Goal: Information Seeking & Learning: Learn about a topic

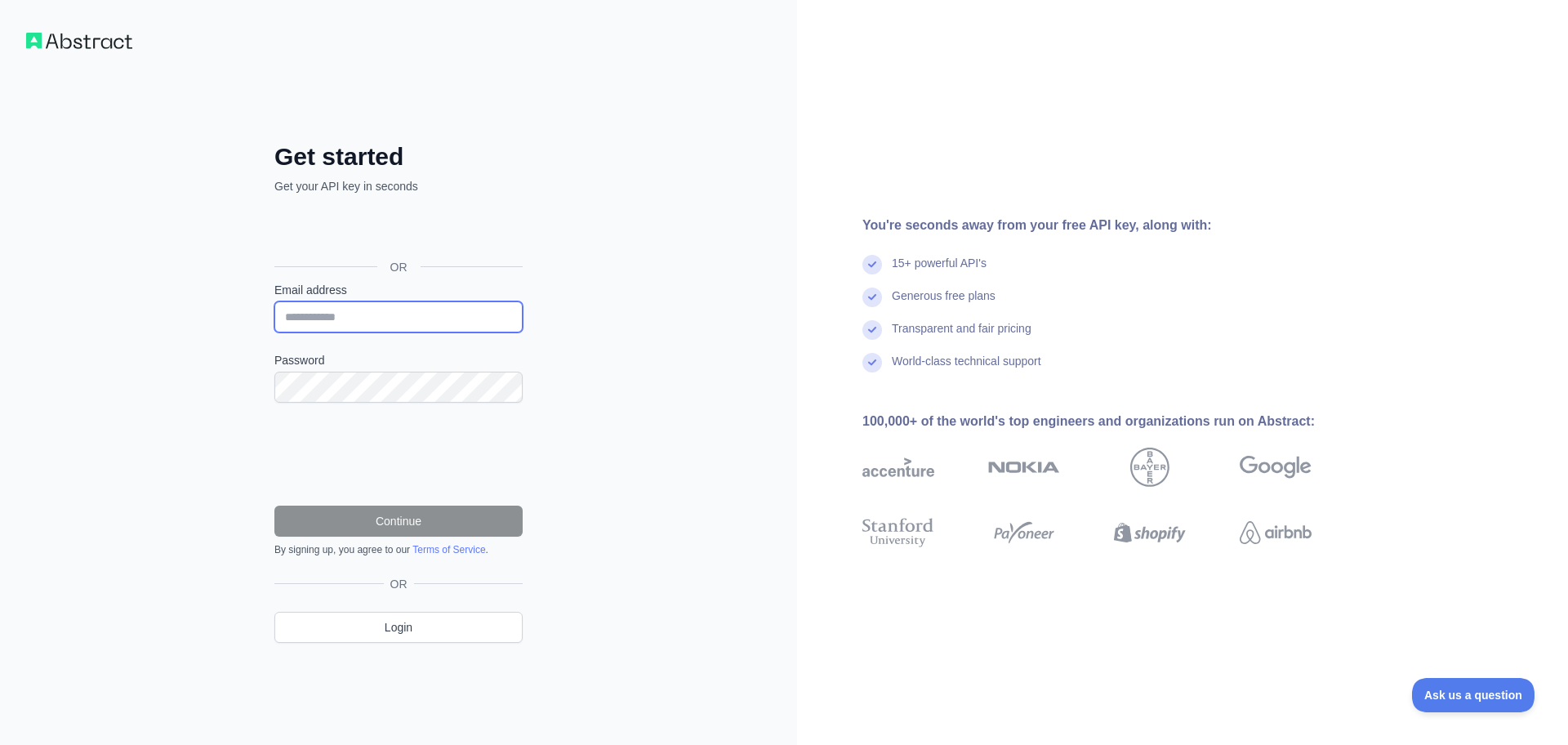
drag, startPoint x: 340, startPoint y: 324, endPoint x: 364, endPoint y: 328, distance: 24.3
click at [340, 324] on input "Email address" at bounding box center [398, 317] width 248 height 31
paste input "**********"
type input "**********"
click at [194, 347] on div "**********" at bounding box center [399, 372] width 797 height 745
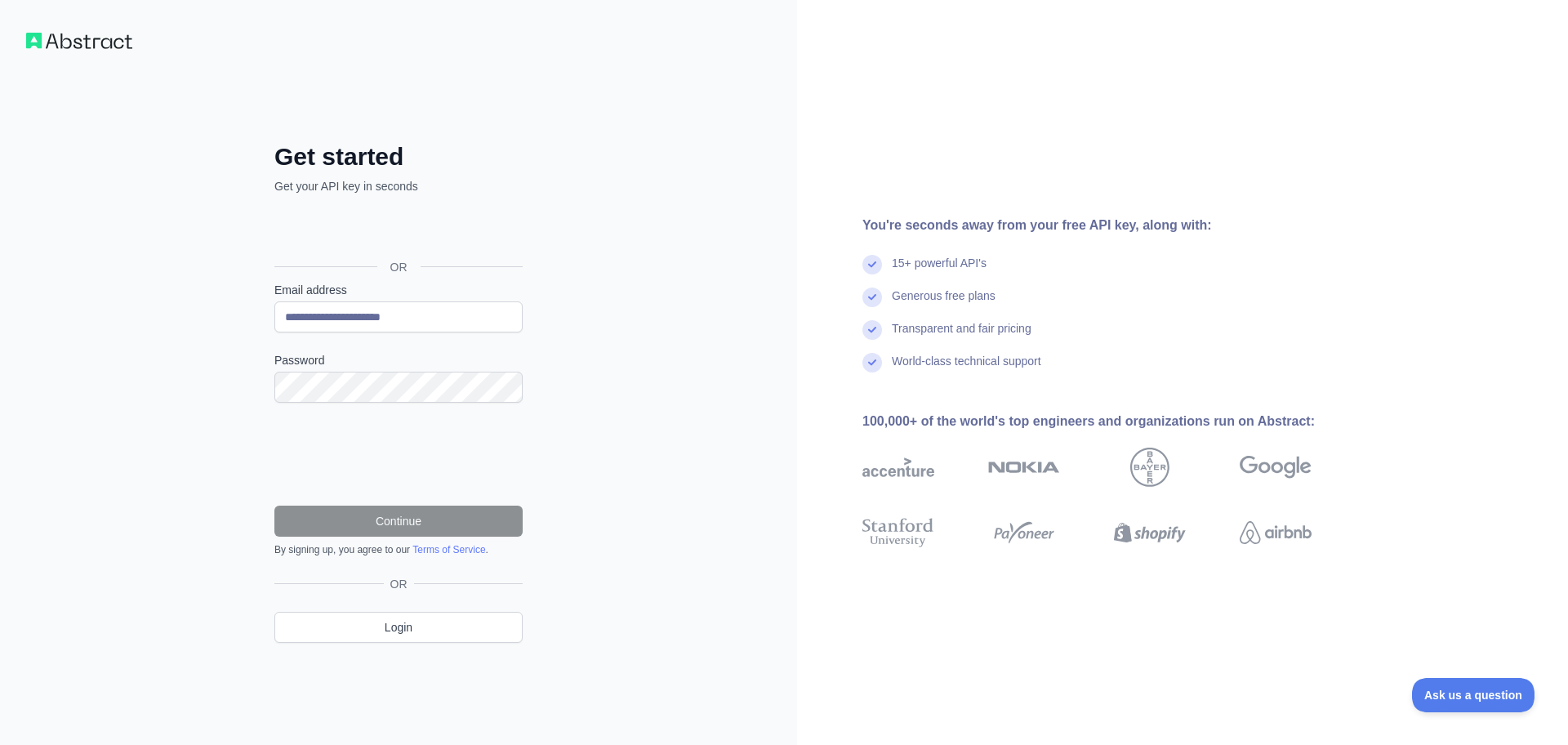
drag, startPoint x: 0, startPoint y: 380, endPoint x: 15, endPoint y: 368, distance: 19.2
click at [1, 377] on div "**********" at bounding box center [399, 372] width 797 height 745
click at [321, 513] on button "Continue" at bounding box center [398, 522] width 248 height 31
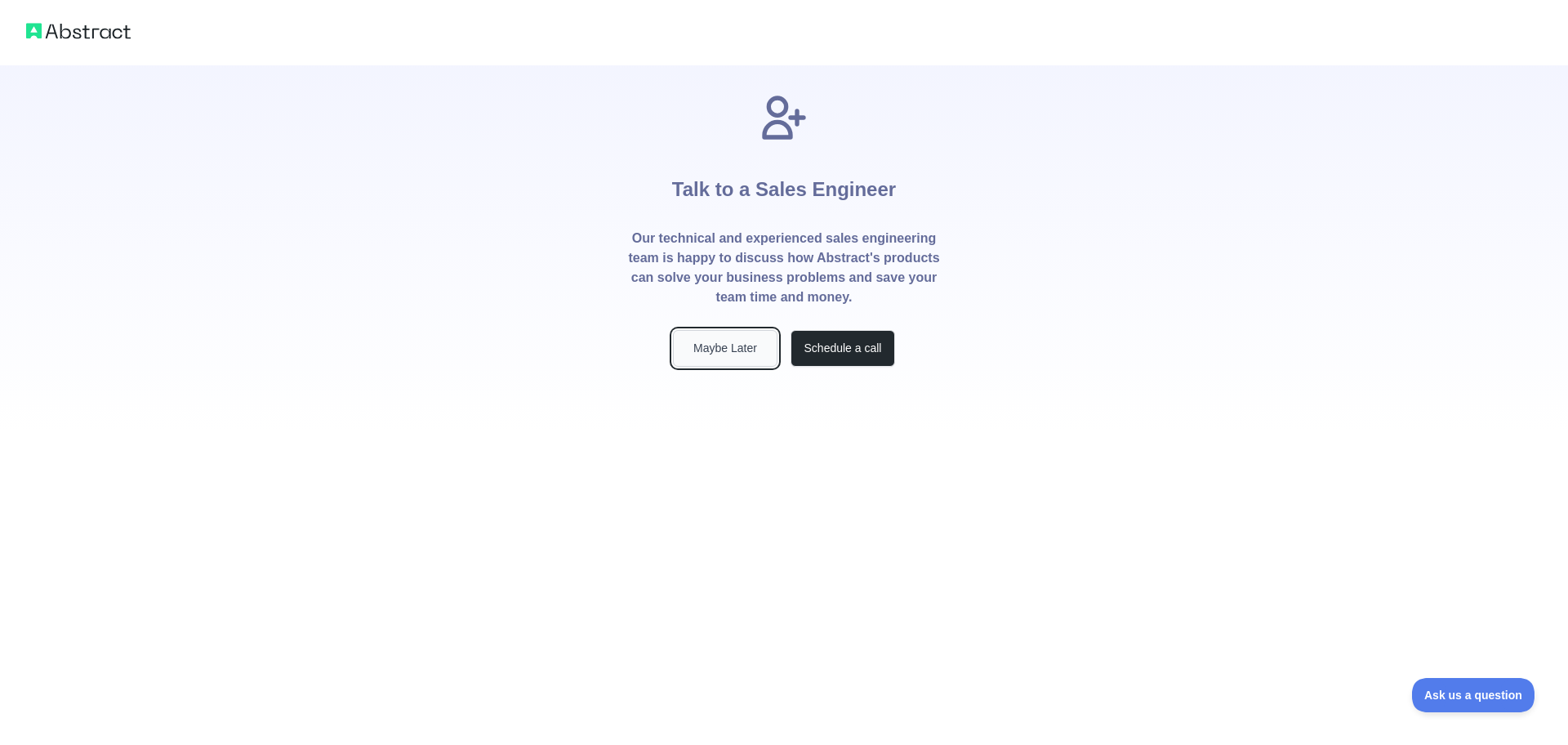
click at [734, 351] on button "Maybe Later" at bounding box center [725, 348] width 105 height 37
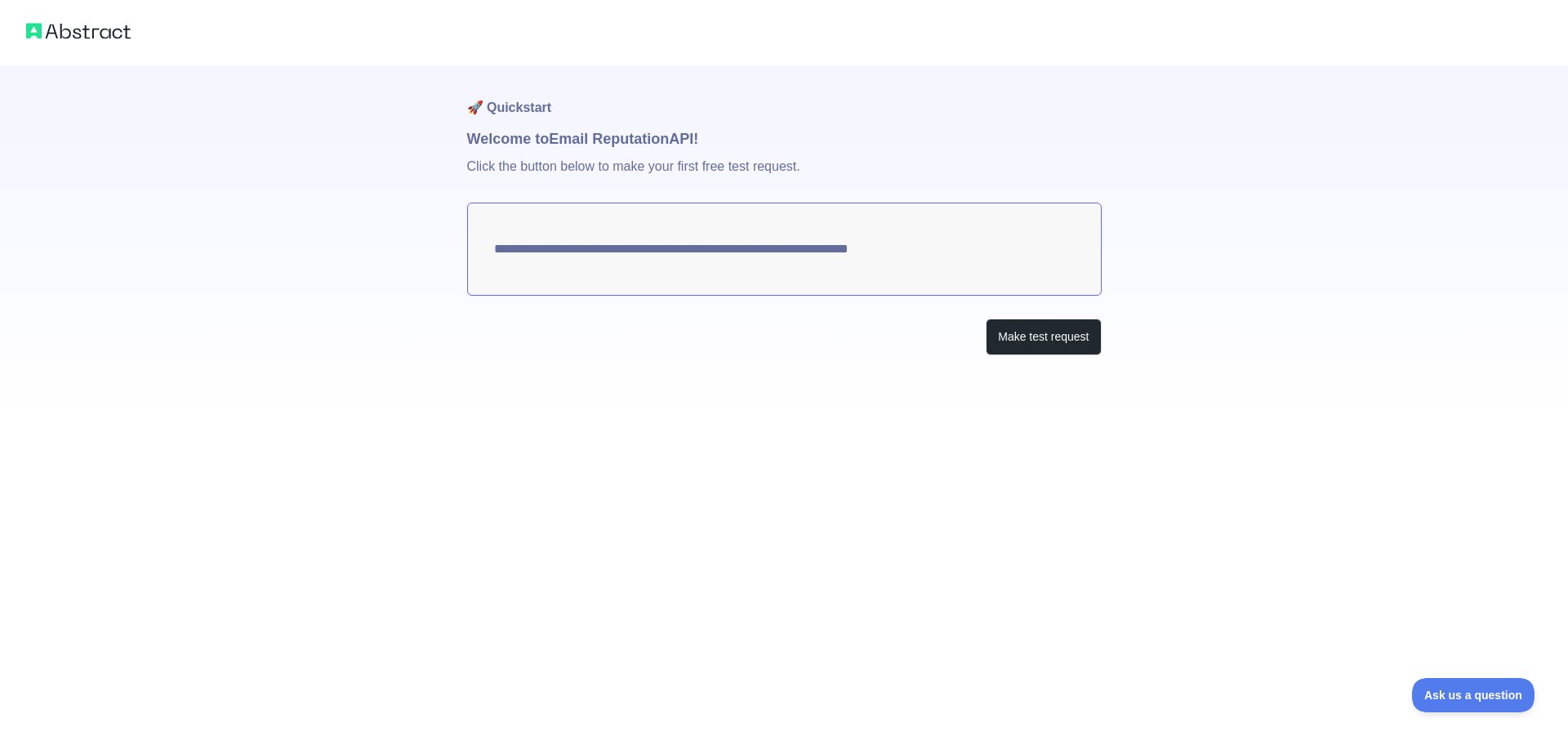
click at [863, 258] on textarea "**********" at bounding box center [784, 249] width 634 height 93
click at [763, 241] on textarea "**********" at bounding box center [784, 249] width 634 height 93
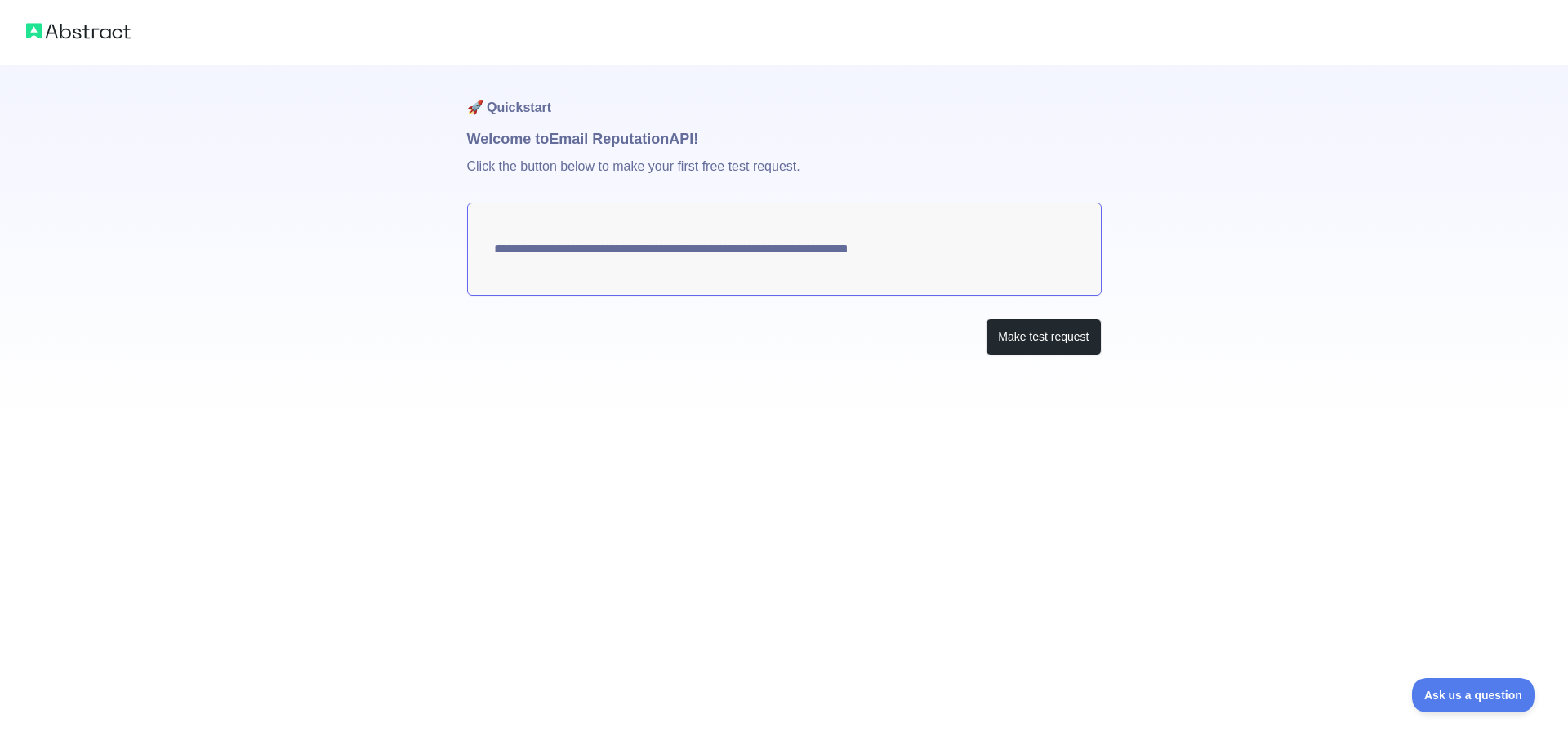
click at [870, 279] on textarea "**********" at bounding box center [784, 249] width 634 height 93
drag, startPoint x: 1025, startPoint y: 350, endPoint x: 1007, endPoint y: 352, distance: 18.1
click at [1025, 350] on button "Make test request" at bounding box center [1043, 336] width 115 height 37
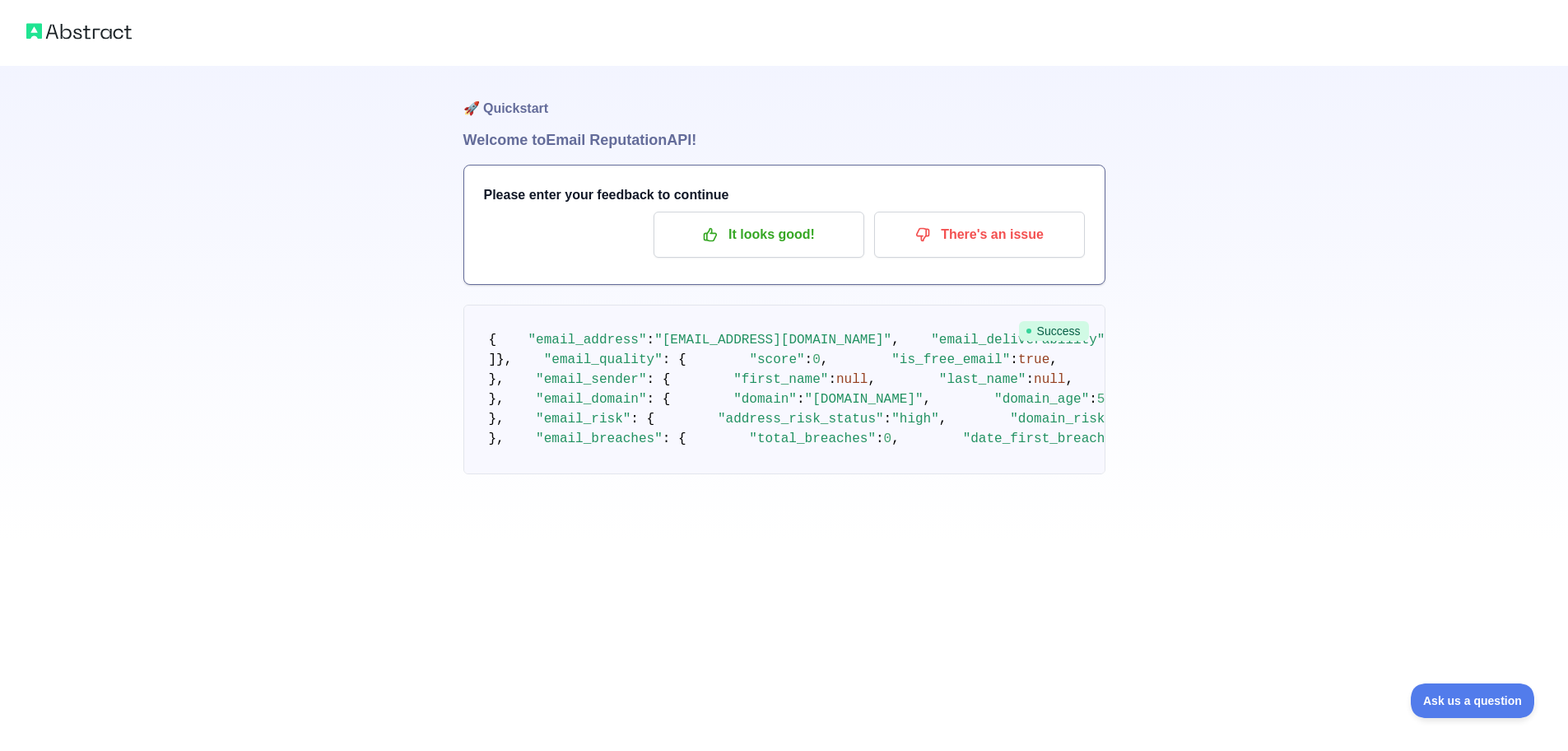
scroll to position [659, 0]
click at [994, 392] on span ""domain_age"" at bounding box center [1041, 399] width 95 height 15
click at [1097, 392] on span "5436" at bounding box center [1113, 399] width 31 height 15
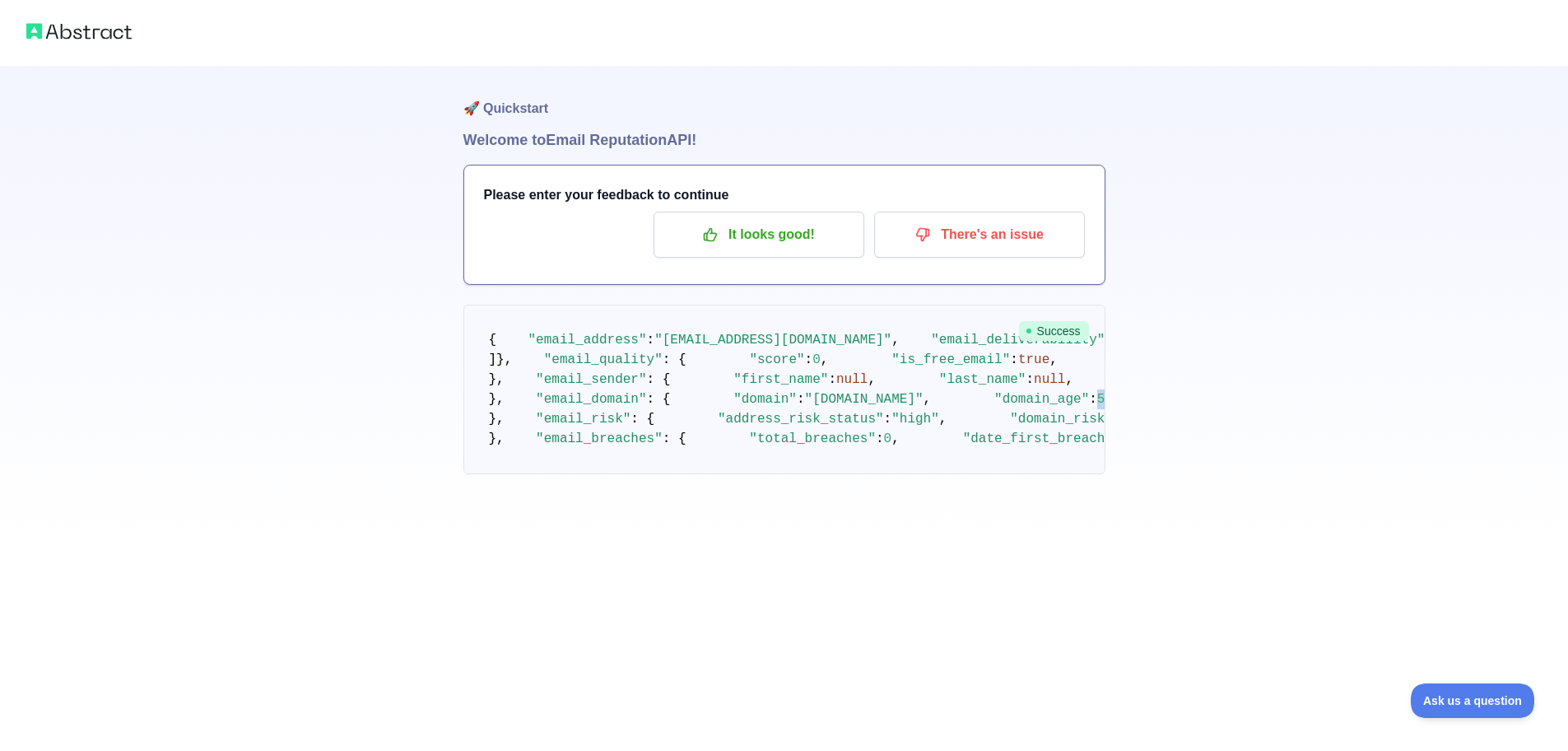
click at [1097, 392] on span "5436" at bounding box center [1113, 399] width 31 height 15
drag, startPoint x: 822, startPoint y: 404, endPoint x: 821, endPoint y: 437, distance: 33.0
click at [822, 405] on pre "{ "email_address" : "perperseconds@proton.me" , "email_deliverability" : { "sta…" at bounding box center [784, 390] width 642 height 170
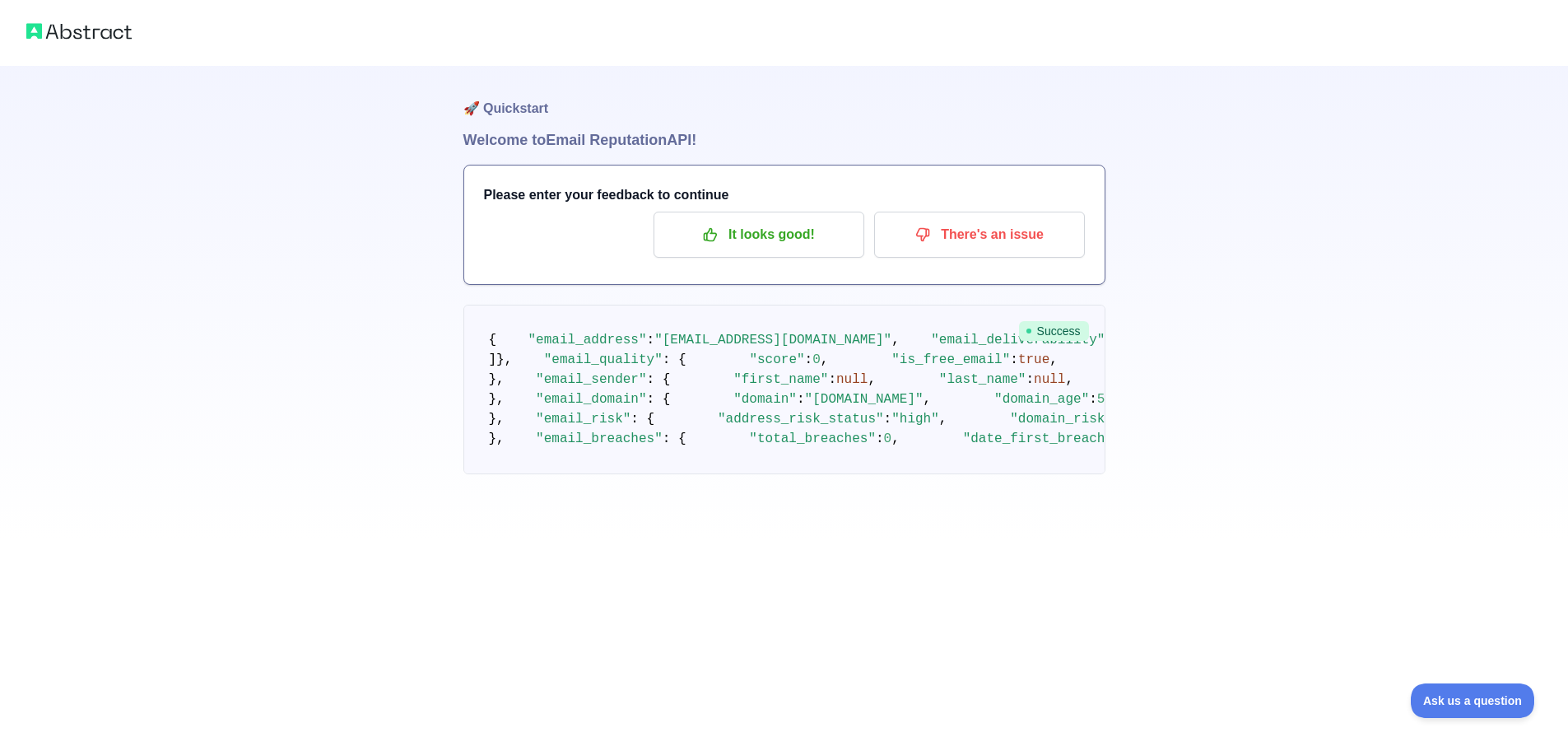
click at [761, 424] on pre "{ "email_address" : "perperseconds@proton.me" , "email_deliverability" : { "sta…" at bounding box center [784, 390] width 642 height 170
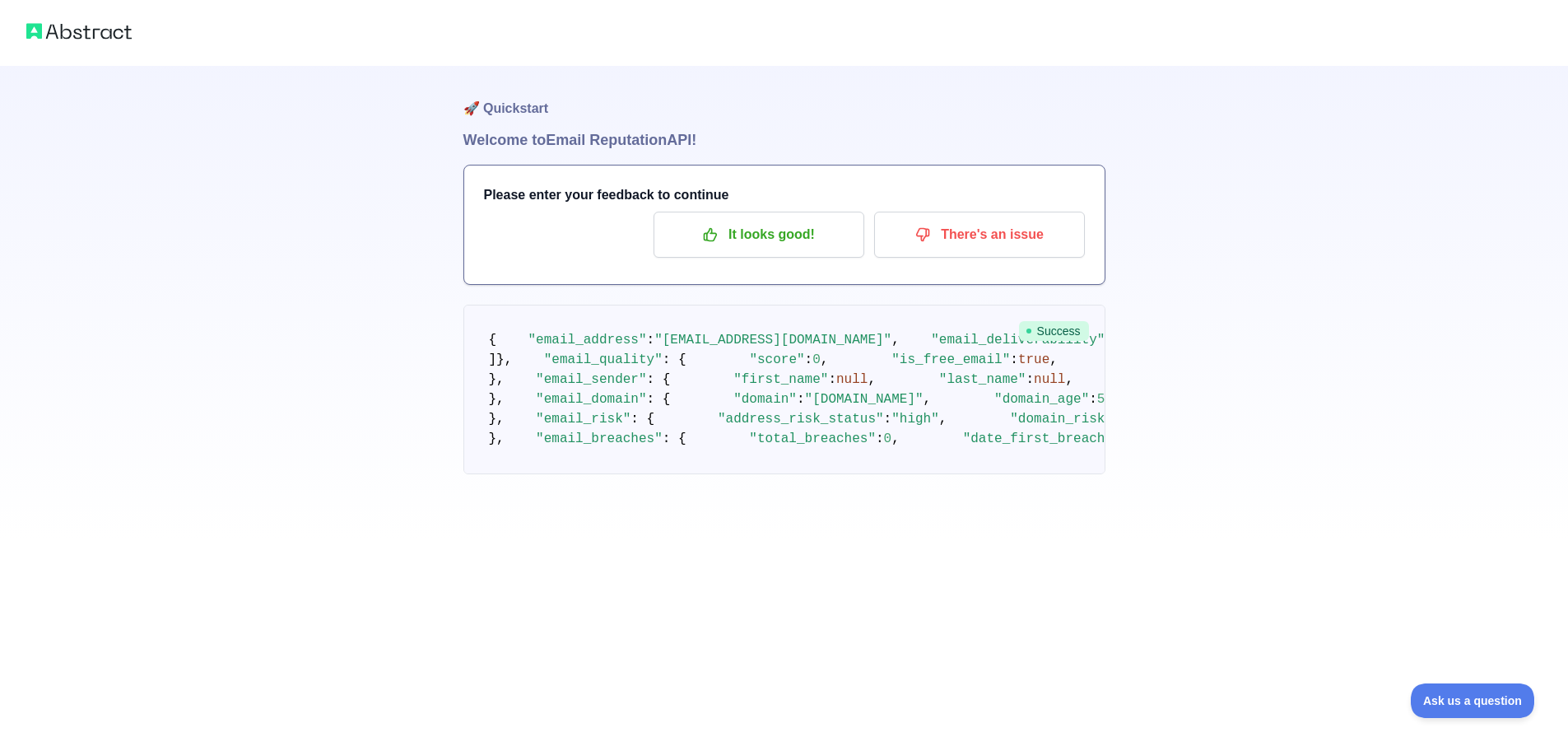
click at [944, 393] on pre "{ "email_address" : "perperseconds@proton.me" , "email_deliverability" : { "sta…" at bounding box center [784, 390] width 642 height 170
click at [707, 309] on pre "{ "email_address" : "perperseconds@proton.me" , "email_deliverability" : { "sta…" at bounding box center [784, 390] width 642 height 170
click at [799, 240] on p "It looks good!" at bounding box center [759, 234] width 186 height 28
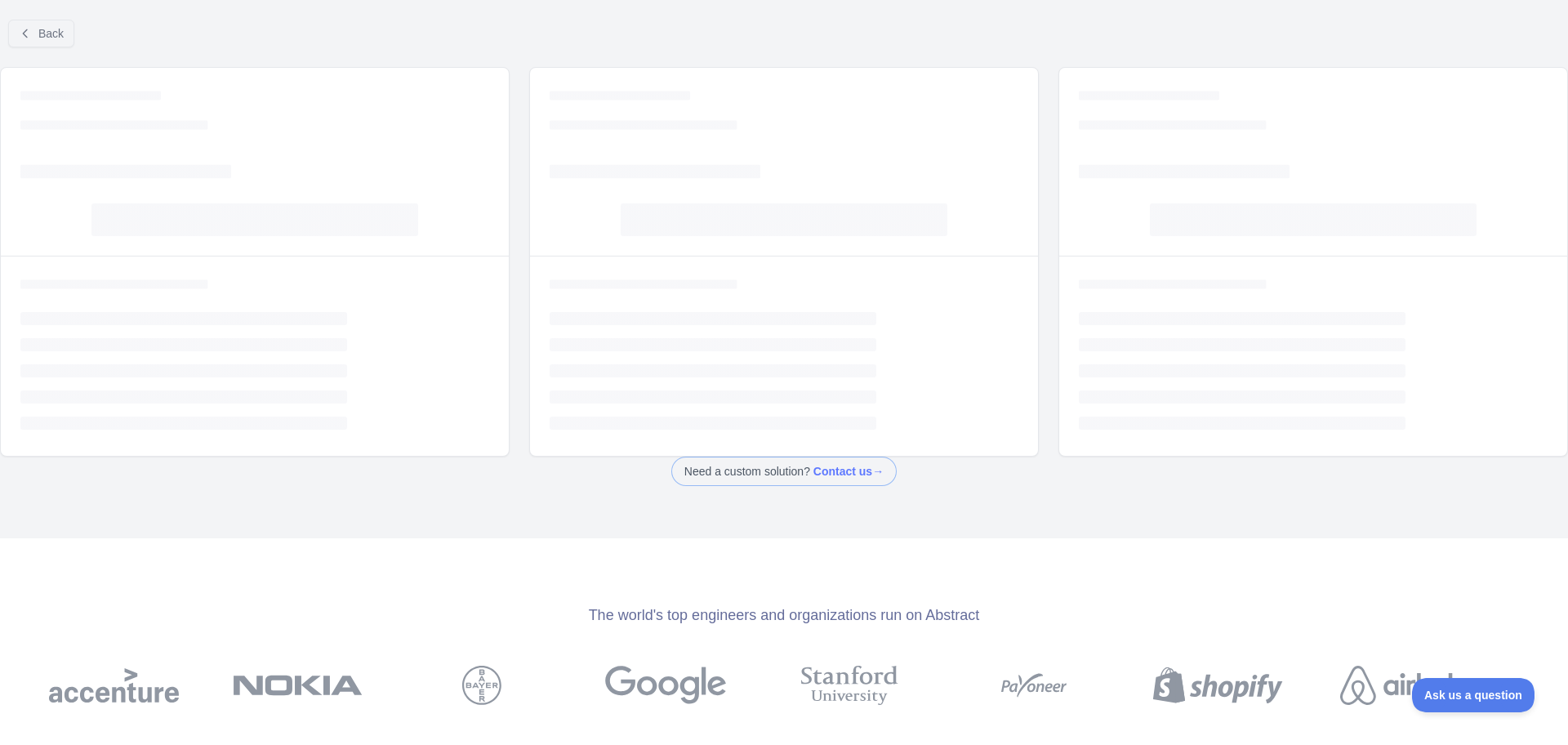
click at [890, 336] on ul "Loading... Loading... Loading... Loading... Loading..." at bounding box center [784, 371] width 469 height 118
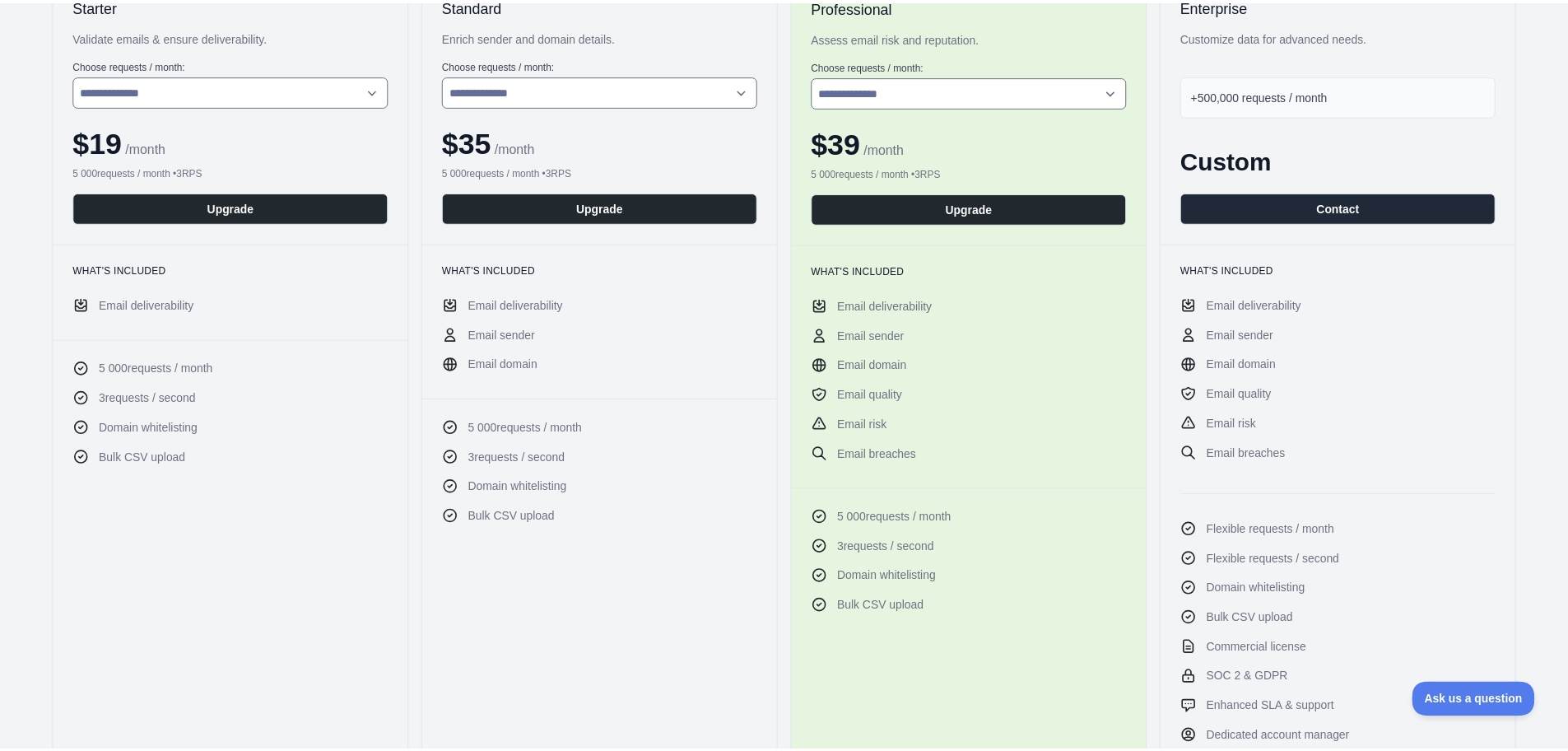
scroll to position [165, 0]
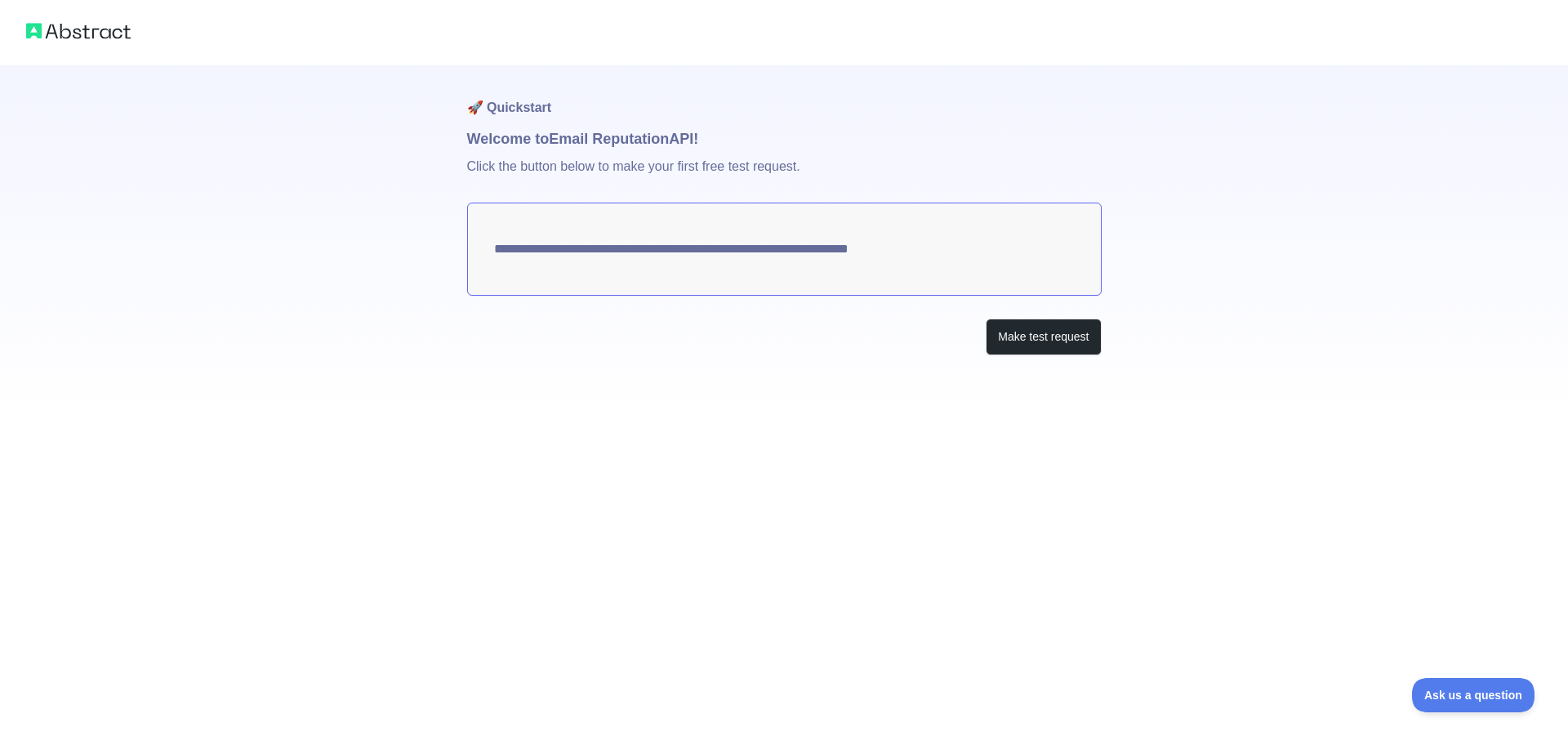
click at [489, 142] on h1 "Welcome to Email Reputation API!" at bounding box center [784, 139] width 634 height 23
click at [703, 171] on p "Click the button below to make your first free test request." at bounding box center [784, 177] width 634 height 52
click at [774, 176] on p "Click the button below to make your first free test request." at bounding box center [784, 177] width 634 height 52
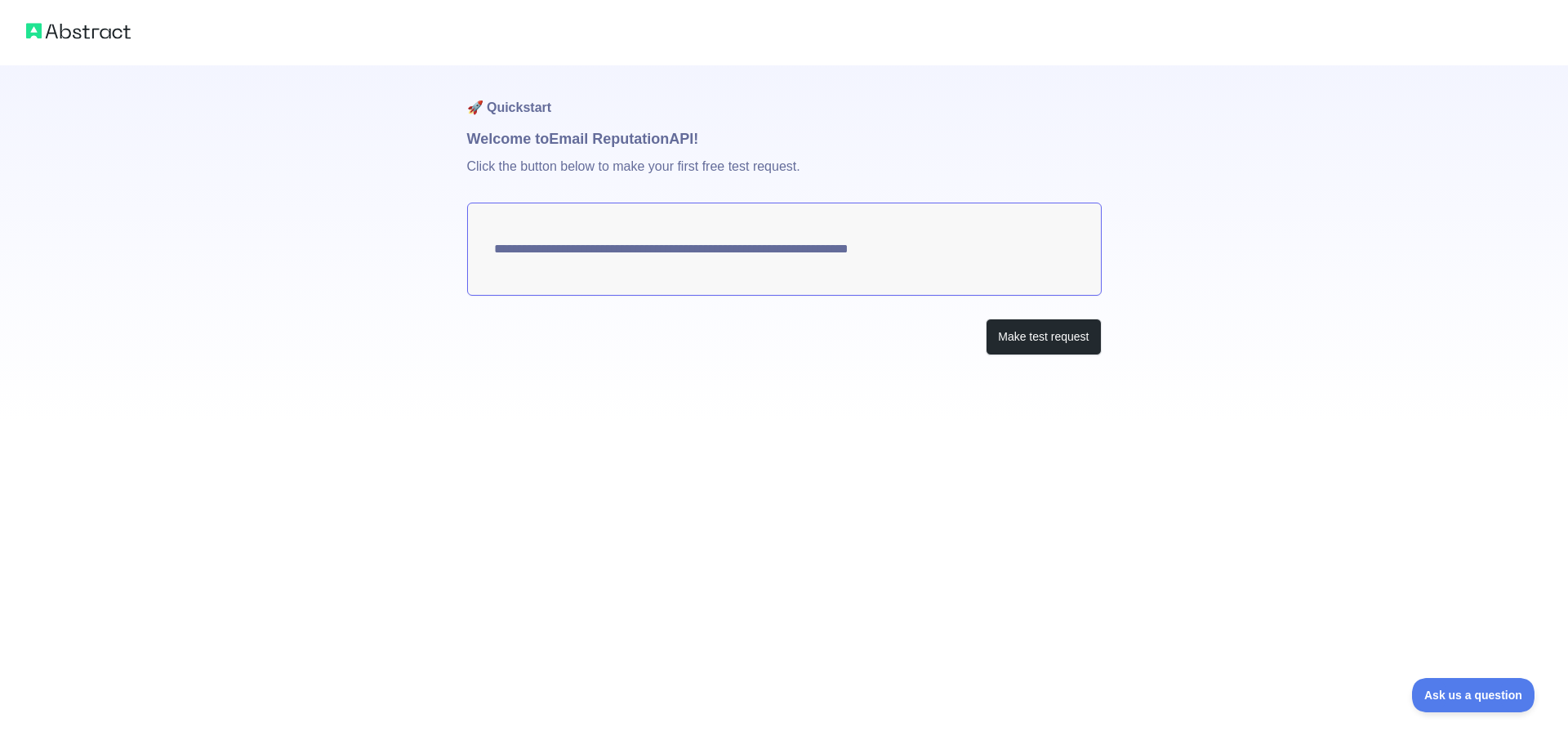
click at [687, 166] on p "Click the button below to make your first free test request." at bounding box center [784, 177] width 634 height 52
click at [726, 160] on p "Click the button below to make your first free test request." at bounding box center [784, 177] width 634 height 52
click at [717, 163] on p "Click the button below to make your first free test request." at bounding box center [784, 177] width 634 height 52
click at [738, 162] on p "Click the button below to make your first free test request." at bounding box center [784, 177] width 634 height 52
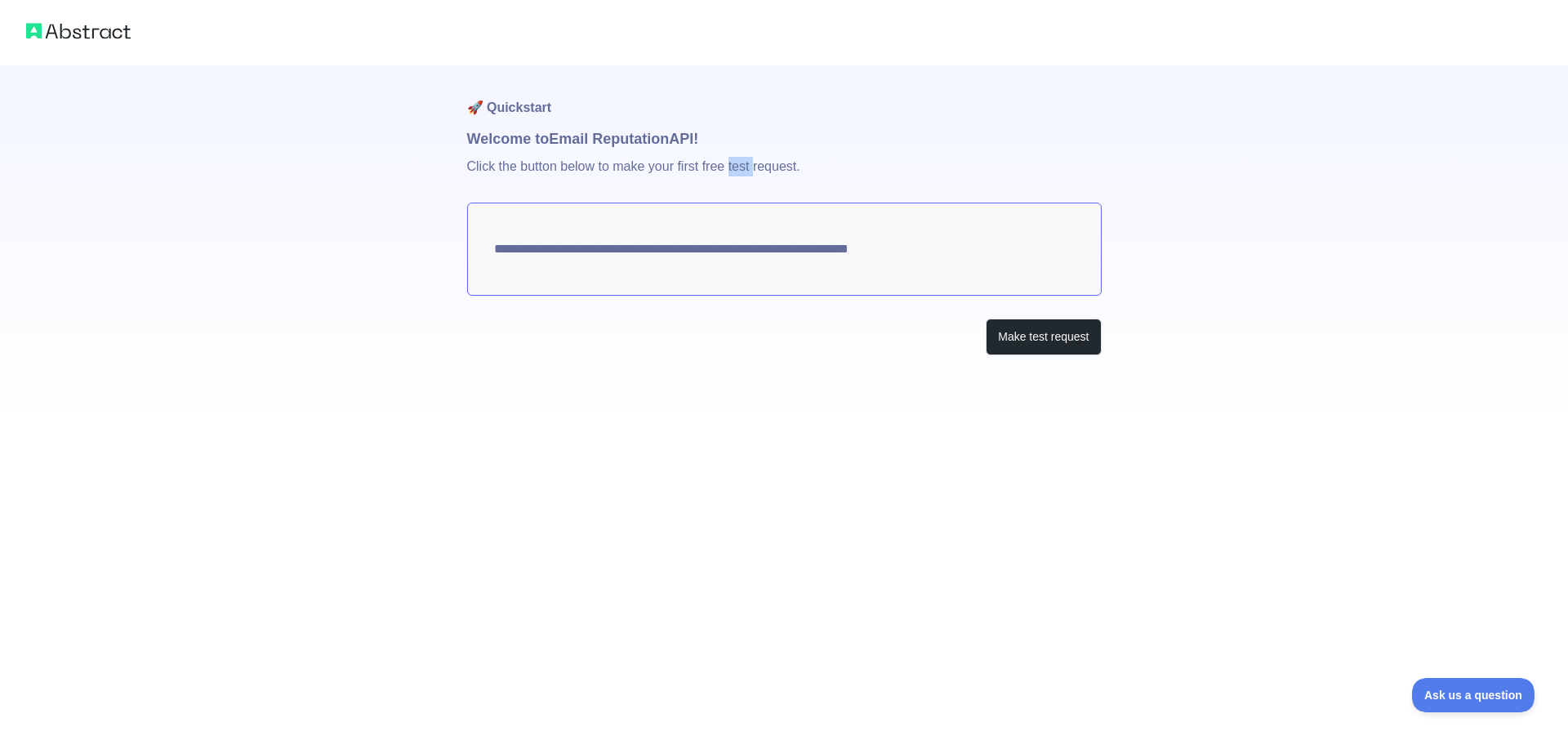
drag, startPoint x: 738, startPoint y: 162, endPoint x: 786, endPoint y: 165, distance: 48.1
click at [740, 162] on p "Click the button below to make your first free test request." at bounding box center [784, 177] width 634 height 52
click at [786, 165] on p "Click the button below to make your first free test request." at bounding box center [784, 177] width 634 height 52
drag, startPoint x: 786, startPoint y: 165, endPoint x: 841, endPoint y: 192, distance: 61.3
click at [787, 165] on p "Click the button below to make your first free test request." at bounding box center [784, 177] width 634 height 52
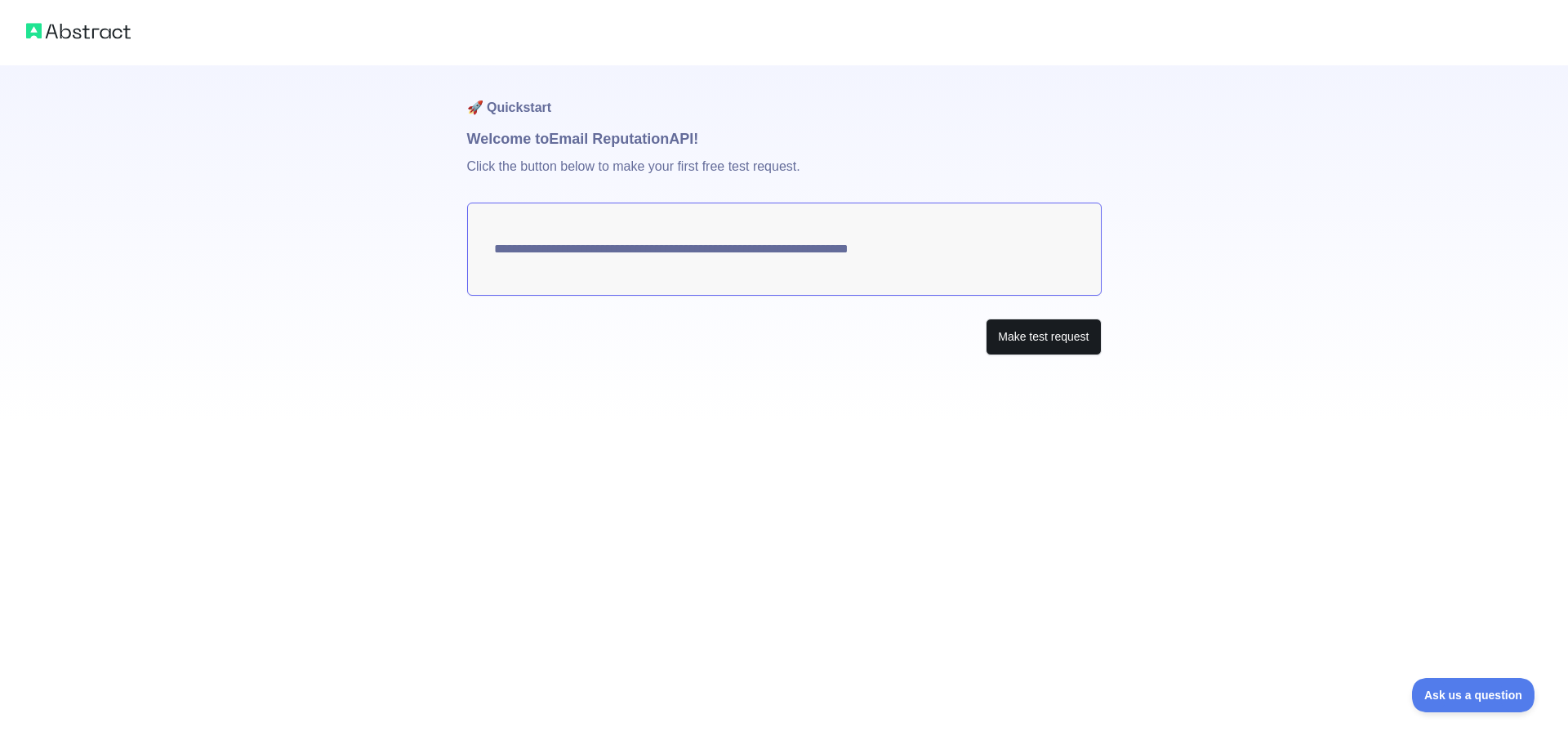
drag, startPoint x: 1061, startPoint y: 357, endPoint x: 1053, endPoint y: 342, distance: 17.0
click at [1061, 355] on div "**********" at bounding box center [784, 243] width 634 height 355
drag, startPoint x: 1049, startPoint y: 338, endPoint x: 986, endPoint y: 316, distance: 66.7
click at [1048, 338] on button "Make test request" at bounding box center [1043, 336] width 115 height 37
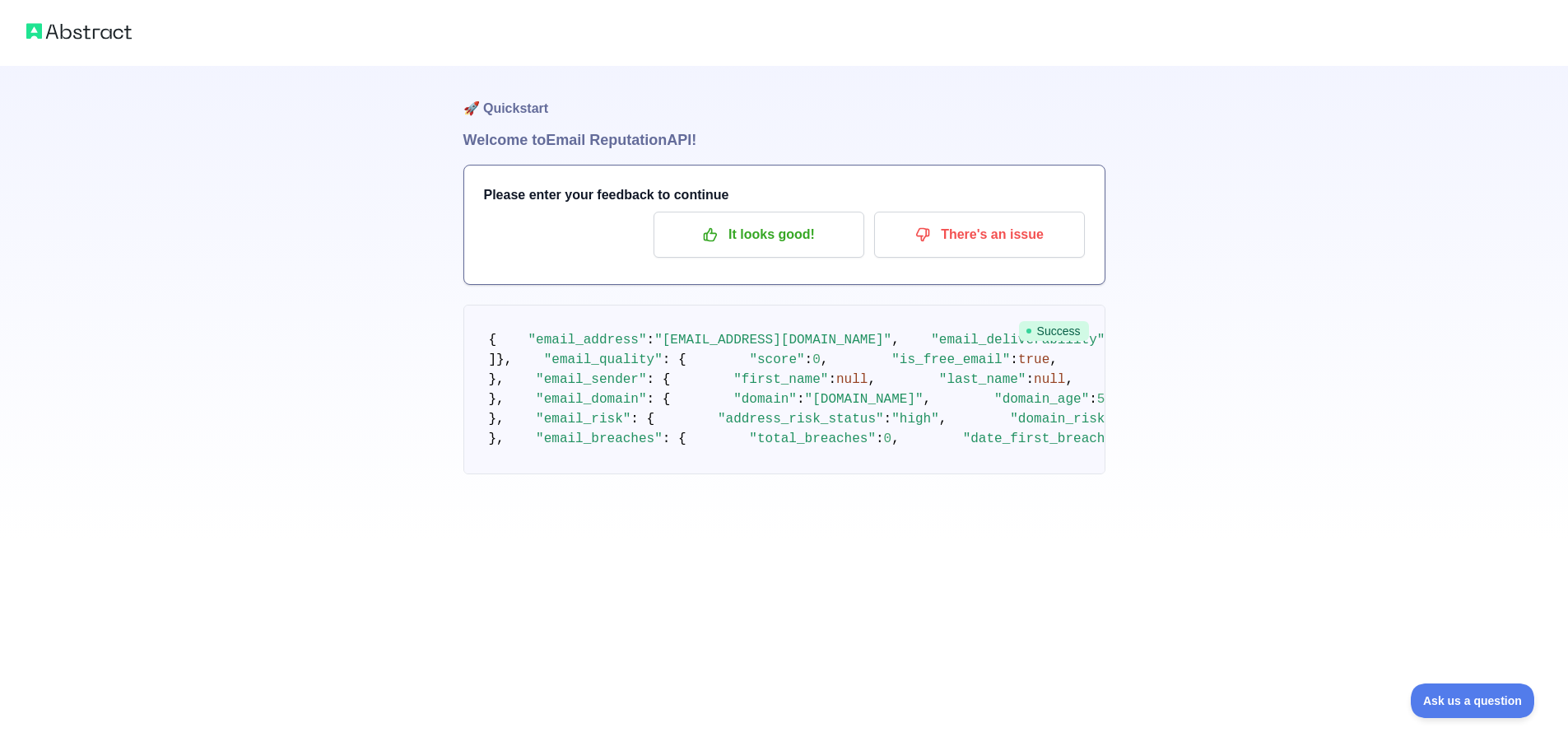
scroll to position [83, 0]
click at [1192, 333] on span ""status"" at bounding box center [1223, 340] width 64 height 15
drag, startPoint x: 571, startPoint y: 313, endPoint x: 631, endPoint y: 314, distance: 60.0
click at [1192, 333] on span ""status"" at bounding box center [1223, 340] width 64 height 15
click at [1264, 333] on span ""unknown"" at bounding box center [1299, 340] width 71 height 15
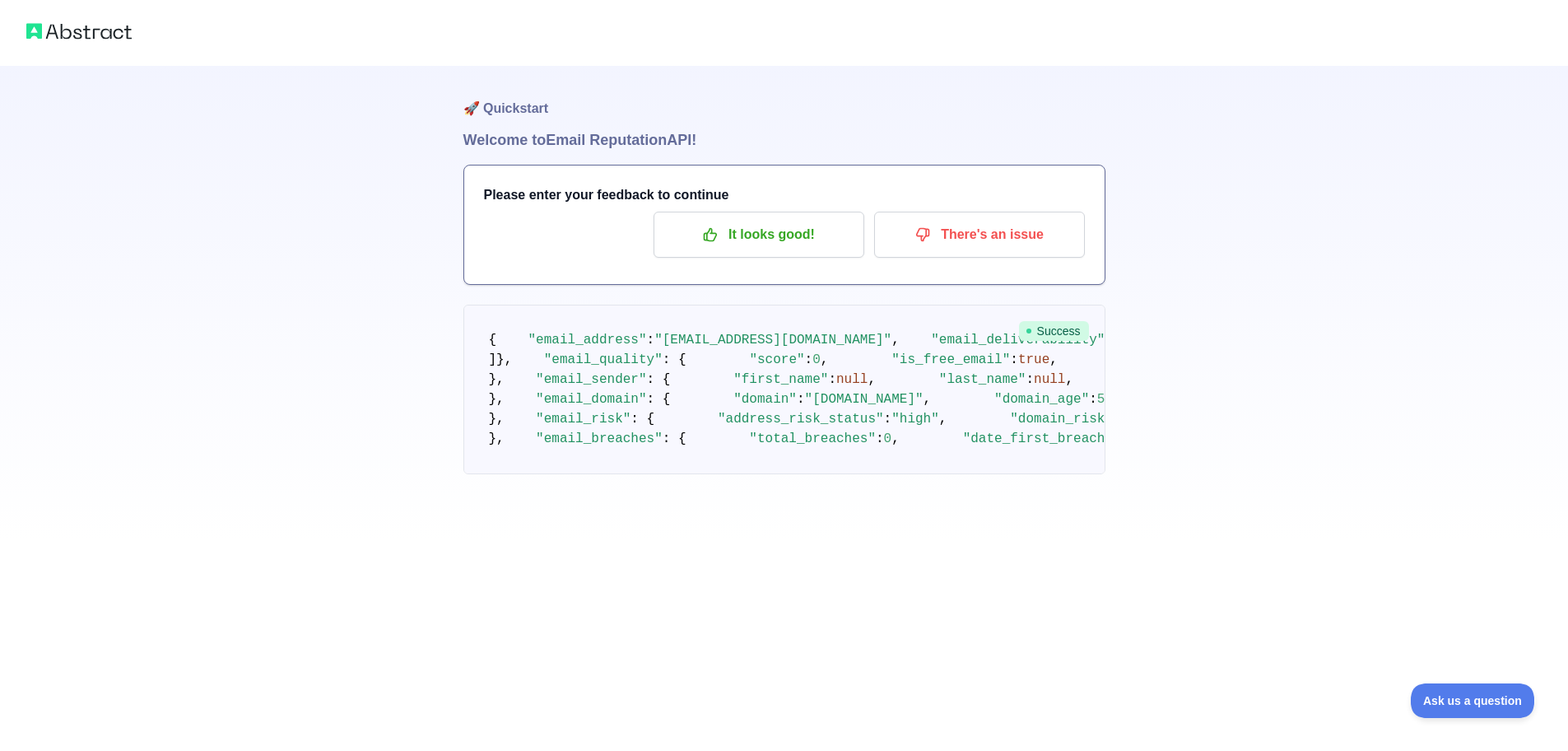
click at [1264, 333] on span ""unknown"" at bounding box center [1299, 340] width 71 height 15
click at [1405, 333] on span ""status_detail"" at bounding box center [1464, 340] width 119 height 15
click at [1532, 343] on span "null" at bounding box center [1547, 340] width 31 height 15
click at [1532, 342] on span "null" at bounding box center [1547, 340] width 31 height 15
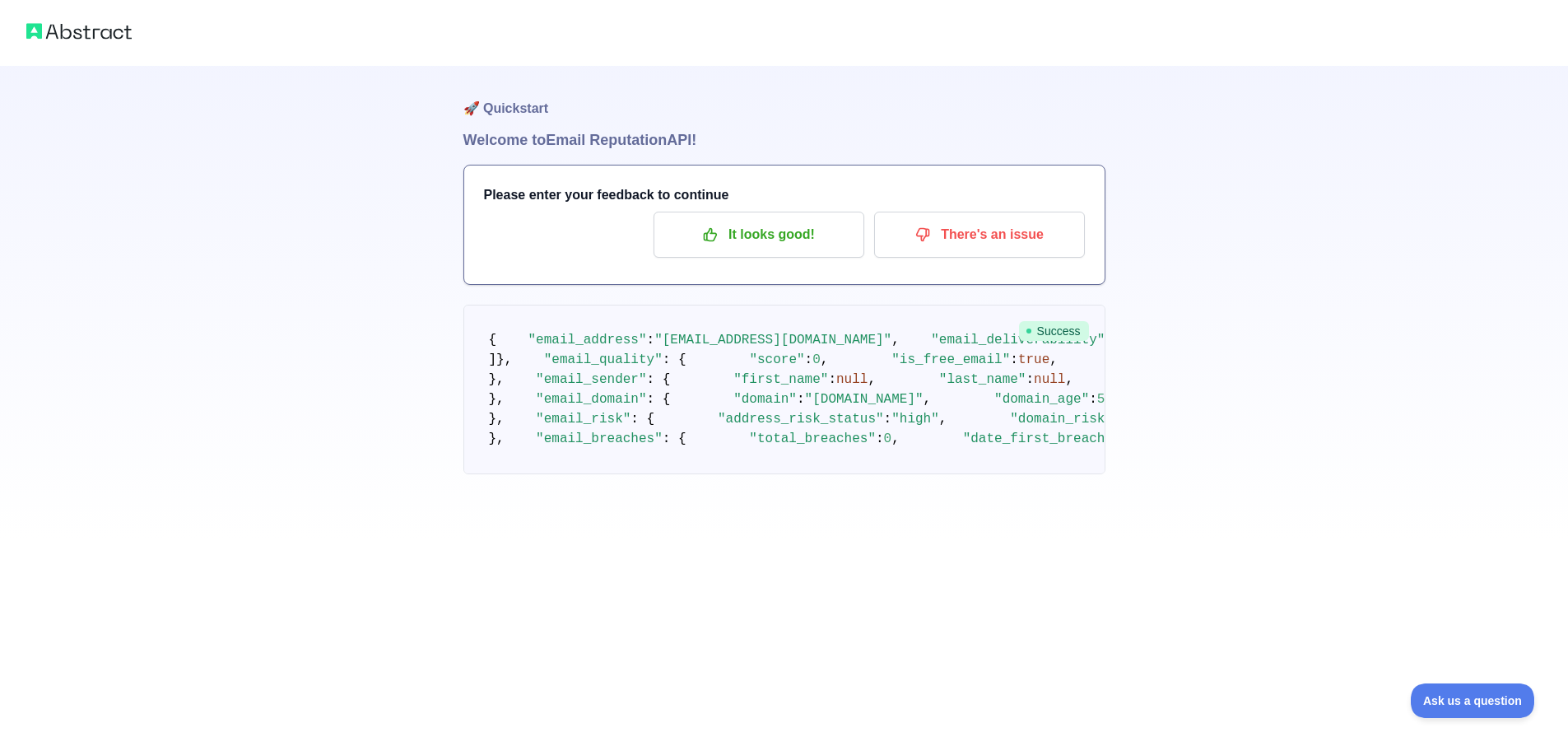
drag, startPoint x: 581, startPoint y: 309, endPoint x: 649, endPoint y: 319, distance: 68.7
drag, startPoint x: 658, startPoint y: 319, endPoint x: 751, endPoint y: 353, distance: 99.0
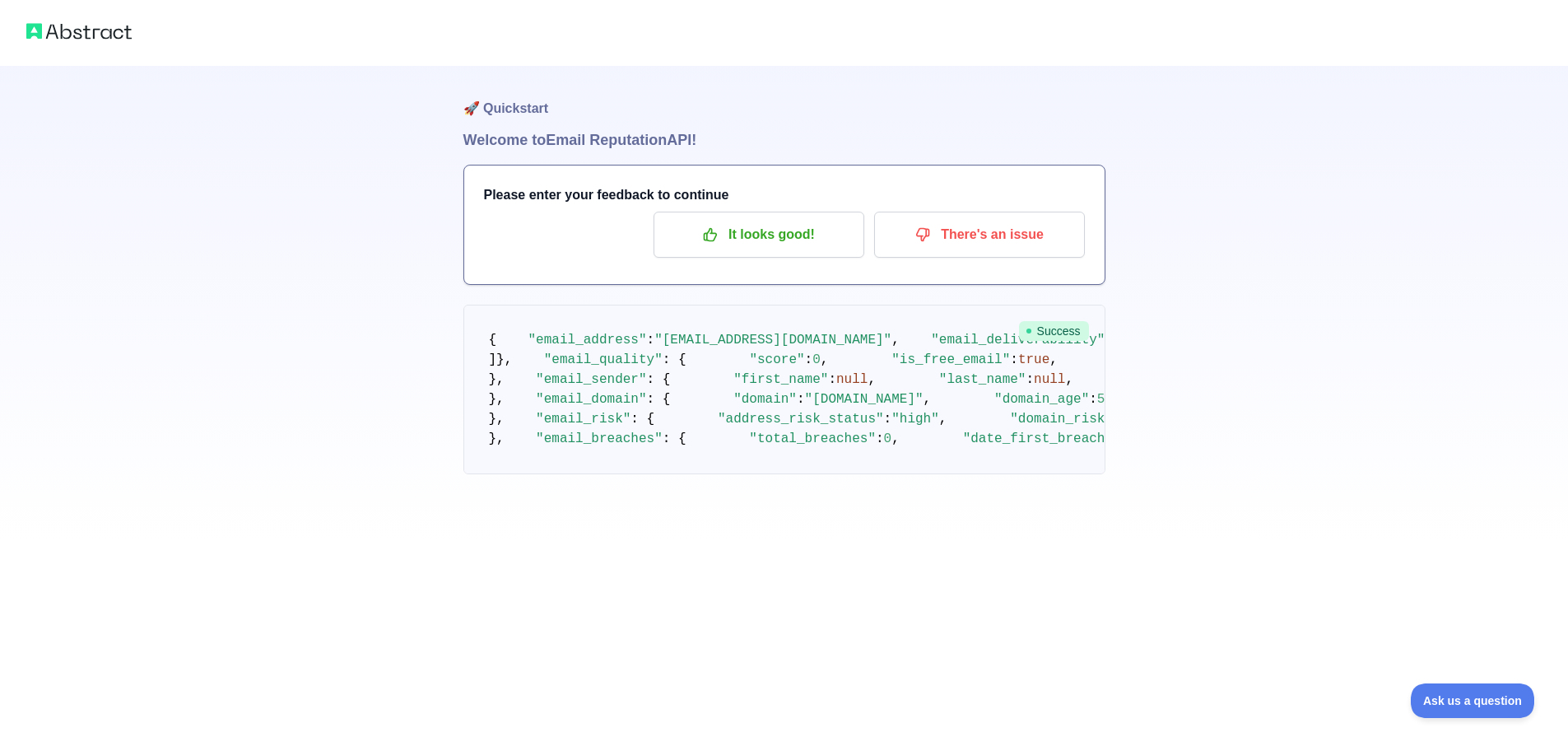
click at [751, 353] on pre "{ "email_address" : "perperseconds@proton.me" , "email_deliverability" : { "sta…" at bounding box center [784, 390] width 642 height 170
click at [764, 405] on pre "{ "email_address" : "perperseconds@proton.me" , "email_deliverability" : { "sta…" at bounding box center [784, 390] width 642 height 170
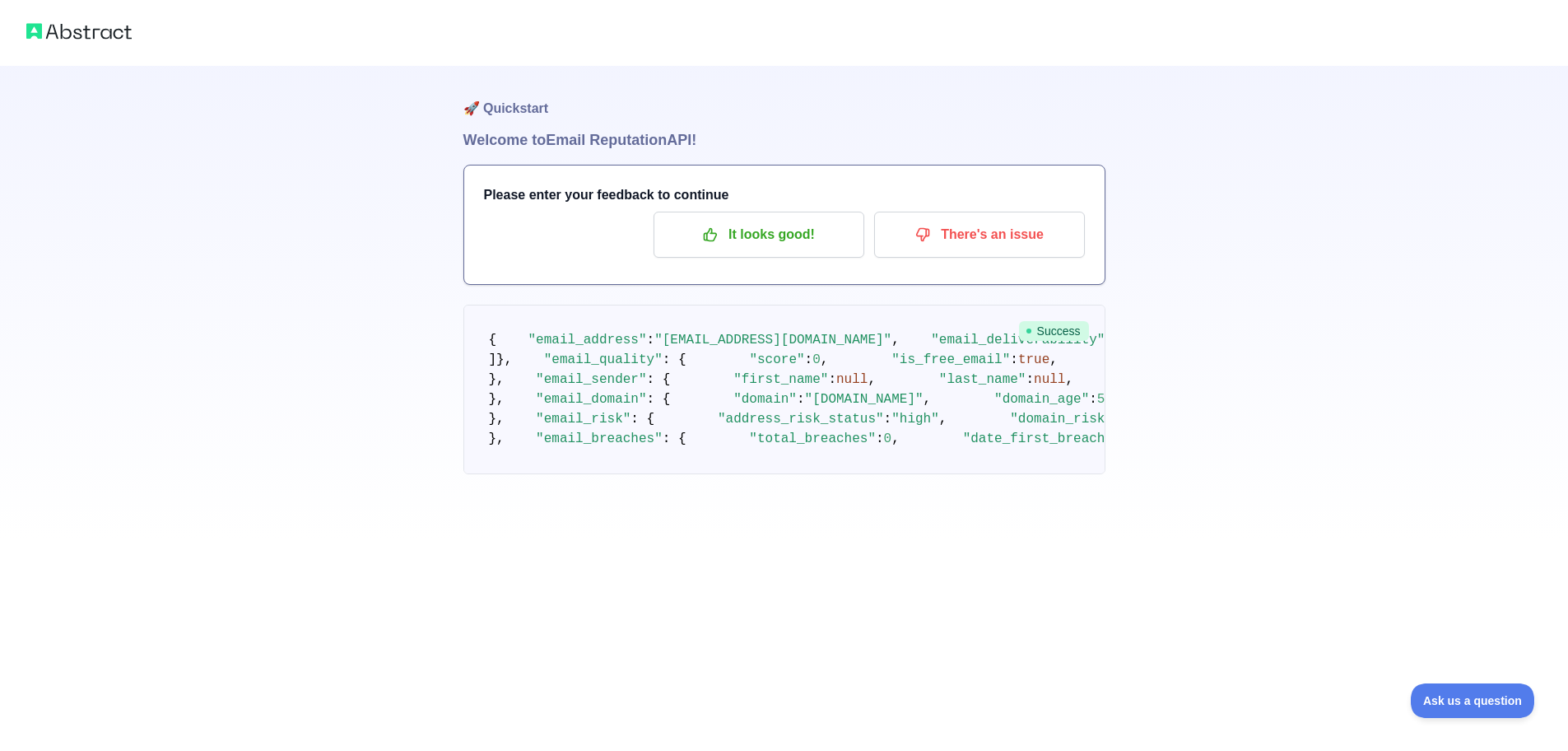
scroll to position [329, 0]
click at [749, 352] on span ""score"" at bounding box center [776, 360] width 55 height 15
drag, startPoint x: 604, startPoint y: 321, endPoint x: 575, endPoint y: 276, distance: 53.5
click at [1121, 352] on span ""is_username_suspicious"" at bounding box center [1215, 360] width 189 height 15
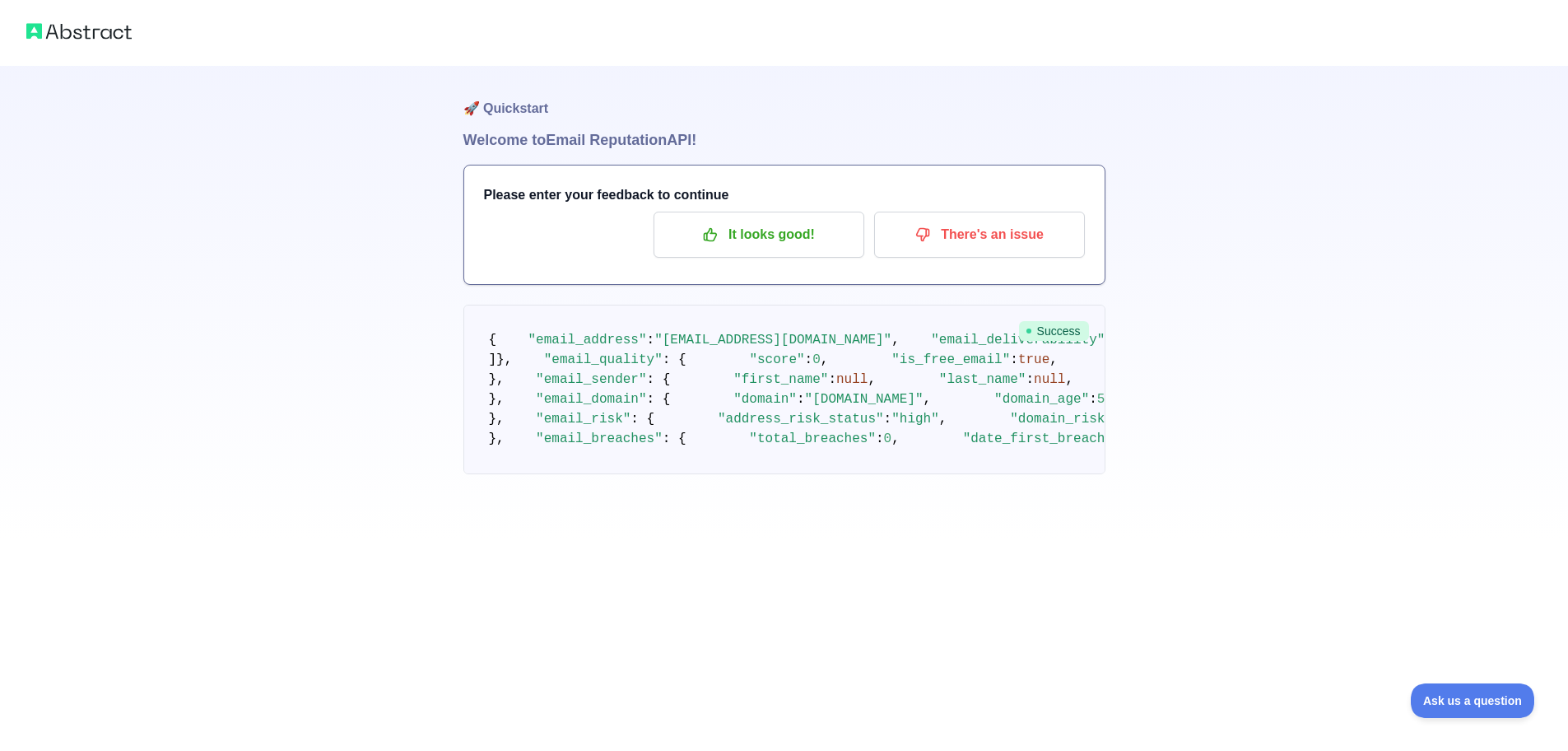
click at [545, 352] on span ""email_quality"" at bounding box center [604, 360] width 119 height 15
drag, startPoint x: 546, startPoint y: 270, endPoint x: 556, endPoint y: 276, distance: 11.7
click at [549, 352] on span ""email_quality"" at bounding box center [604, 360] width 119 height 15
click at [892, 352] on span ""is_free_email"" at bounding box center [951, 360] width 119 height 15
click at [749, 352] on span ""score"" at bounding box center [776, 360] width 55 height 15
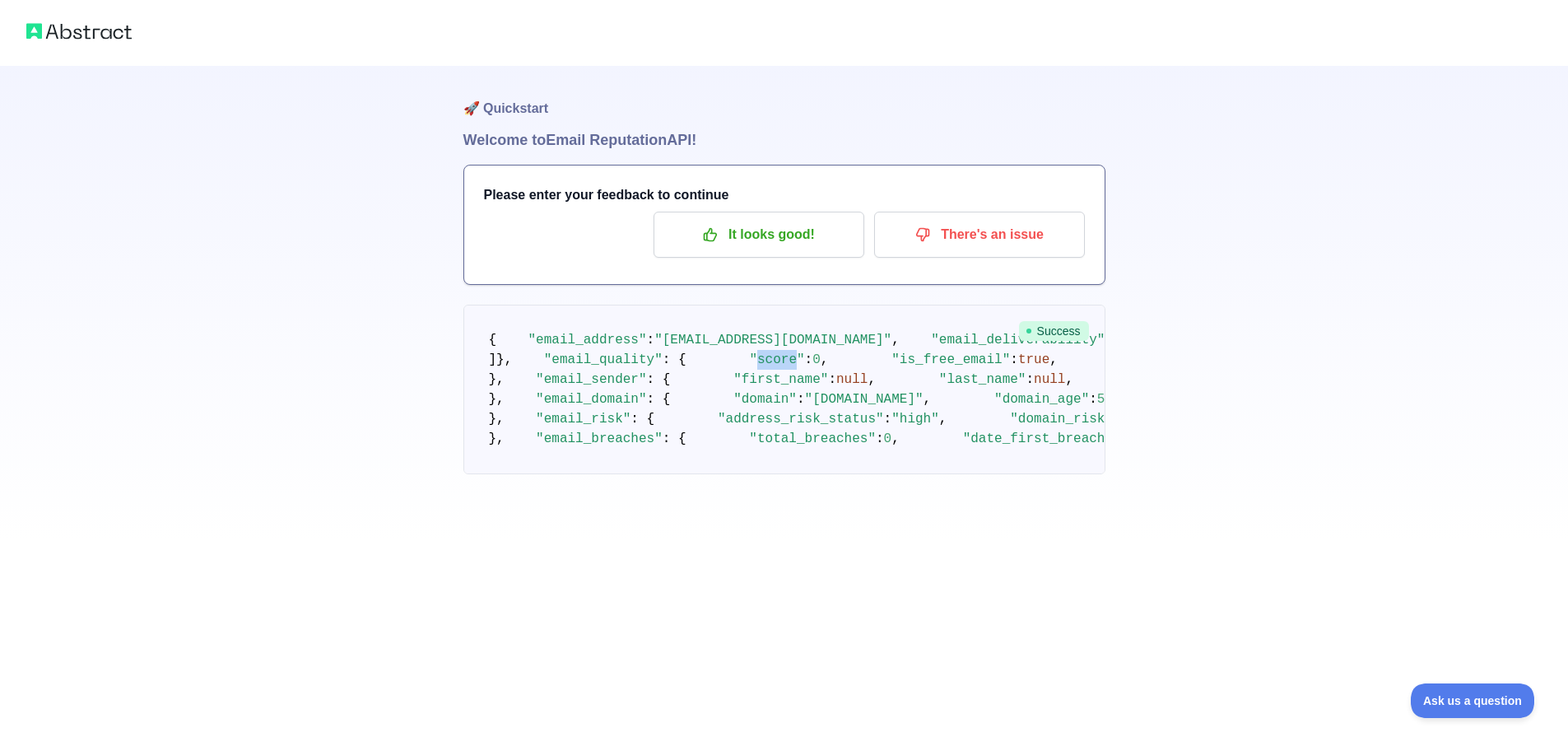
click at [749, 352] on span ""score"" at bounding box center [776, 360] width 55 height 15
click at [805, 352] on span ":" at bounding box center [809, 360] width 8 height 15
click at [812, 352] on span "0" at bounding box center [817, 360] width 8 height 15
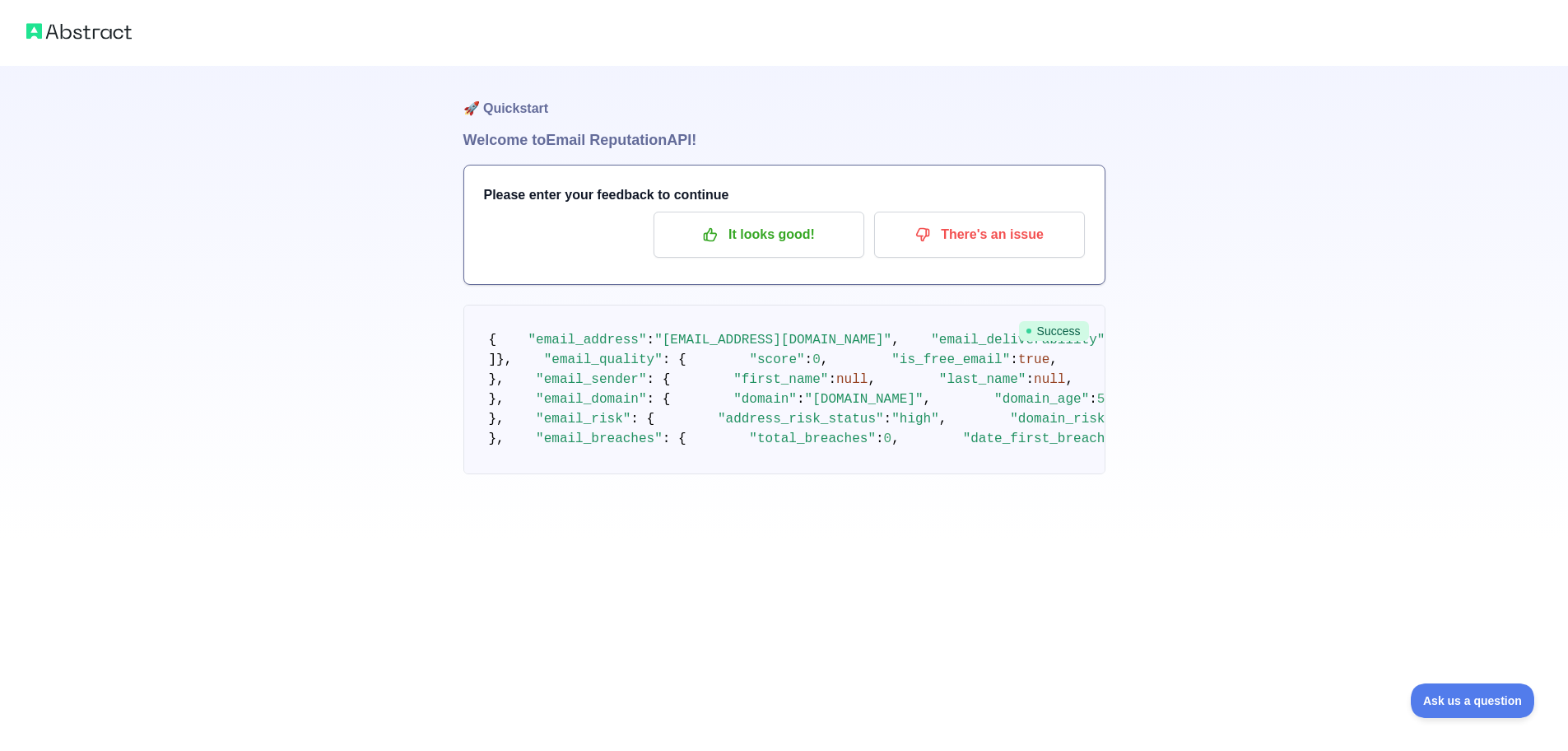
click at [1018, 352] on span "true" at bounding box center [1034, 360] width 31 height 15
click at [582, 305] on pre "{ "email_address" : "perperseconds@proton.me" , "email_deliverability" : { "sta…" at bounding box center [784, 390] width 642 height 170
drag, startPoint x: 582, startPoint y: 297, endPoint x: 643, endPoint y: 307, distance: 61.8
click at [583, 305] on pre "{ "email_address" : "perperseconds@proton.me" , "email_deliverability" : { "sta…" at bounding box center [784, 390] width 642 height 170
click at [847, 415] on pre "{ "email_address" : "perperseconds@proton.me" , "email_deliverability" : { "sta…" at bounding box center [784, 390] width 642 height 170
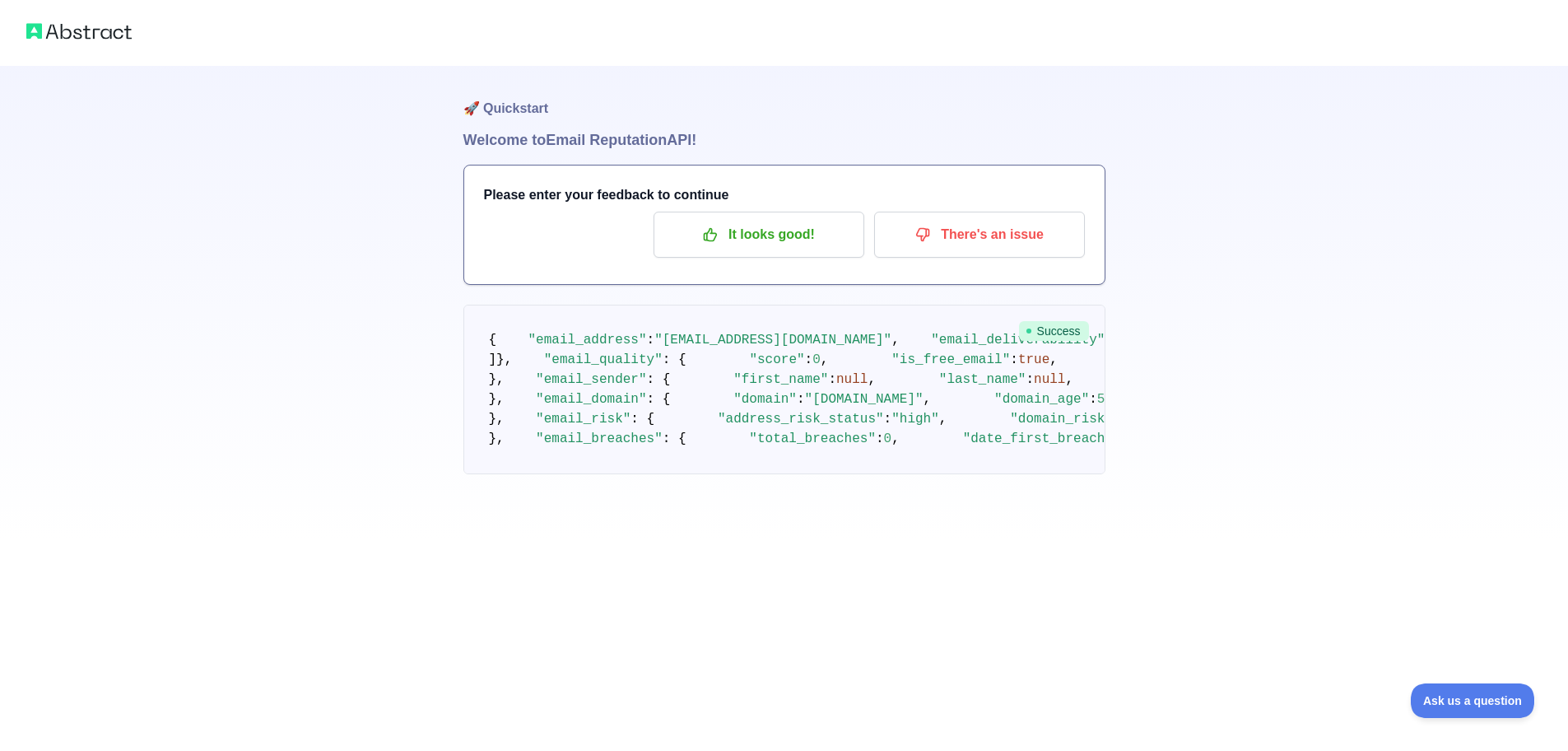
scroll to position [576, 0]
click at [559, 399] on span ""email_domain"" at bounding box center [591, 399] width 111 height 15
click at [994, 407] on span ""domain_age"" at bounding box center [1041, 399] width 95 height 15
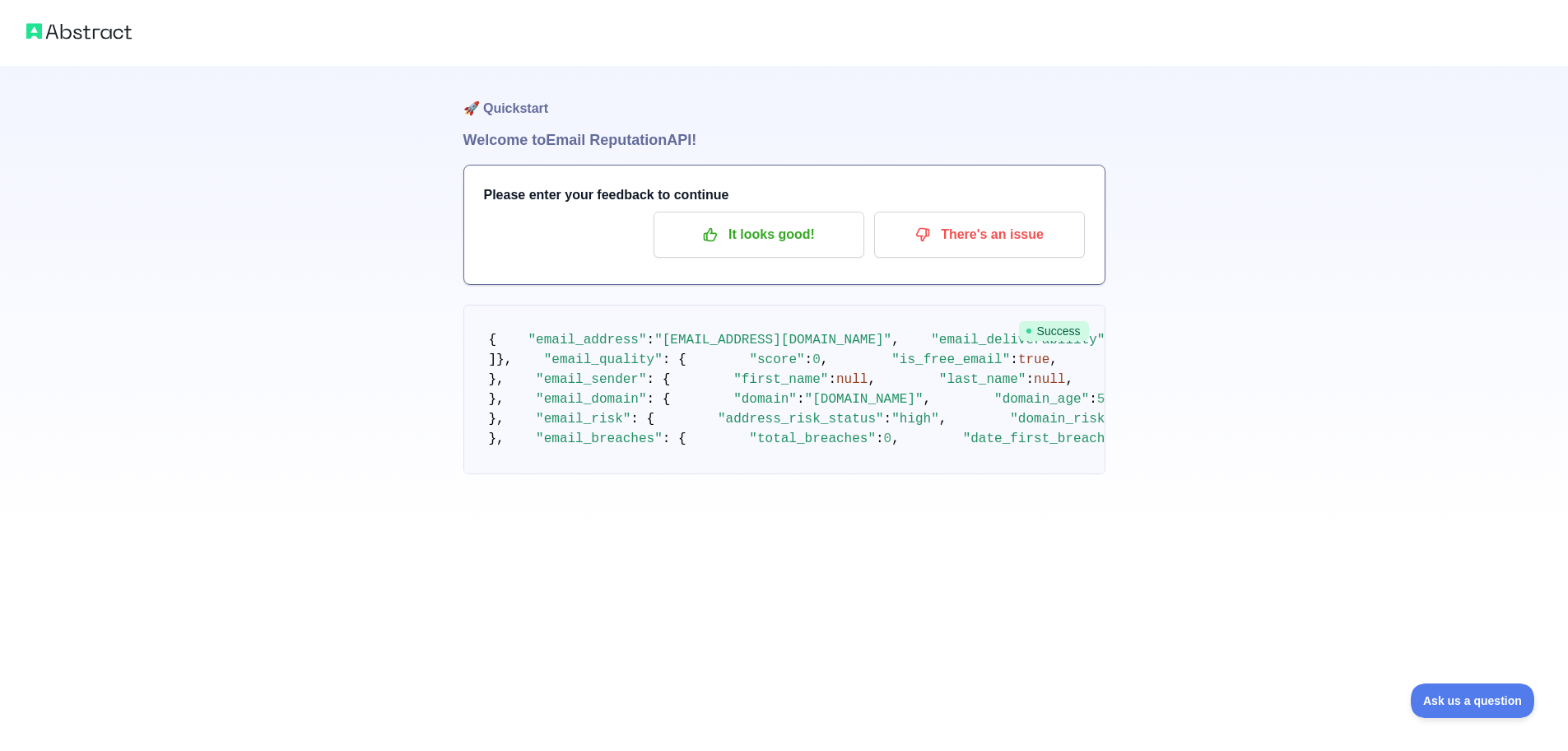
click at [1089, 407] on span ":" at bounding box center [1093, 399] width 8 height 15
drag, startPoint x: 641, startPoint y: 432, endPoint x: 667, endPoint y: 434, distance: 26.1
click at [1089, 407] on span ":" at bounding box center [1093, 399] width 8 height 15
click at [1097, 407] on span "5436" at bounding box center [1113, 399] width 31 height 15
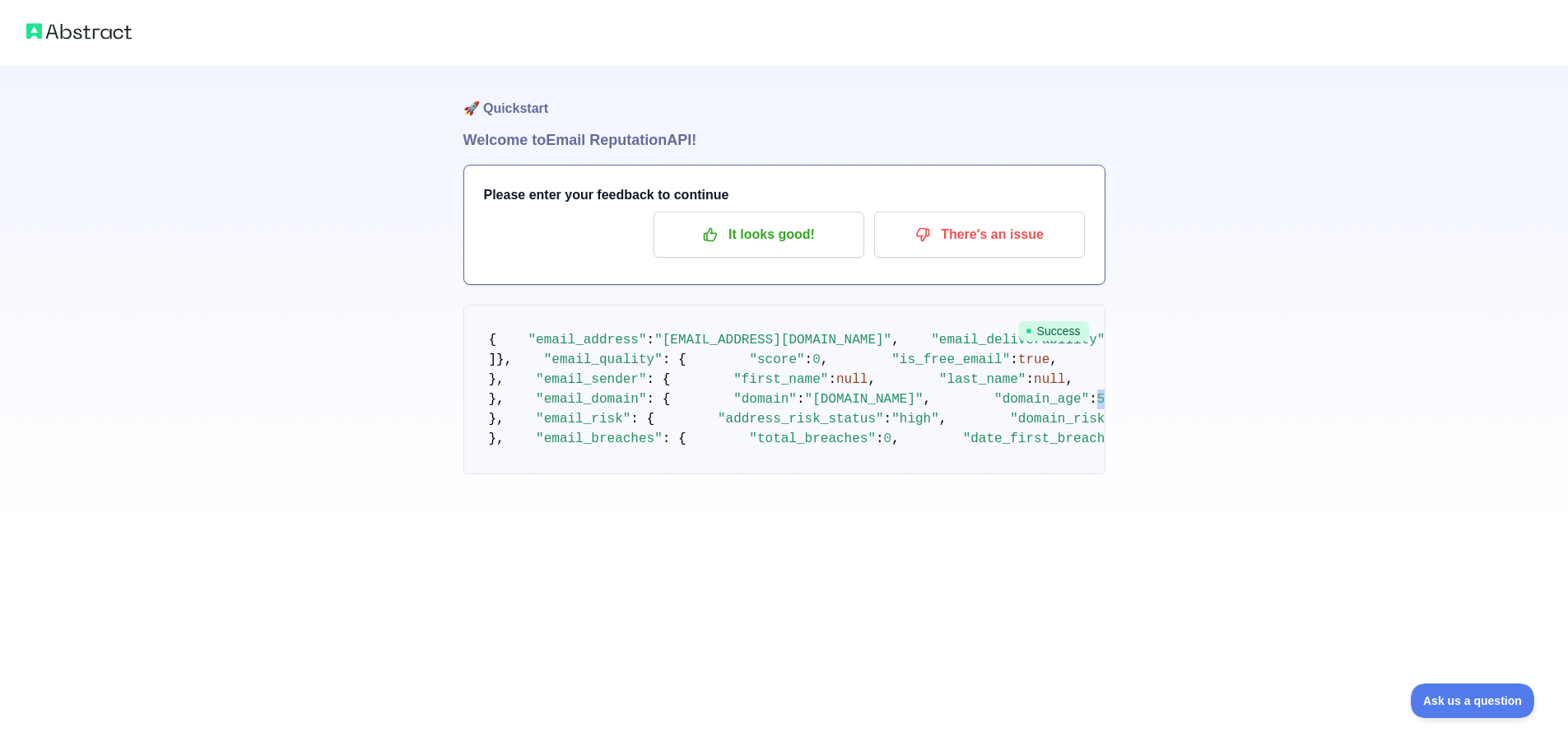
click at [1097, 407] on span "5436" at bounding box center [1113, 399] width 31 height 15
click at [994, 407] on span ""domain_age"" at bounding box center [1041, 399] width 95 height 15
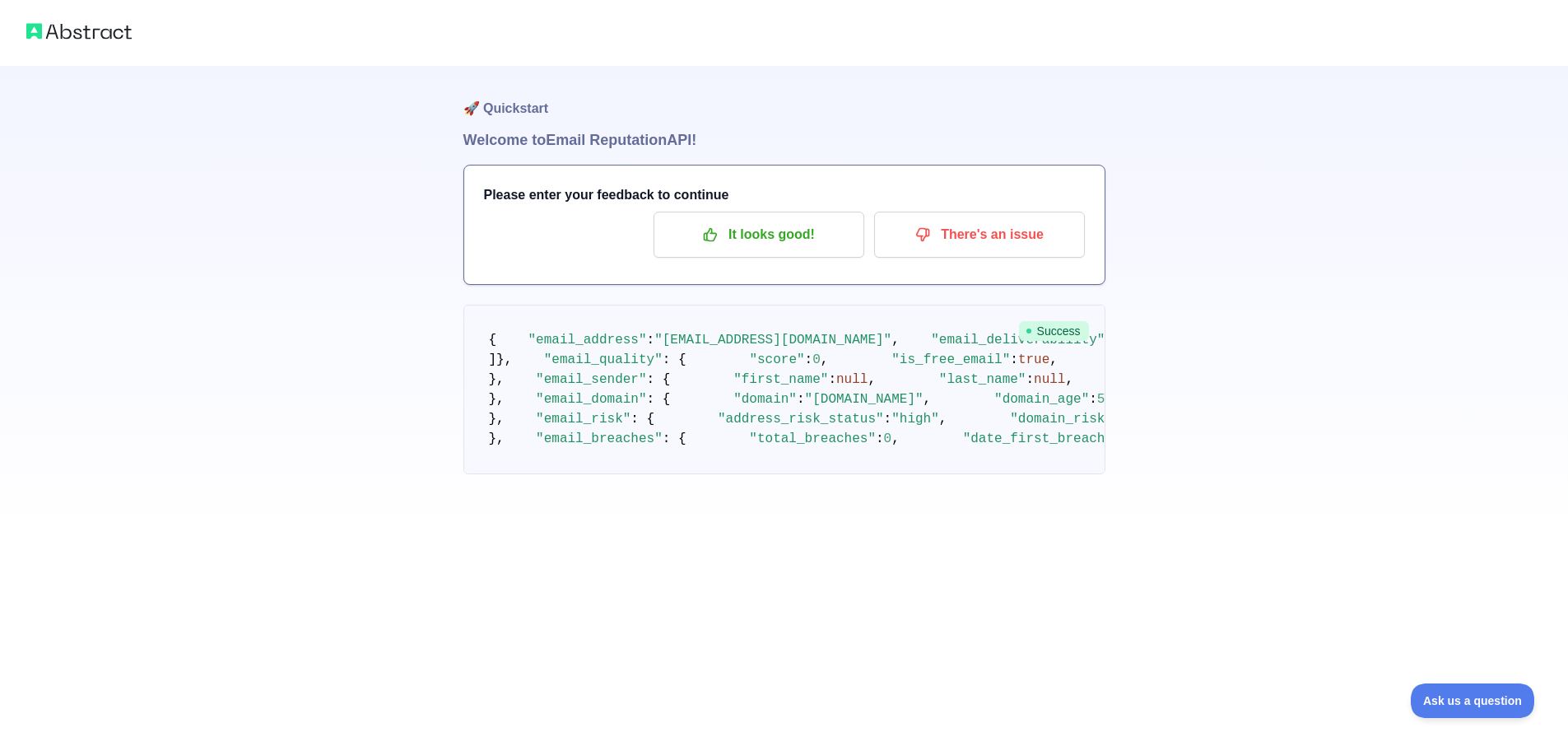
click at [795, 413] on pre "{ "email_address" : "perperseconds@proton.me" , "email_deliverability" : { "sta…" at bounding box center [784, 390] width 642 height 170
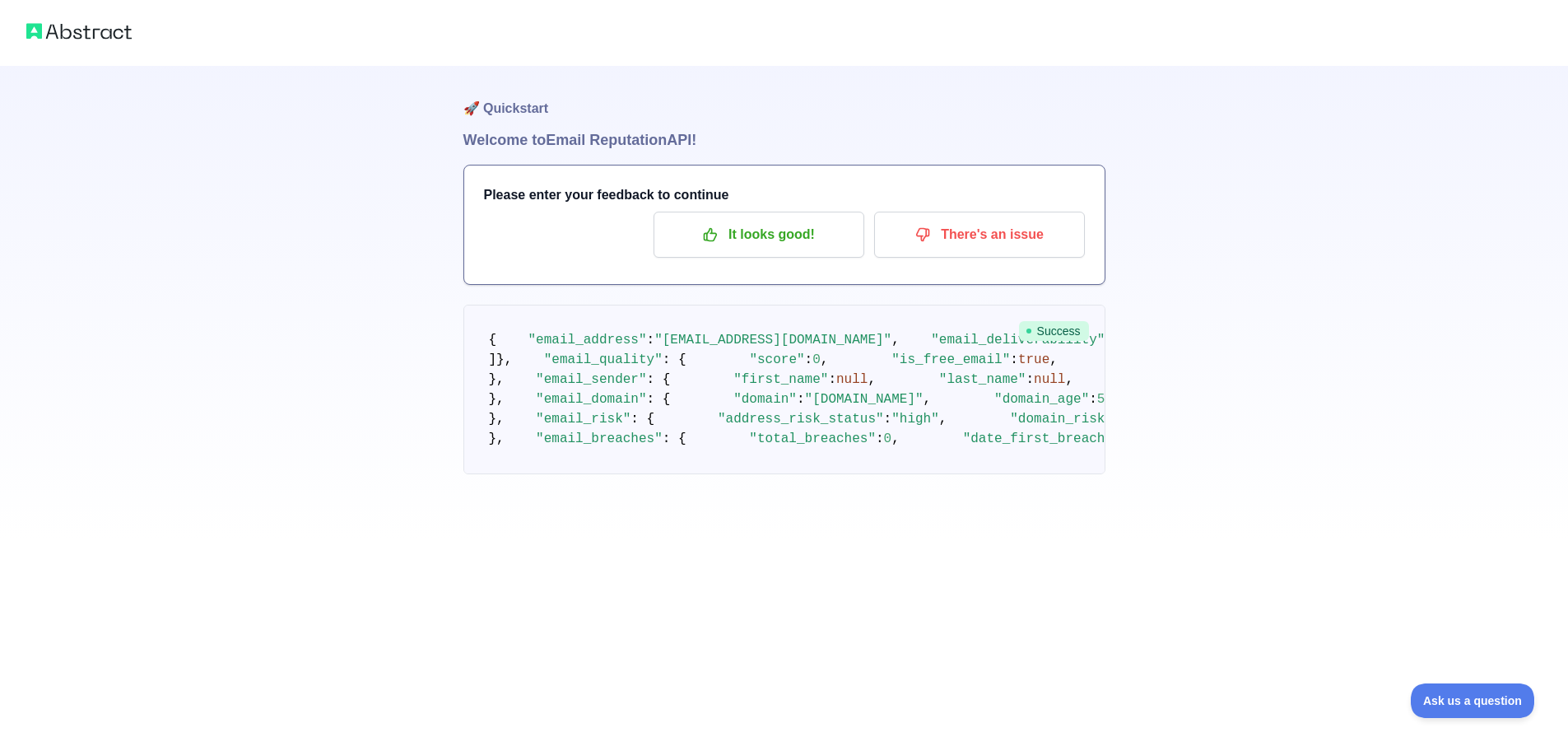
click at [797, 414] on pre "{ "email_address" : "perperseconds@proton.me" , "email_deliverability" : { "sta…" at bounding box center [784, 390] width 642 height 170
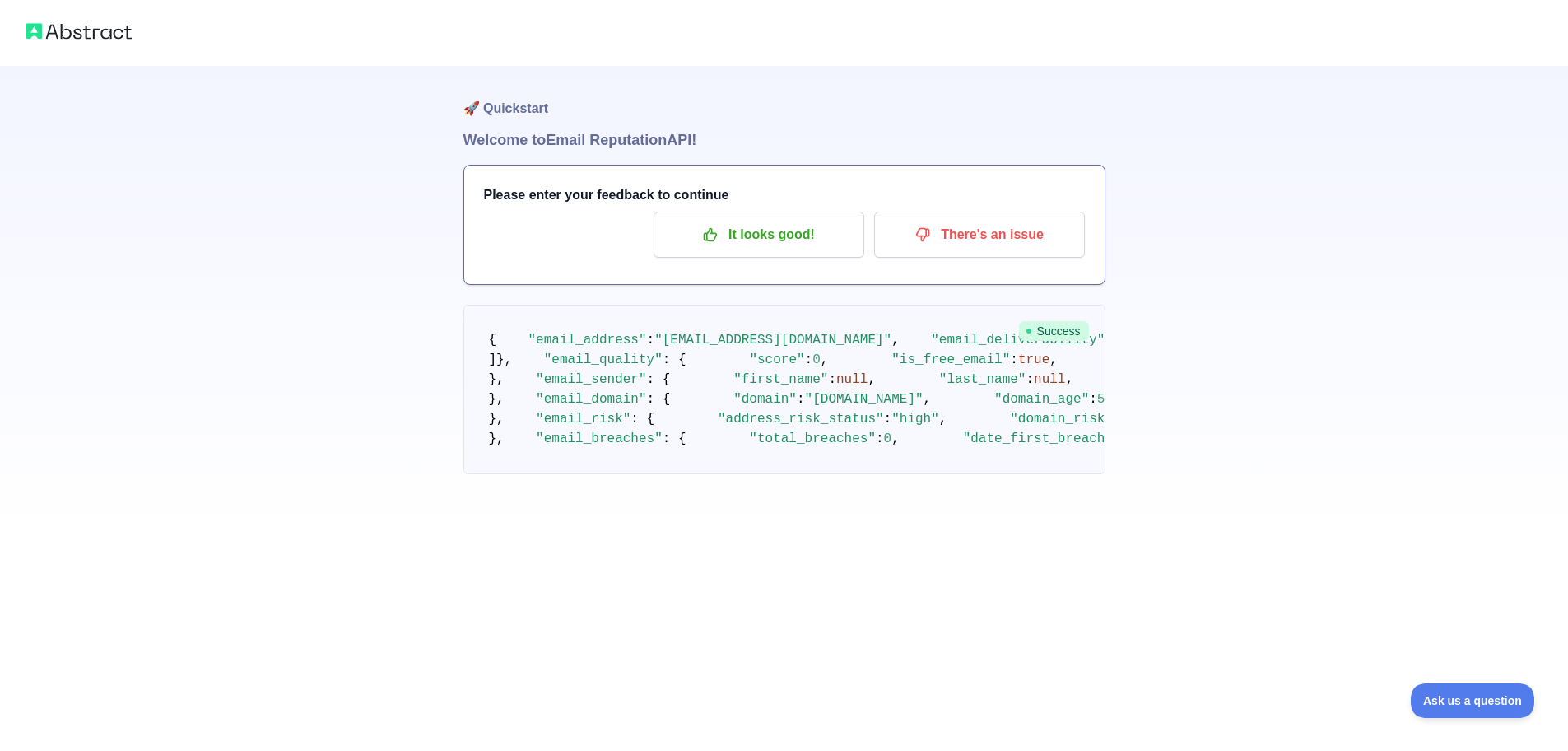
click at [798, 413] on pre "{ "email_address" : "perperseconds@proton.me" , "email_deliverability" : { "sta…" at bounding box center [784, 390] width 642 height 170
click at [763, 420] on pre "{ "email_address" : "perperseconds@proton.me" , "email_deliverability" : { "sta…" at bounding box center [784, 390] width 642 height 170
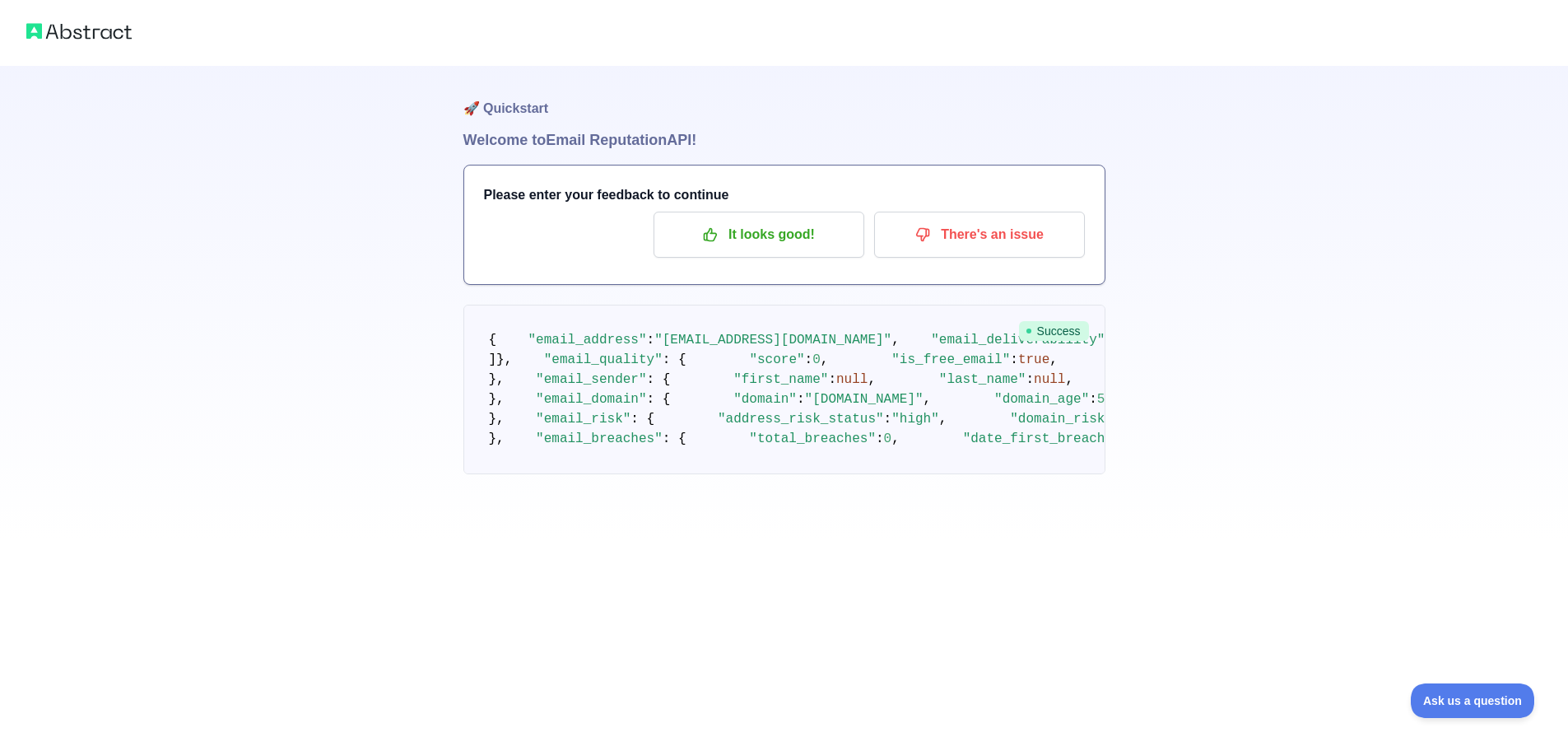
click at [671, 436] on pre "{ "email_address" : "perperseconds@proton.me" , "email_deliverability" : { "sta…" at bounding box center [784, 390] width 642 height 170
drag, startPoint x: 623, startPoint y: 415, endPoint x: 677, endPoint y: 413, distance: 54.0
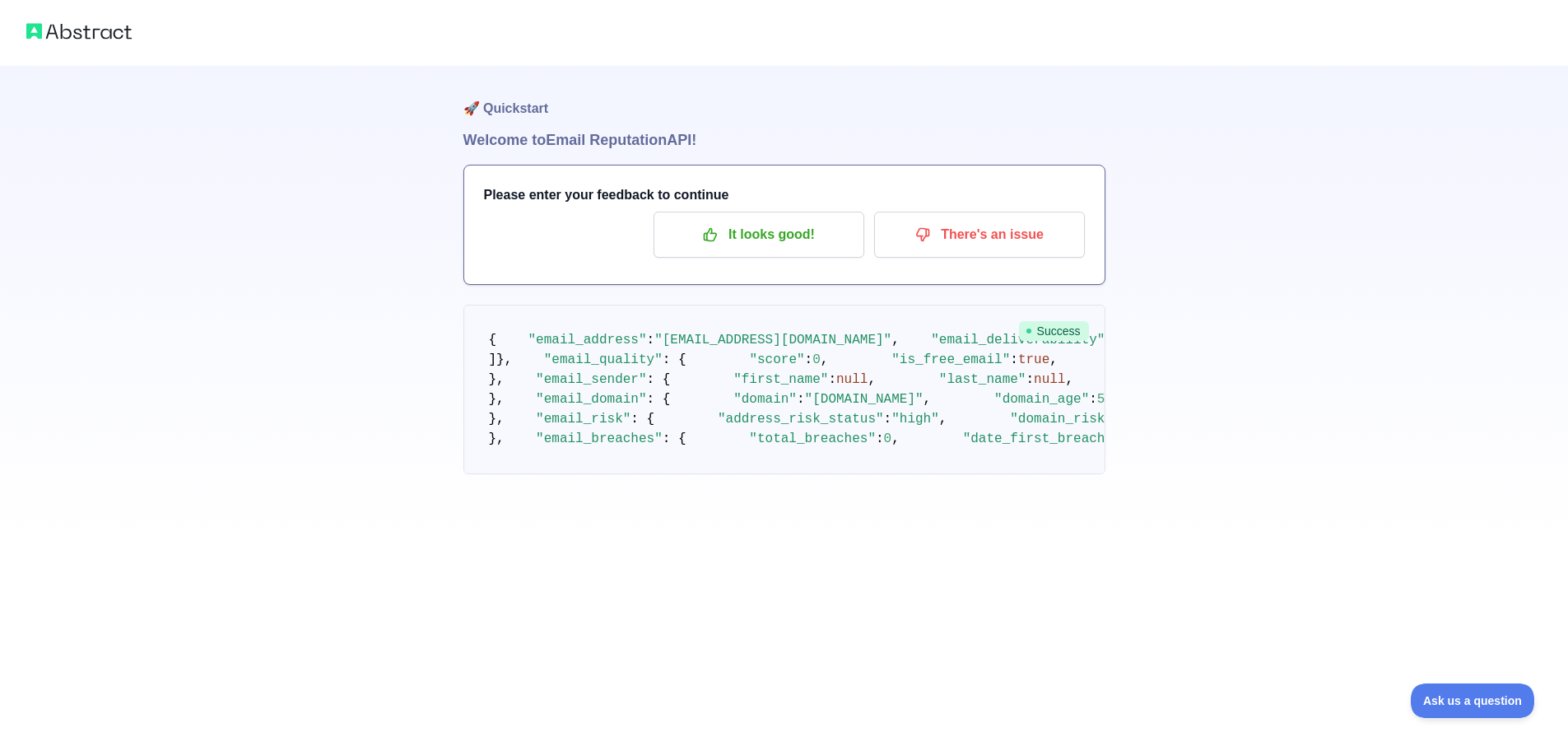
click at [779, 467] on pre "{ "email_address" : "perperseconds@proton.me" , "email_deliverability" : { "sta…" at bounding box center [784, 390] width 642 height 170
click at [718, 427] on span ""address_risk_status"" at bounding box center [801, 419] width 167 height 15
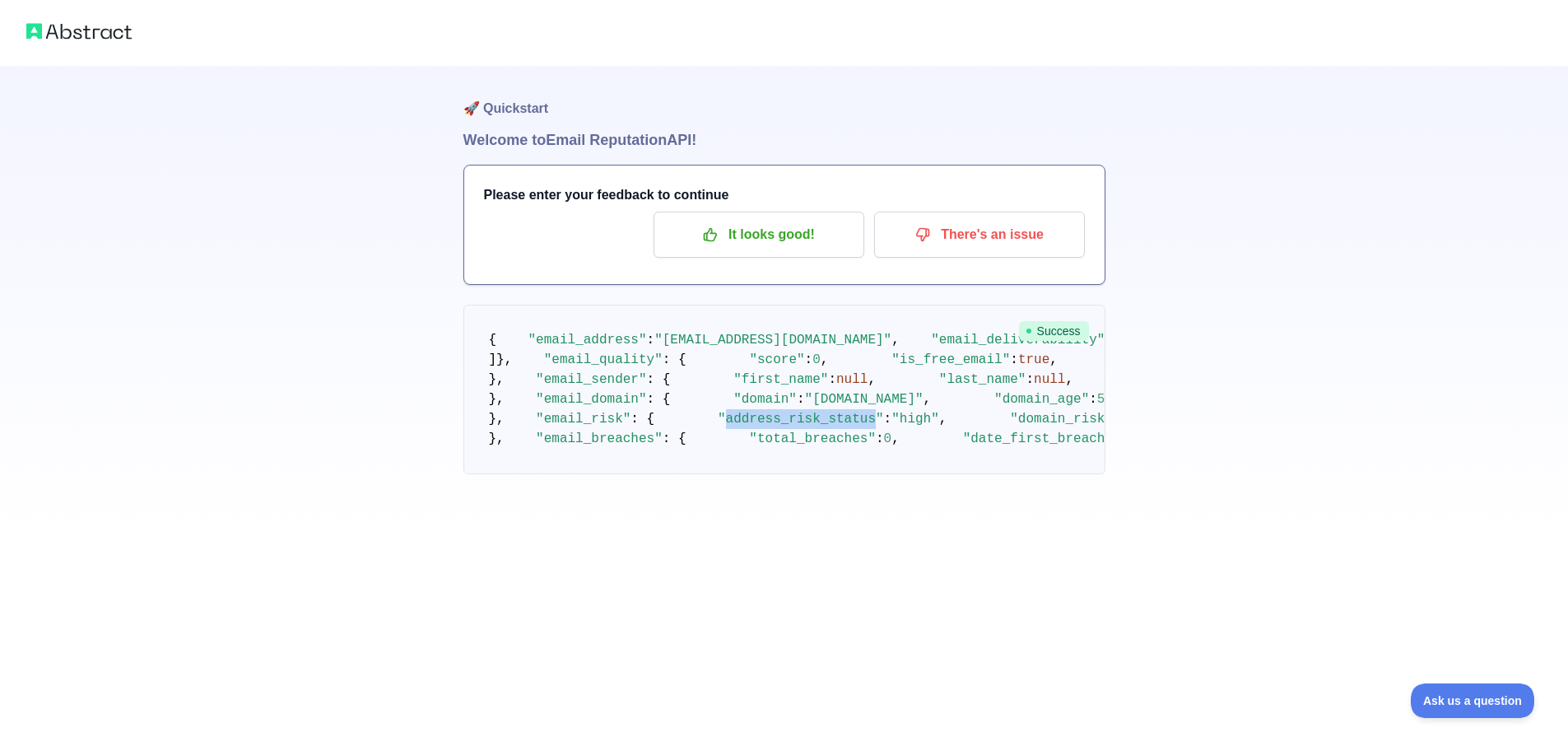
click at [718, 427] on span ""address_risk_status"" at bounding box center [801, 419] width 167 height 15
click at [892, 427] on span ""high"" at bounding box center [916, 419] width 48 height 15
click at [841, 475] on pre "{ "email_address" : "perperseconds@proton.me" , "email_deliverability" : { "sta…" at bounding box center [784, 390] width 642 height 170
click at [1010, 427] on span ""domain_risk_status"" at bounding box center [1089, 419] width 158 height 15
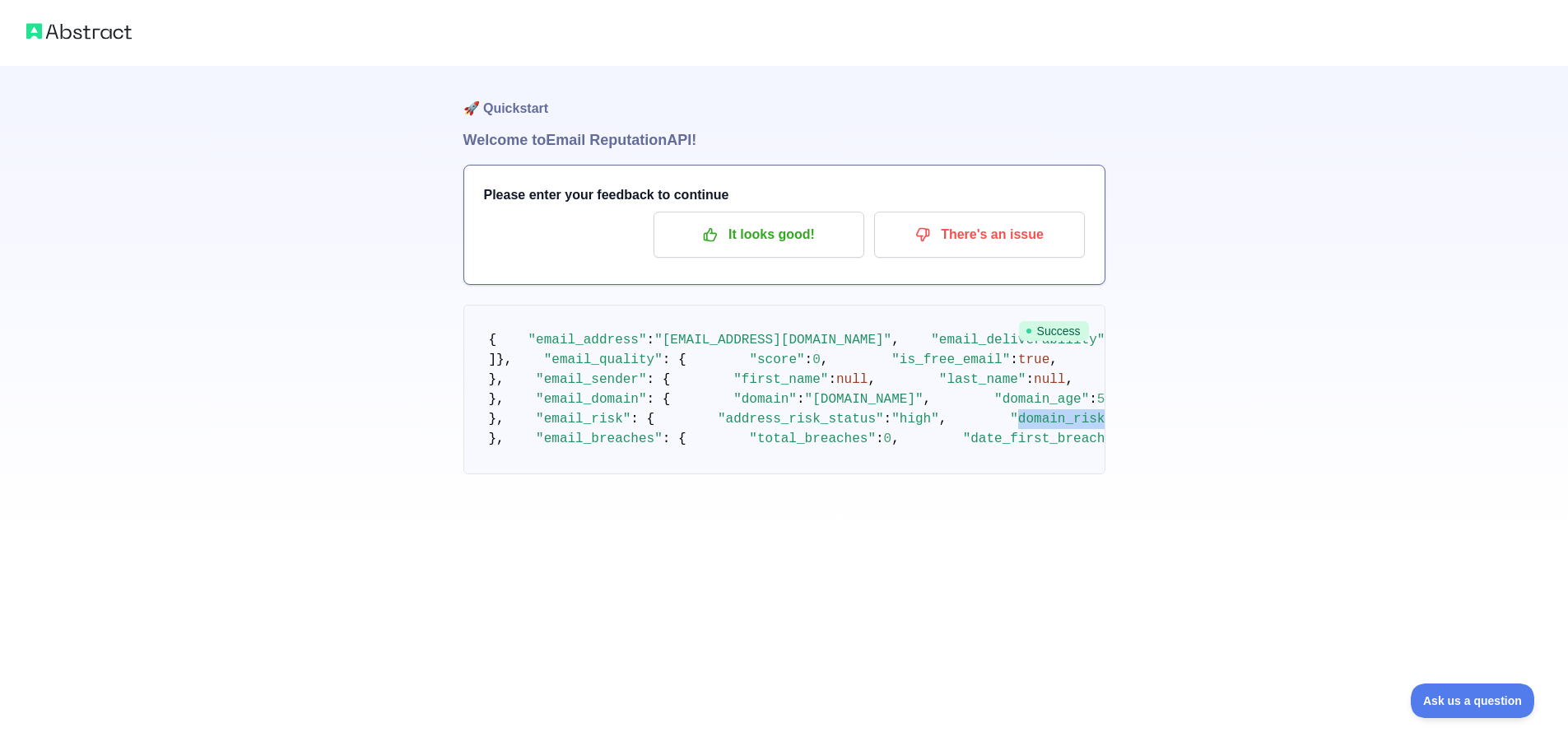
click at [1010, 427] on span ""domain_risk_status"" at bounding box center [1089, 419] width 158 height 15
click at [712, 475] on pre "{ "email_address" : "perperseconds@proton.me" , "email_deliverability" : { "sta…" at bounding box center [784, 390] width 642 height 170
click at [1176, 427] on span ""low"" at bounding box center [1196, 419] width 40 height 15
click at [892, 427] on span ""high"" at bounding box center [916, 419] width 48 height 15
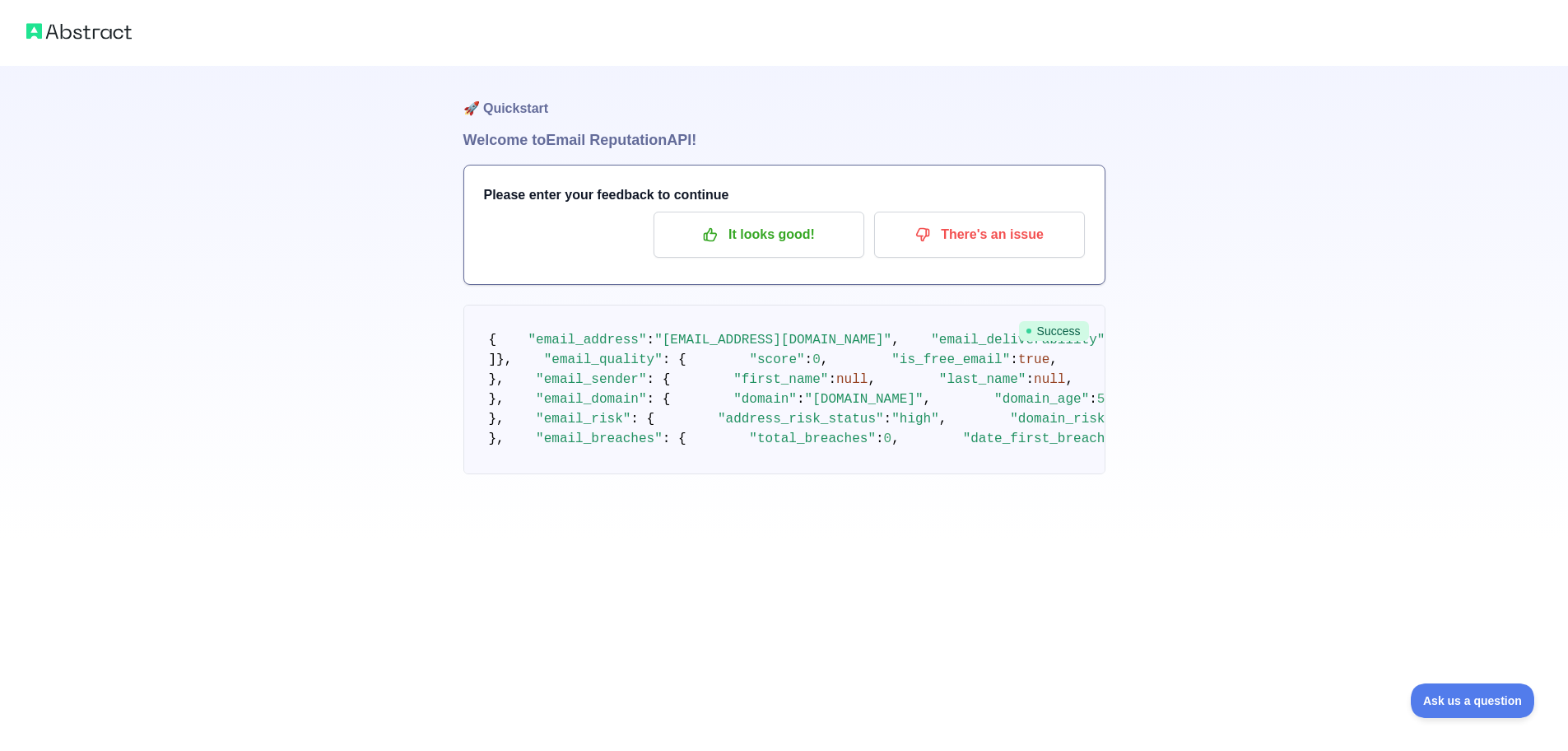
click at [718, 427] on span ""address_risk_status"" at bounding box center [801, 419] width 167 height 15
click at [1516, 396] on span ""MarkMonitor, Inc."" at bounding box center [1591, 399] width 150 height 15
click at [593, 364] on pre "{ "email_address" : "perperseconds@proton.me" , "email_deliverability" : { "sta…" at bounding box center [784, 390] width 642 height 170
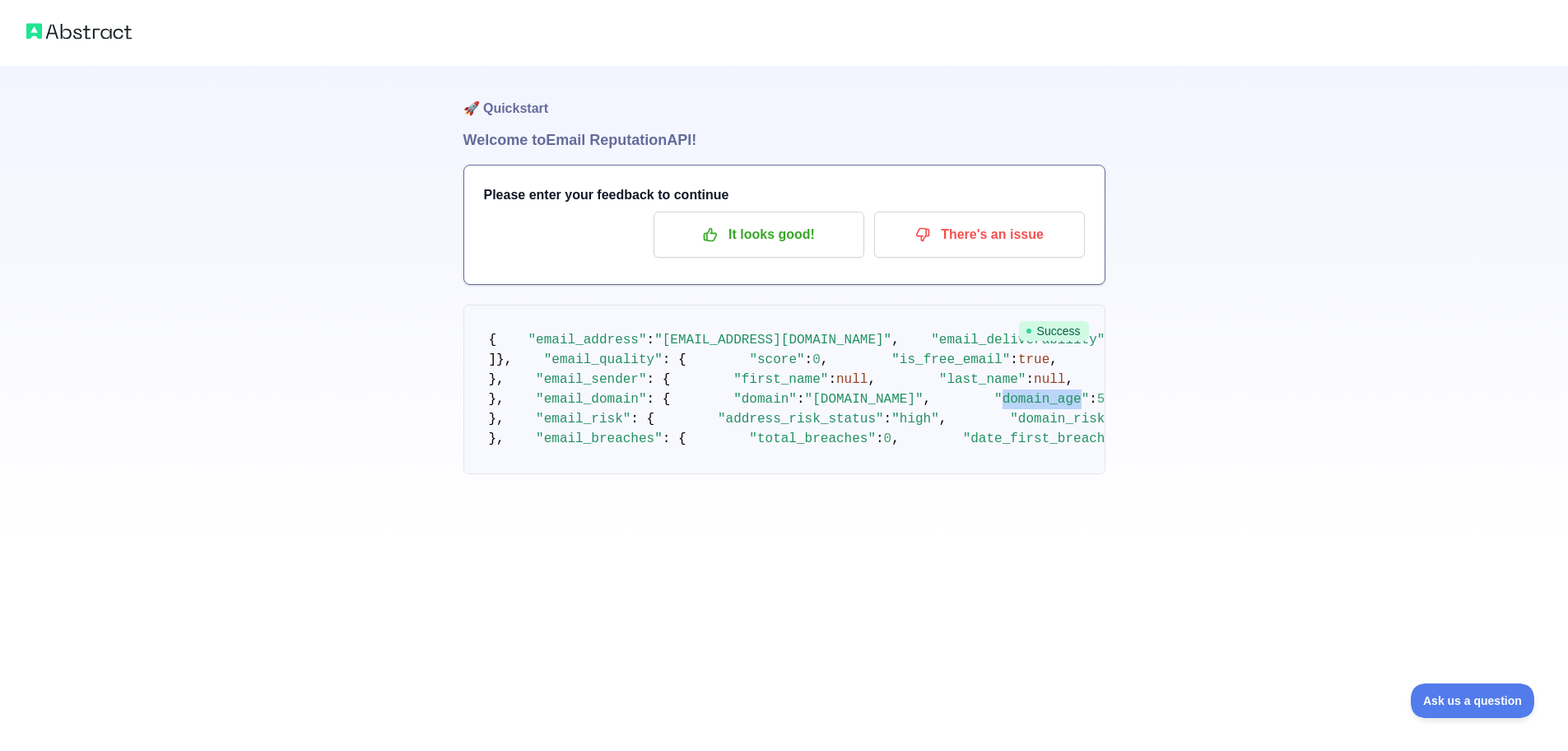
click at [593, 364] on pre "{ "email_address" : "perperseconds@proton.me" , "email_deliverability" : { "sta…" at bounding box center [784, 390] width 642 height 170
click at [1097, 392] on span "5436" at bounding box center [1113, 399] width 31 height 15
click at [716, 437] on pre "{ "email_address" : "perperseconds@proton.me" , "email_deliverability" : { "sta…" at bounding box center [784, 390] width 642 height 170
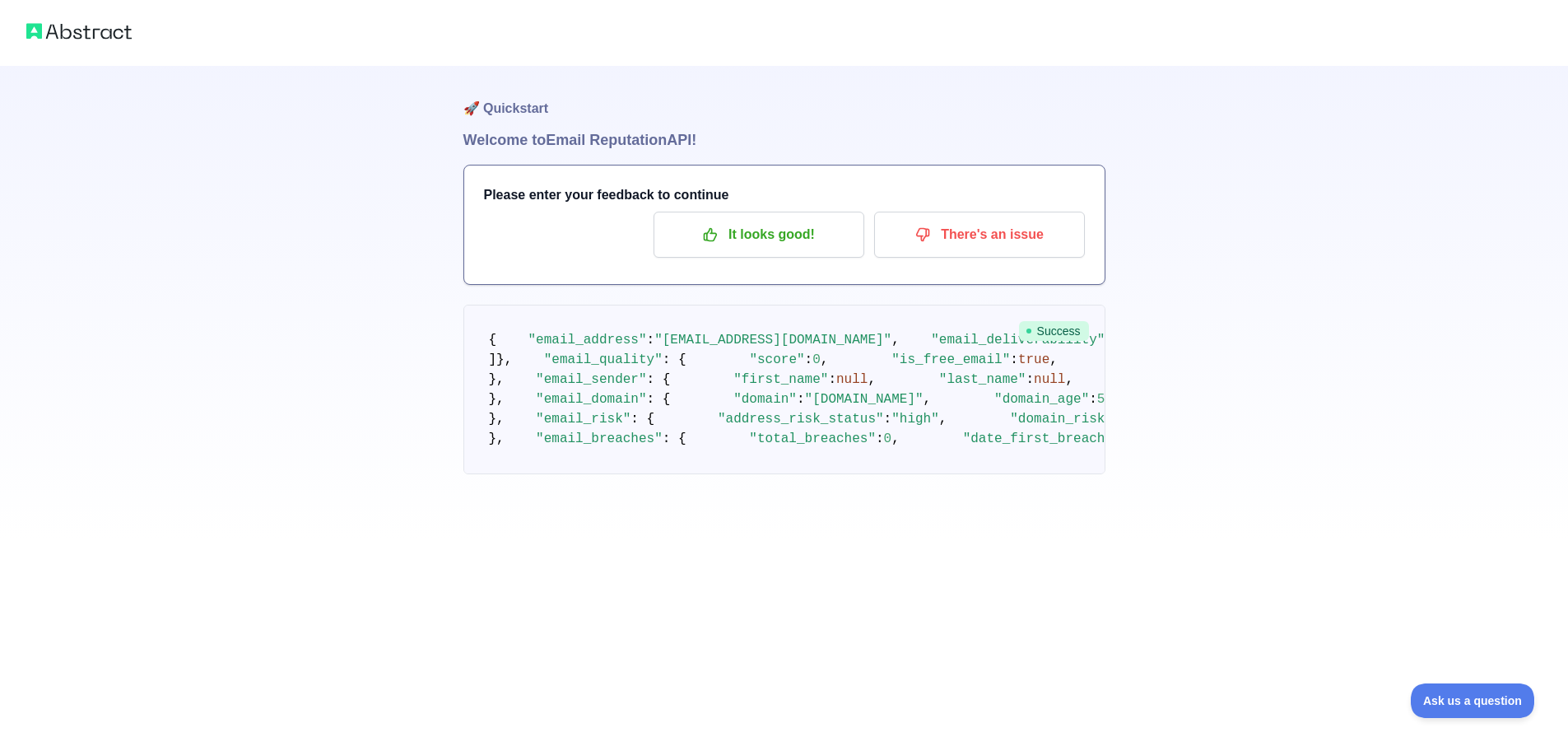
click at [652, 429] on pre "{ "email_address" : "perperseconds@proton.me" , "email_deliverability" : { "sta…" at bounding box center [784, 390] width 642 height 170
click at [693, 437] on pre "{ "email_address" : "perperseconds@proton.me" , "email_deliverability" : { "sta…" at bounding box center [784, 390] width 642 height 170
click at [994, 407] on span ""domain_age"" at bounding box center [1041, 399] width 95 height 15
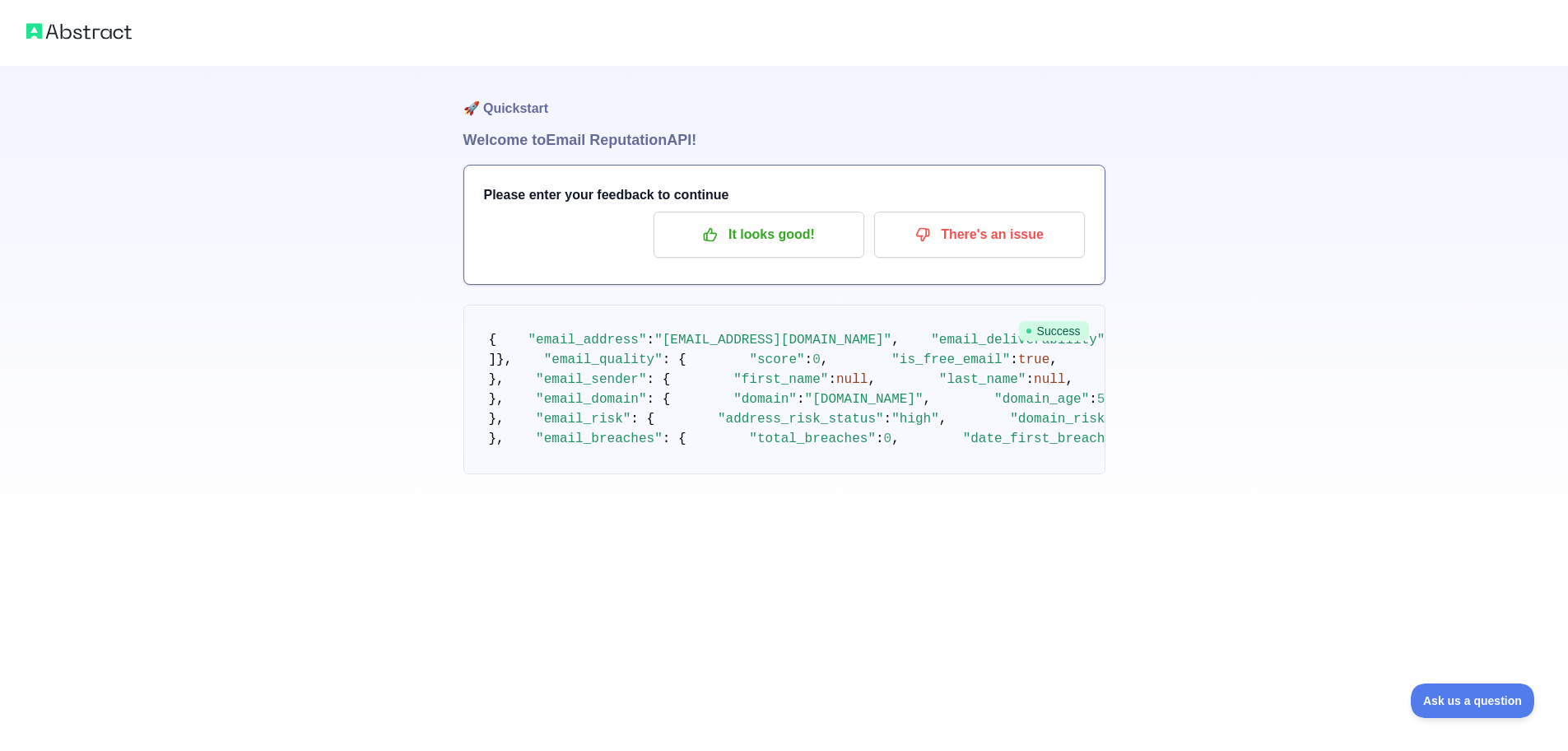
click at [1097, 407] on span "5436" at bounding box center [1113, 399] width 31 height 15
click at [718, 445] on pre "{ "email_address" : "perperseconds@proton.me" , "email_deliverability" : { "sta…" at bounding box center [784, 390] width 642 height 170
click at [1097, 407] on span "5436" at bounding box center [1113, 399] width 31 height 15
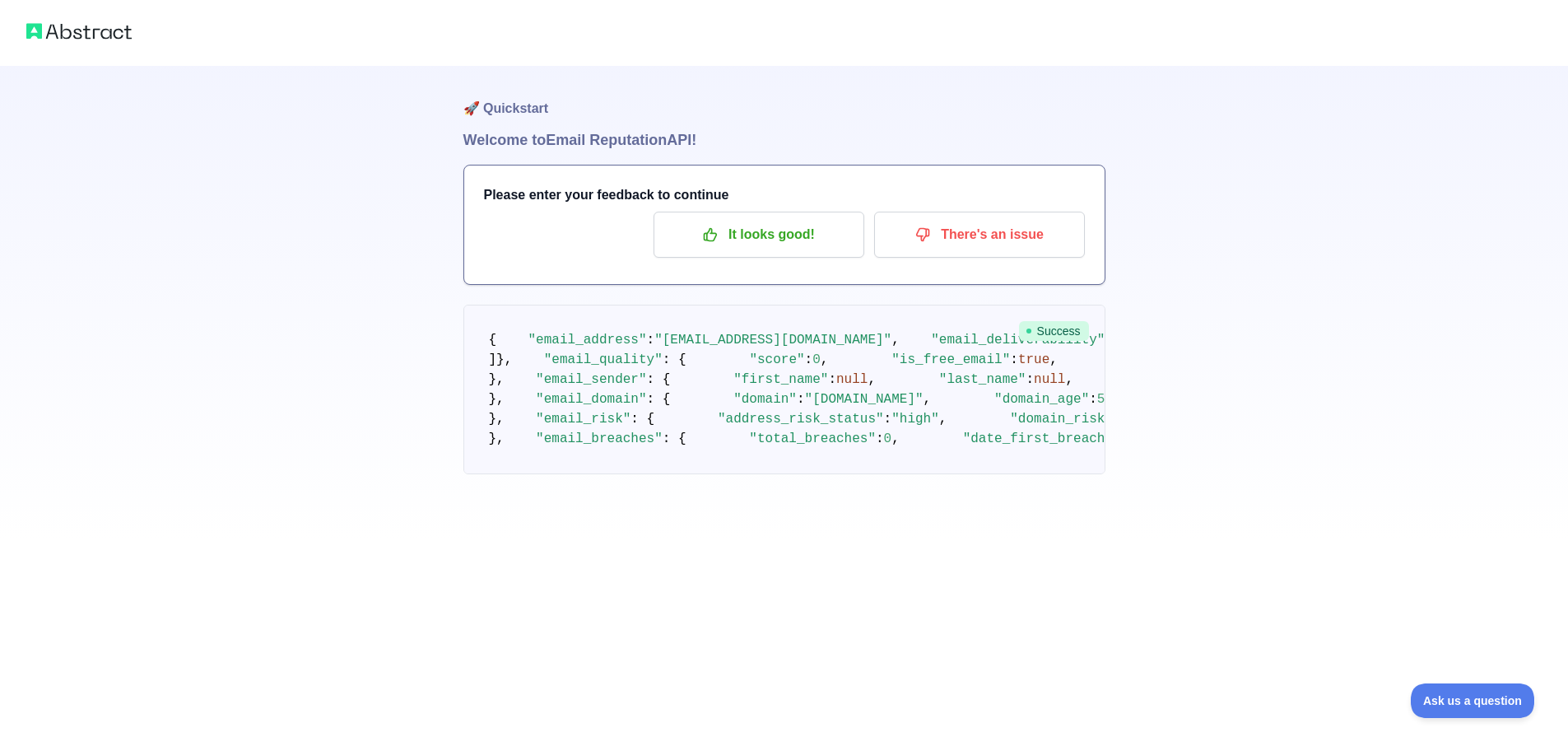
click at [994, 407] on span ""domain_age"" at bounding box center [1041, 399] width 95 height 15
click at [1097, 407] on span "5436" at bounding box center [1113, 399] width 31 height 15
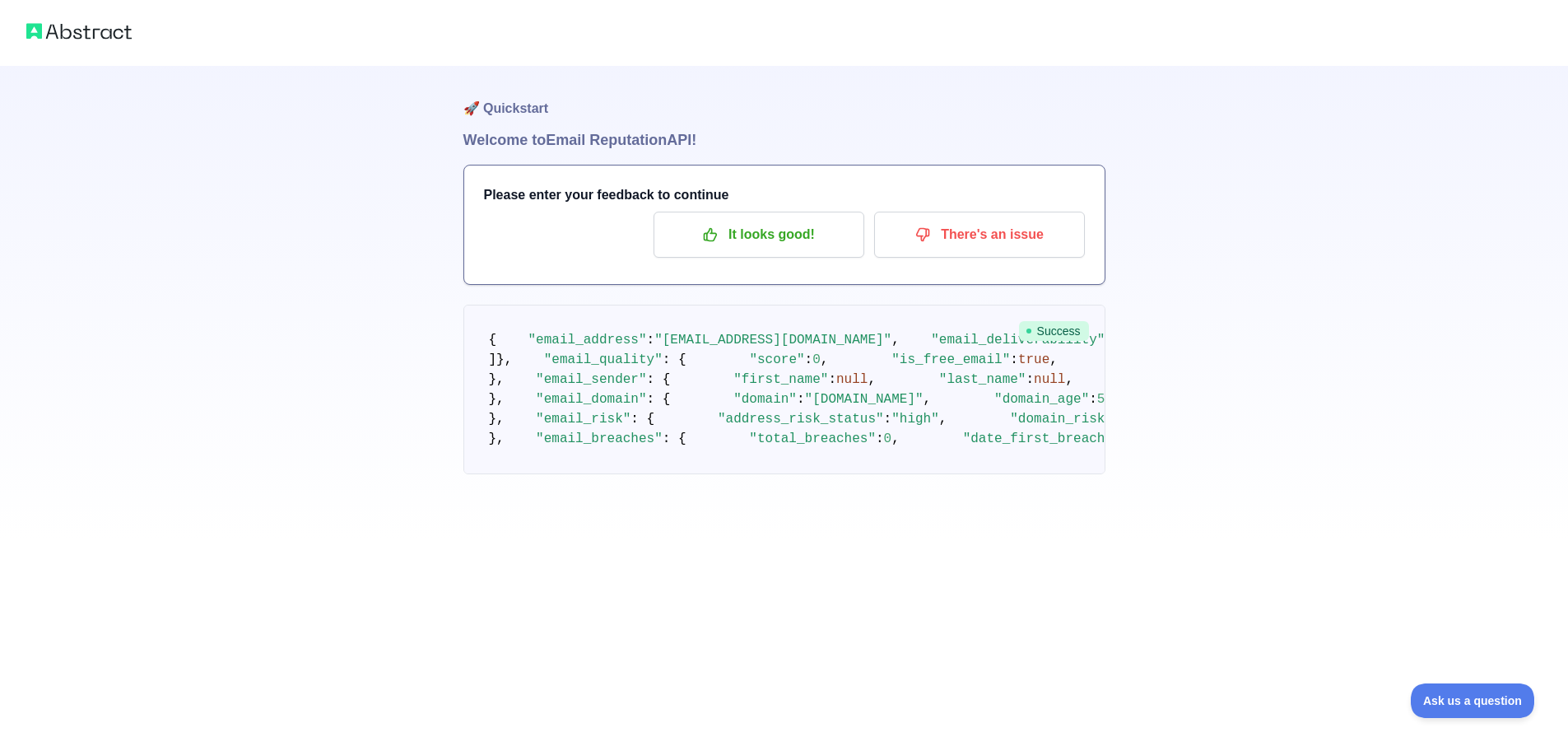
click at [644, 141] on h1 "Welcome to Email Reputation API!" at bounding box center [784, 140] width 642 height 23
click at [914, 106] on h1 "🚀 Quickstart" at bounding box center [784, 97] width 642 height 63
click at [892, 352] on span ""is_free_email"" at bounding box center [951, 360] width 119 height 15
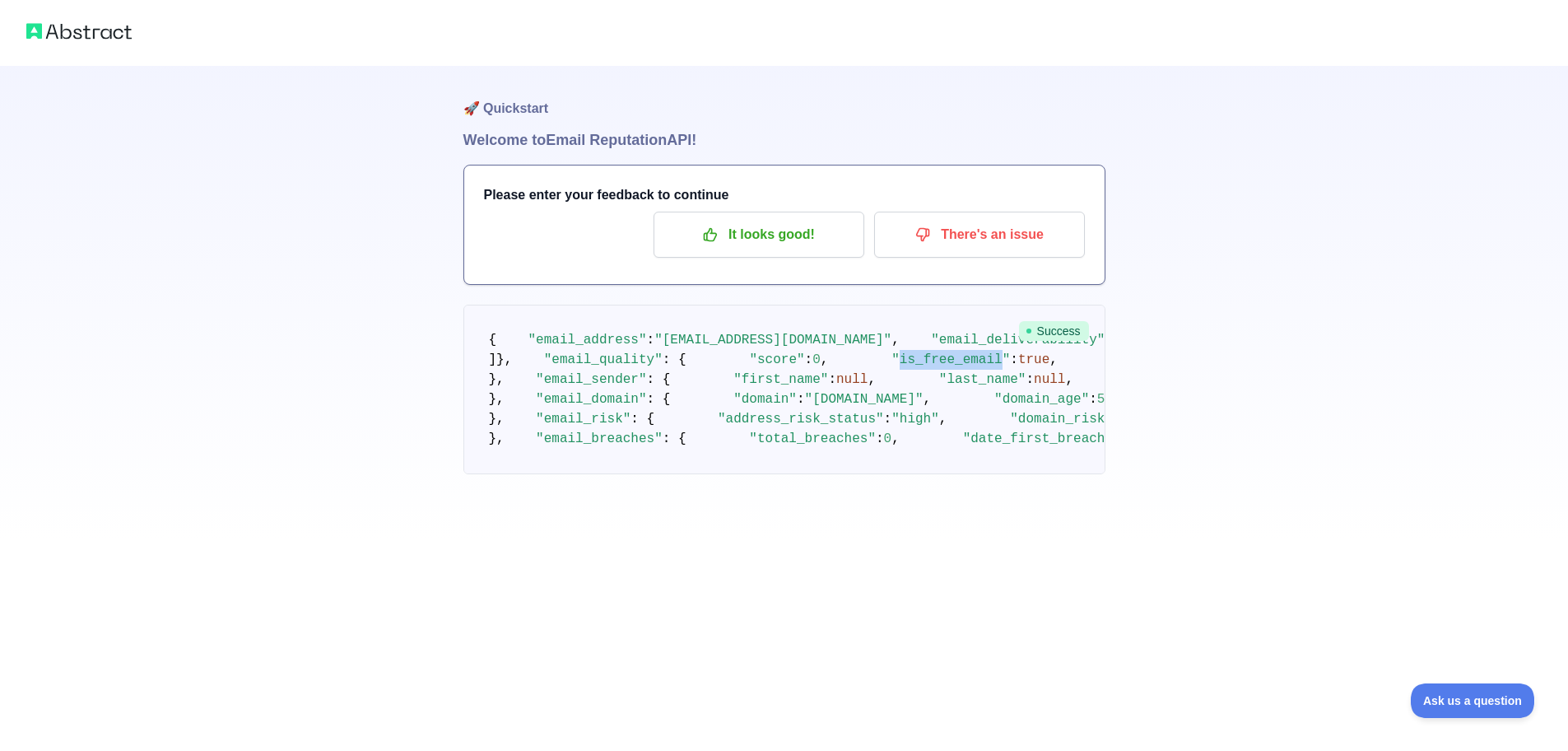
click at [892, 352] on span ""is_free_email"" at bounding box center [951, 360] width 119 height 15
click at [1121, 352] on span ""is_username_suspicious"" at bounding box center [1215, 360] width 189 height 15
click at [1318, 352] on span "false" at bounding box center [1338, 360] width 40 height 15
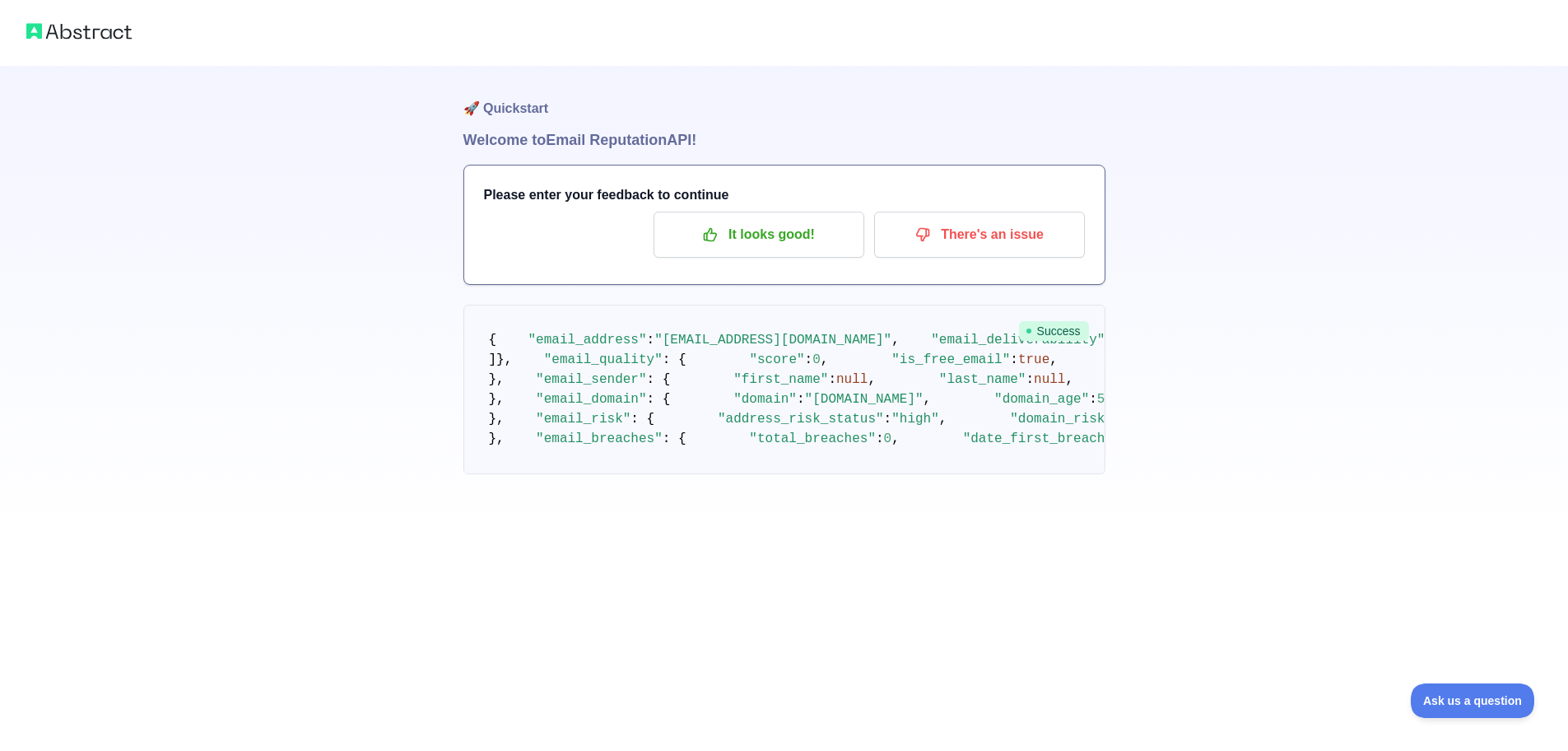
click at [1429, 352] on span ""is_disposable"" at bounding box center [1488, 360] width 119 height 15
click at [1556, 354] on span "false" at bounding box center [1575, 360] width 40 height 15
click at [770, 390] on pre "{ "email_address" : "perperseconds@proton.me" , "email_deliverability" : { "sta…" at bounding box center [784, 390] width 642 height 170
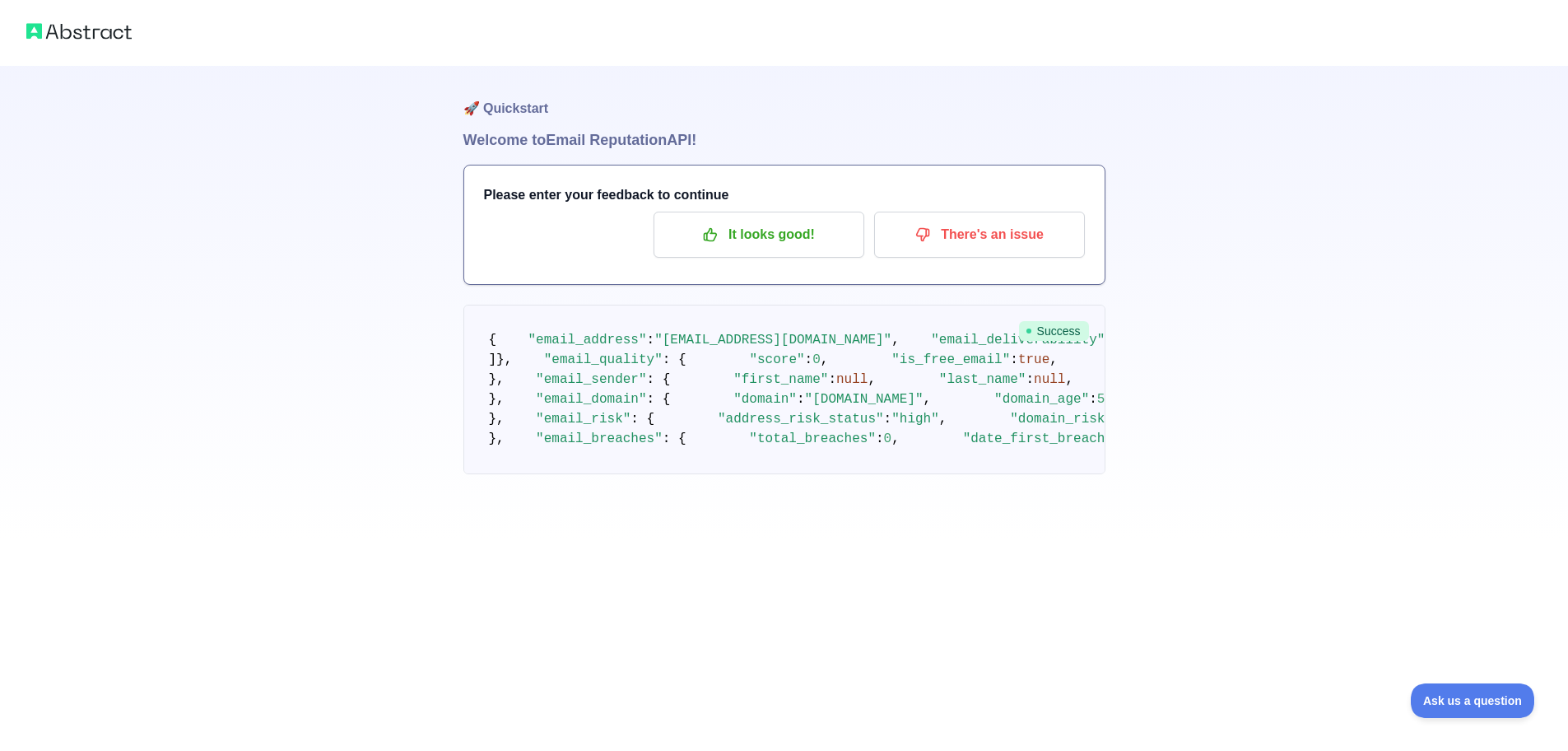
click at [1121, 352] on span ""is_username_suspicious"" at bounding box center [1215, 360] width 189 height 15
click at [1318, 352] on span "false" at bounding box center [1338, 360] width 40 height 15
drag, startPoint x: 764, startPoint y: 324, endPoint x: 802, endPoint y: 359, distance: 51.7
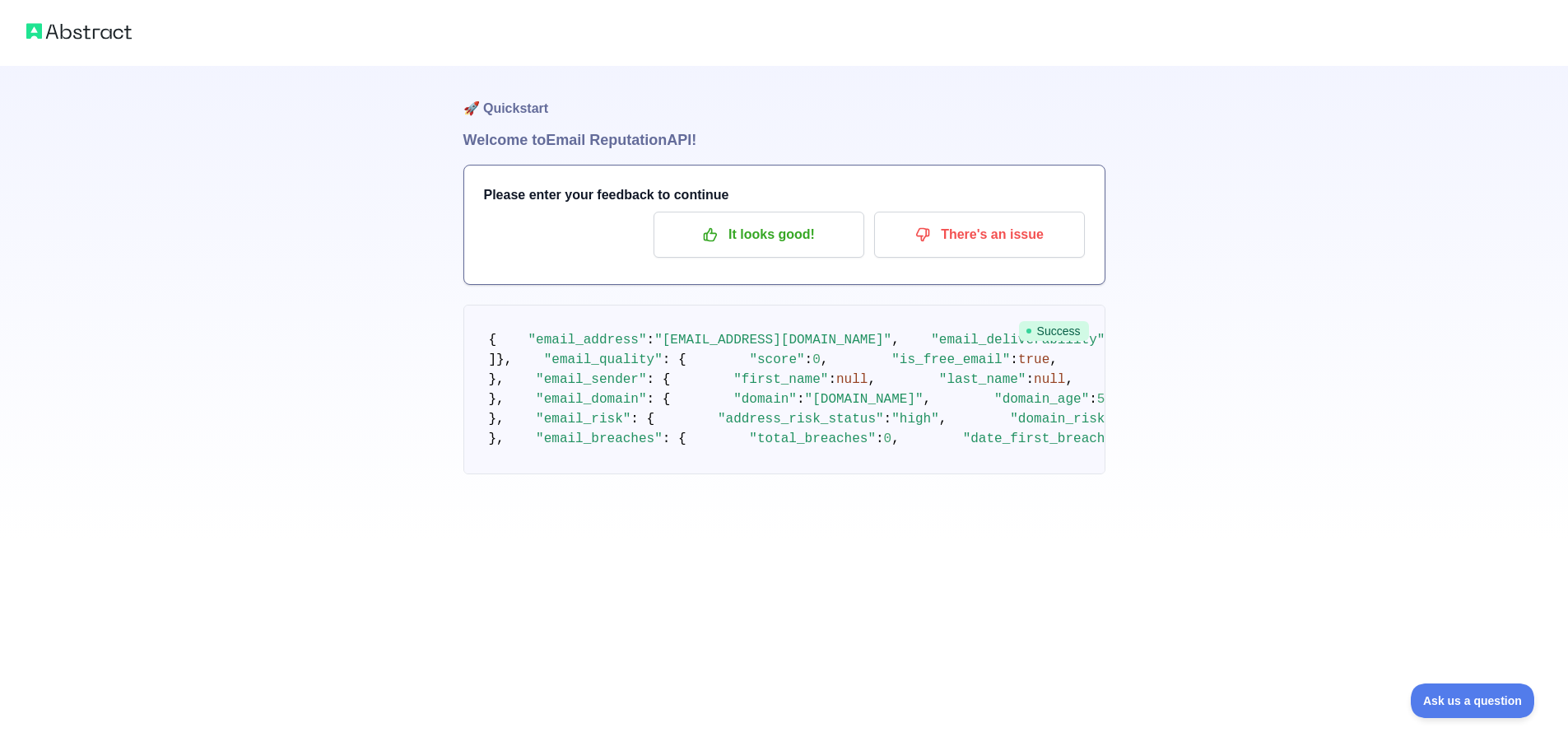
click at [1318, 352] on span "false" at bounding box center [1338, 360] width 40 height 15
click at [806, 367] on pre "{ "email_address" : "perperseconds@proton.me" , "email_deliverability" : { "sta…" at bounding box center [784, 390] width 642 height 170
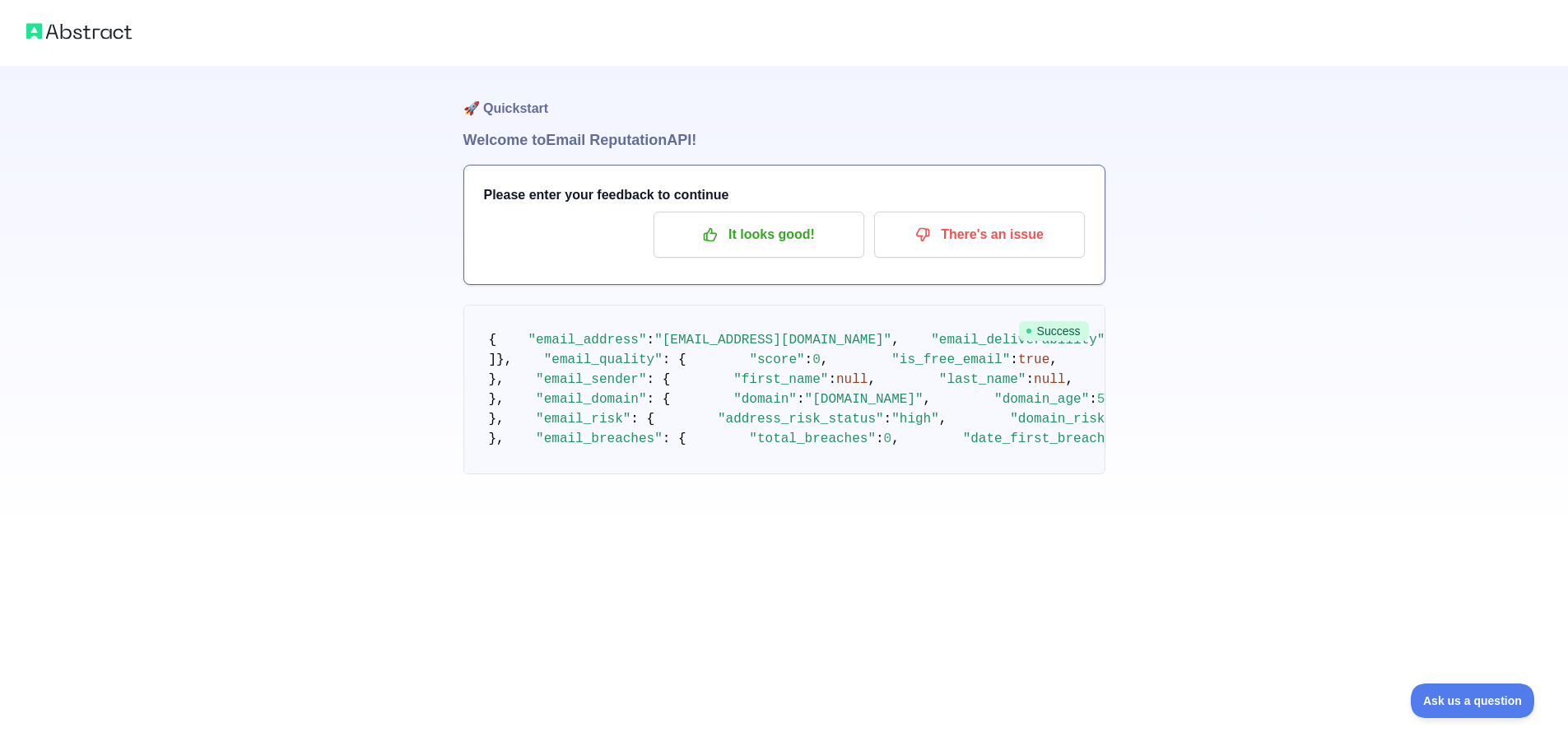
click at [780, 467] on pre "{ "email_address" : "perperseconds@proton.me" , "email_deliverability" : { "sta…" at bounding box center [784, 390] width 642 height 170
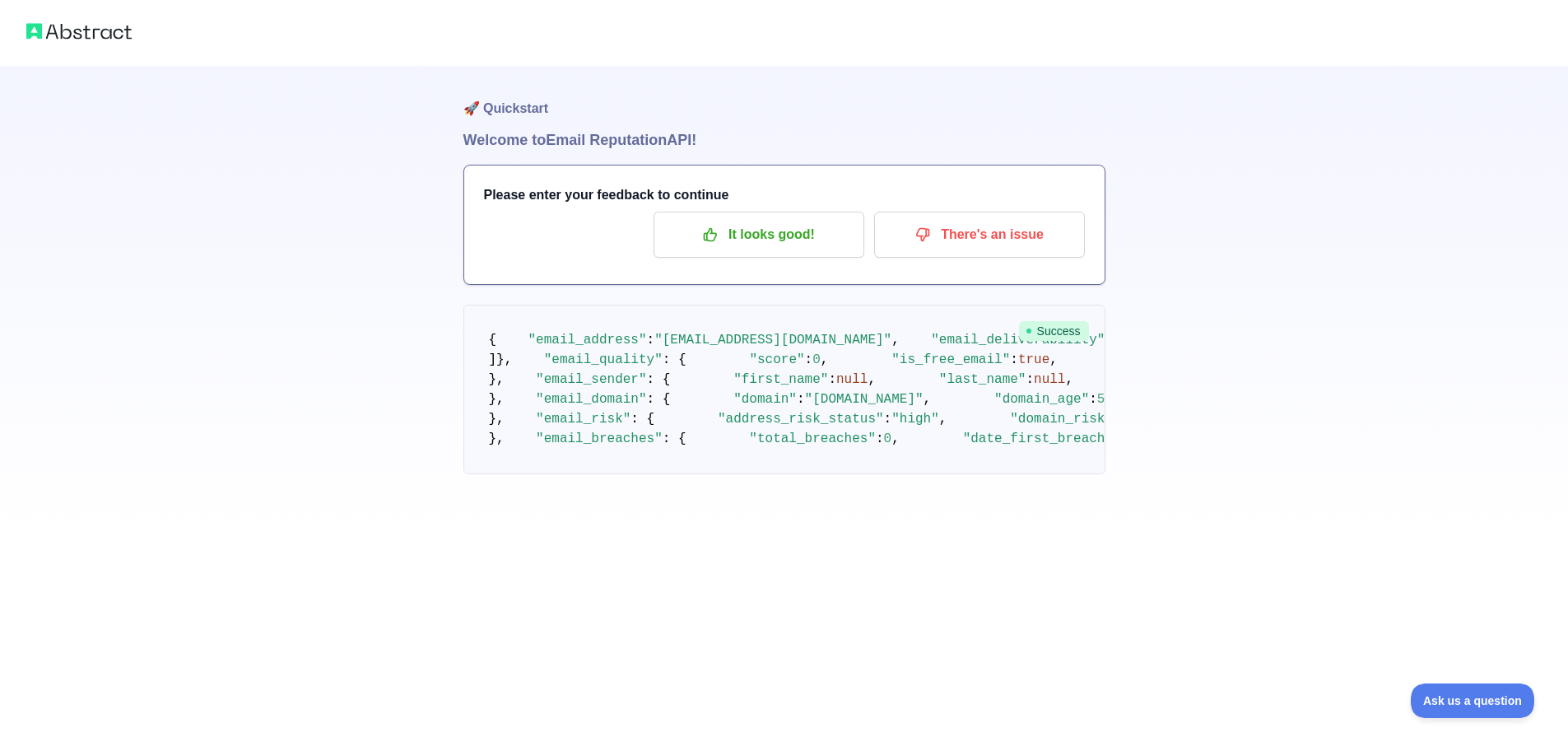
click at [593, 397] on pre "{ "email_address" : "perperseconds@proton.me" , "email_deliverability" : { "sta…" at bounding box center [784, 390] width 642 height 170
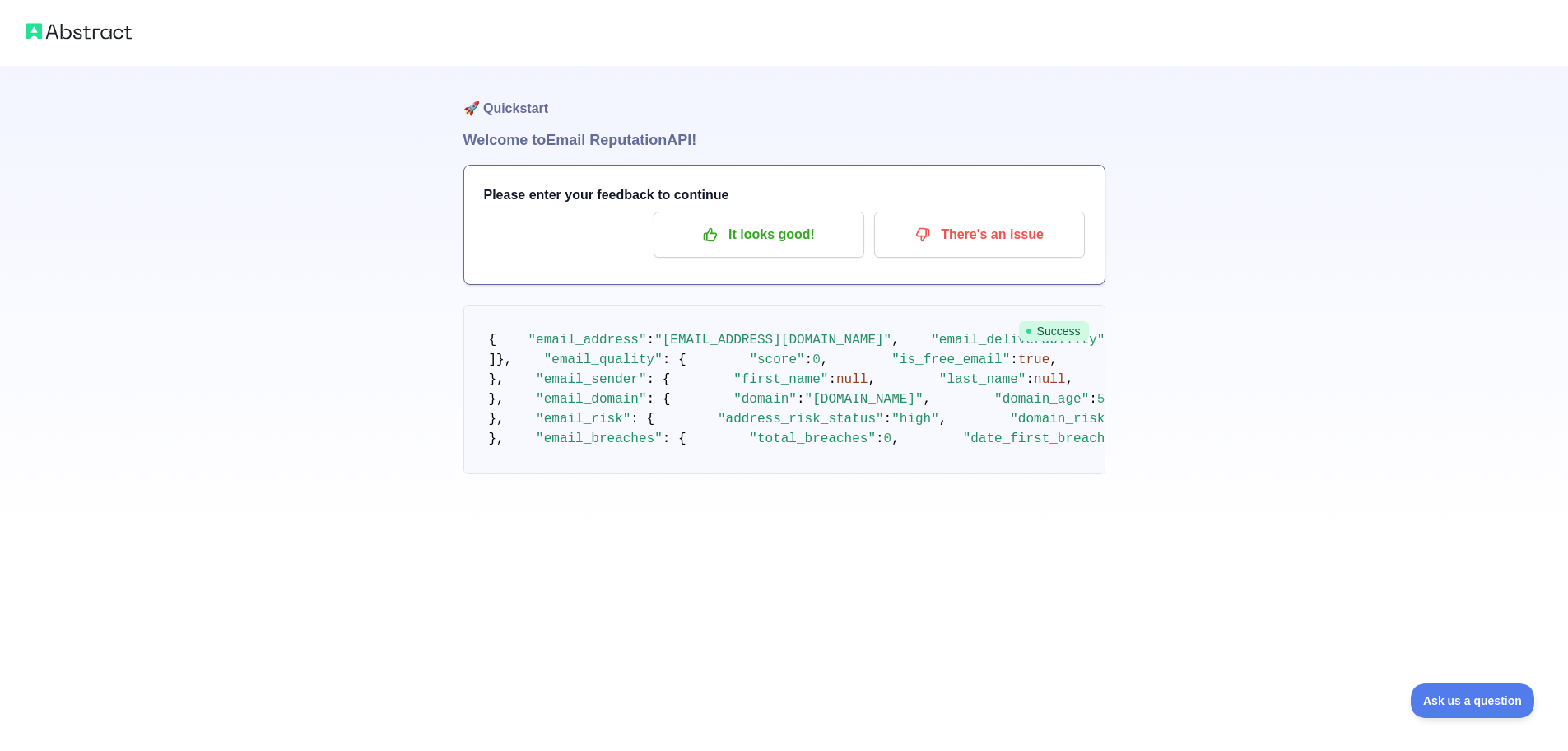
click at [750, 397] on pre "{ "email_address" : "perperseconds@proton.me" , "email_deliverability" : { "sta…" at bounding box center [784, 390] width 642 height 170
click at [1413, 387] on span ""organization_name"" at bounding box center [1488, 380] width 150 height 15
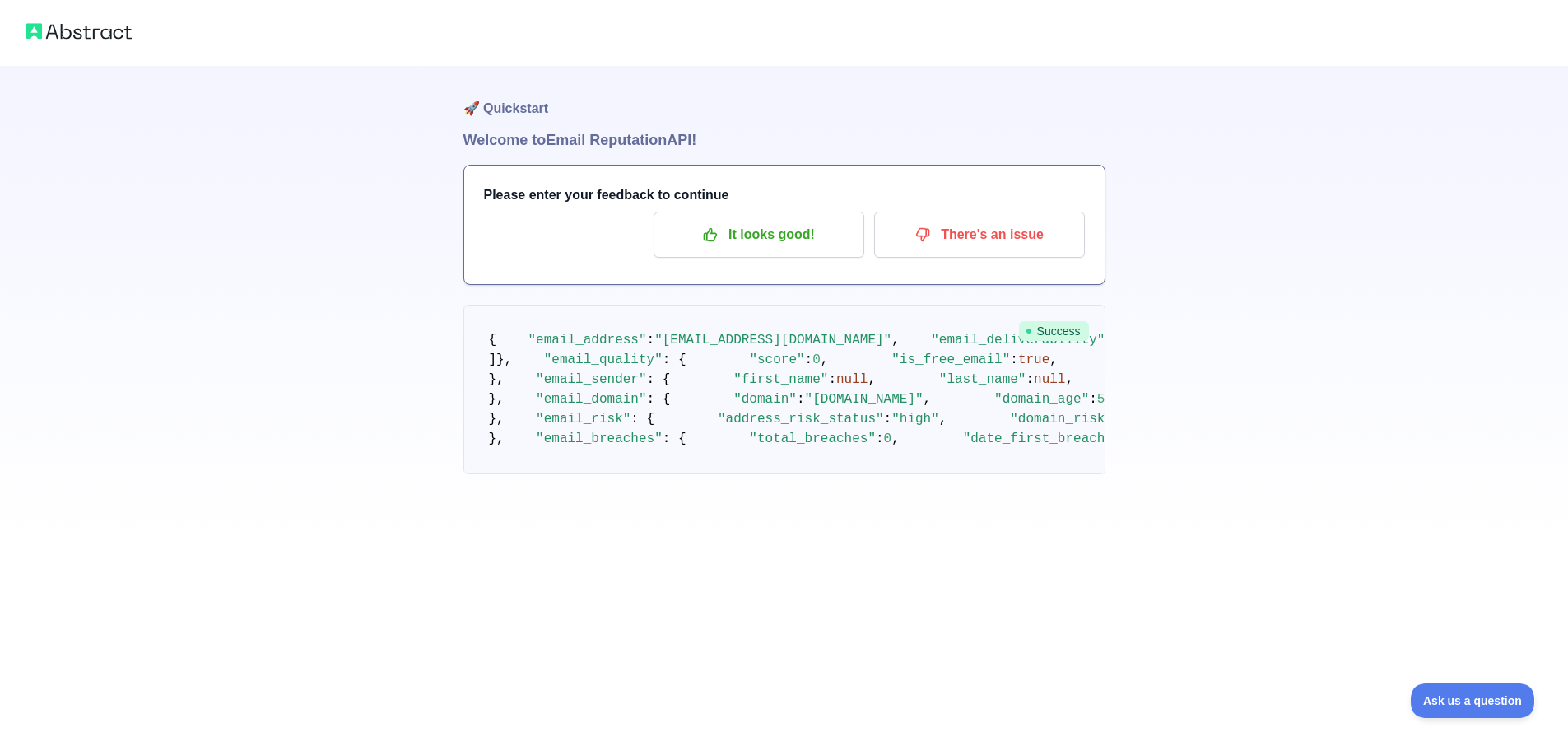
drag, startPoint x: 727, startPoint y: 421, endPoint x: 812, endPoint y: 431, distance: 85.6
click at [1516, 407] on span ""MarkMonitor, Inc."" at bounding box center [1591, 399] width 150 height 15
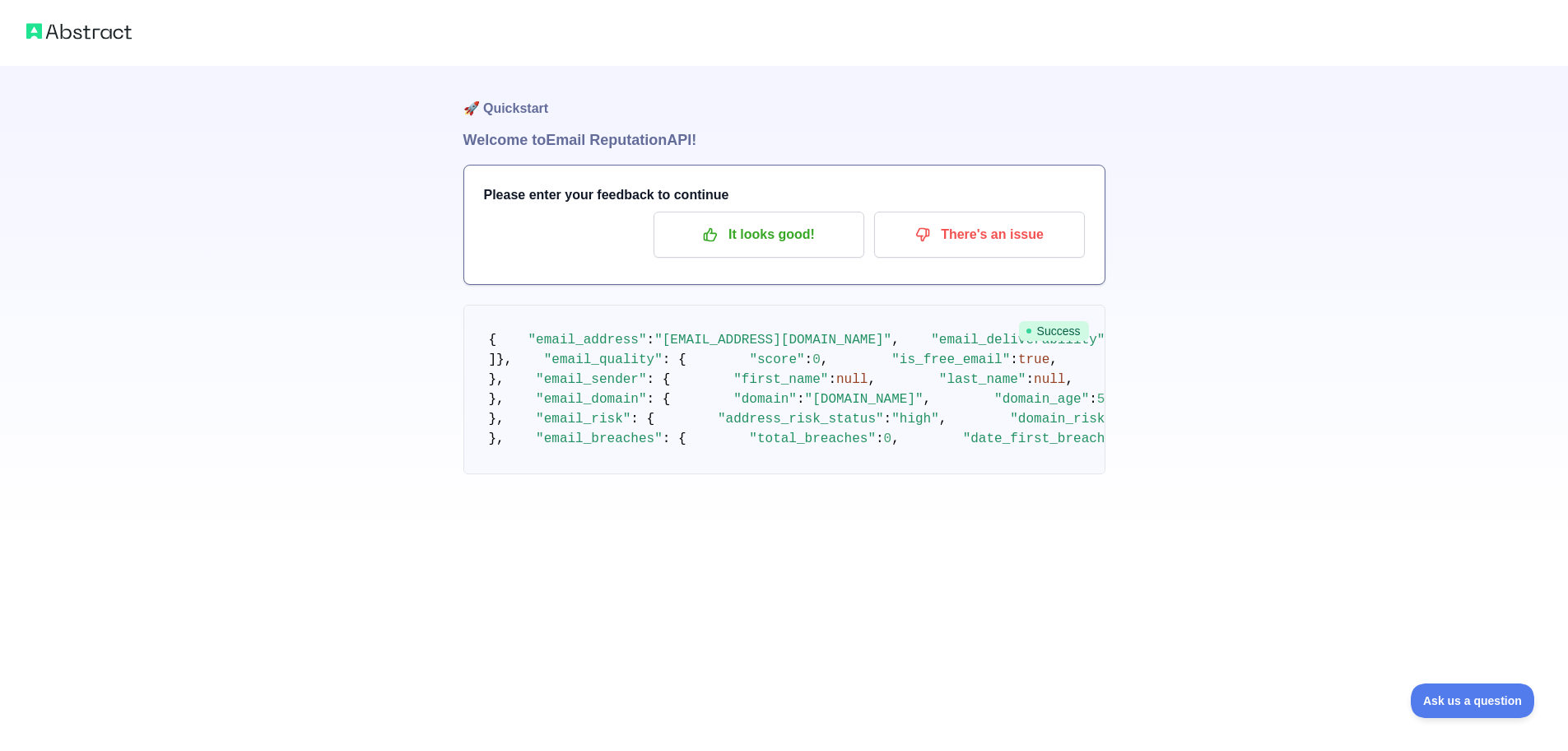
drag, startPoint x: 657, startPoint y: 476, endPoint x: 706, endPoint y: 493, distance: 51.9
click at [1516, 407] on span ""MarkMonitor, Inc."" at bounding box center [1591, 399] width 150 height 15
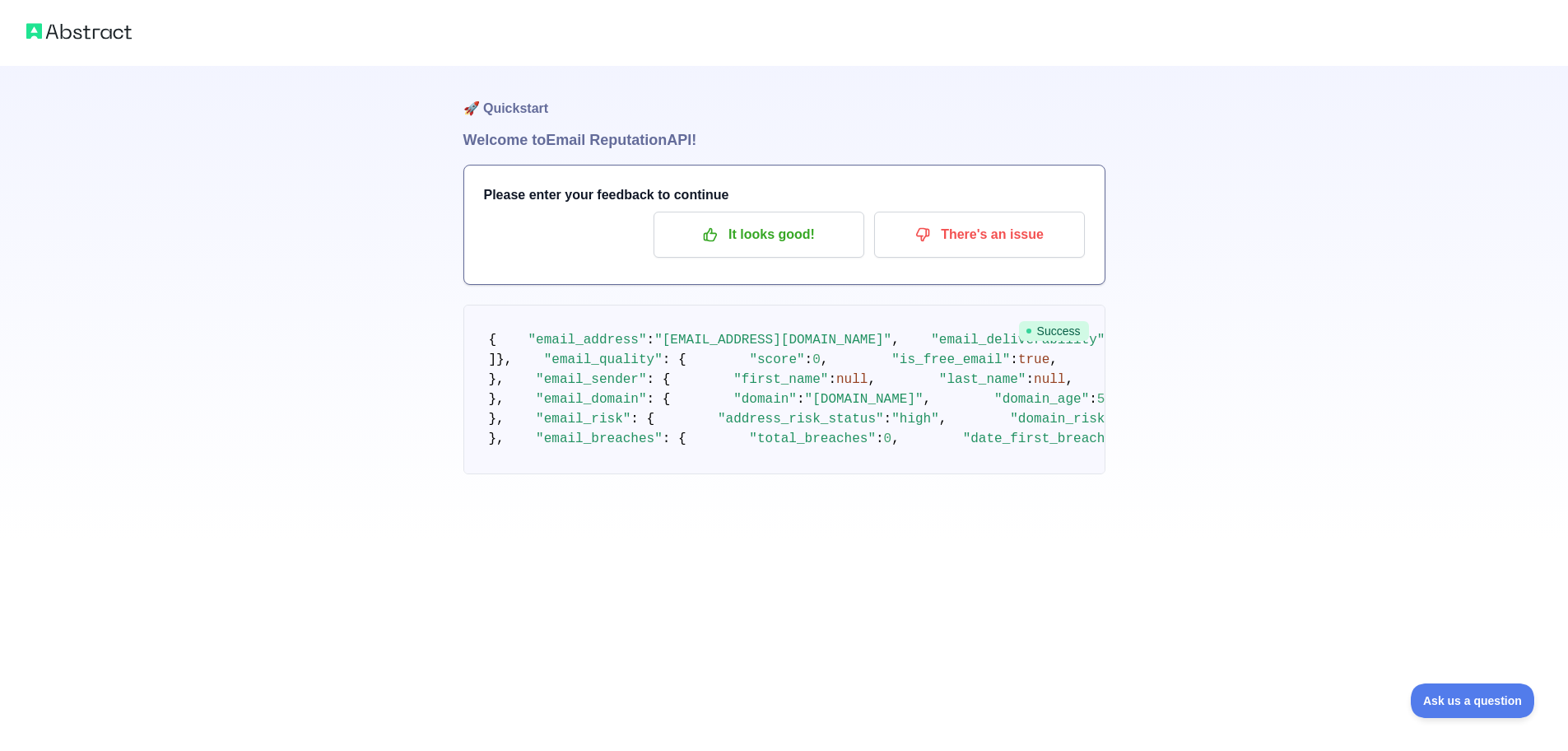
drag, startPoint x: 763, startPoint y: 514, endPoint x: 689, endPoint y: 517, distance: 74.1
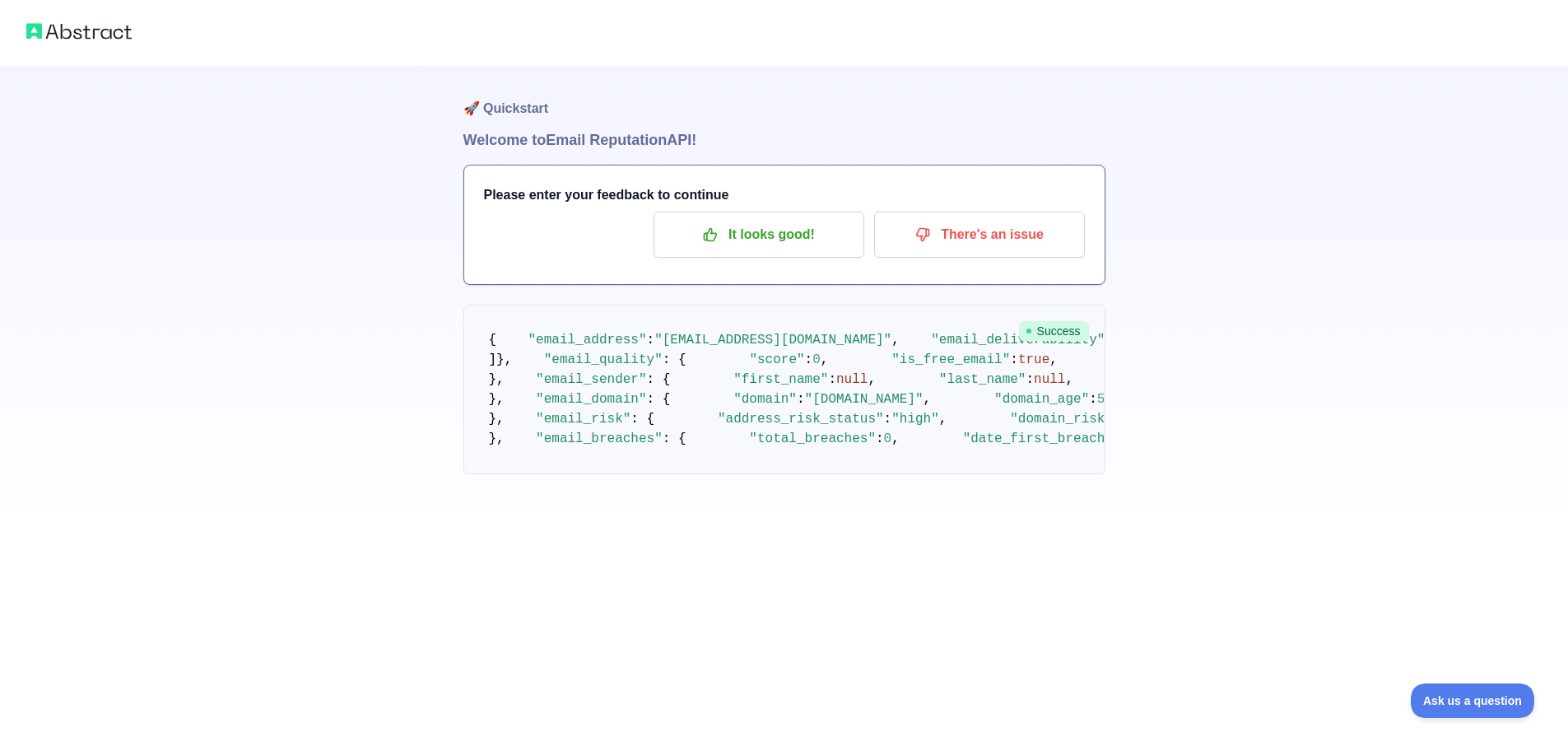
click at [579, 388] on pre "{ "email_address" : "perperseconds@proton.me" , "email_deliverability" : { "sta…" at bounding box center [784, 390] width 642 height 170
click at [579, 389] on pre "{ "email_address" : "perperseconds@proton.me" , "email_deliverability" : { "sta…" at bounding box center [784, 390] width 642 height 170
click at [573, 401] on span ""email_domain"" at bounding box center [591, 399] width 111 height 15
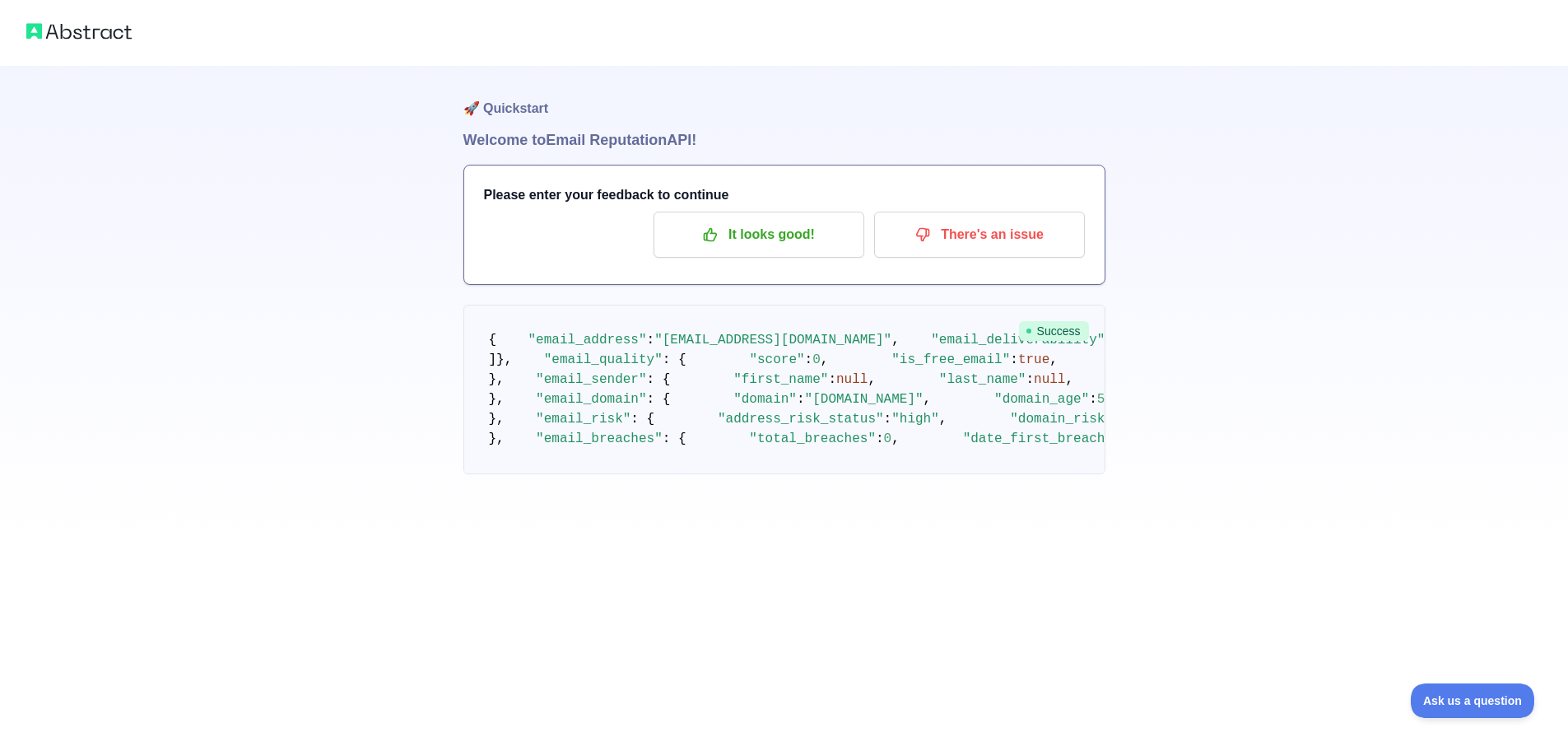
click at [550, 357] on span ""email_quality"" at bounding box center [604, 360] width 119 height 15
click at [749, 367] on span ""score"" at bounding box center [776, 360] width 55 height 15
drag, startPoint x: 574, startPoint y: 368, endPoint x: 631, endPoint y: 370, distance: 57.0
click at [749, 367] on span ""score"" at bounding box center [776, 360] width 55 height 15
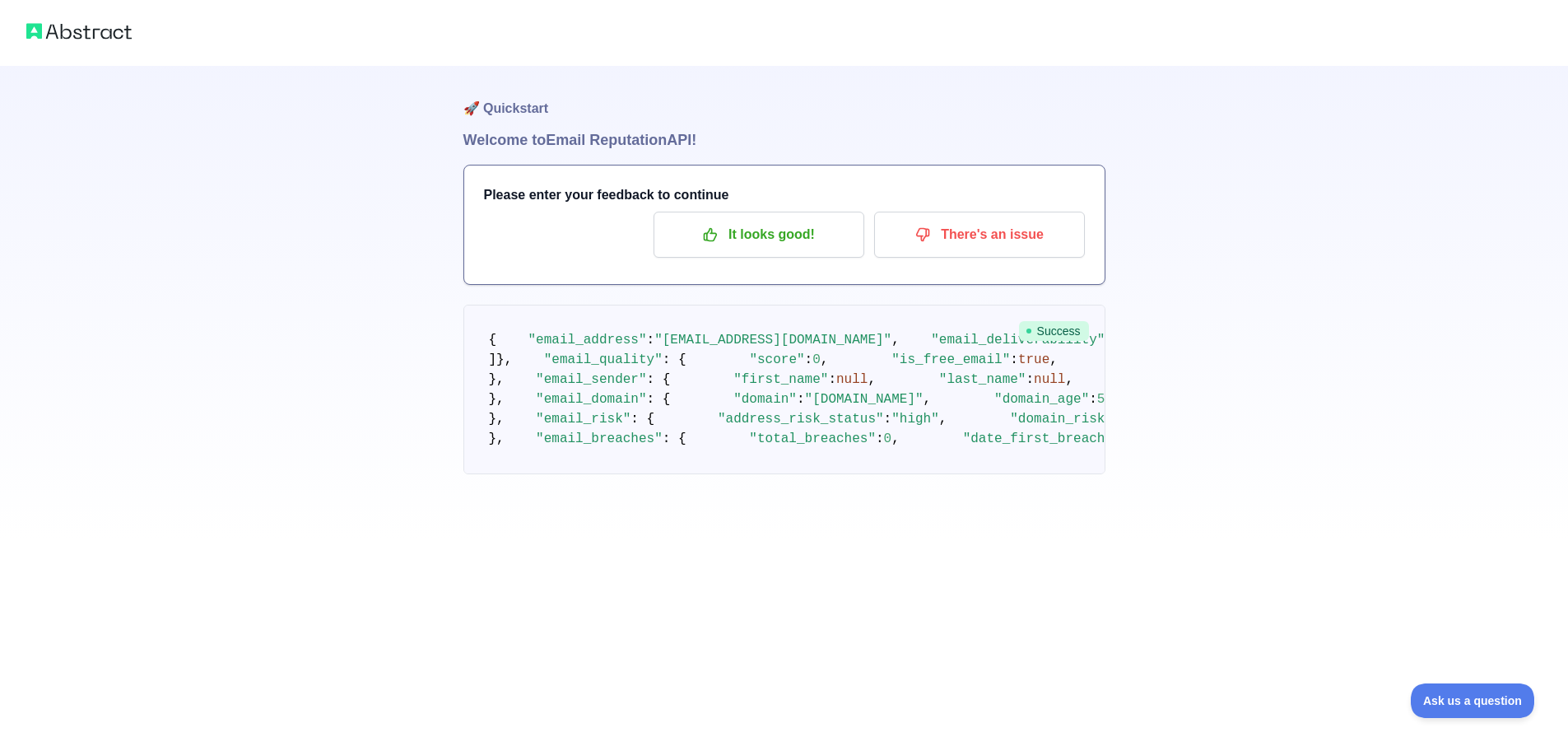
click at [631, 370] on pre "{ "email_address" : "perperseconds@proton.me" , "email_deliverability" : { "sta…" at bounding box center [784, 390] width 642 height 170
click at [1121, 367] on span ""is_username_suspicious"" at bounding box center [1215, 360] width 189 height 15
click at [1318, 367] on span "false" at bounding box center [1338, 360] width 40 height 15
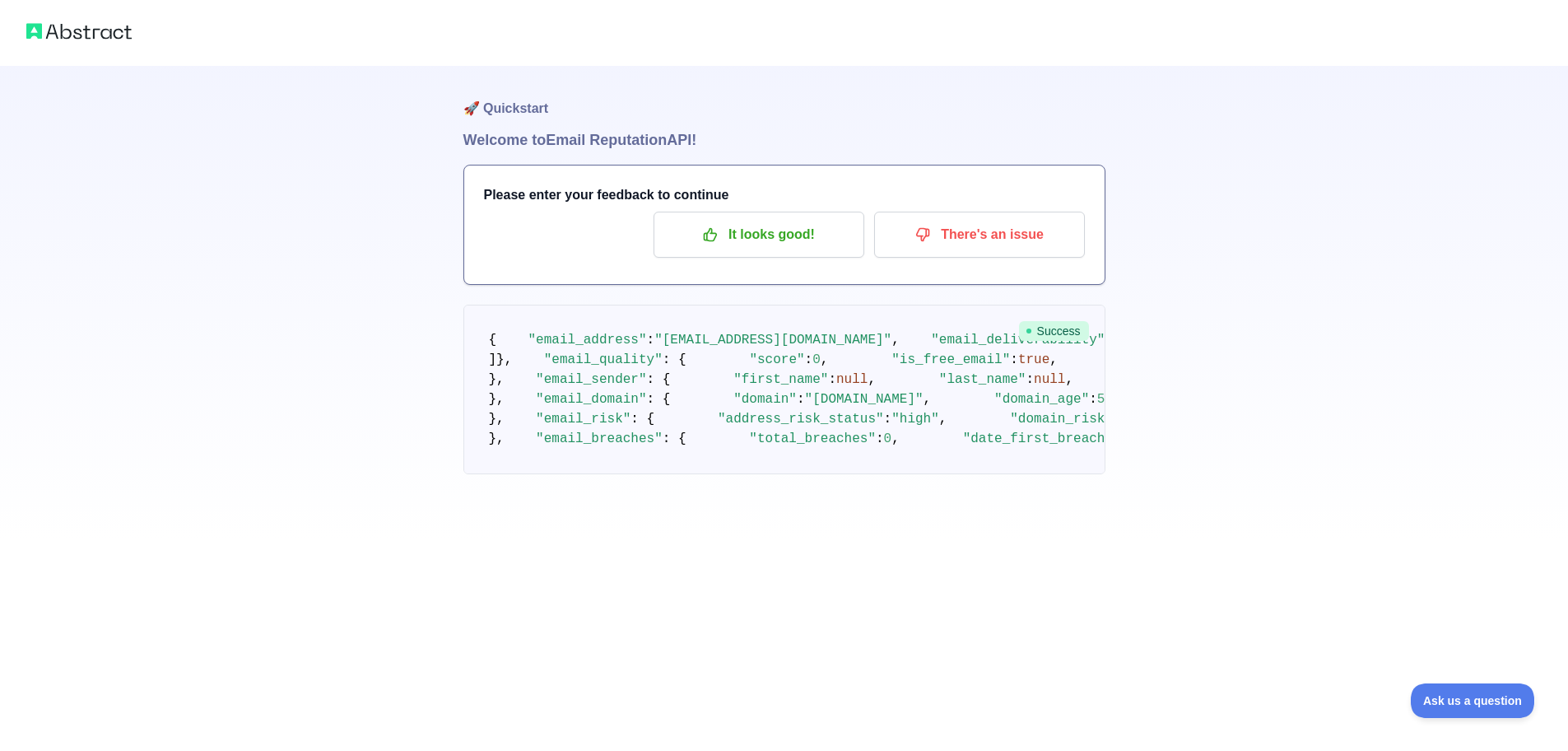
click at [1318, 367] on span "false" at bounding box center [1338, 360] width 40 height 15
click at [1429, 367] on span ""is_disposable"" at bounding box center [1488, 360] width 119 height 15
click at [693, 441] on pre "{ "email_address" : "perperseconds@proton.me" , "email_deliverability" : { "sta…" at bounding box center [784, 390] width 642 height 170
drag, startPoint x: 693, startPoint y: 441, endPoint x: 702, endPoint y: 451, distance: 13.5
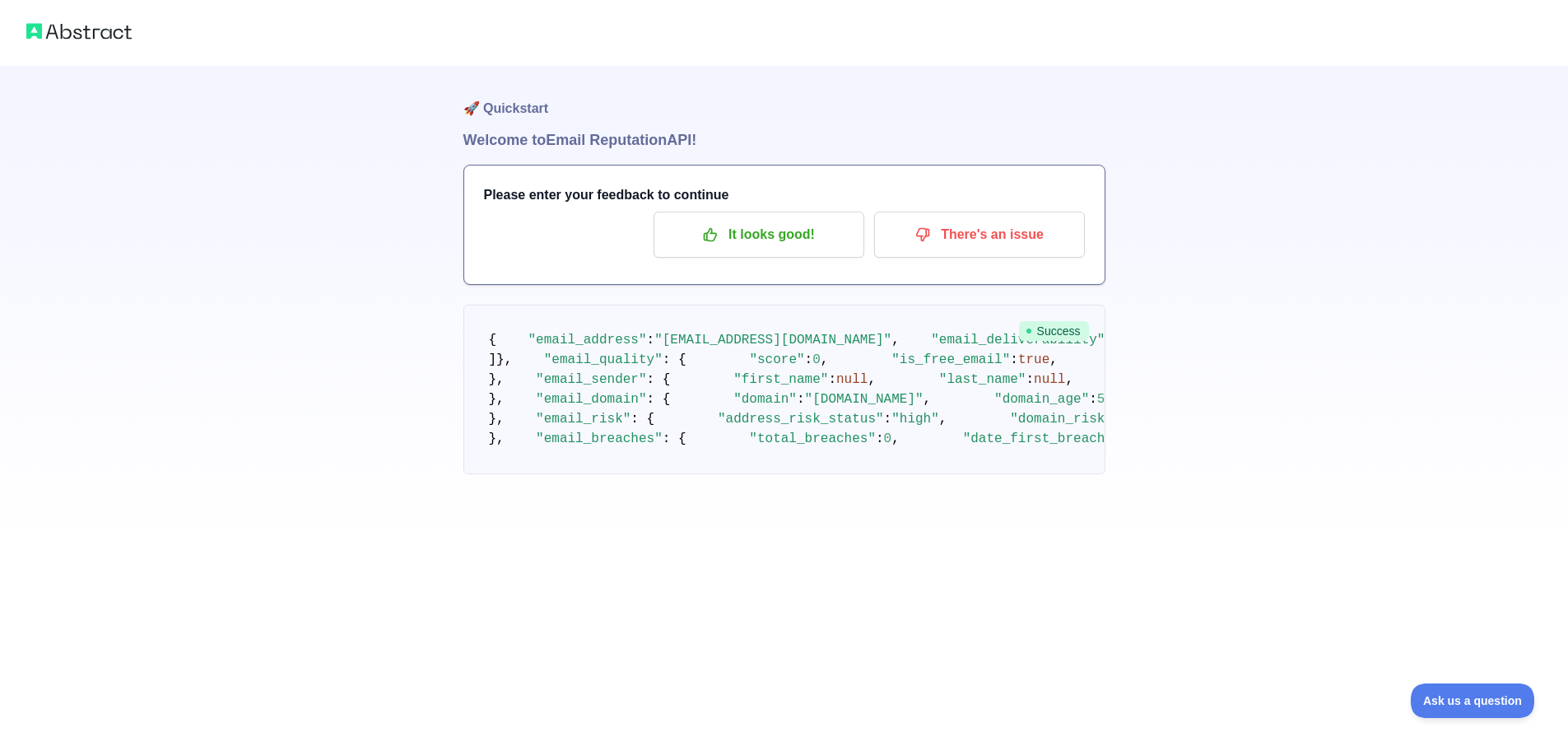
click at [695, 443] on pre "{ "email_address" : "perperseconds@proton.me" , "email_deliverability" : { "sta…" at bounding box center [784, 390] width 642 height 170
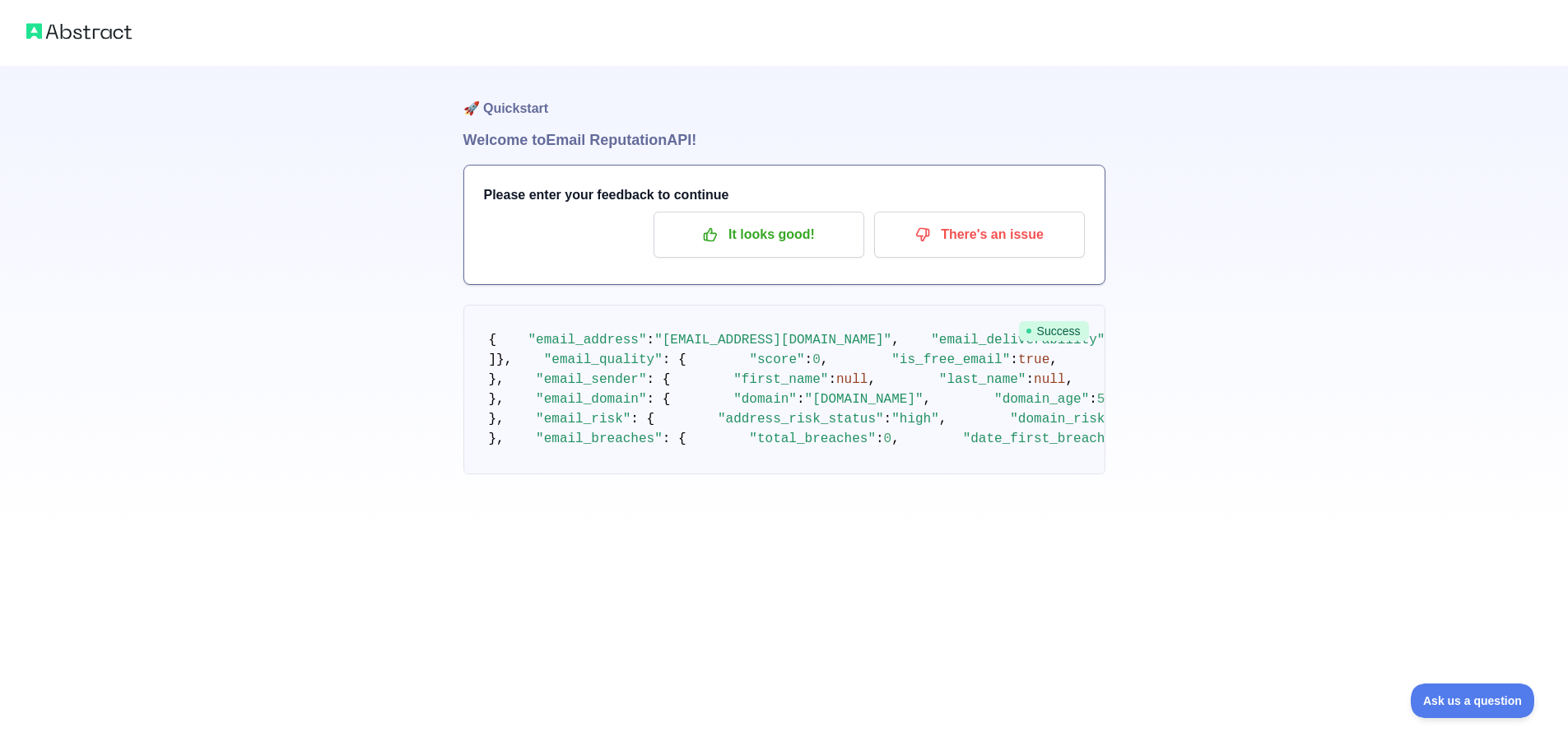
click at [1063, 321] on span "Success" at bounding box center [1053, 331] width 70 height 20
click at [1061, 321] on span "Success" at bounding box center [1053, 331] width 70 height 20
click at [526, 138] on h1 "Welcome to Email Reputation API!" at bounding box center [784, 140] width 642 height 23
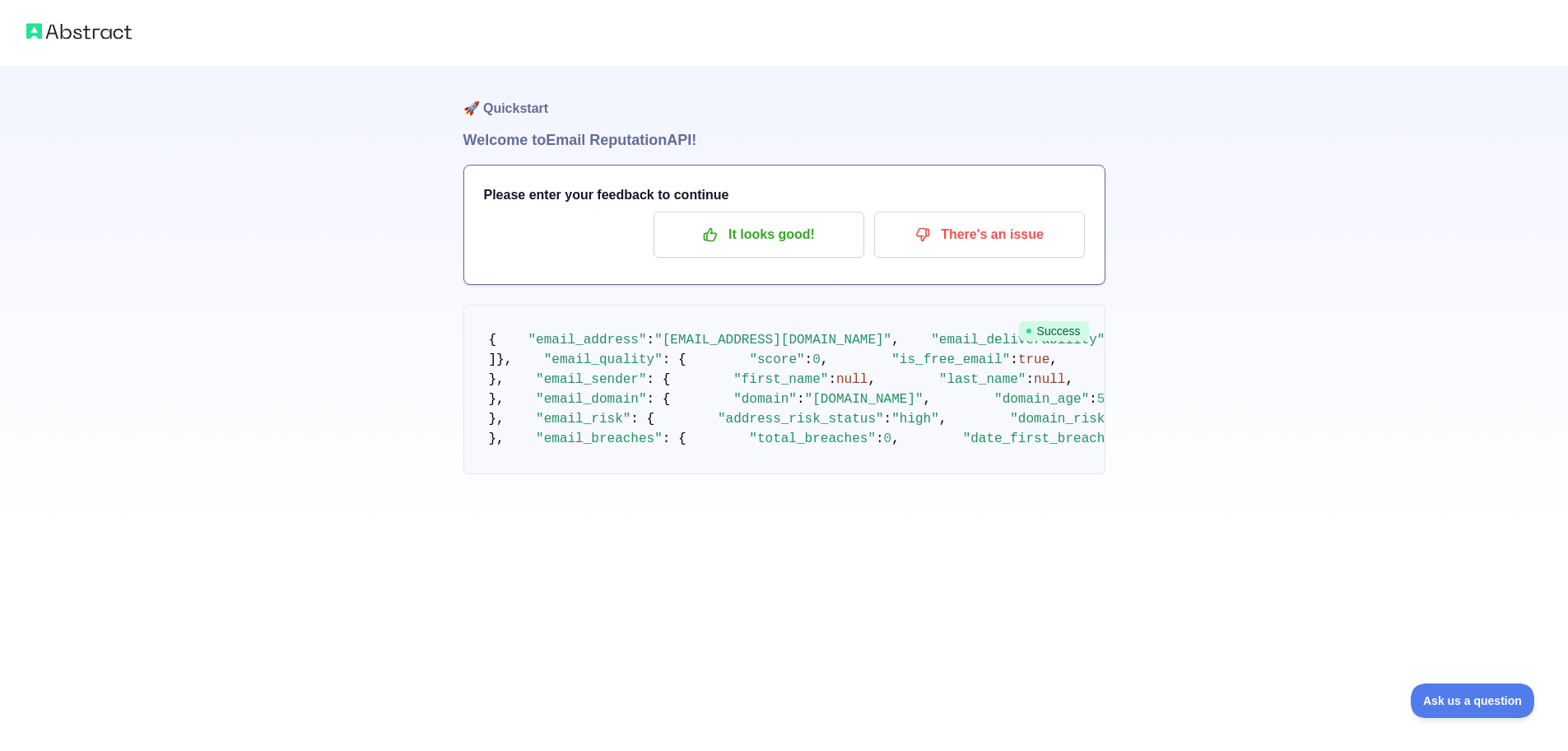
click at [514, 108] on h1 "🚀 Quickstart" at bounding box center [784, 97] width 642 height 63
click at [51, 48] on div at bounding box center [784, 33] width 1568 height 66
click at [118, 37] on img at bounding box center [79, 31] width 106 height 23
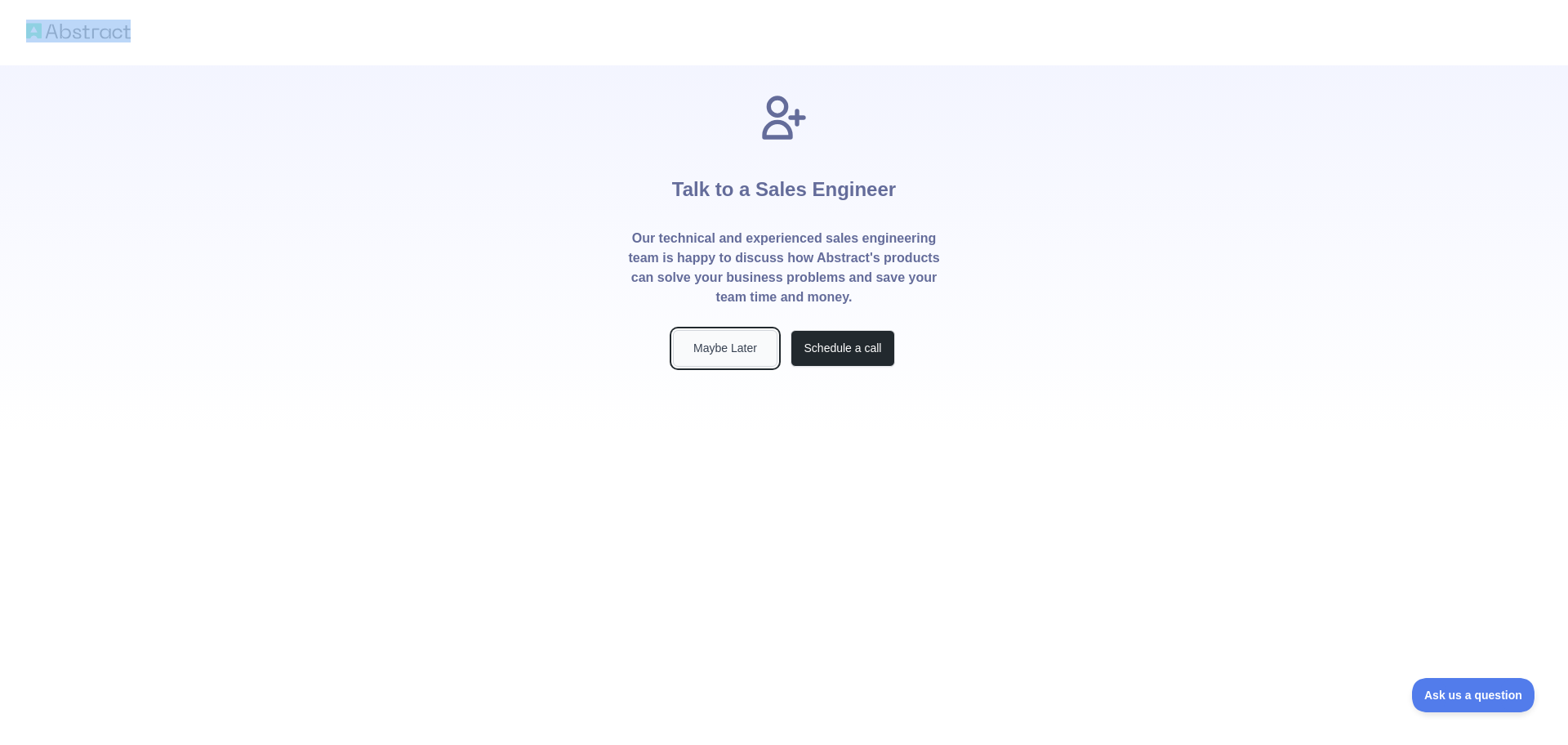
click at [737, 351] on button "Maybe Later" at bounding box center [725, 348] width 105 height 37
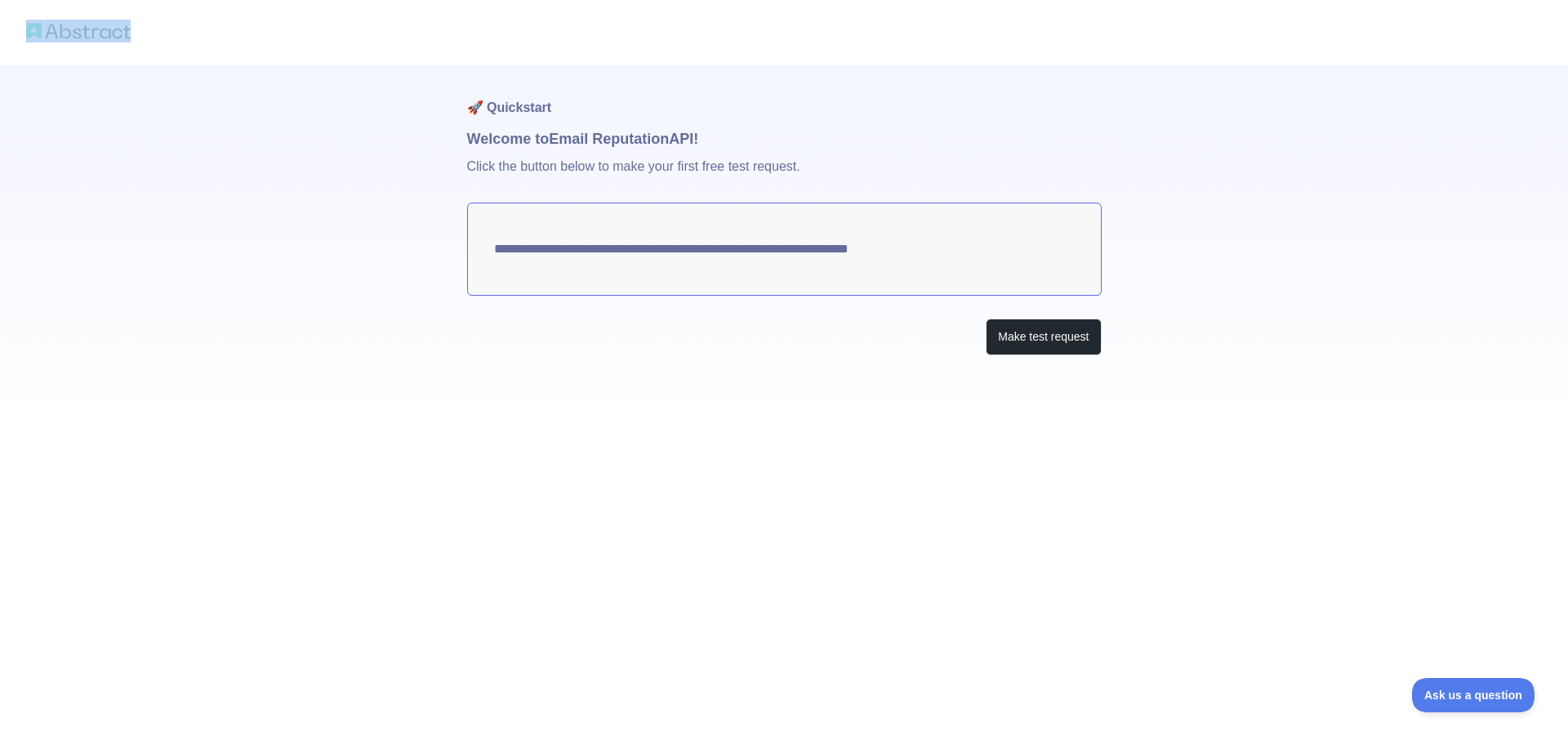
click at [800, 253] on textarea "**********" at bounding box center [784, 249] width 634 height 93
drag, startPoint x: 1454, startPoint y: 699, endPoint x: 1426, endPoint y: 682, distance: 32.8
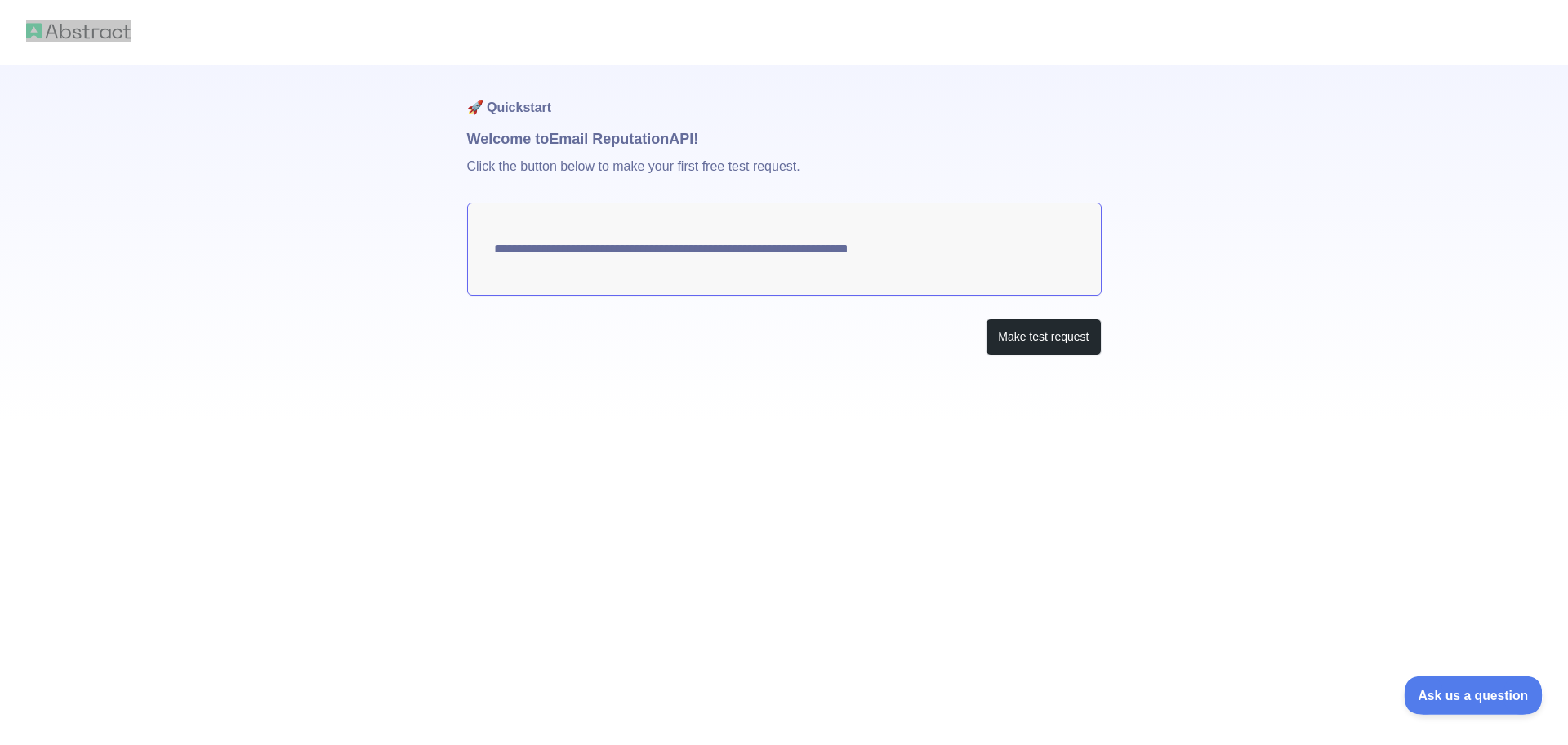
click at [1454, 699] on button "Ask us a question" at bounding box center [1465, 693] width 123 height 34
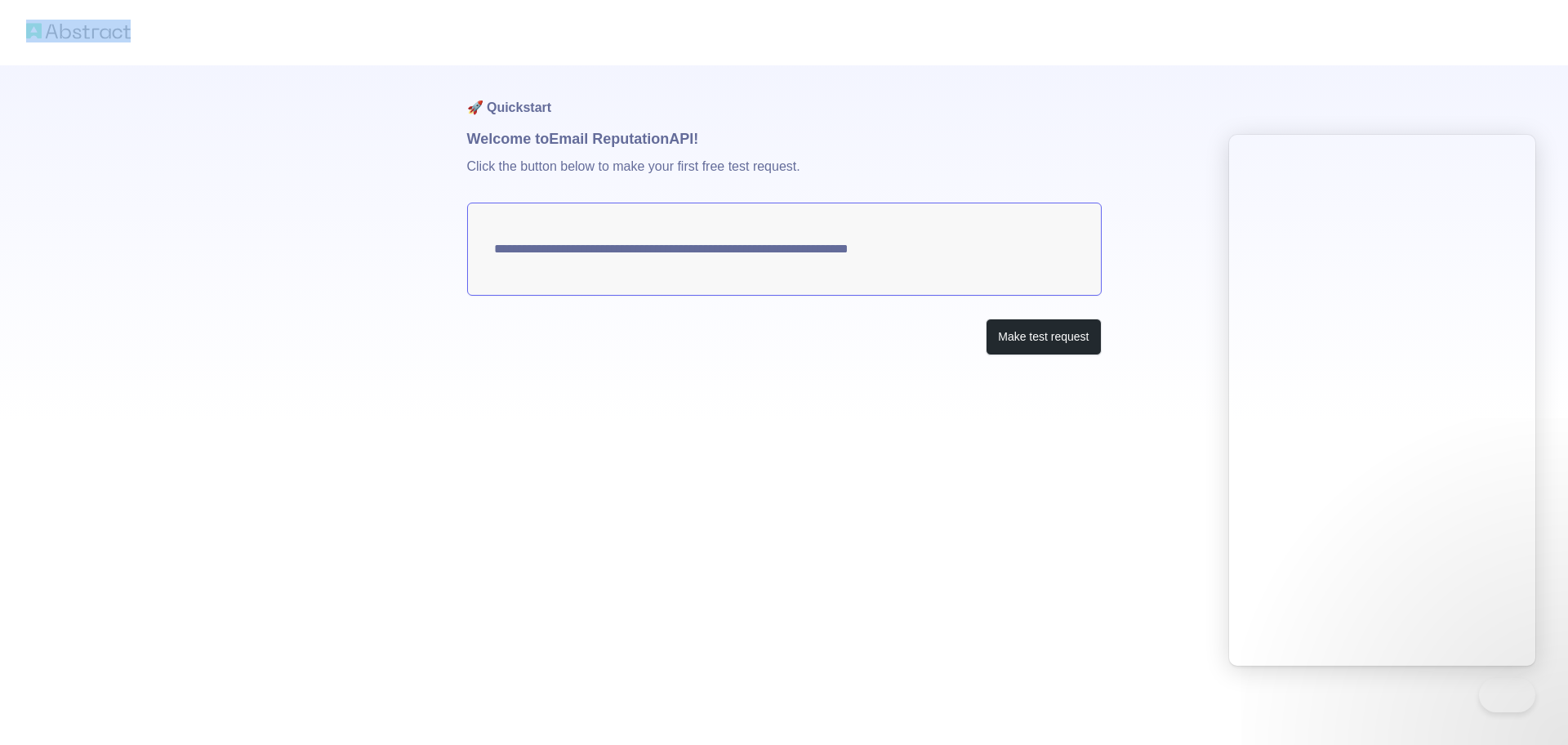
click at [52, 34] on img at bounding box center [79, 31] width 105 height 23
click at [52, 30] on img at bounding box center [79, 31] width 105 height 23
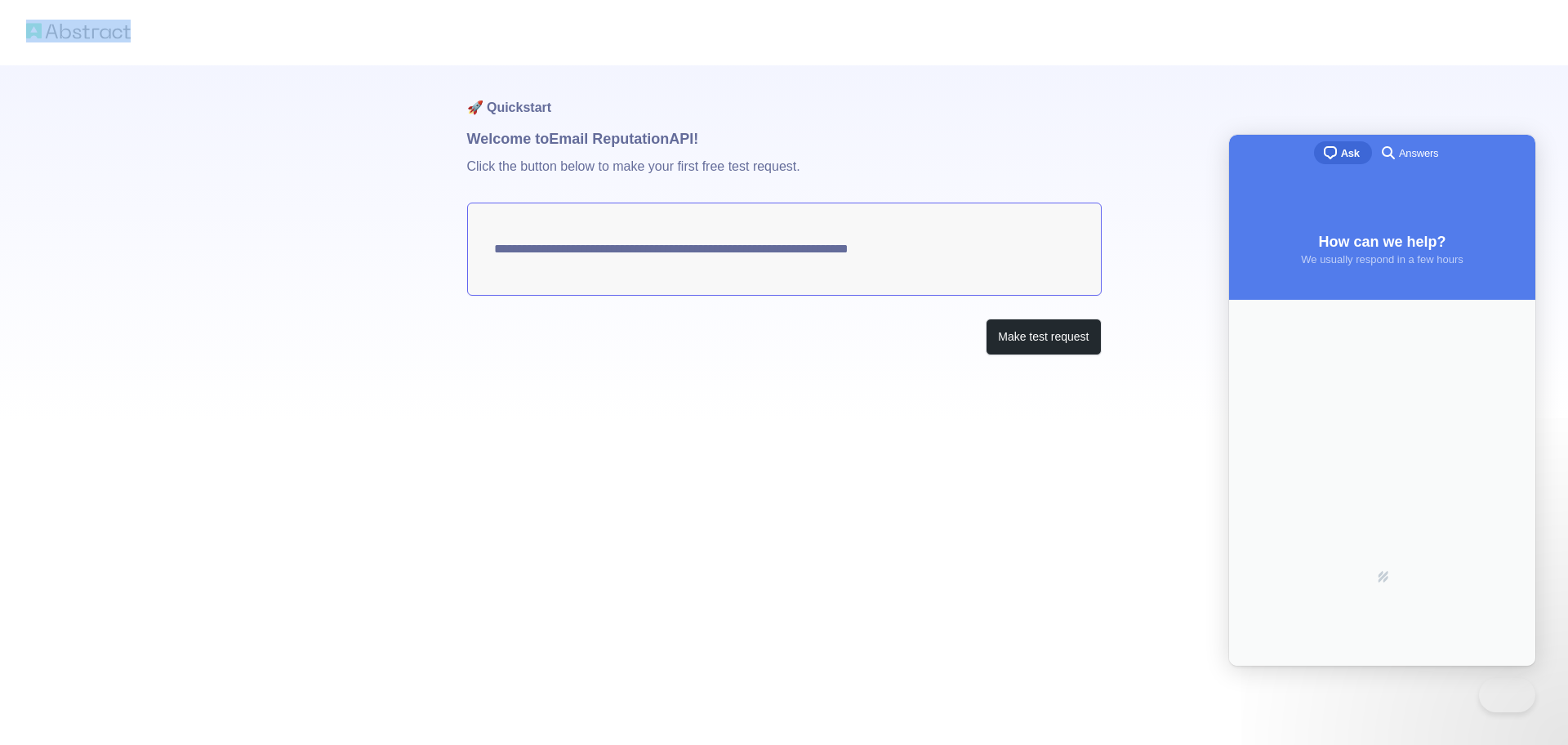
click at [53, 30] on img at bounding box center [79, 31] width 105 height 23
click at [81, 35] on img at bounding box center [79, 31] width 105 height 23
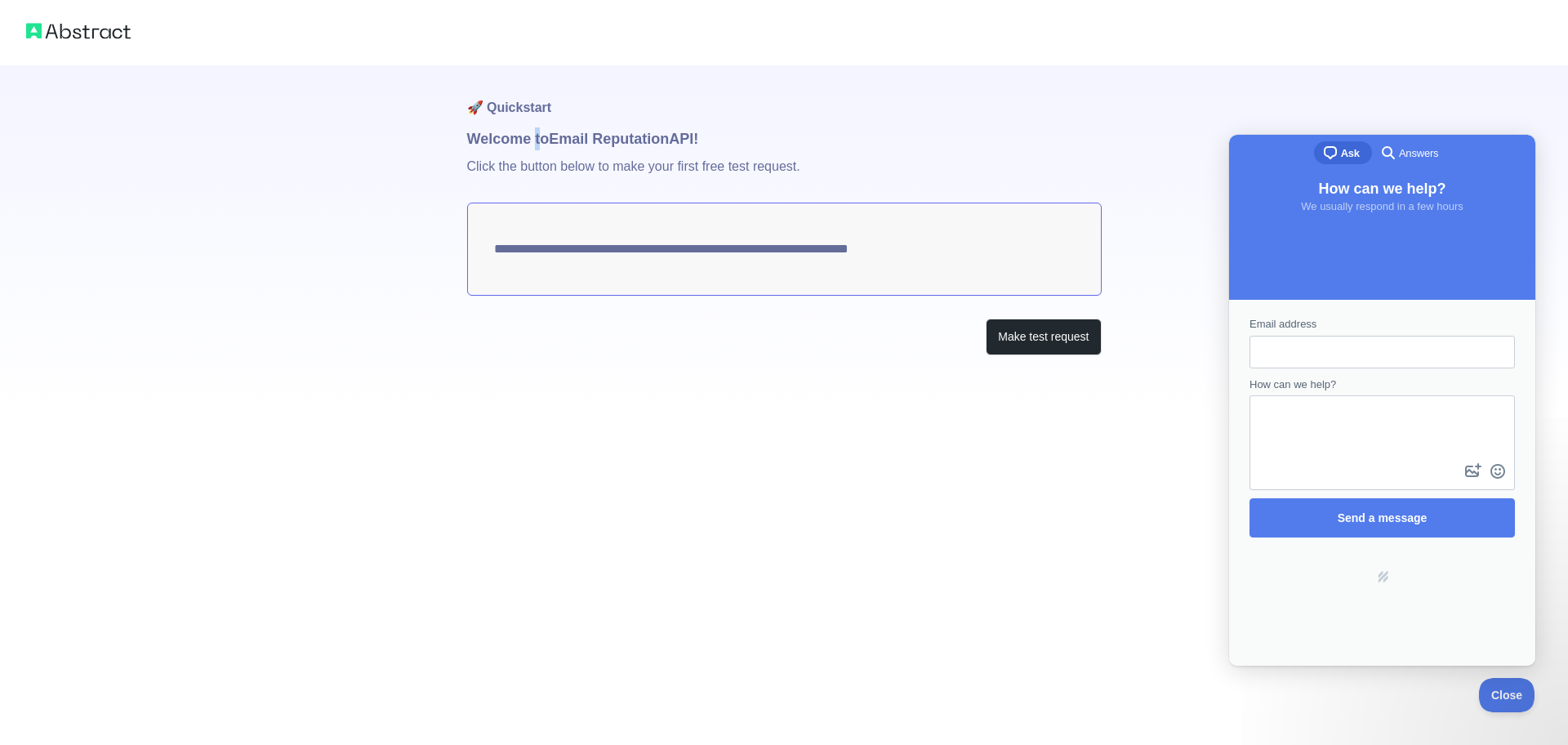
drag, startPoint x: 541, startPoint y: 134, endPoint x: 628, endPoint y: 148, distance: 88.1
click at [542, 134] on h1 "Welcome to Email Reputation API!" at bounding box center [784, 139] width 634 height 23
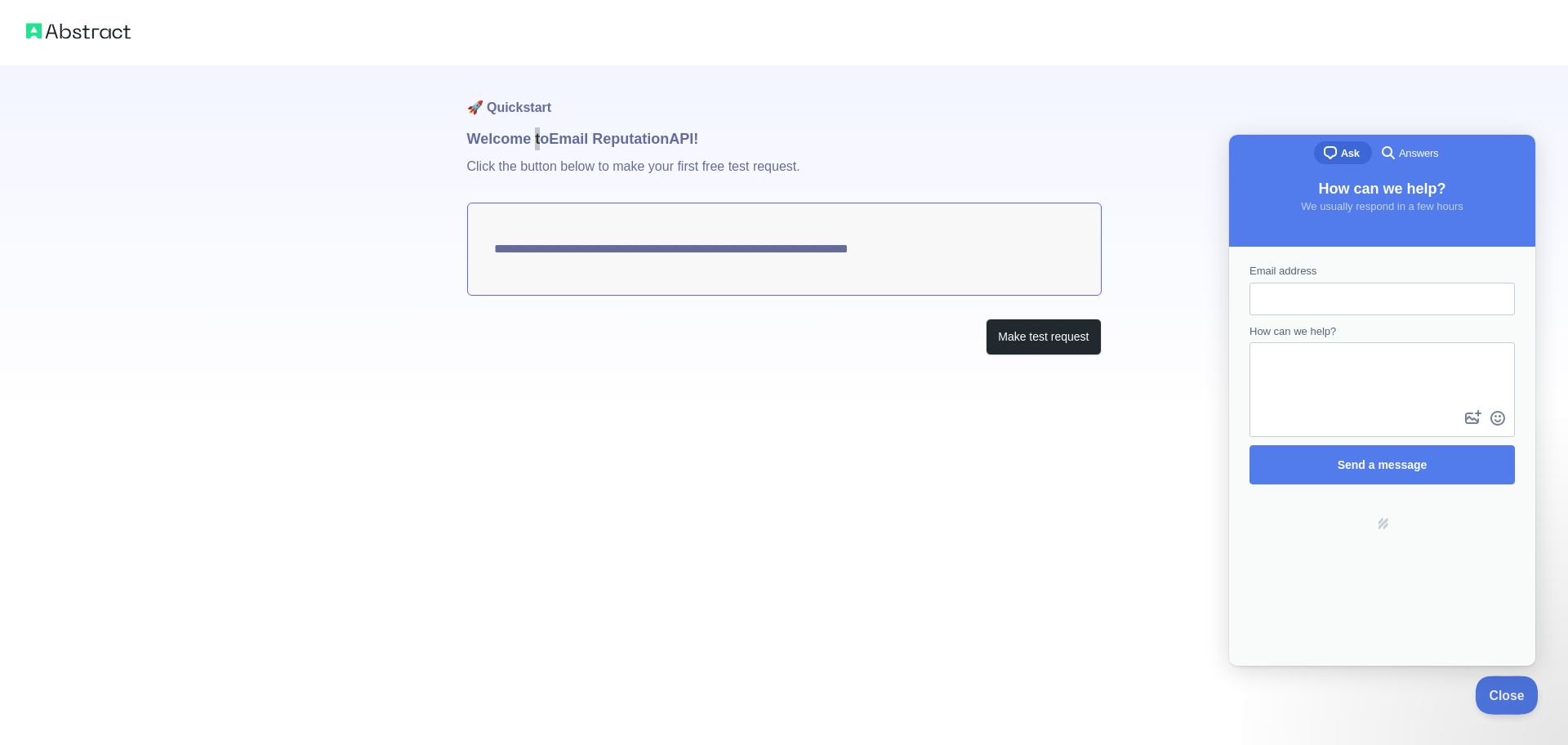
click at [1487, 680] on button "Close" at bounding box center [1503, 693] width 56 height 34
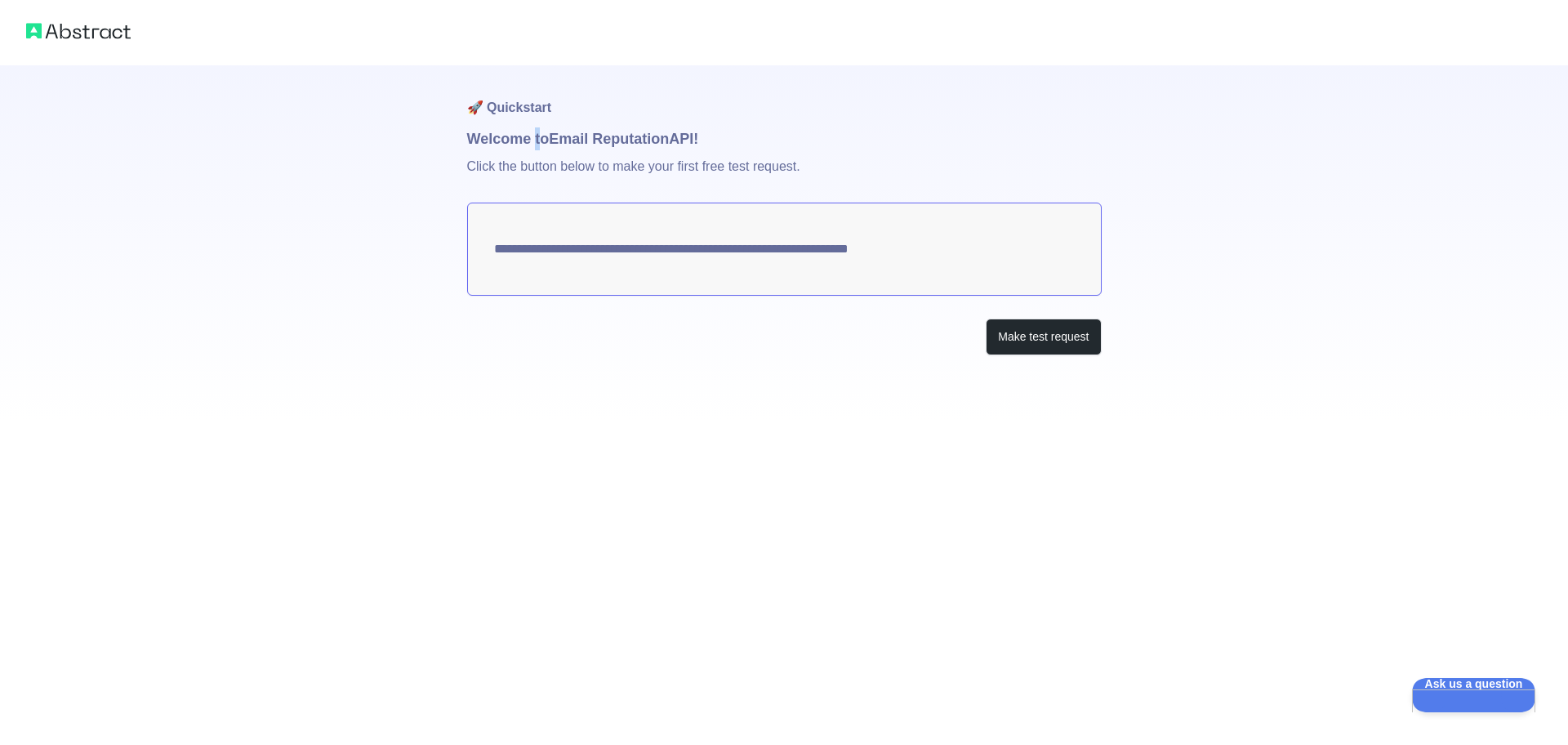
click at [55, 33] on img at bounding box center [79, 31] width 105 height 23
click at [55, 32] on img at bounding box center [79, 31] width 105 height 23
drag, startPoint x: 55, startPoint y: 32, endPoint x: 225, endPoint y: 36, distance: 170.0
click at [57, 32] on img at bounding box center [79, 31] width 105 height 23
click at [229, 36] on div at bounding box center [784, 33] width 1568 height 65
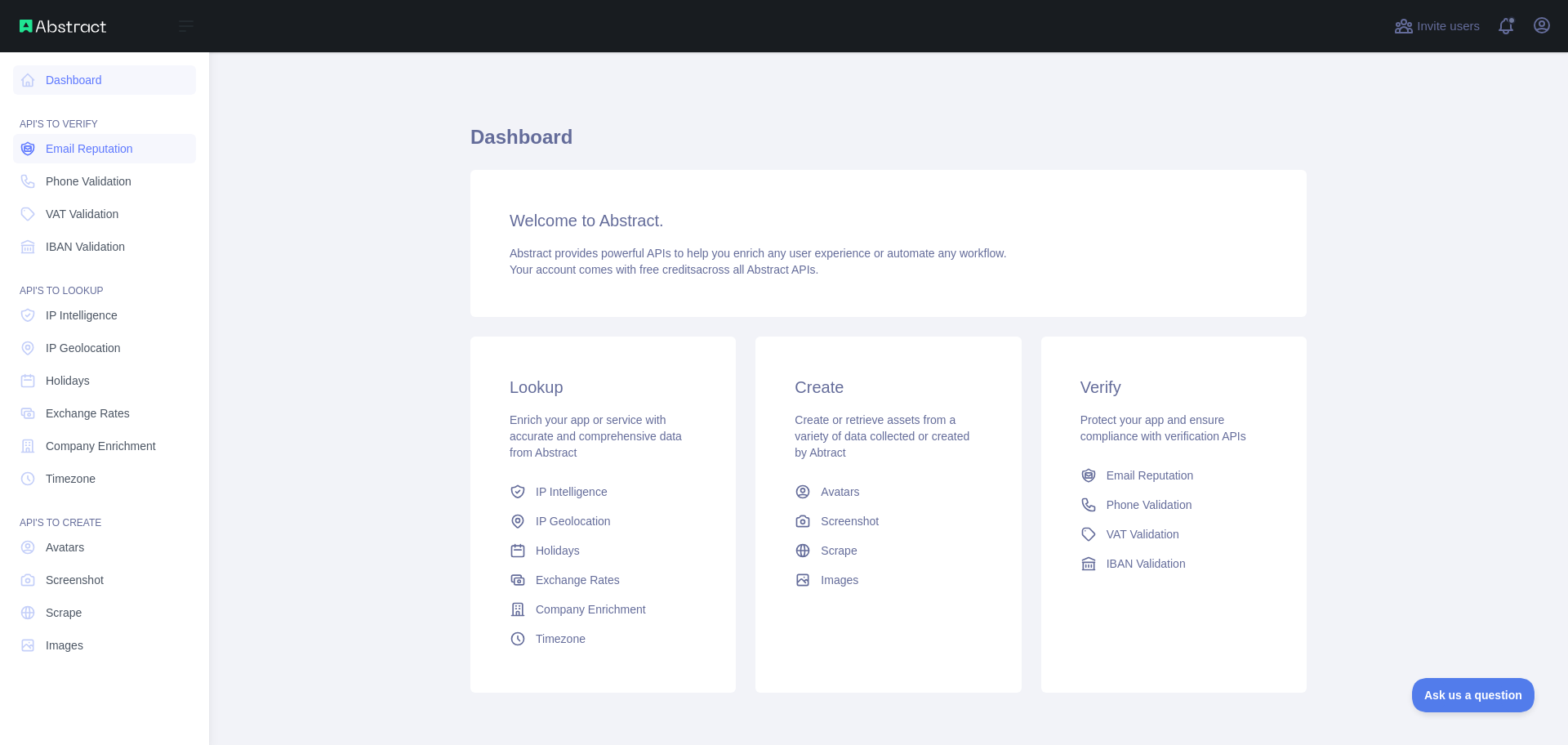
click at [85, 156] on span "Email Reputation" at bounding box center [89, 149] width 88 height 16
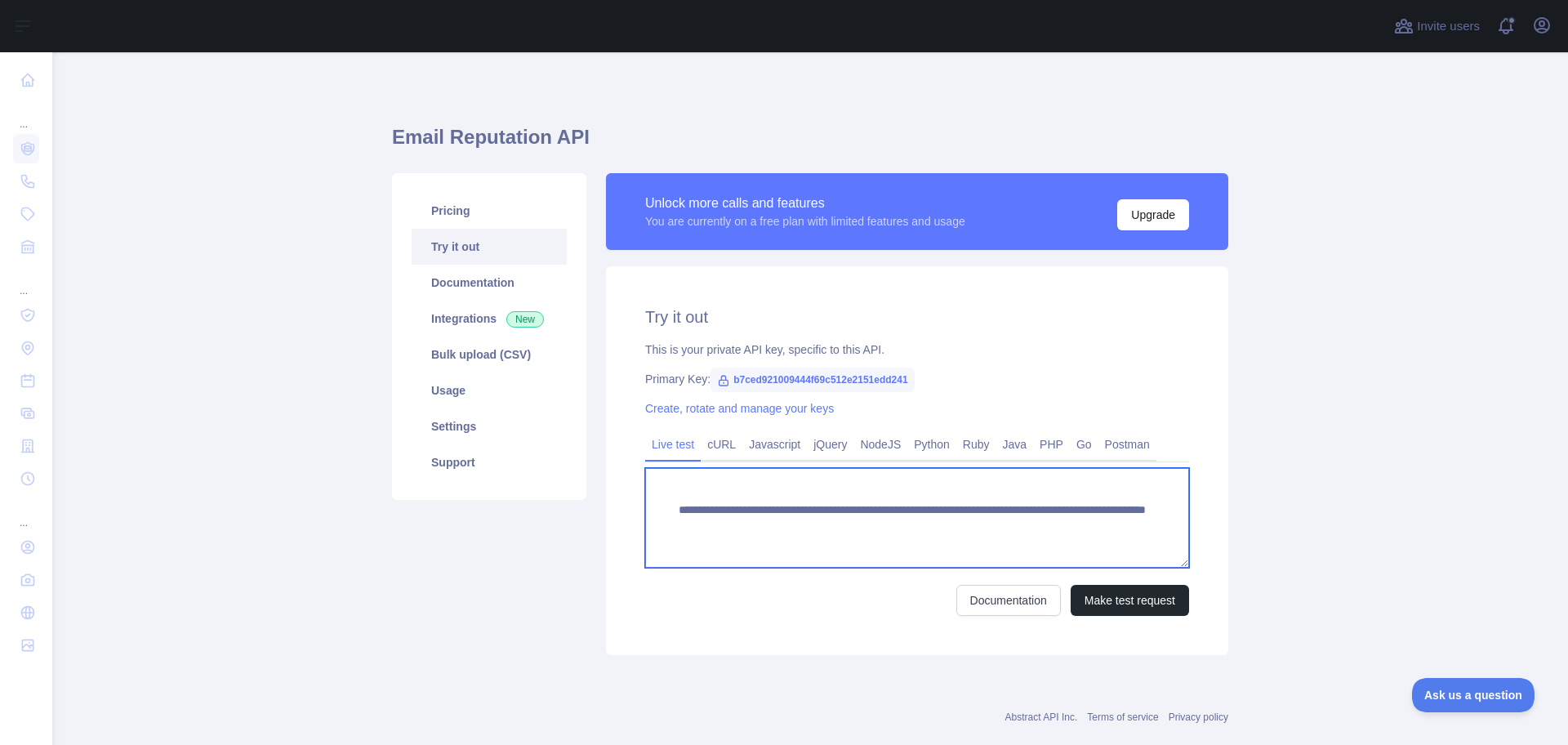
click at [762, 516] on textarea "**********" at bounding box center [917, 518] width 544 height 100
drag, startPoint x: 762, startPoint y: 516, endPoint x: 911, endPoint y: 522, distance: 149.1
click at [763, 516] on textarea "**********" at bounding box center [917, 518] width 544 height 100
click at [916, 522] on textarea "**********" at bounding box center [917, 518] width 544 height 100
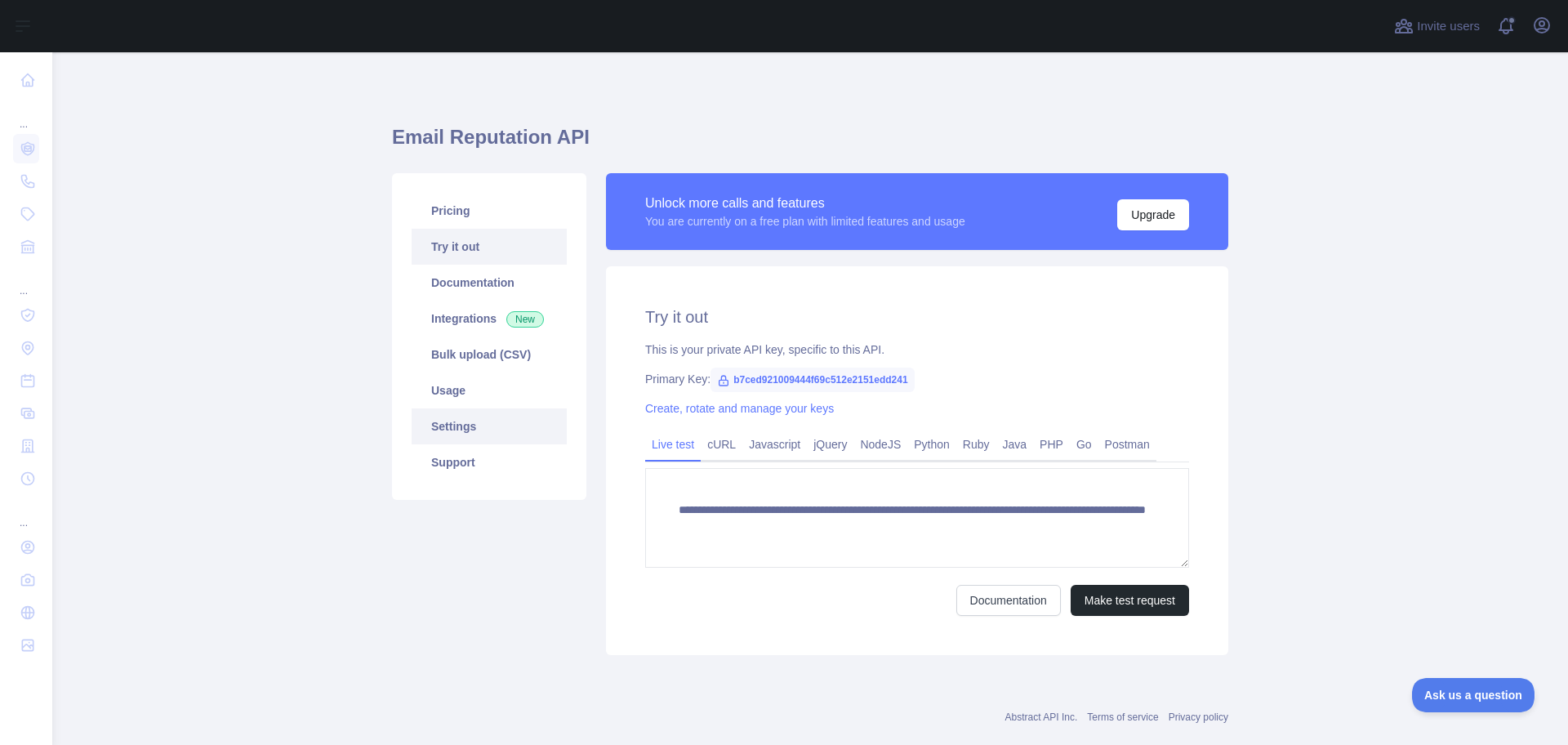
click at [435, 435] on link "Settings" at bounding box center [489, 427] width 155 height 36
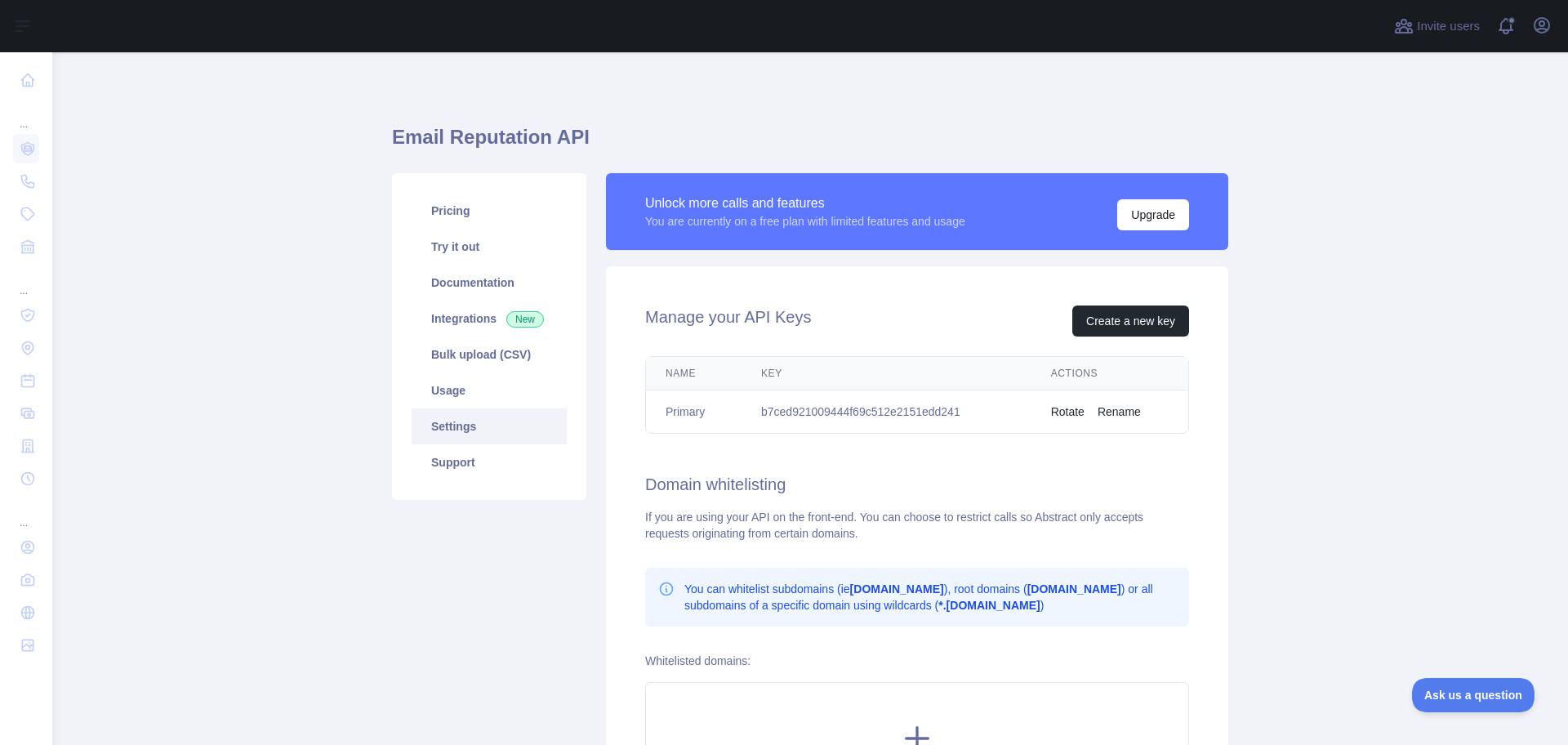
click at [849, 417] on td "b7ced921009444f69c512e2151edd241" at bounding box center [886, 412] width 290 height 43
click at [1079, 414] on td "Rotate Rename" at bounding box center [1110, 412] width 157 height 43
click at [1102, 411] on button "Rename" at bounding box center [1119, 412] width 43 height 16
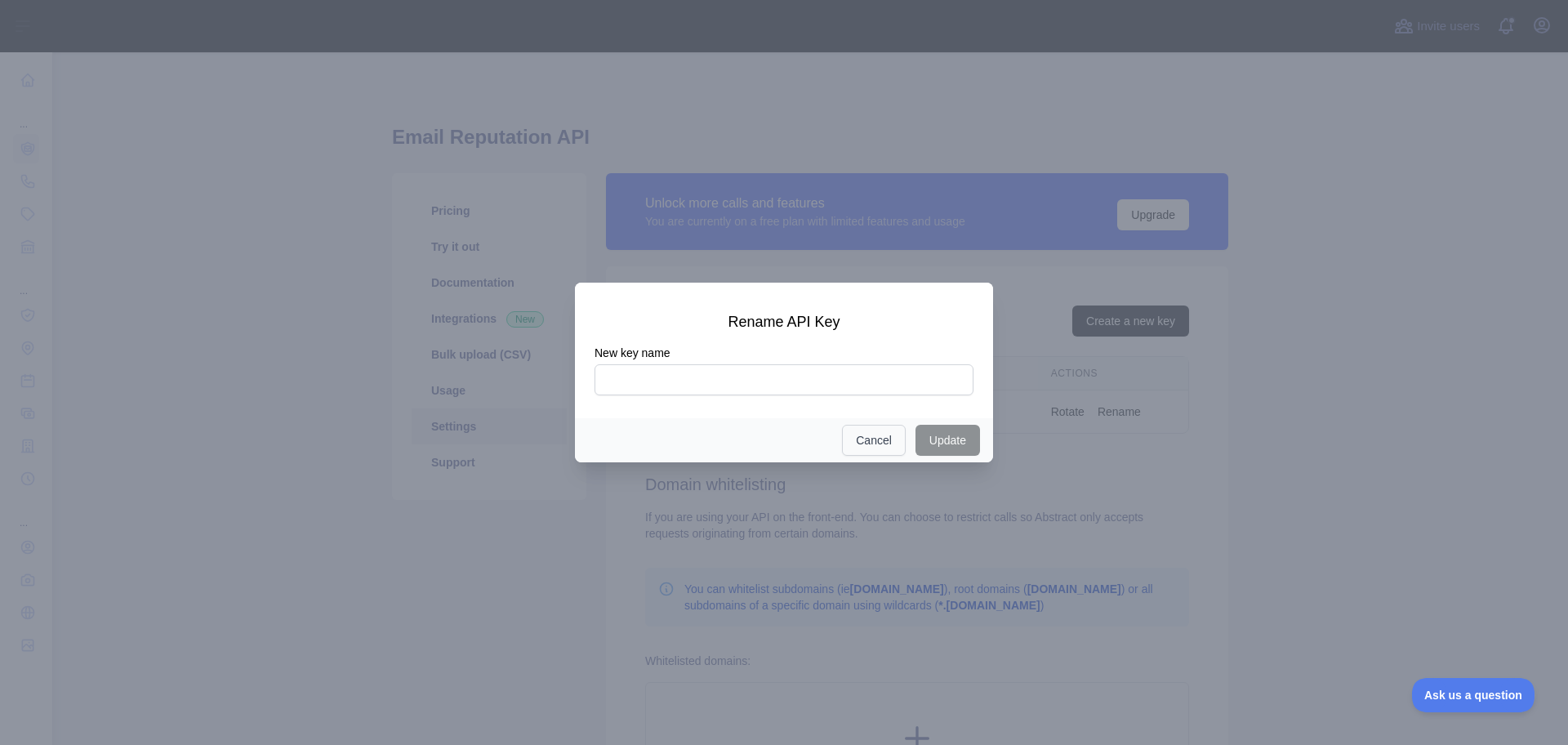
click at [1048, 426] on div at bounding box center [784, 372] width 1568 height 745
click at [885, 440] on button "Cancel" at bounding box center [874, 440] width 64 height 31
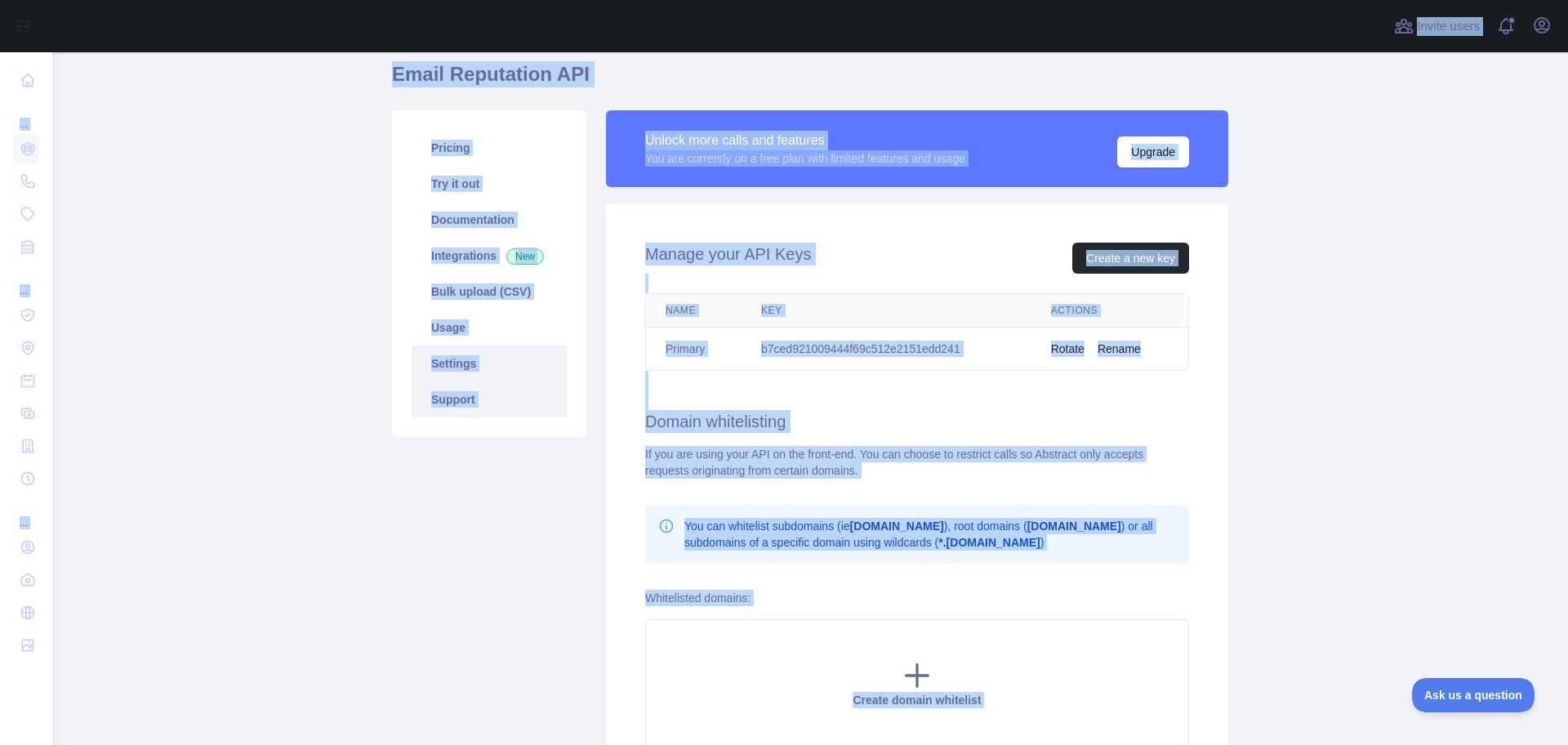
click at [439, 411] on link "Support" at bounding box center [489, 400] width 155 height 36
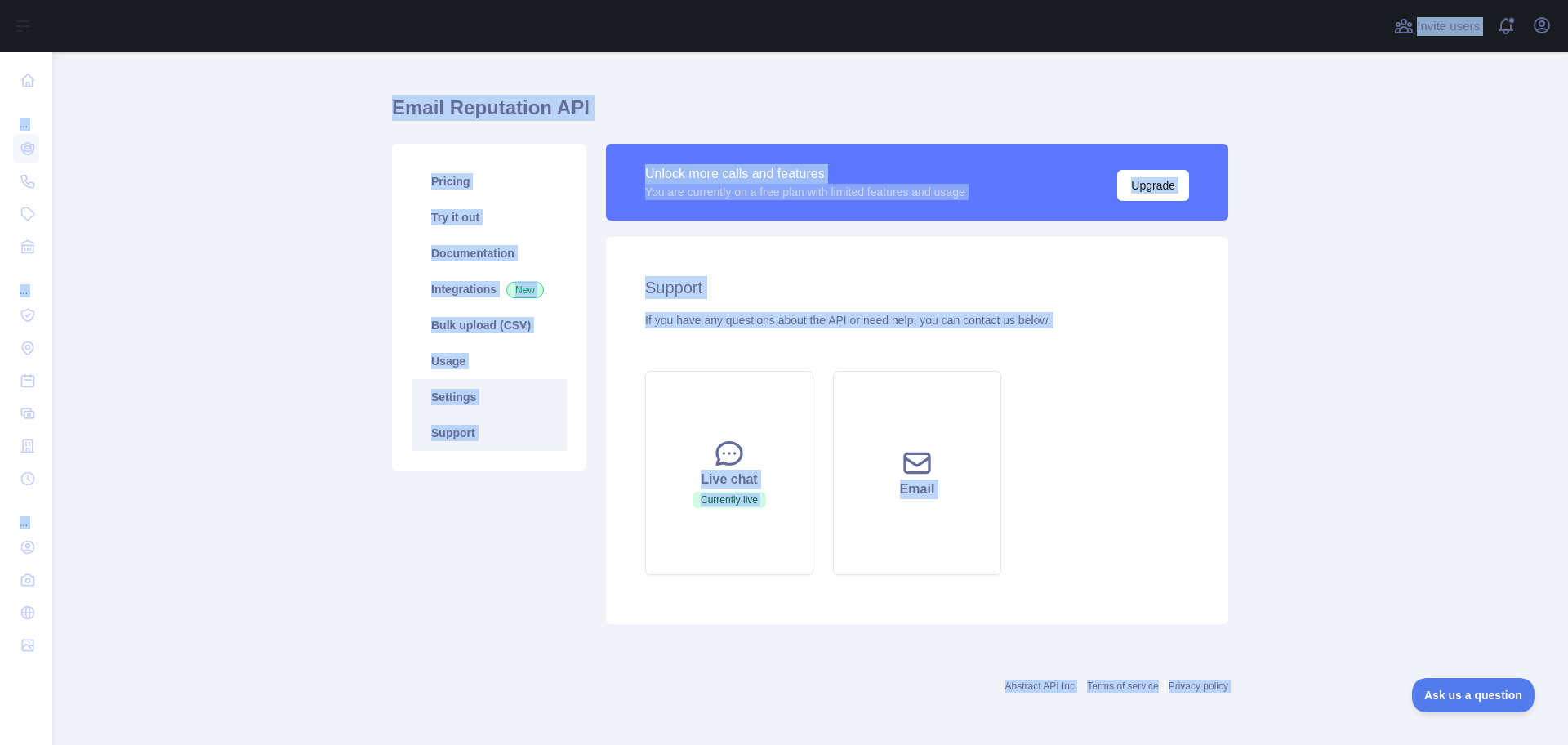
scroll to position [29, 0]
click at [450, 357] on link "Usage" at bounding box center [489, 361] width 155 height 36
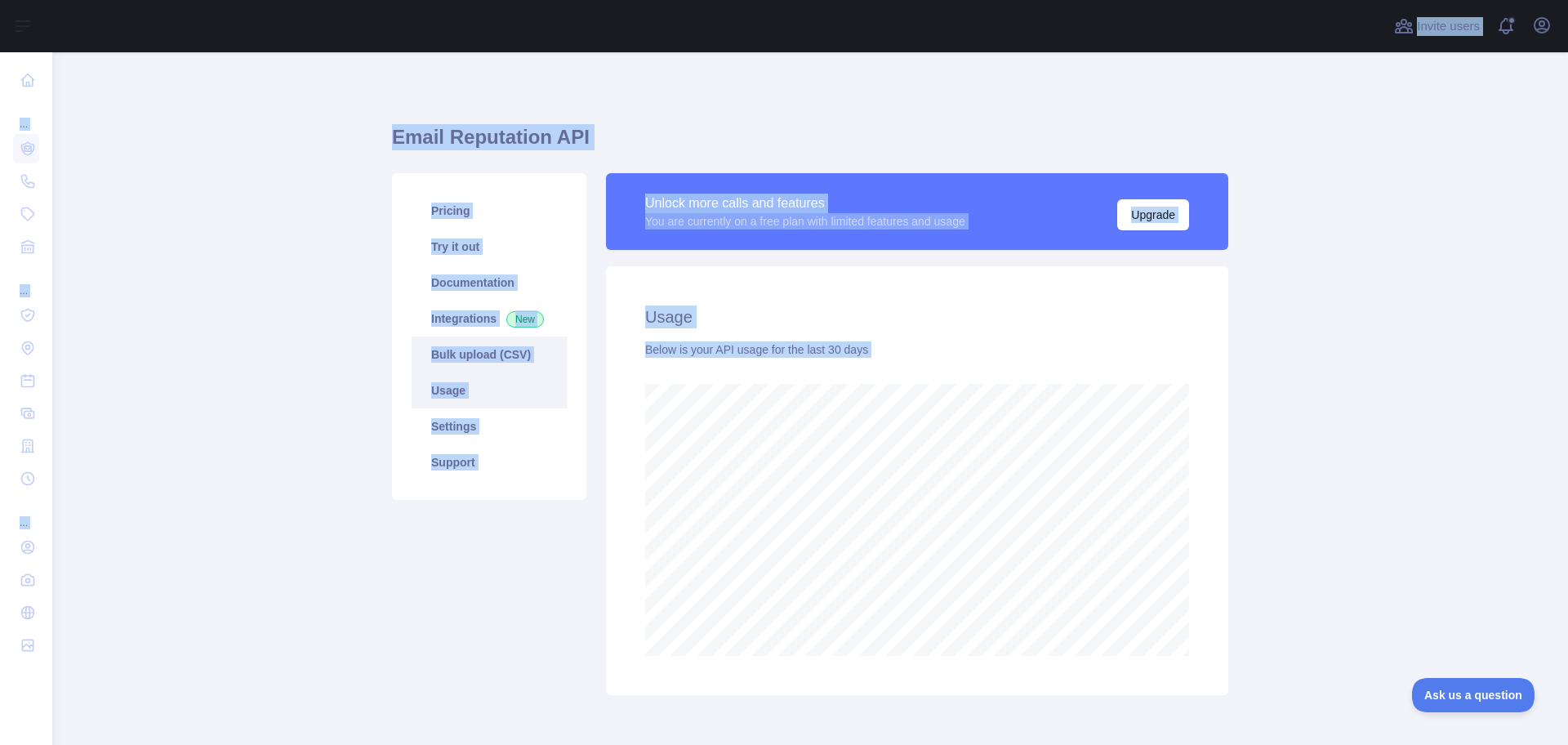
scroll to position [693, 1503]
click at [453, 355] on link "Bulk upload (CSV)" at bounding box center [489, 354] width 155 height 36
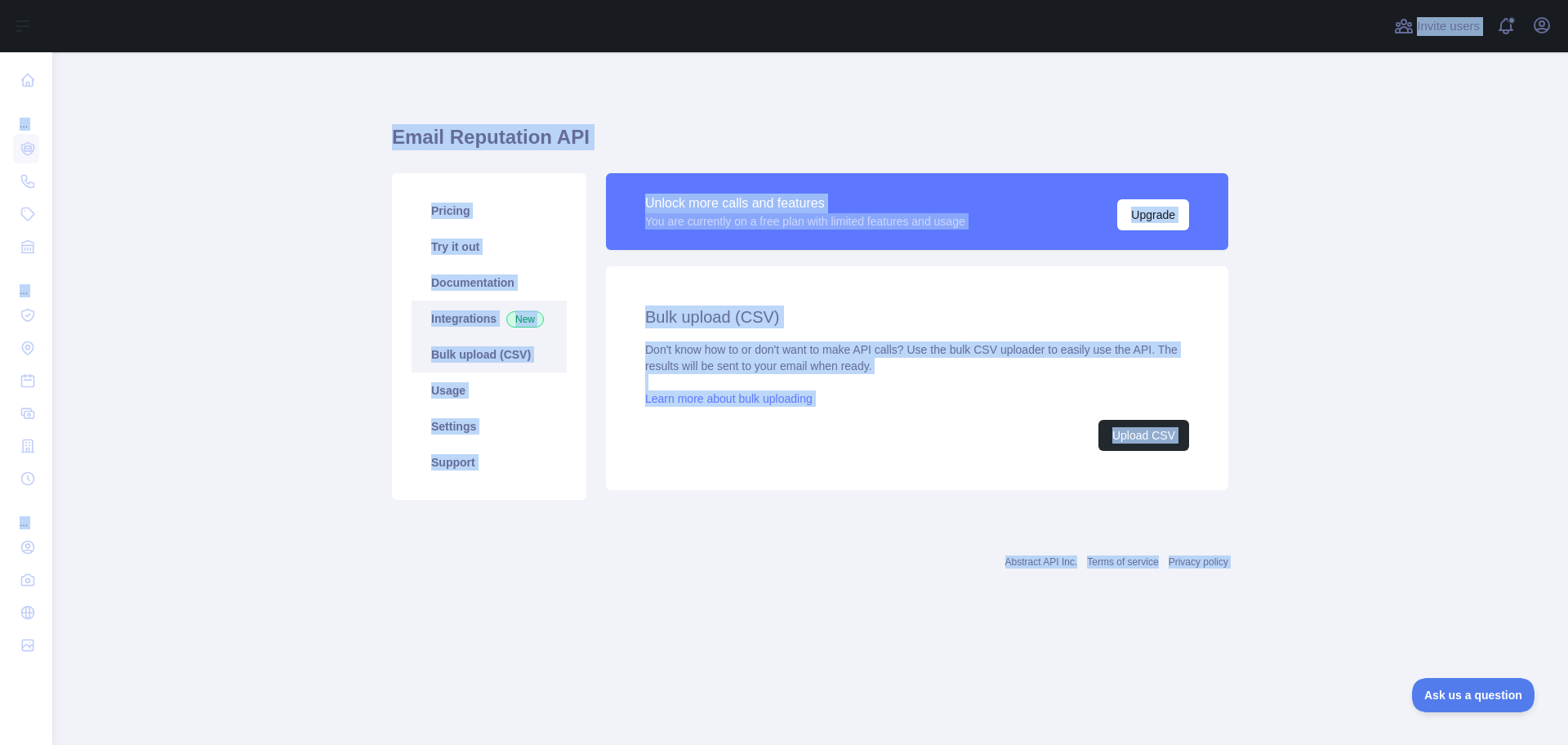
click at [453, 330] on link "Integrations New" at bounding box center [489, 318] width 155 height 36
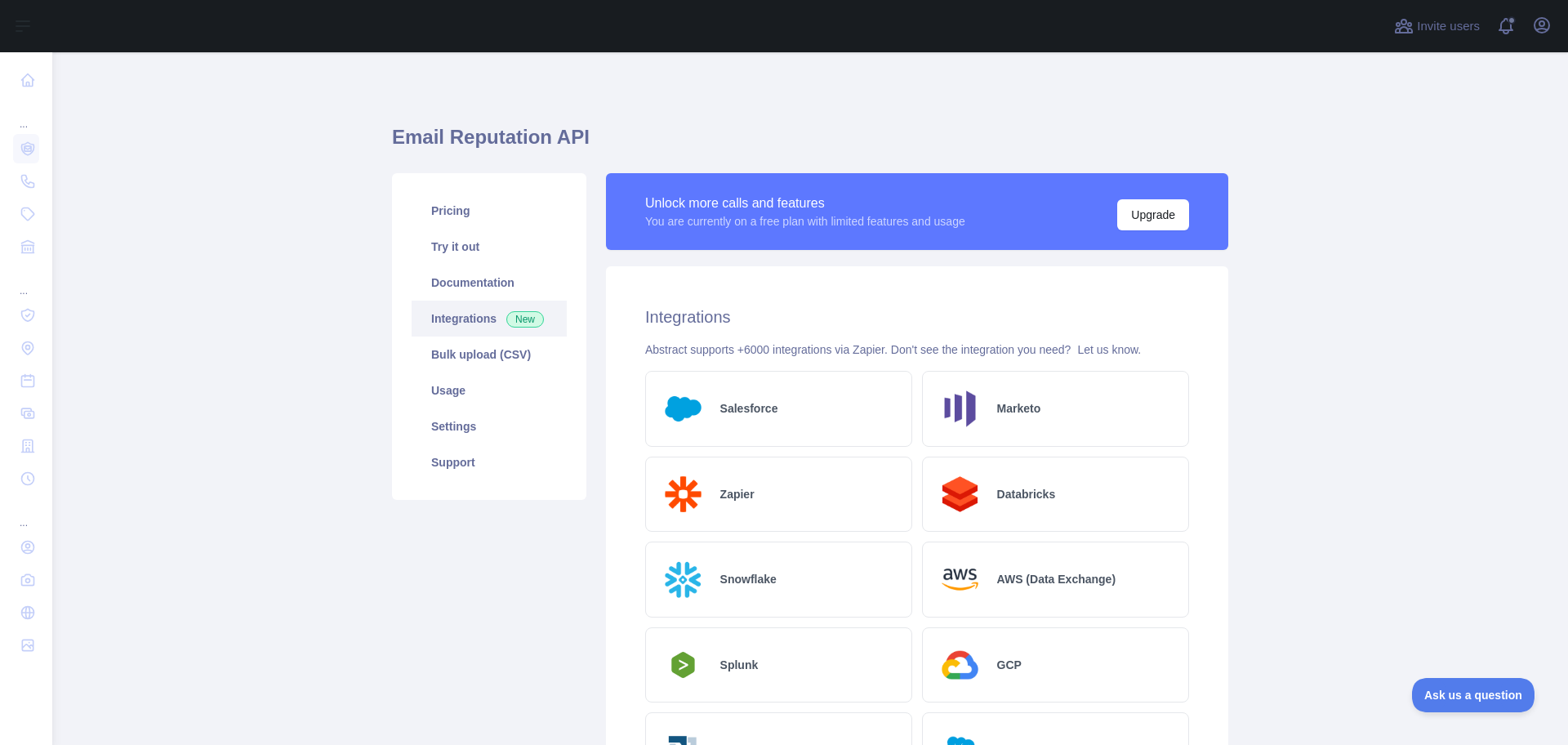
click at [559, 133] on h1 "Email Reputation API" at bounding box center [810, 144] width 836 height 39
drag, startPoint x: 559, startPoint y: 133, endPoint x: 705, endPoint y: 144, distance: 146.4
click at [564, 135] on h1 "Email Reputation API" at bounding box center [810, 144] width 836 height 39
drag, startPoint x: 762, startPoint y: 125, endPoint x: 1079, endPoint y: 52, distance: 325.3
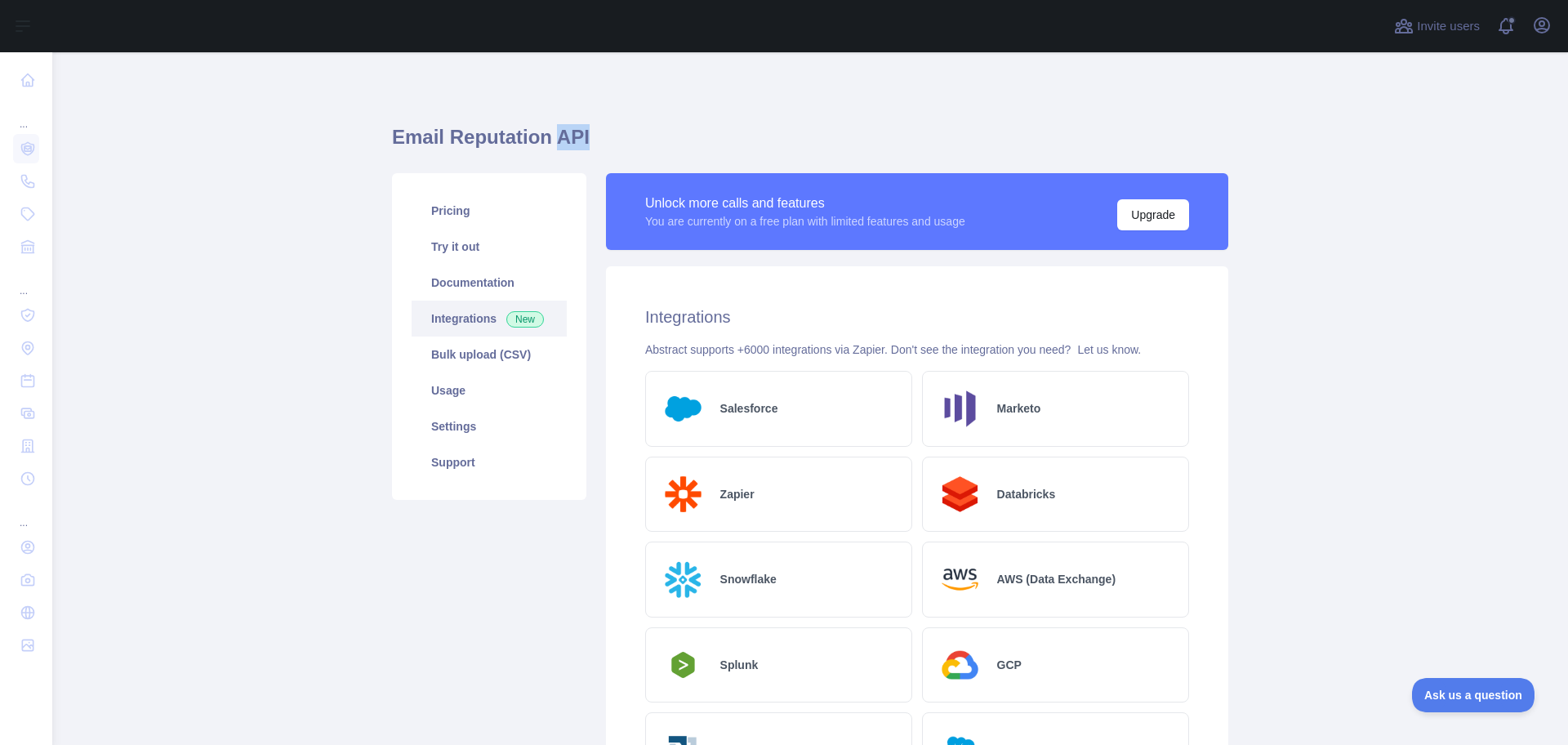
click at [764, 125] on h1 "Email Reputation API" at bounding box center [810, 144] width 836 height 39
click at [426, 203] on link "Pricing" at bounding box center [489, 210] width 155 height 36
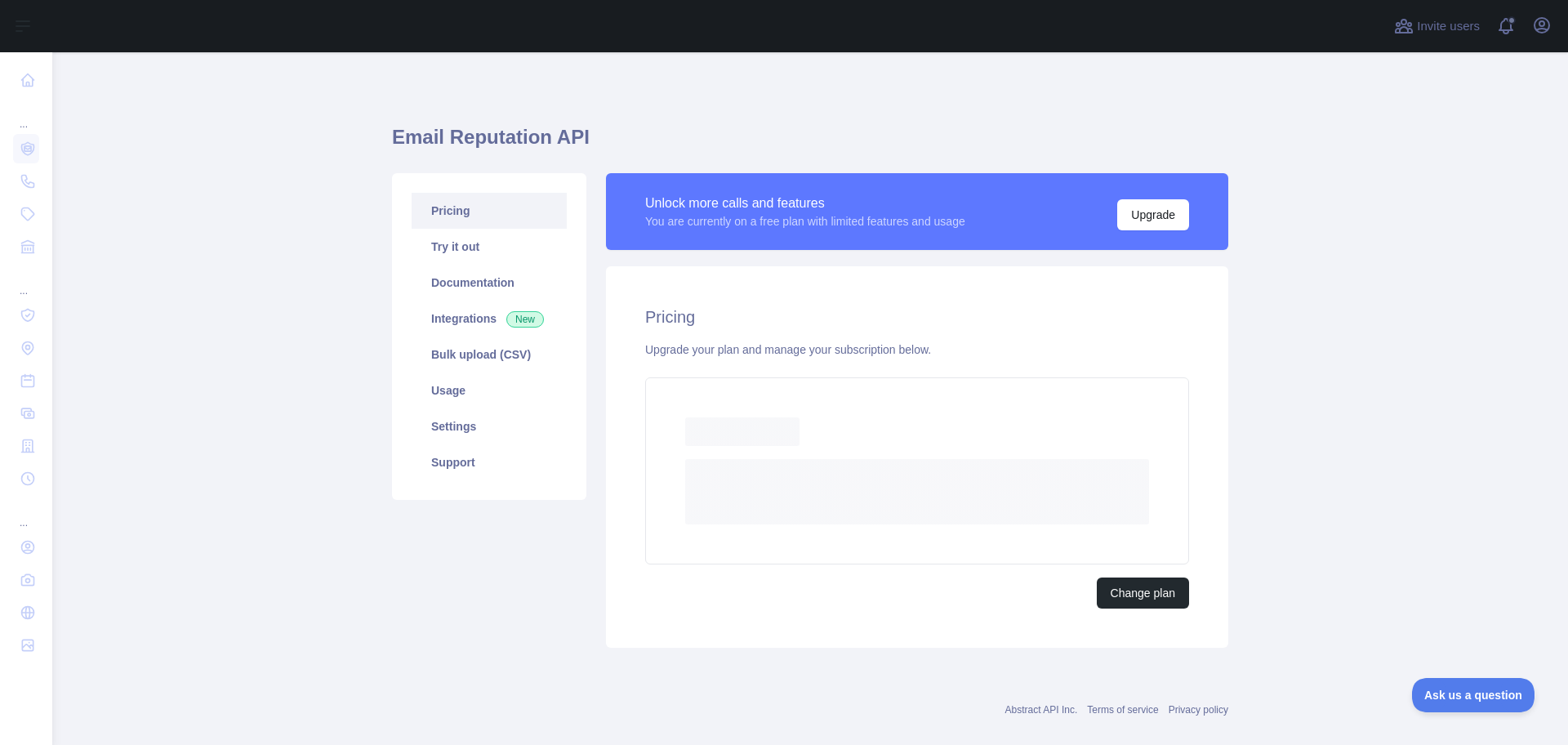
click at [474, 142] on h1 "Email Reputation API" at bounding box center [810, 144] width 836 height 39
drag, startPoint x: 535, startPoint y: 135, endPoint x: 633, endPoint y: 137, distance: 98.0
click at [547, 136] on h1 "Email Reputation API" at bounding box center [810, 144] width 836 height 39
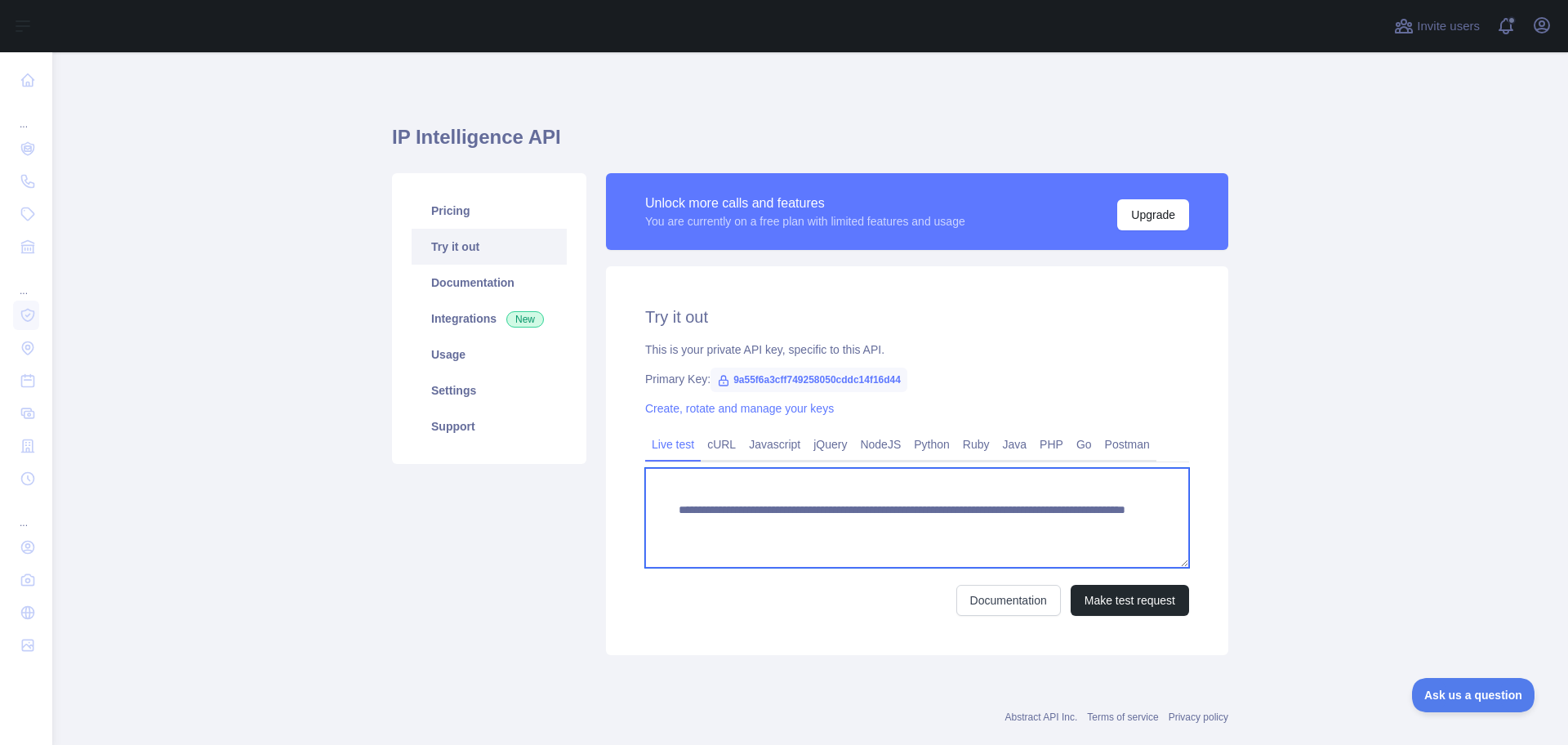
click at [829, 520] on textarea "**********" at bounding box center [917, 518] width 544 height 100
click at [776, 500] on textarea "**********" at bounding box center [917, 518] width 544 height 100
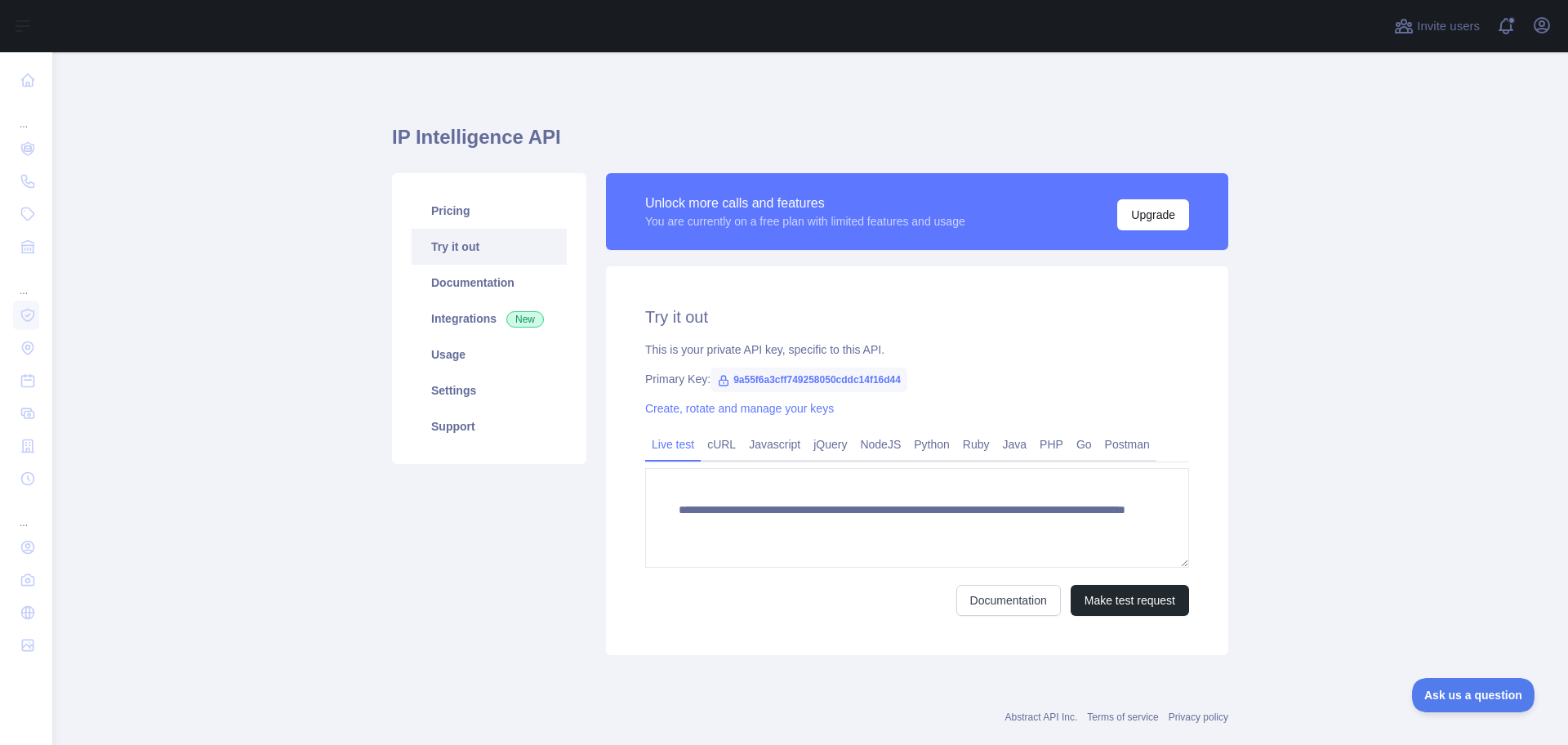
click at [673, 318] on h2 "Try it out" at bounding box center [917, 317] width 544 height 23
click at [1111, 604] on button "Make test request" at bounding box center [1129, 600] width 119 height 31
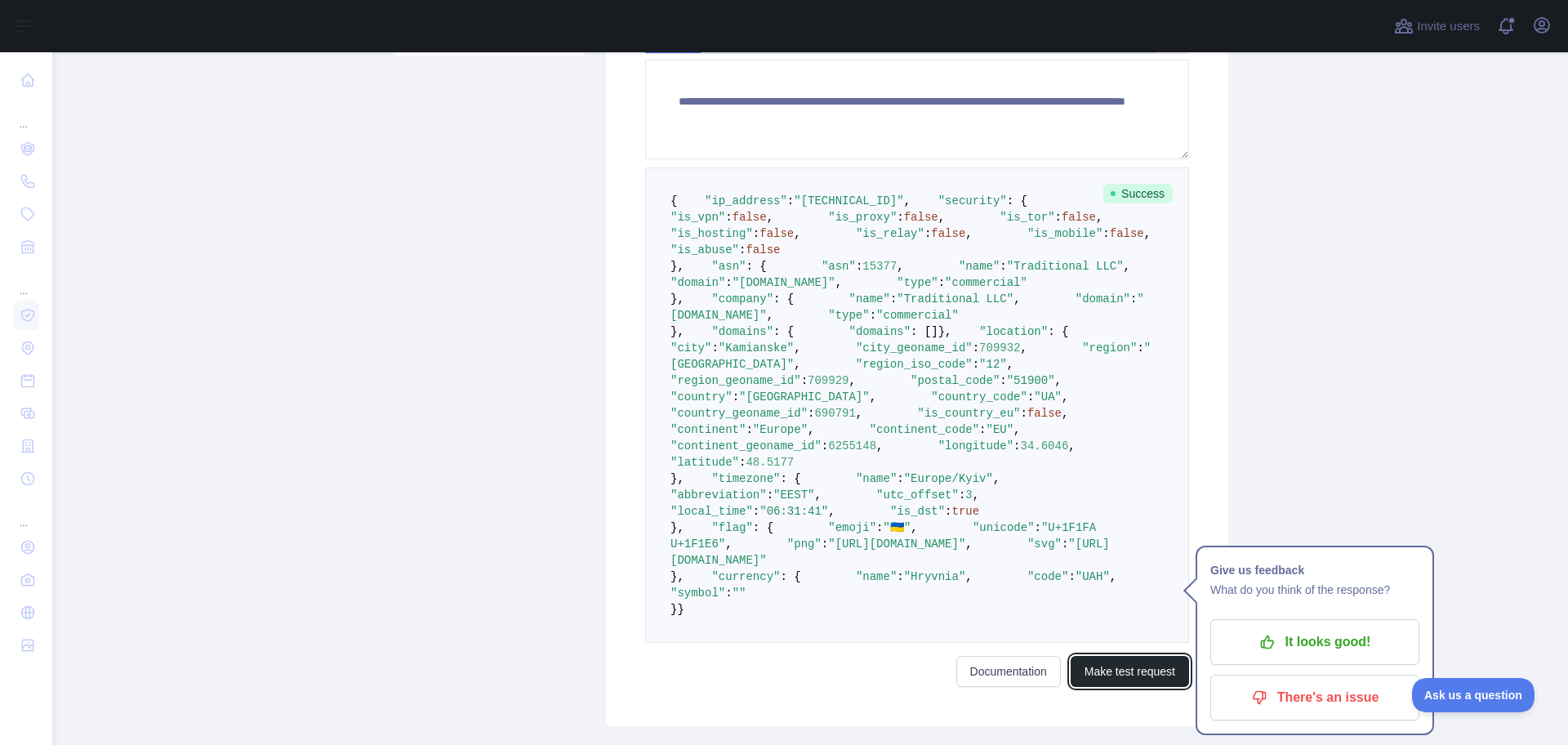
scroll to position [490, 0]
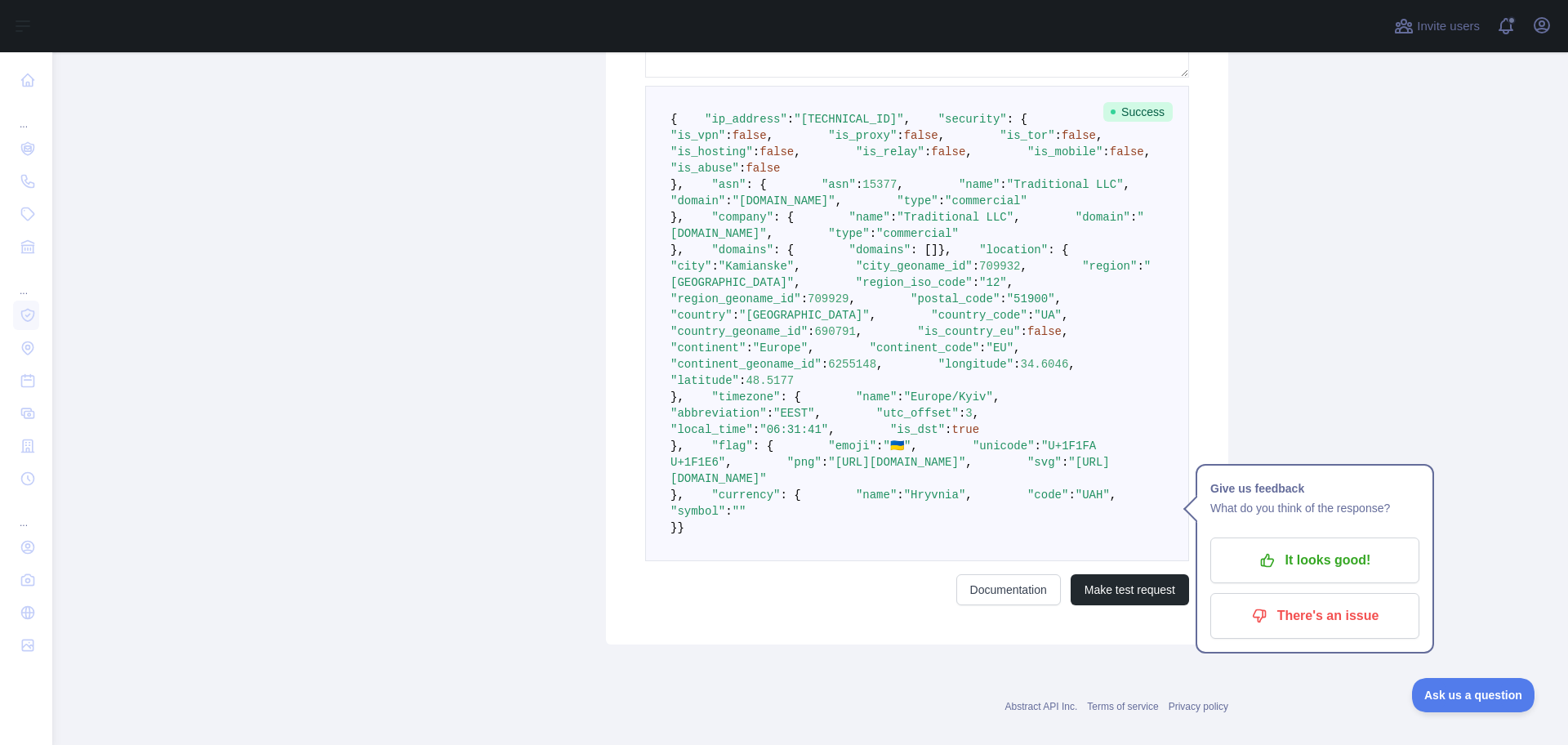
click at [780, 175] on span "false" at bounding box center [763, 169] width 34 height 13
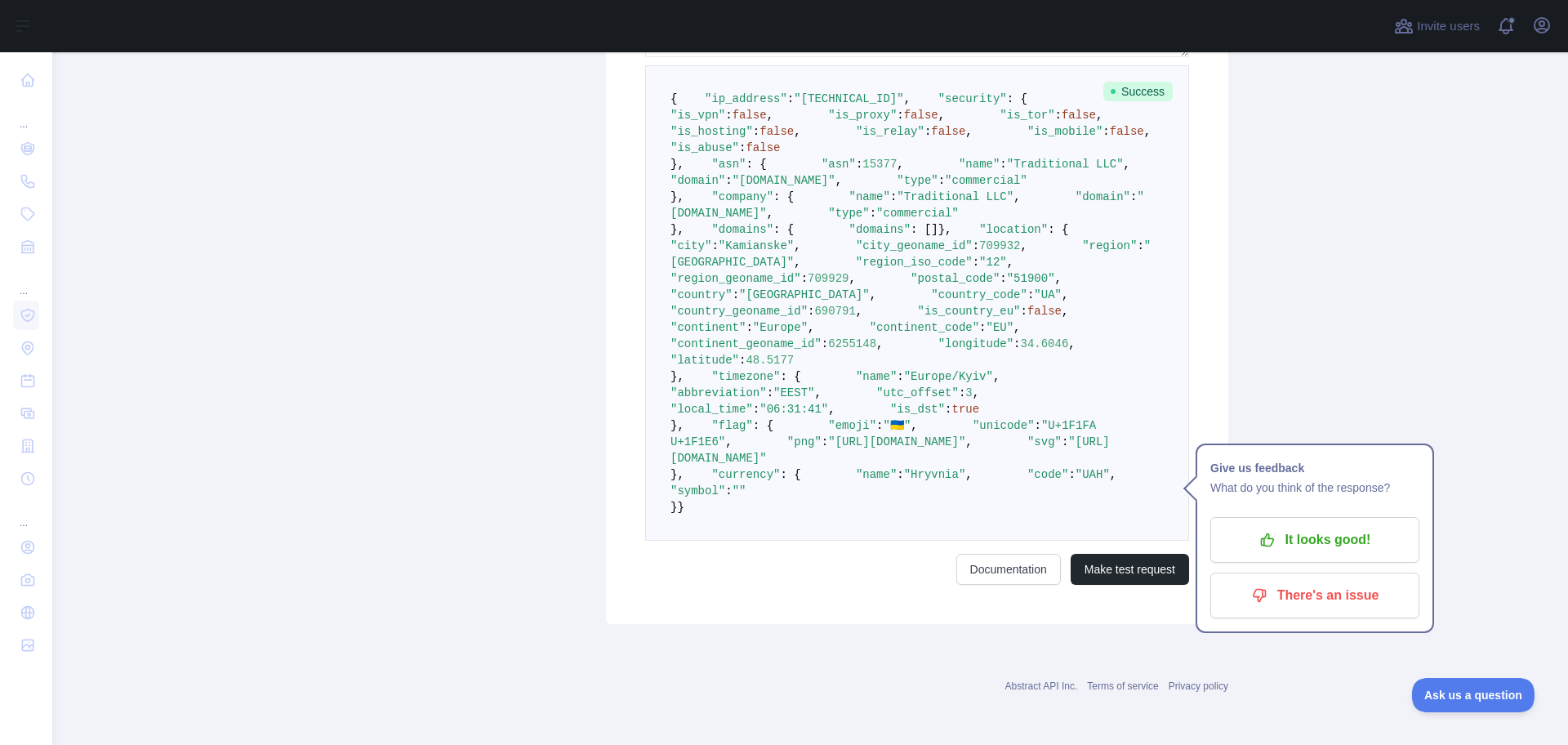
scroll to position [347, 0]
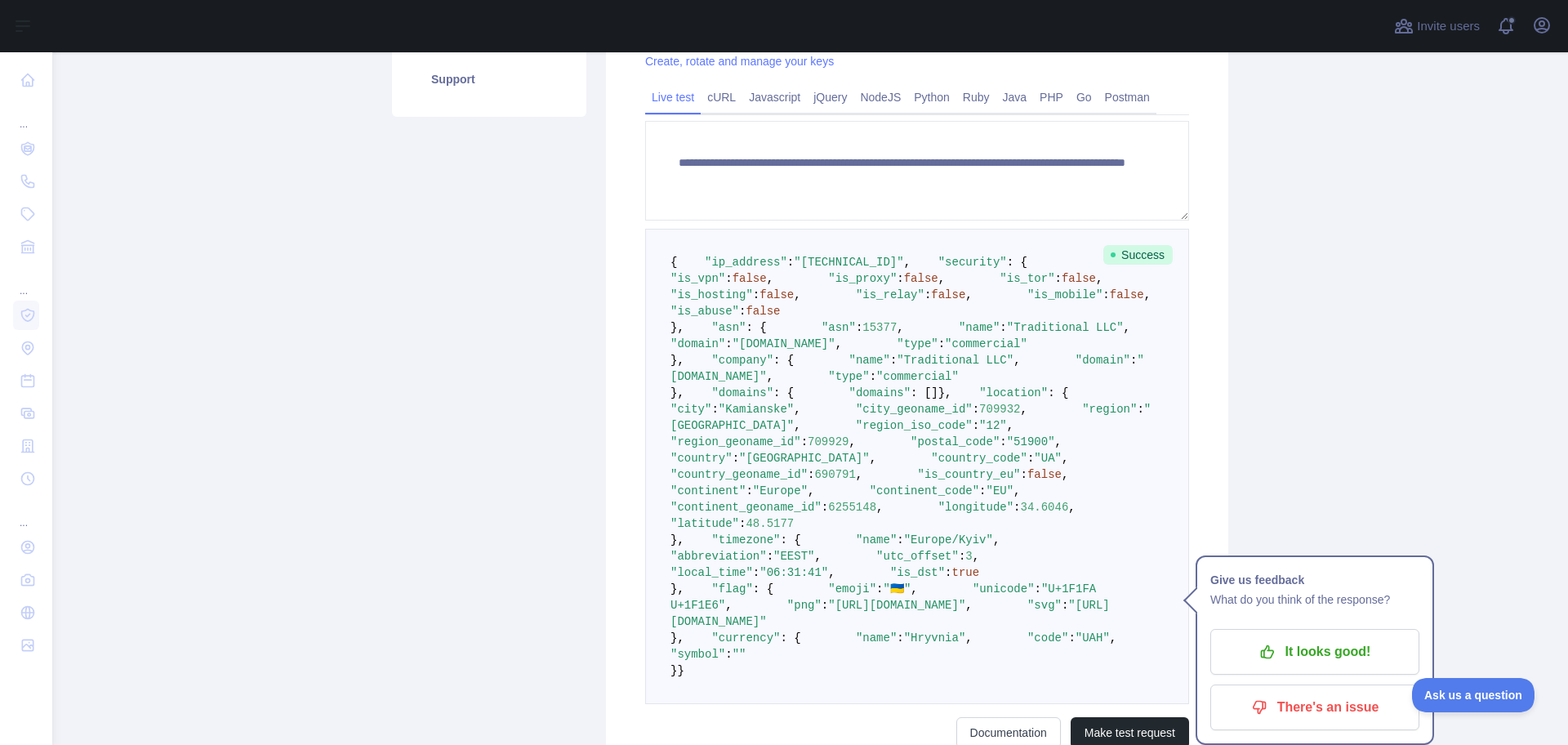
click at [904, 285] on span "false" at bounding box center [921, 278] width 34 height 13
click at [767, 285] on span "false" at bounding box center [750, 278] width 34 height 13
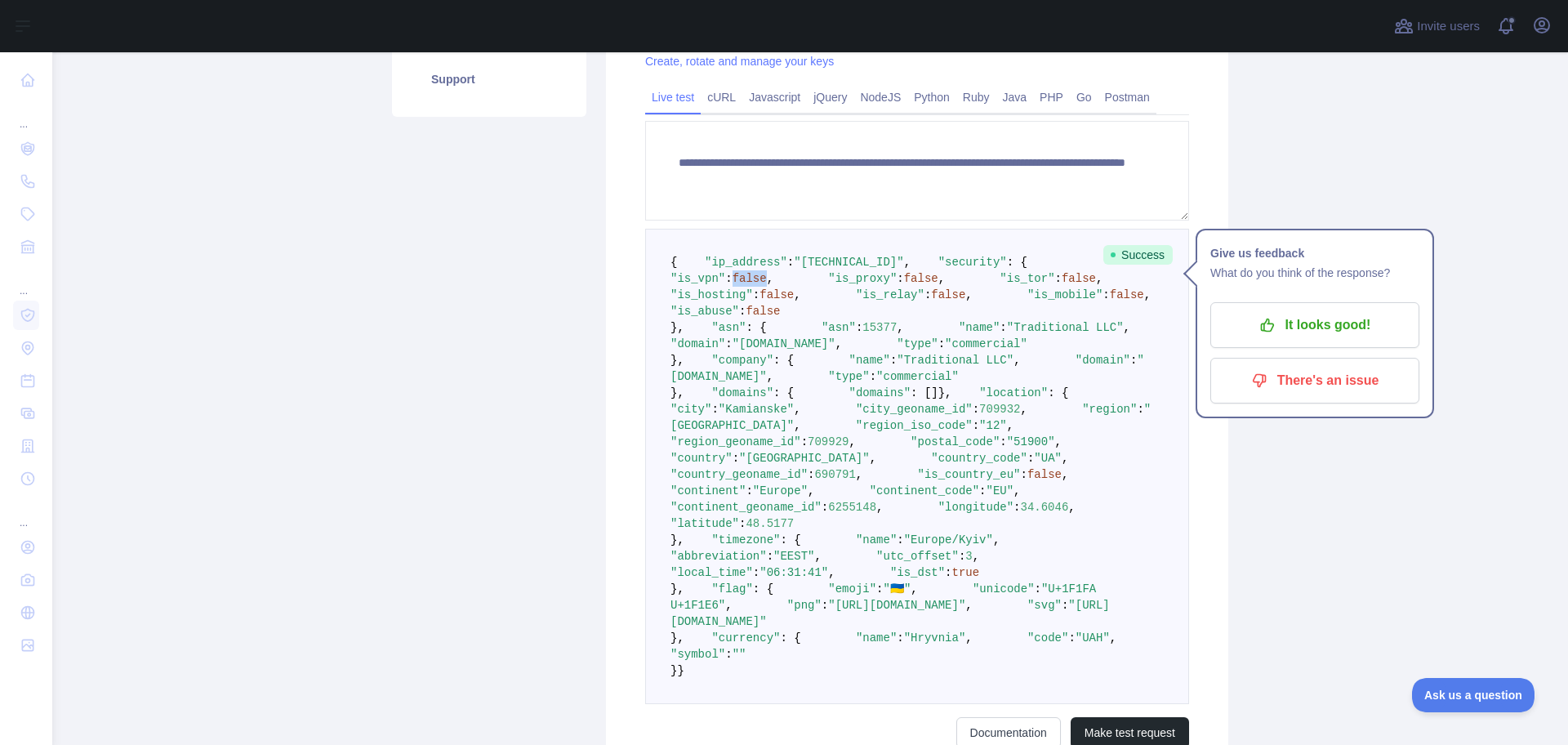
scroll to position [20, 0]
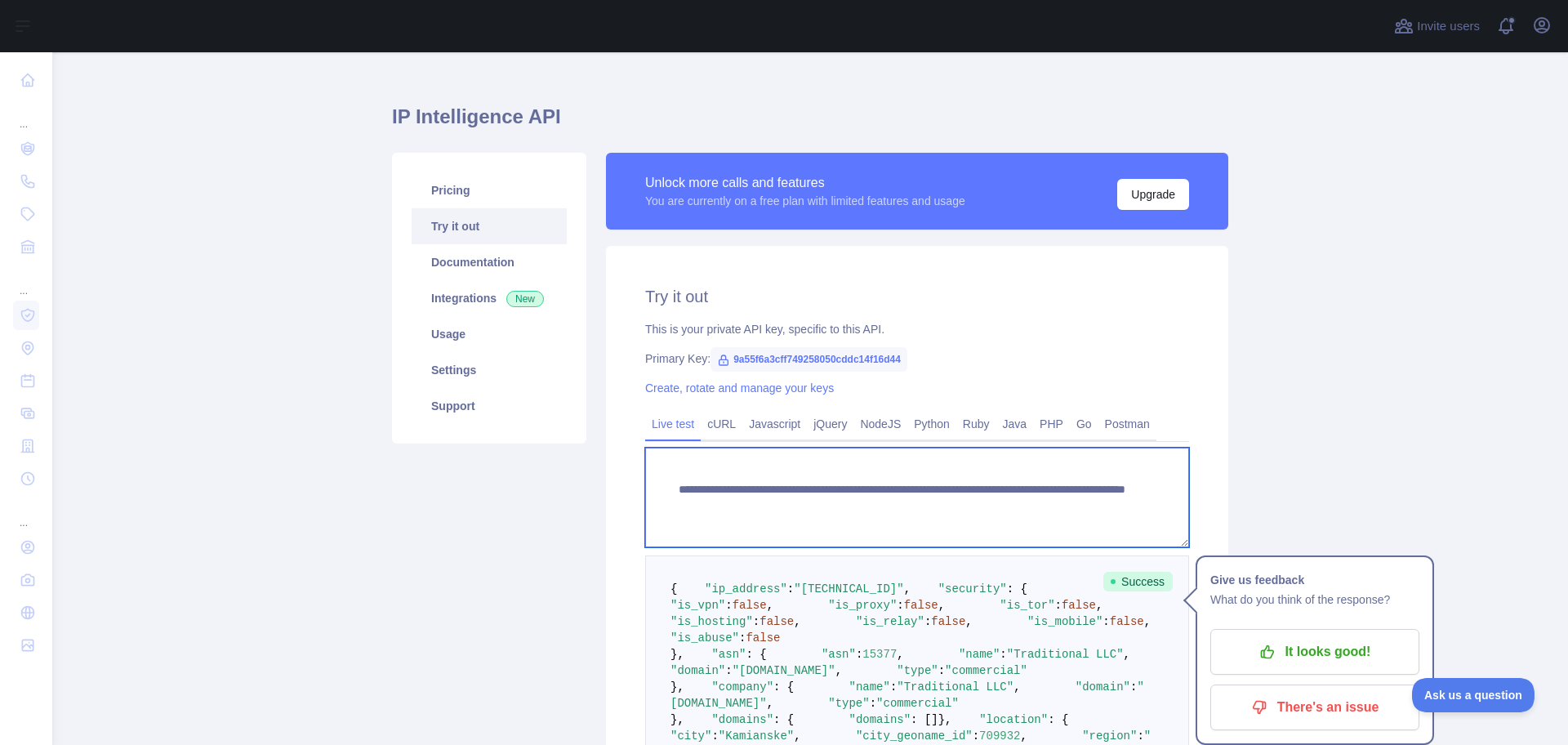
click at [965, 505] on textarea "**********" at bounding box center [917, 498] width 544 height 100
drag, startPoint x: 1053, startPoint y: 502, endPoint x: 971, endPoint y: 503, distance: 82.0
click at [971, 503] on textarea "**********" at bounding box center [917, 498] width 544 height 100
paste textarea
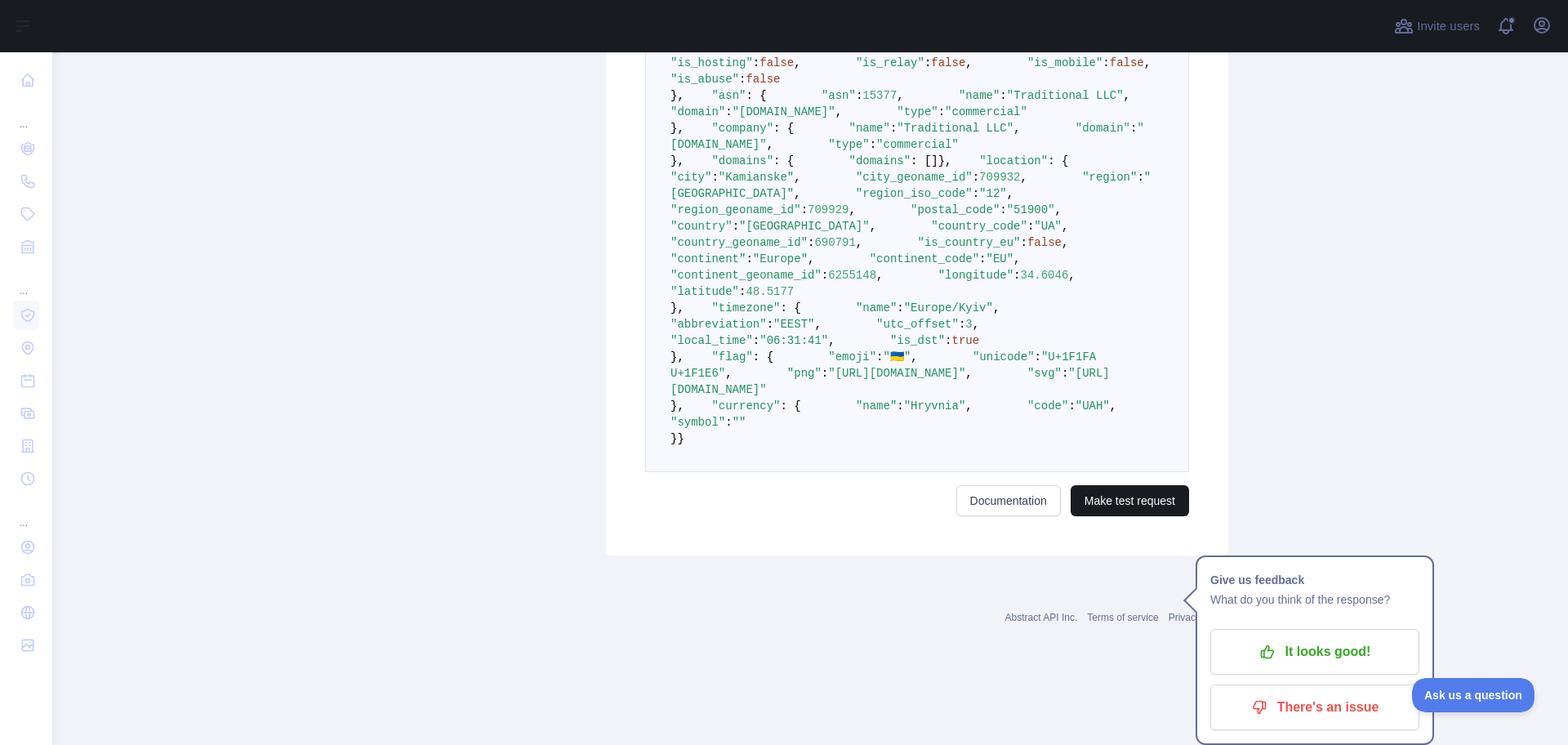
type textarea "**********"
click at [1115, 517] on button "Make test request" at bounding box center [1129, 501] width 119 height 31
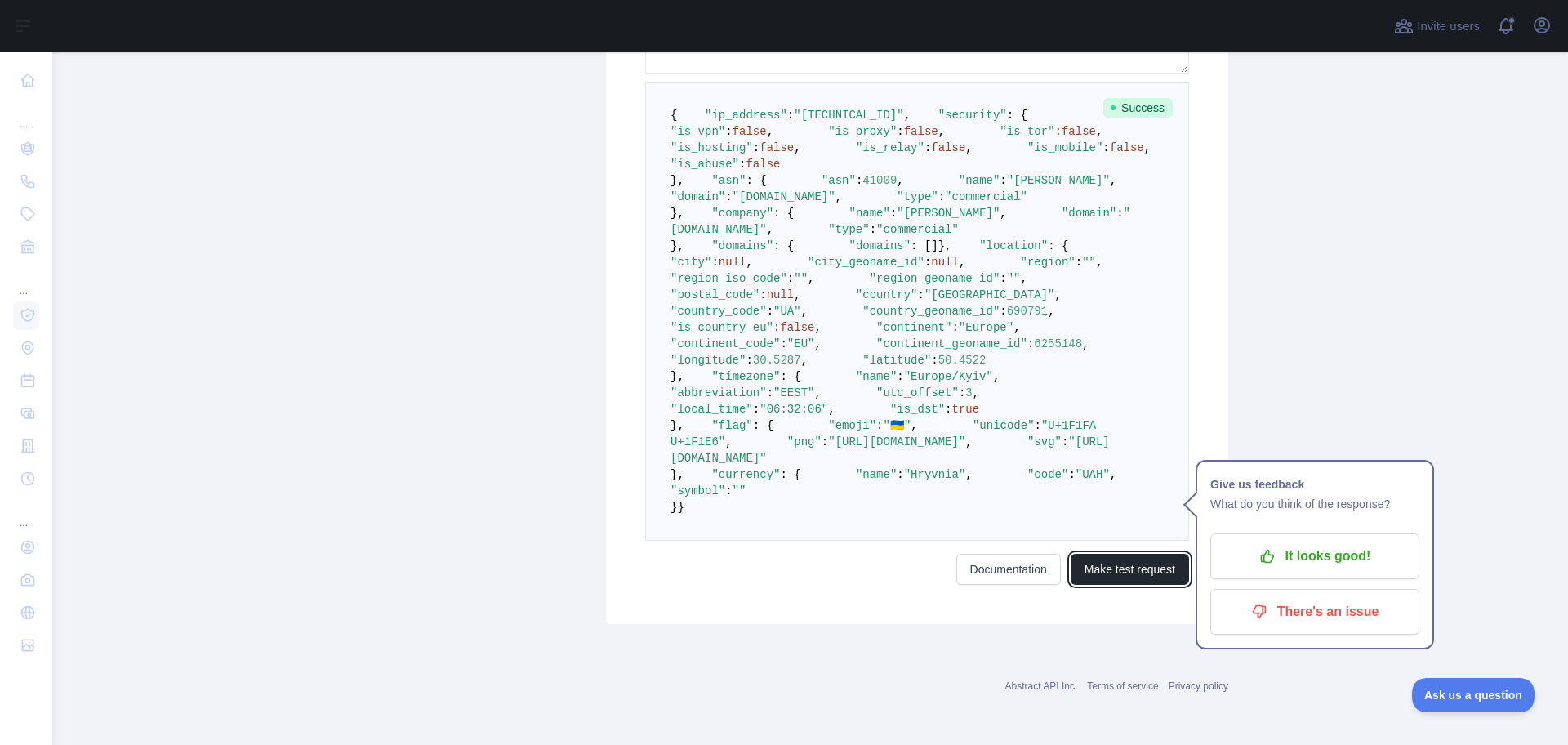
scroll to position [327, 0]
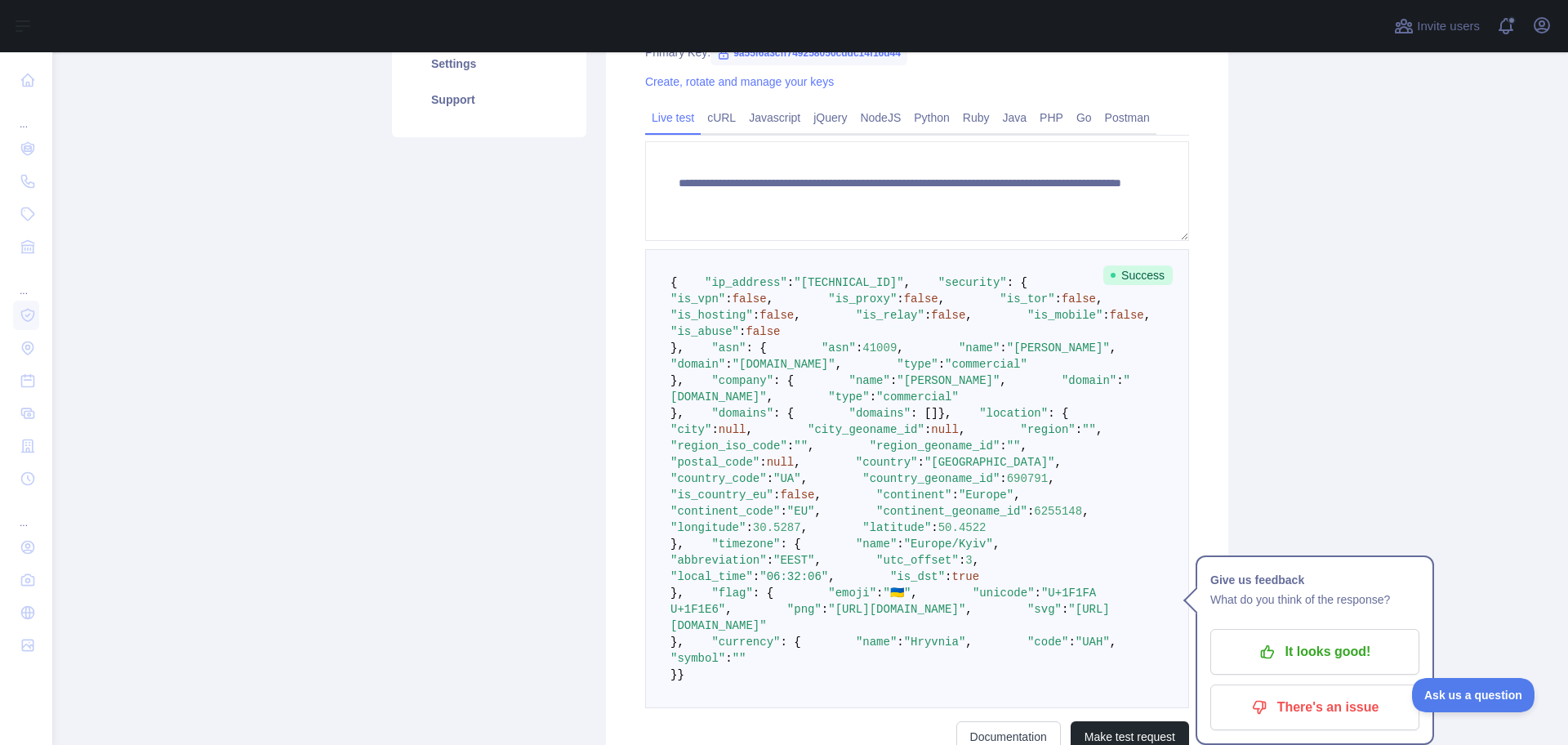
click at [792, 503] on pre "{ "ip_address" : "[TECHNICAL_ID]" , "security" : { "is_vpn" : false , "is_proxy…" at bounding box center [917, 478] width 544 height 459
click at [792, 503] on pre "{ "ip_address" : "[TECHNICAL_ID]" , "security" : { "is_vpn" : false , "is_proxy…" at bounding box center [917, 478] width 544 height 459
click at [1028, 483] on pre "{ "ip_address" : "[TECHNICAL_ID]" , "security" : { "is_vpn" : false , "is_proxy…" at bounding box center [917, 478] width 544 height 459
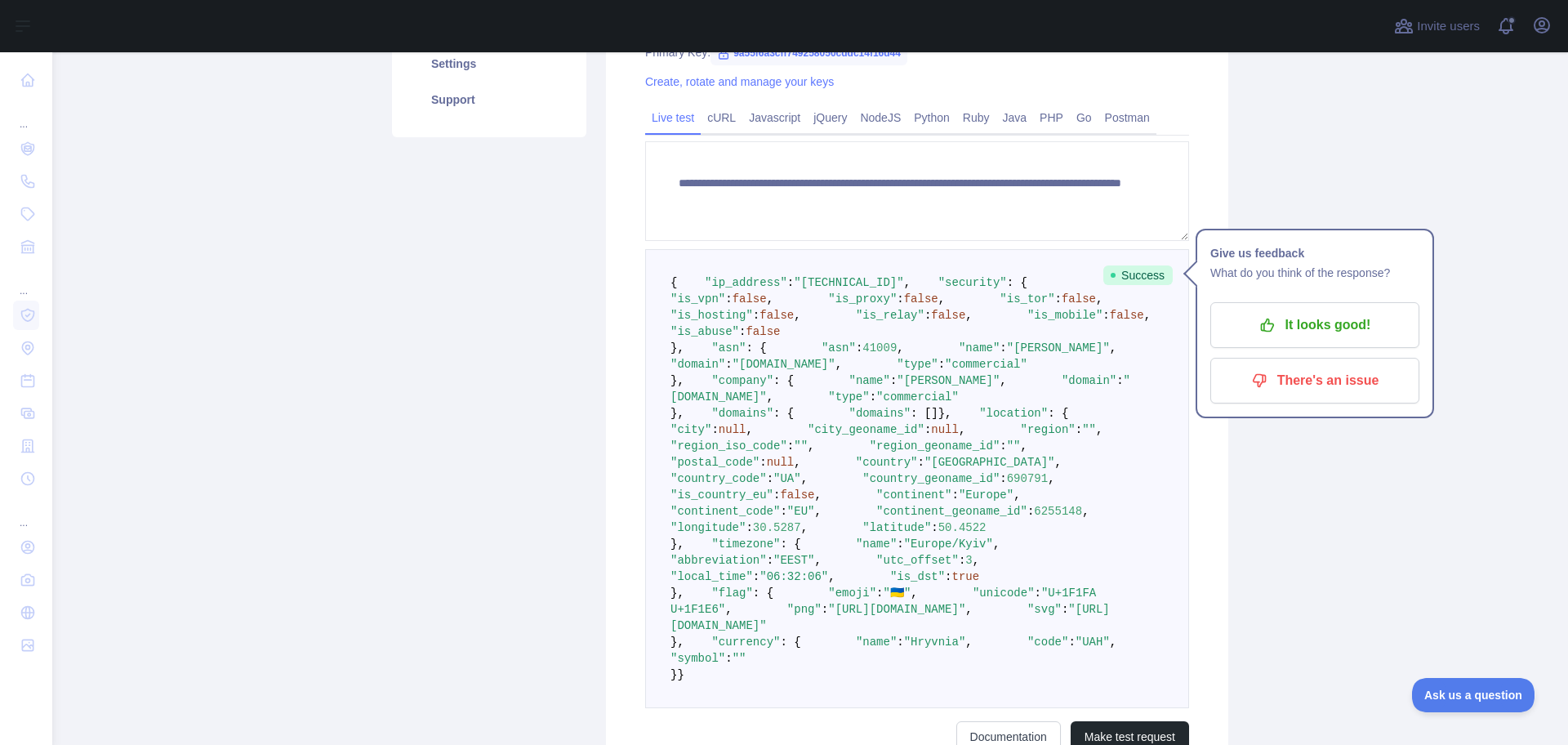
scroll to position [0, 0]
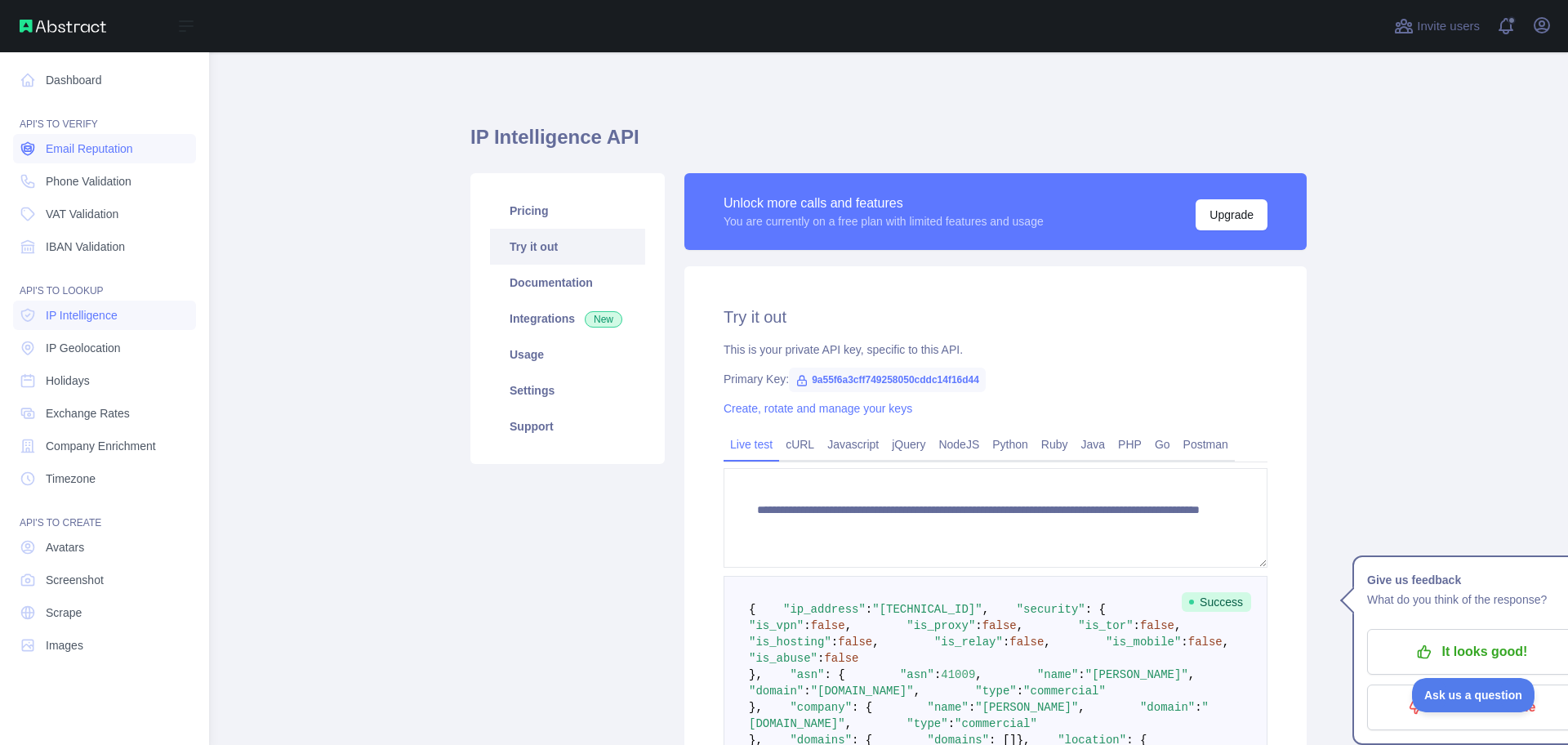
click at [49, 152] on span "Email Reputation" at bounding box center [89, 149] width 88 height 16
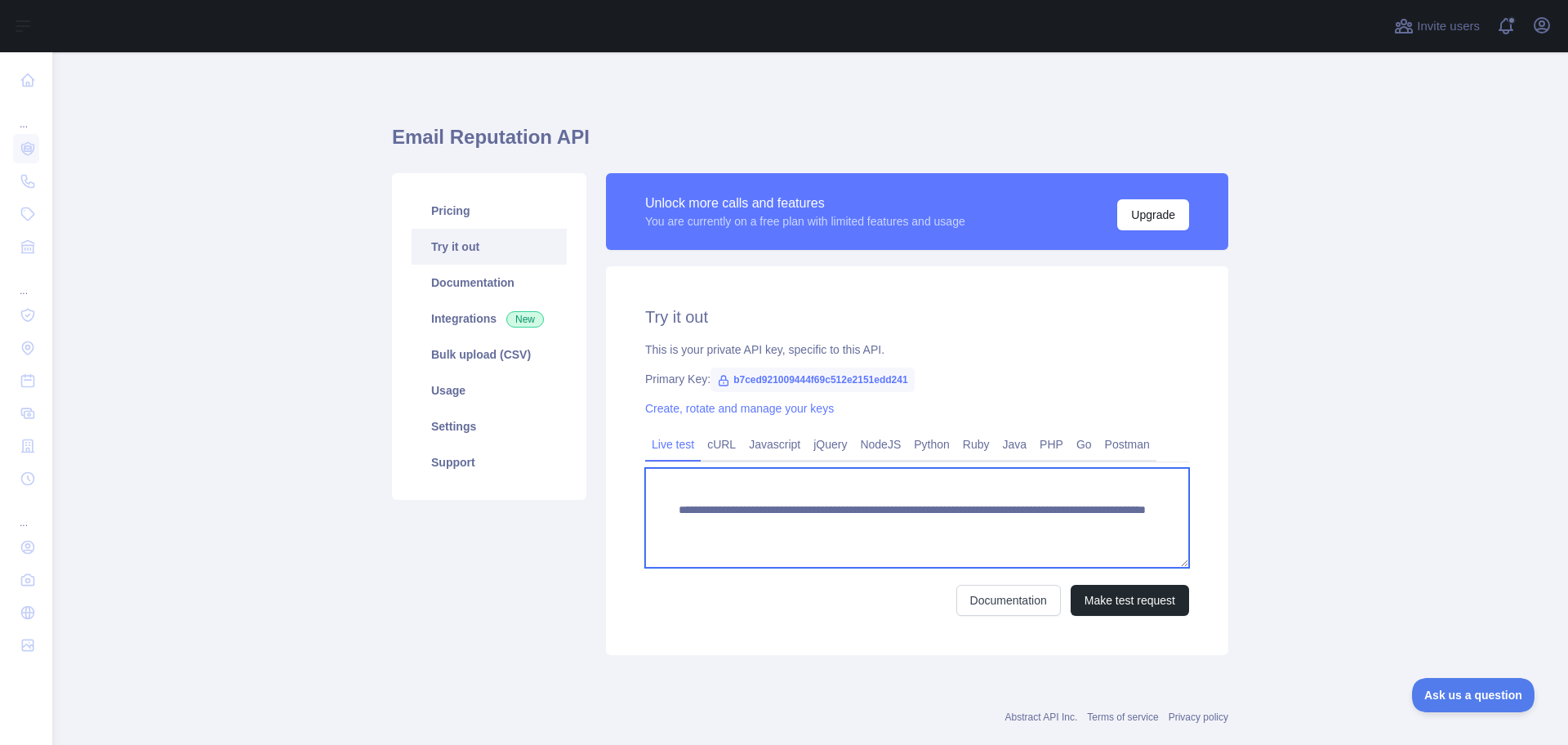
drag, startPoint x: 1104, startPoint y: 527, endPoint x: 957, endPoint y: 528, distance: 147.0
click at [957, 528] on textarea "**********" at bounding box center [917, 518] width 544 height 100
paste textarea "*****"
type textarea "**********"
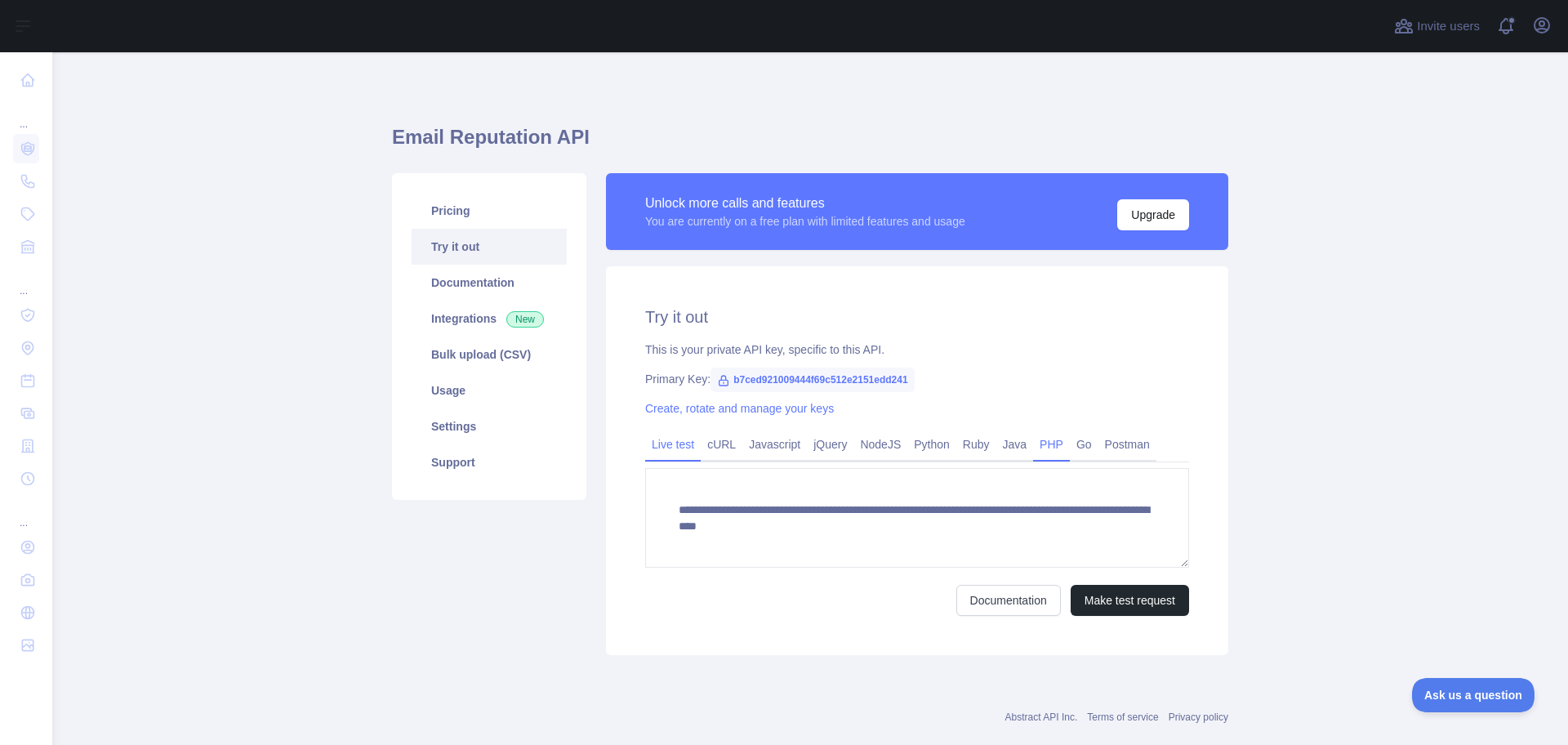
click at [1034, 436] on link "PHP" at bounding box center [1051, 445] width 37 height 26
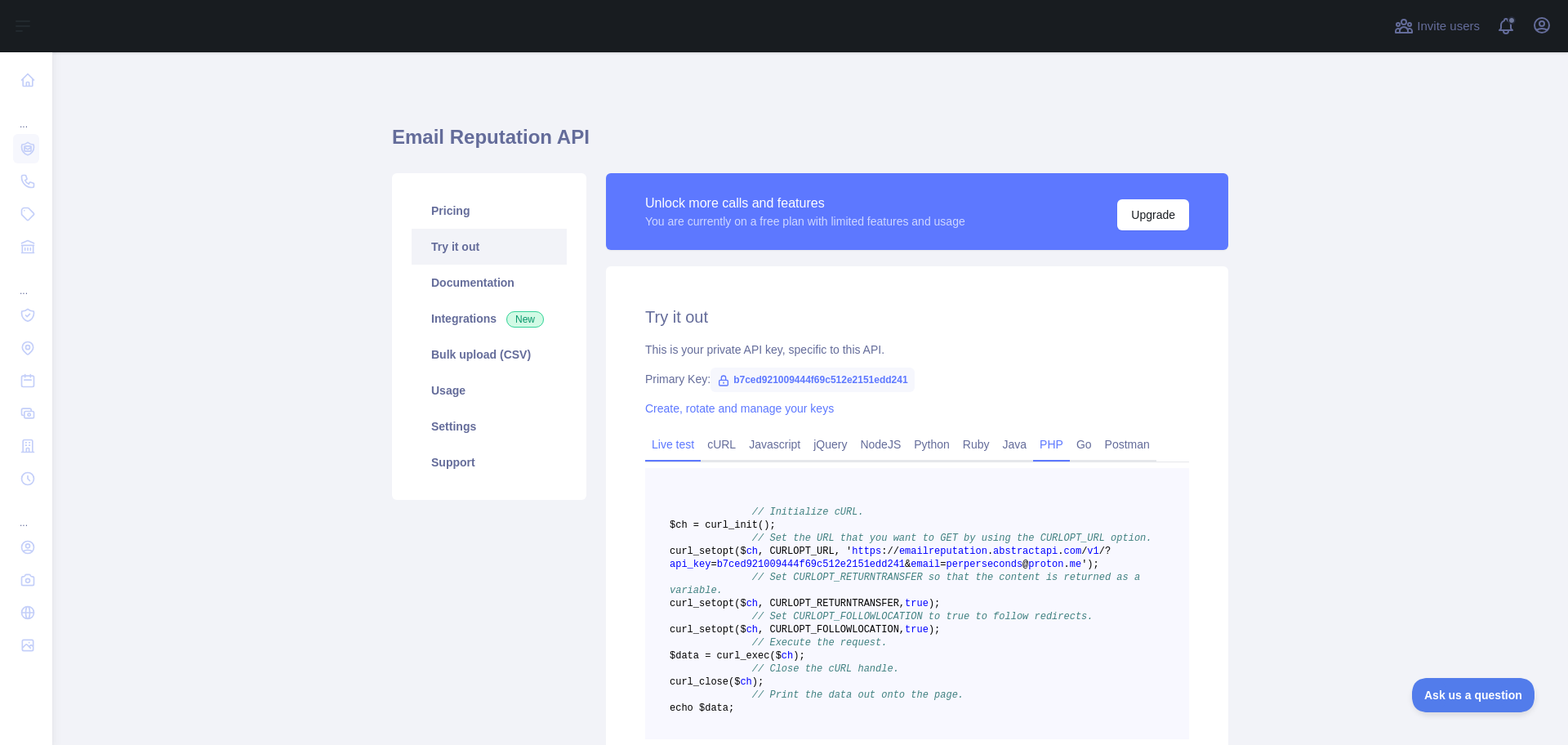
click at [666, 446] on link "Live test" at bounding box center [673, 445] width 56 height 26
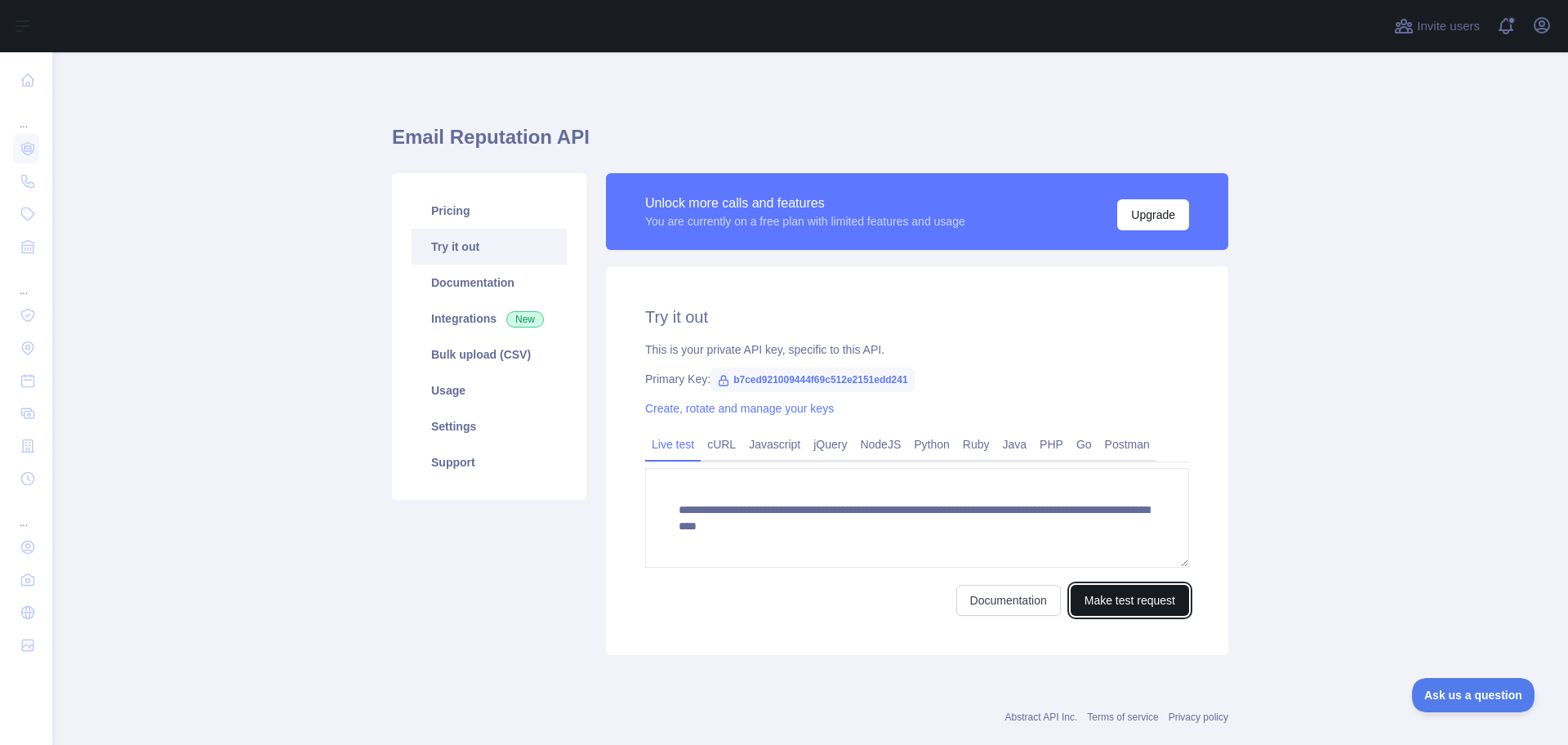
click at [1120, 600] on button "Make test request" at bounding box center [1129, 600] width 119 height 31
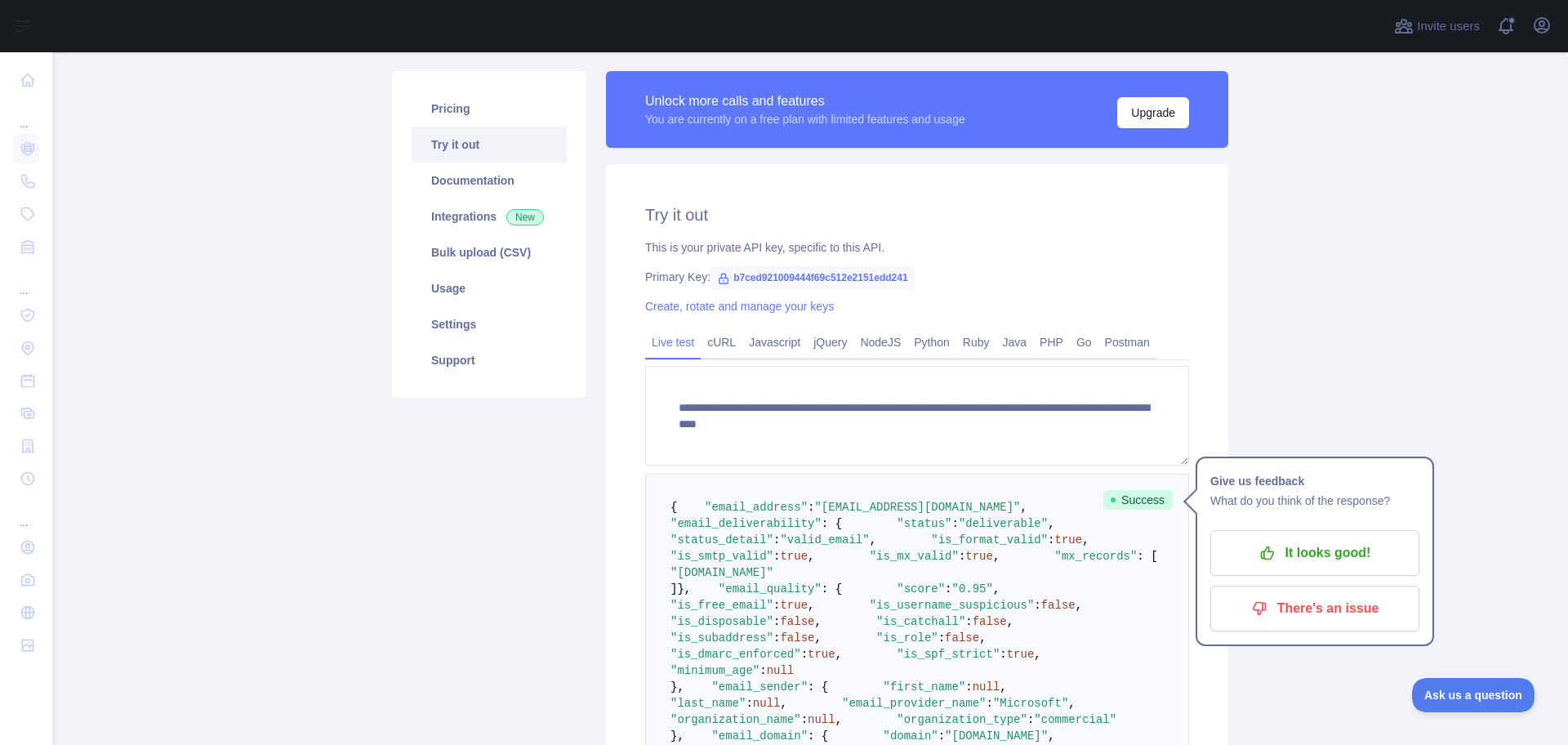
scroll to position [347, 0]
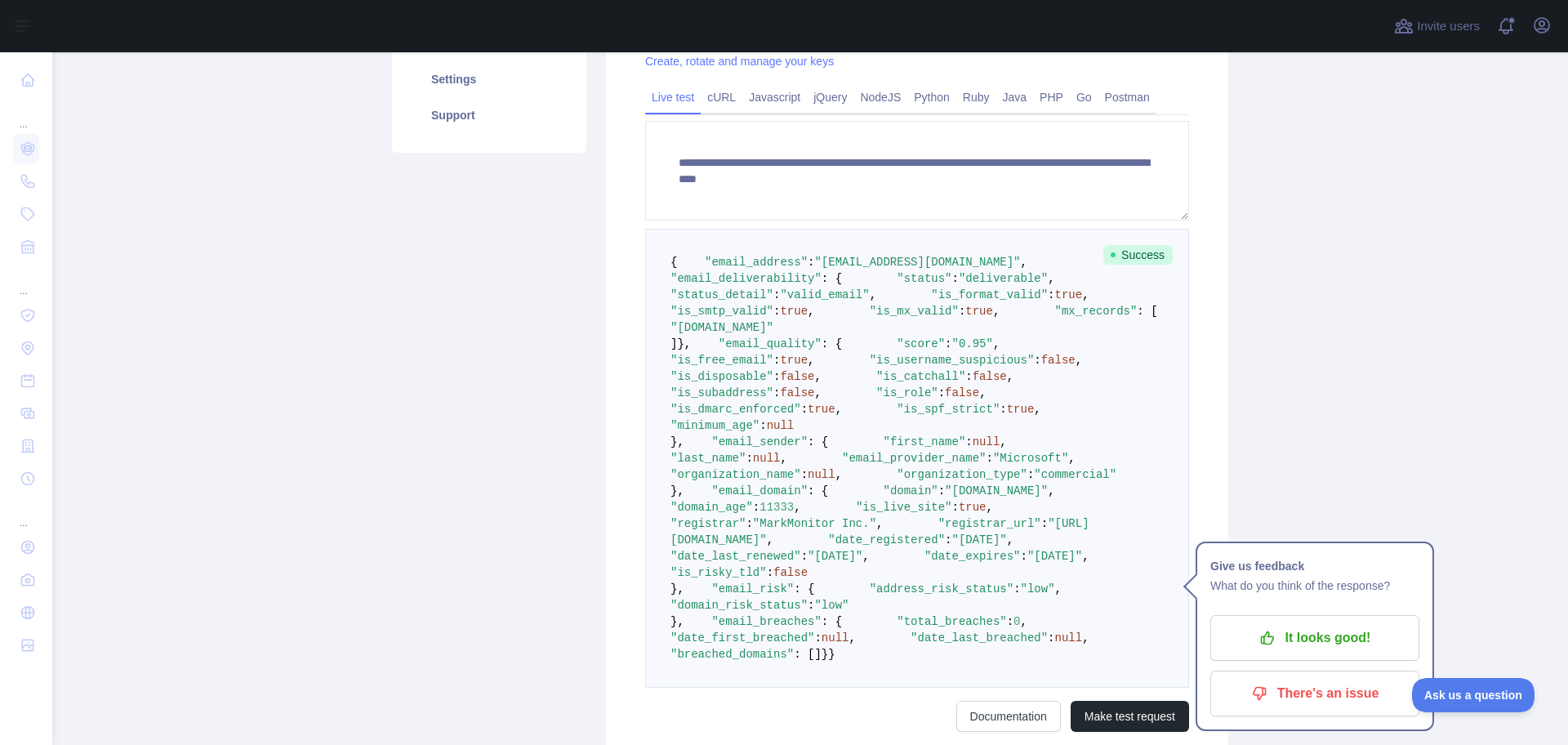
click at [930, 301] on span ""is_format_valid"" at bounding box center [989, 295] width 117 height 13
drag, startPoint x: 757, startPoint y: 362, endPoint x: 755, endPoint y: 371, distance: 9.2
click at [756, 318] on span ""is_smtp_valid"" at bounding box center [722, 311] width 103 height 13
click at [870, 318] on span ""is_mx_valid"" at bounding box center [914, 311] width 89 height 13
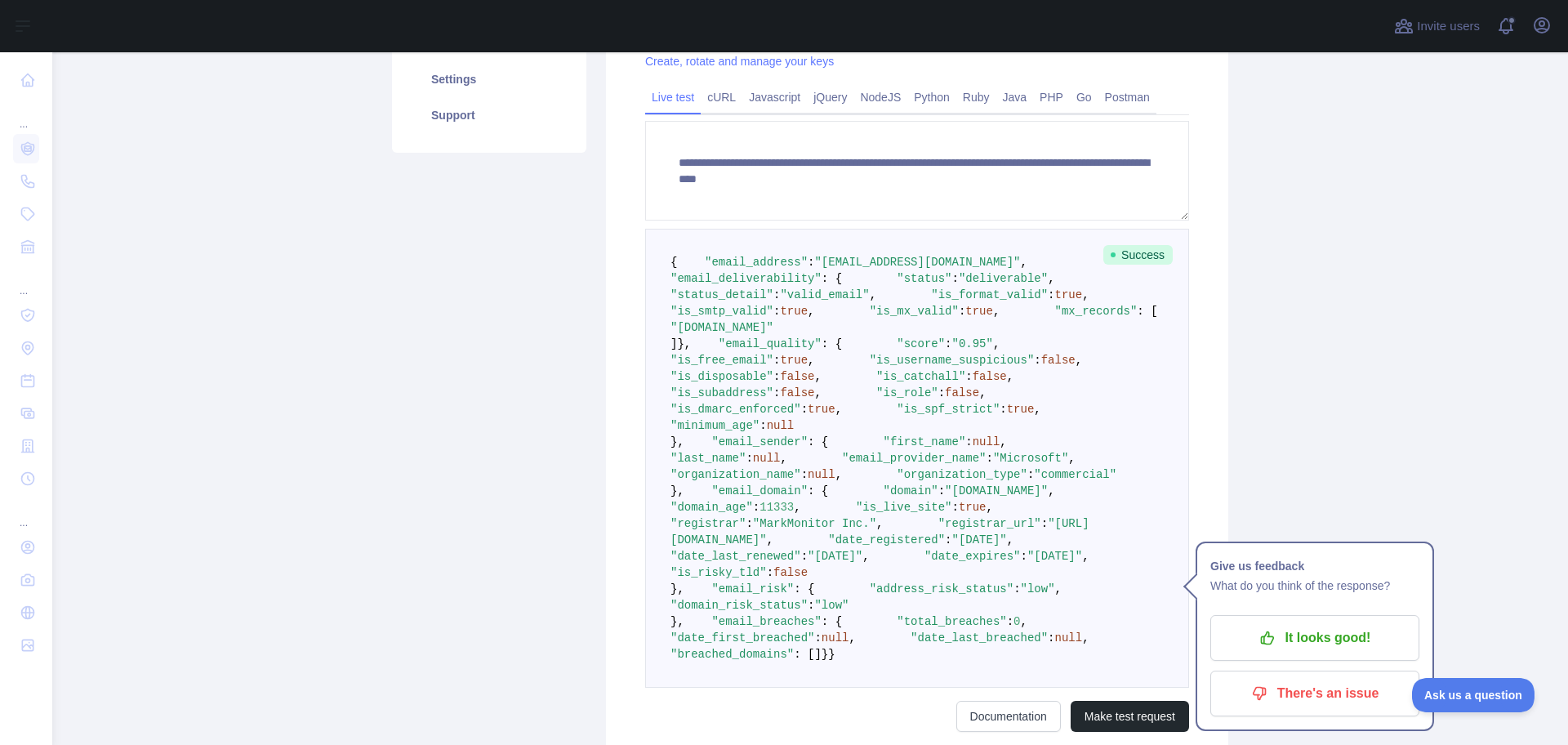
click at [773, 334] on span ""[DOMAIN_NAME]"" at bounding box center [722, 327] width 103 height 13
click at [884, 422] on pre "{ "email_address" : "[EMAIL_ADDRESS][DOMAIN_NAME]" , "email_deliverability" : {…" at bounding box center [917, 458] width 544 height 459
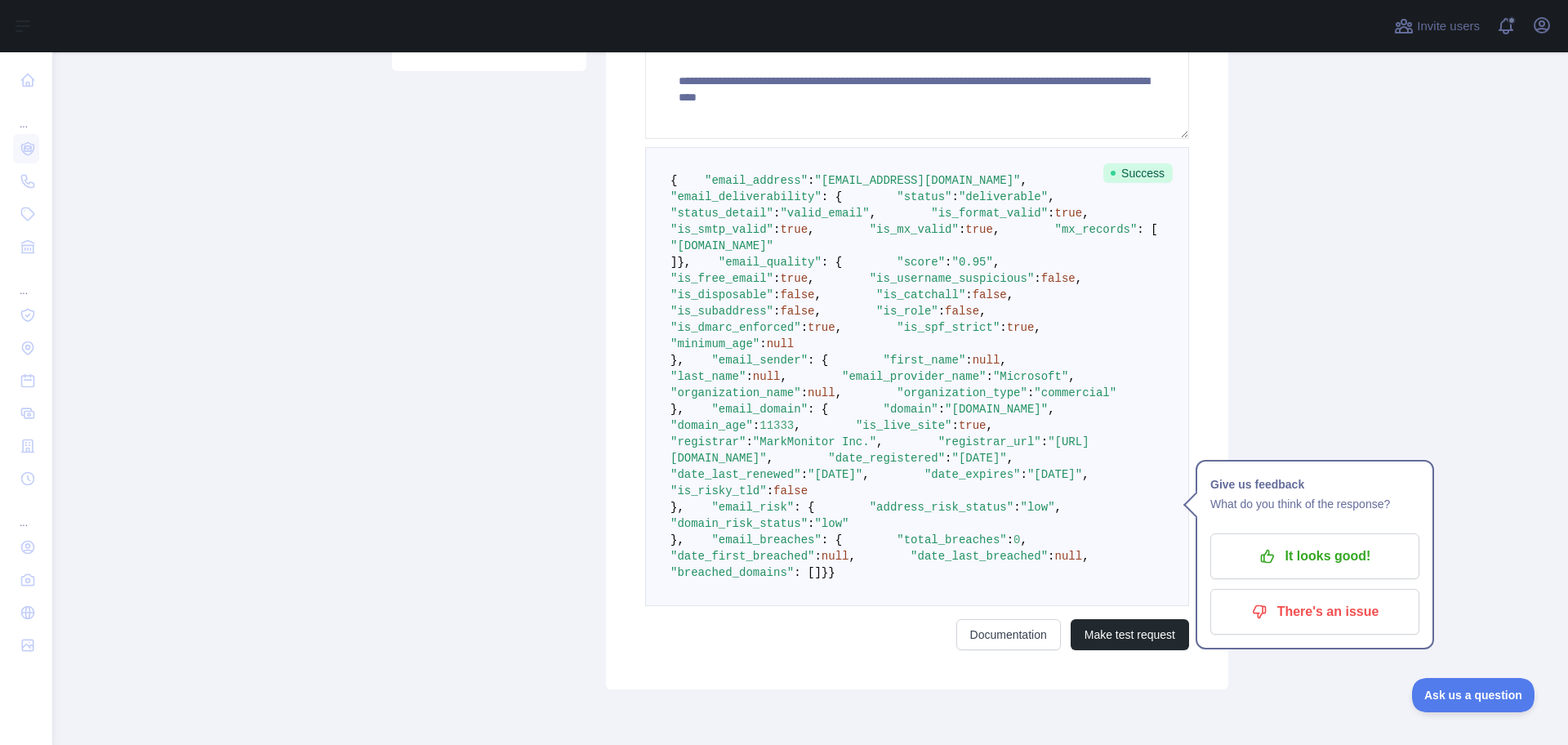
click at [897, 269] on span ""score"" at bounding box center [921, 262] width 48 height 13
click at [952, 269] on span ""0.95"" at bounding box center [972, 262] width 41 height 13
click at [719, 269] on span ""email_quality"" at bounding box center [770, 262] width 103 height 13
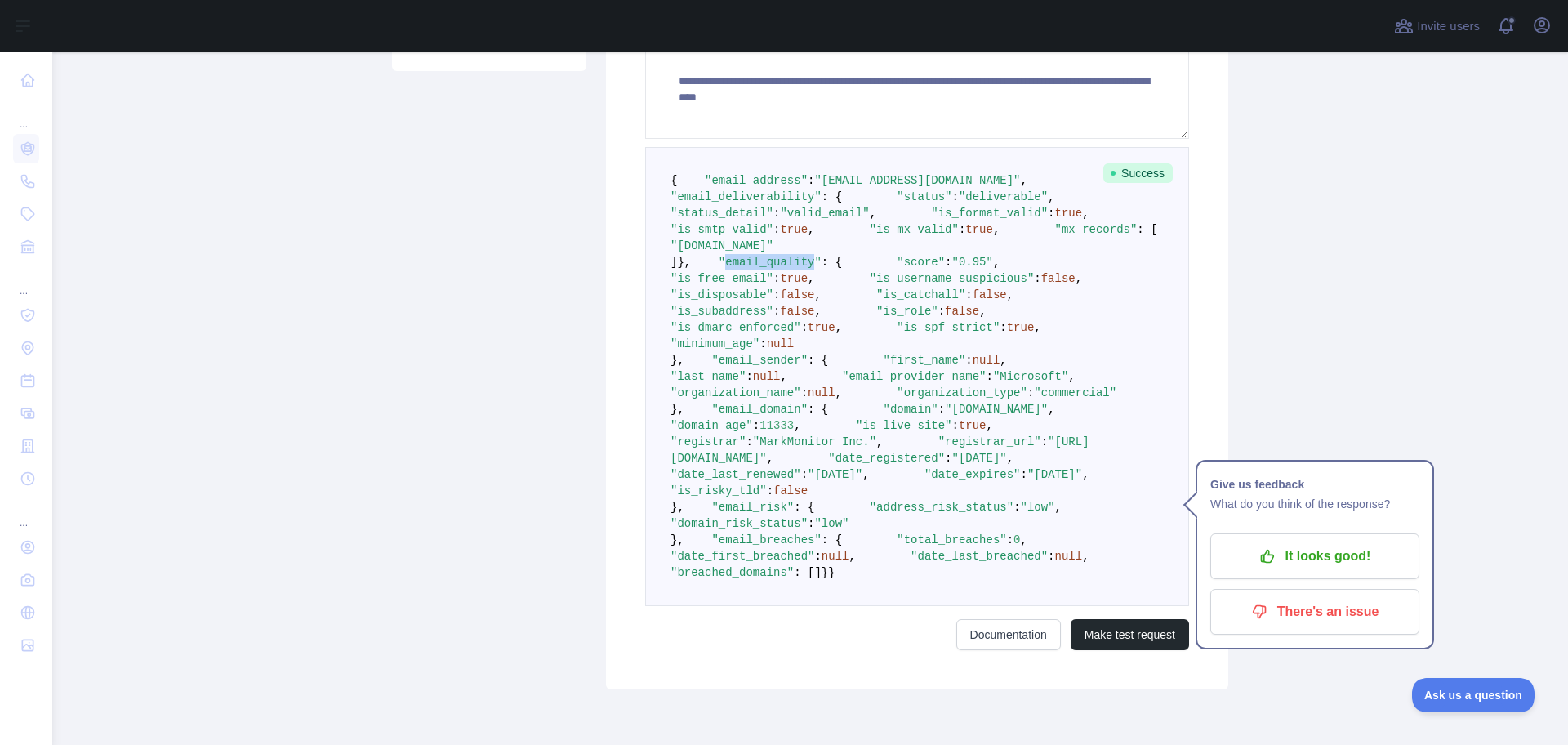
click at [719, 269] on span ""email_quality"" at bounding box center [770, 262] width 103 height 13
click at [952, 269] on span ""0.95"" at bounding box center [972, 262] width 41 height 13
click at [915, 442] on pre "{ "email_address" : "[EMAIL_ADDRESS][DOMAIN_NAME]" , "email_deliverability" : {…" at bounding box center [917, 377] width 544 height 459
click at [734, 285] on span ""is_free_email"" at bounding box center [722, 278] width 103 height 13
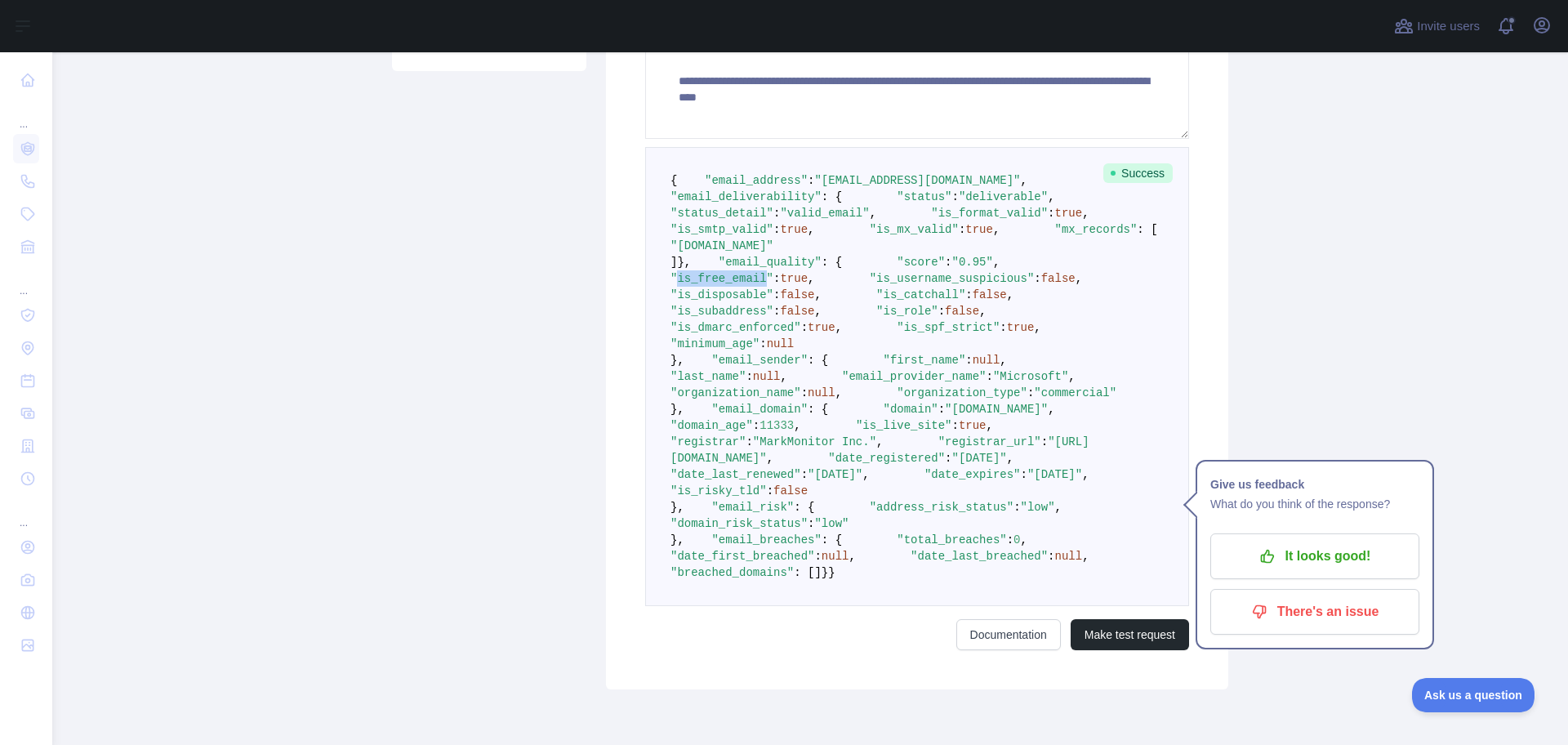
drag, startPoint x: 734, startPoint y: 413, endPoint x: 788, endPoint y: 417, distance: 54.1
click at [734, 285] on span ""is_free_email"" at bounding box center [722, 278] width 103 height 13
click at [808, 285] on span "true" at bounding box center [794, 278] width 28 height 13
click at [1041, 285] on span "false" at bounding box center [1058, 278] width 34 height 13
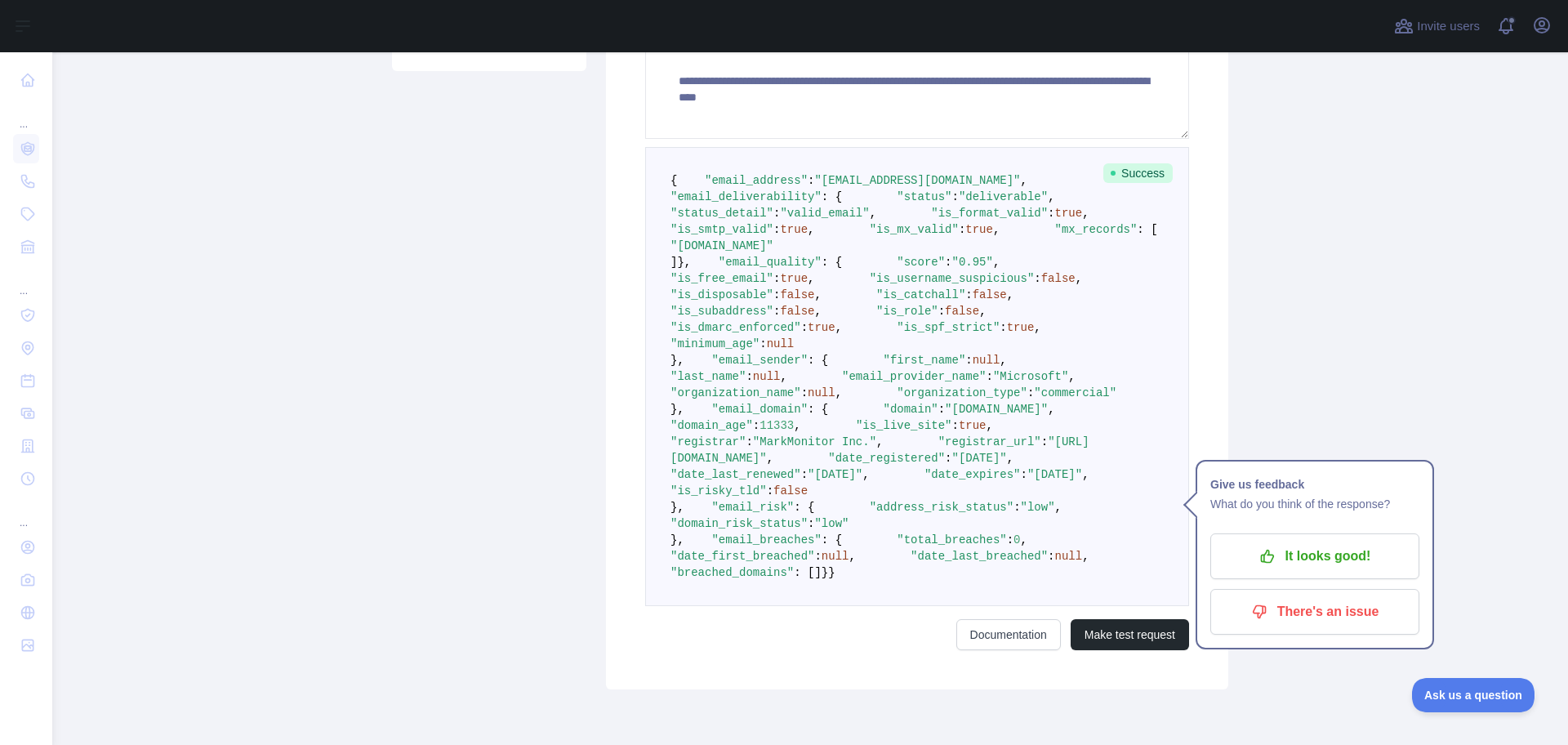
click at [761, 334] on span ""is_dmarc_enforced"" at bounding box center [736, 327] width 131 height 13
click at [808, 334] on span ":" at bounding box center [804, 327] width 7 height 13
click at [897, 334] on span ""is_spf_strict"" at bounding box center [948, 327] width 103 height 13
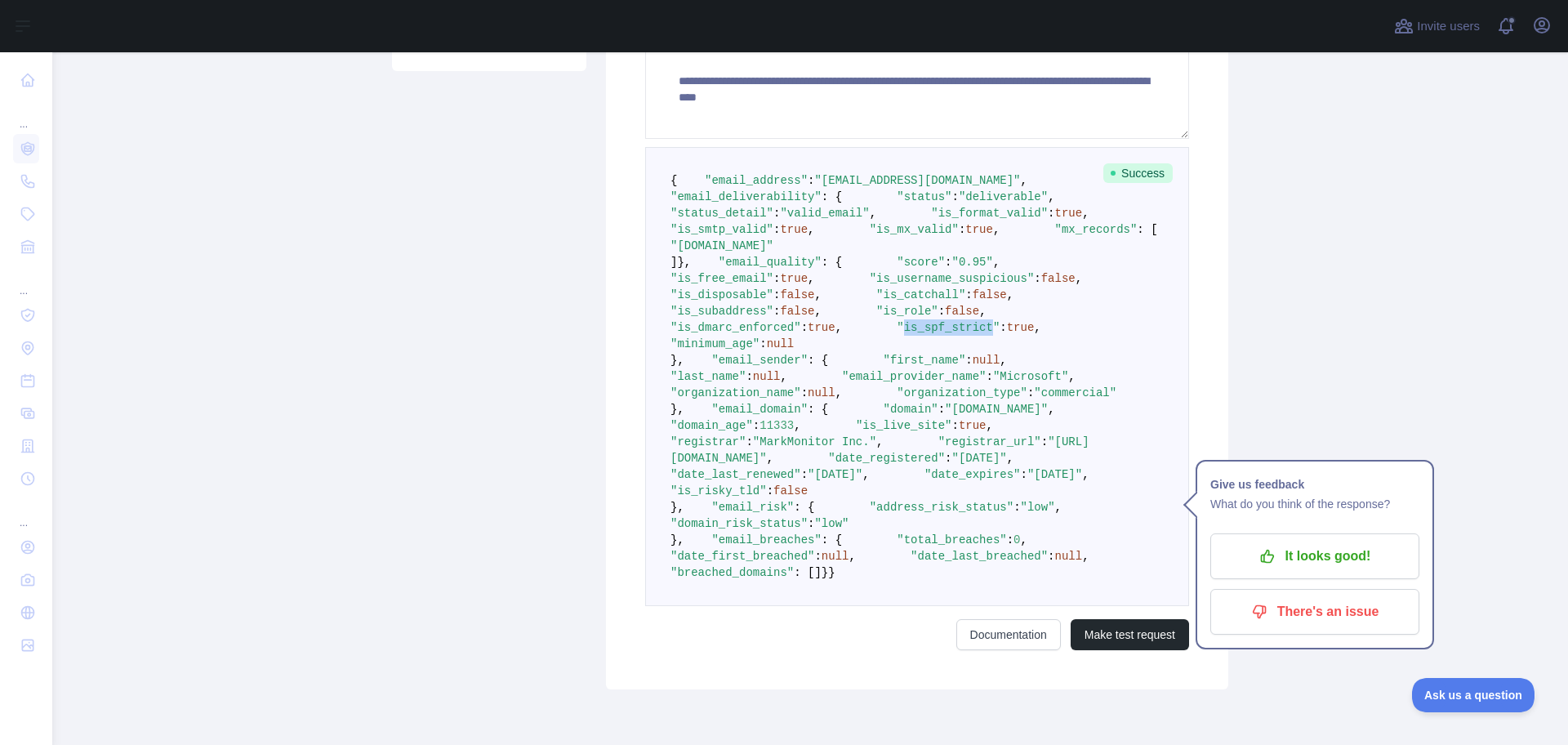
click at [897, 334] on span ""is_spf_strict"" at bounding box center [948, 327] width 103 height 13
click at [1007, 334] on span "true" at bounding box center [1021, 327] width 28 height 13
click at [895, 538] on pre "{ "email_address" : "[EMAIL_ADDRESS][DOMAIN_NAME]" , "email_deliverability" : {…" at bounding box center [917, 377] width 544 height 459
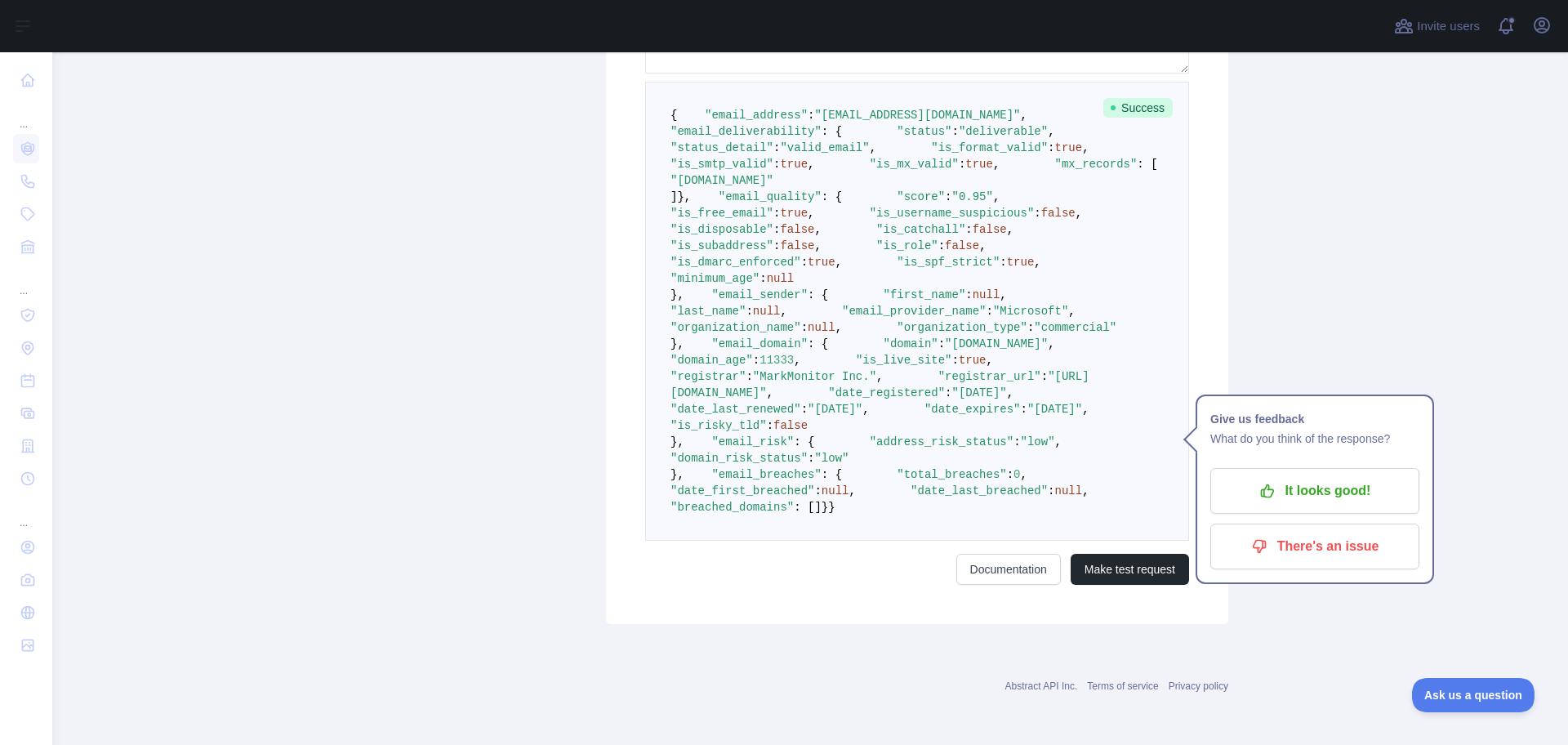
click at [1007, 269] on span "true" at bounding box center [1021, 262] width 28 height 13
click at [890, 464] on pre "{ "email_address" : "[EMAIL_ADDRESS][DOMAIN_NAME]" , "email_deliverability" : {…" at bounding box center [917, 311] width 544 height 459
click at [756, 285] on span ""minimum_age"" at bounding box center [714, 278] width 89 height 13
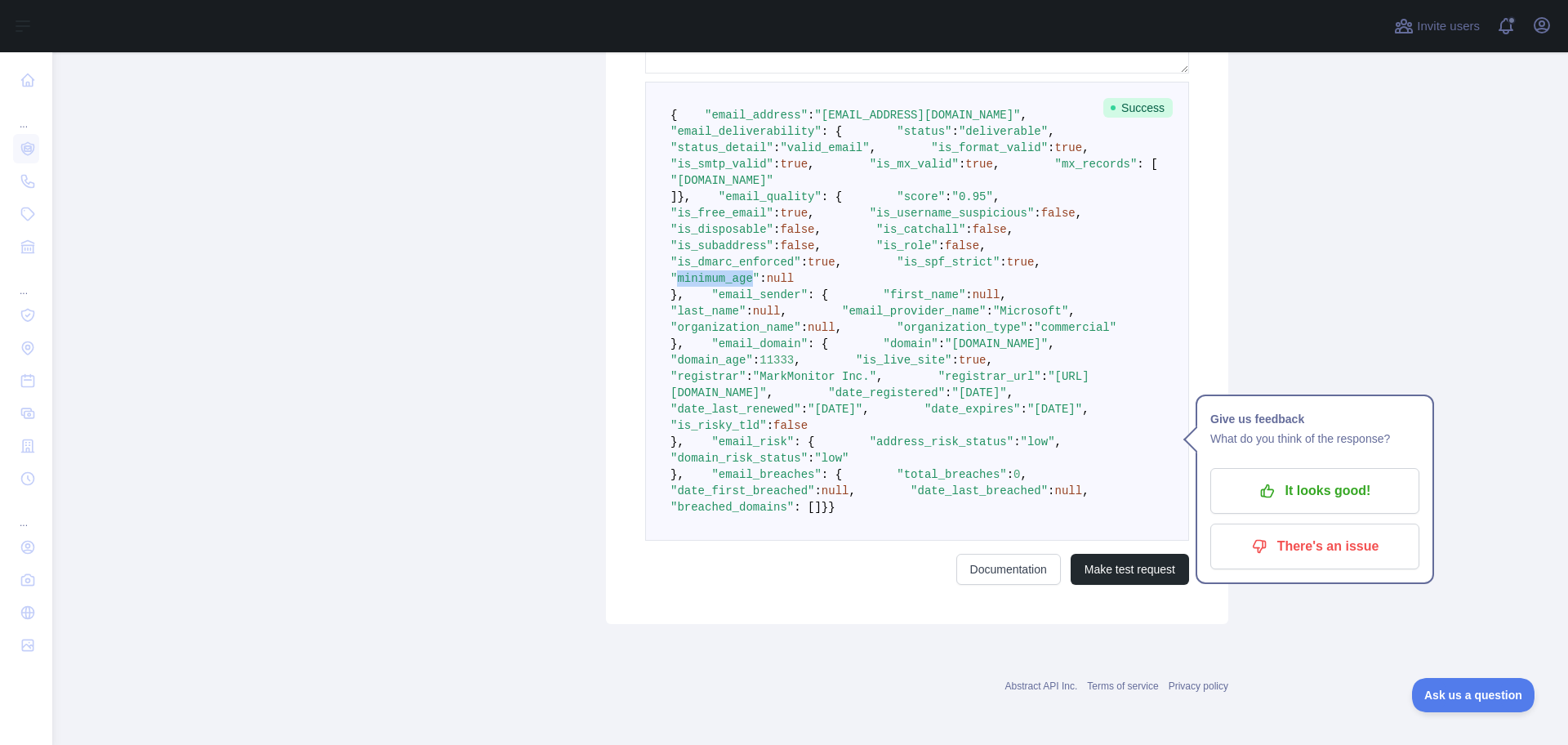
scroll to position [919, 0]
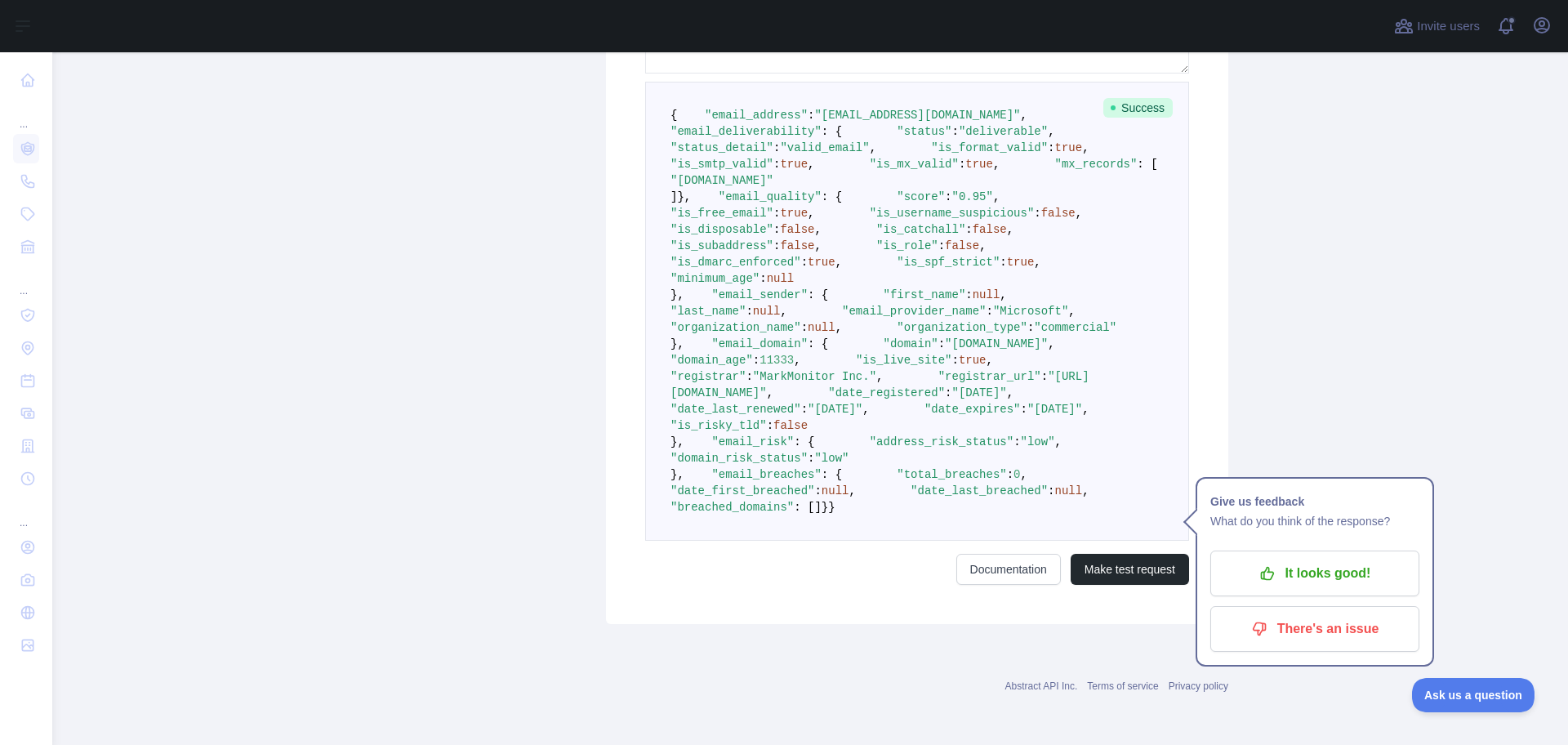
click at [870, 436] on span ""address_risk_status"" at bounding box center [942, 442] width 144 height 13
drag, startPoint x: 807, startPoint y: 393, endPoint x: 867, endPoint y: 391, distance: 60.0
click at [870, 436] on span ""address_risk_status"" at bounding box center [942, 442] width 144 height 13
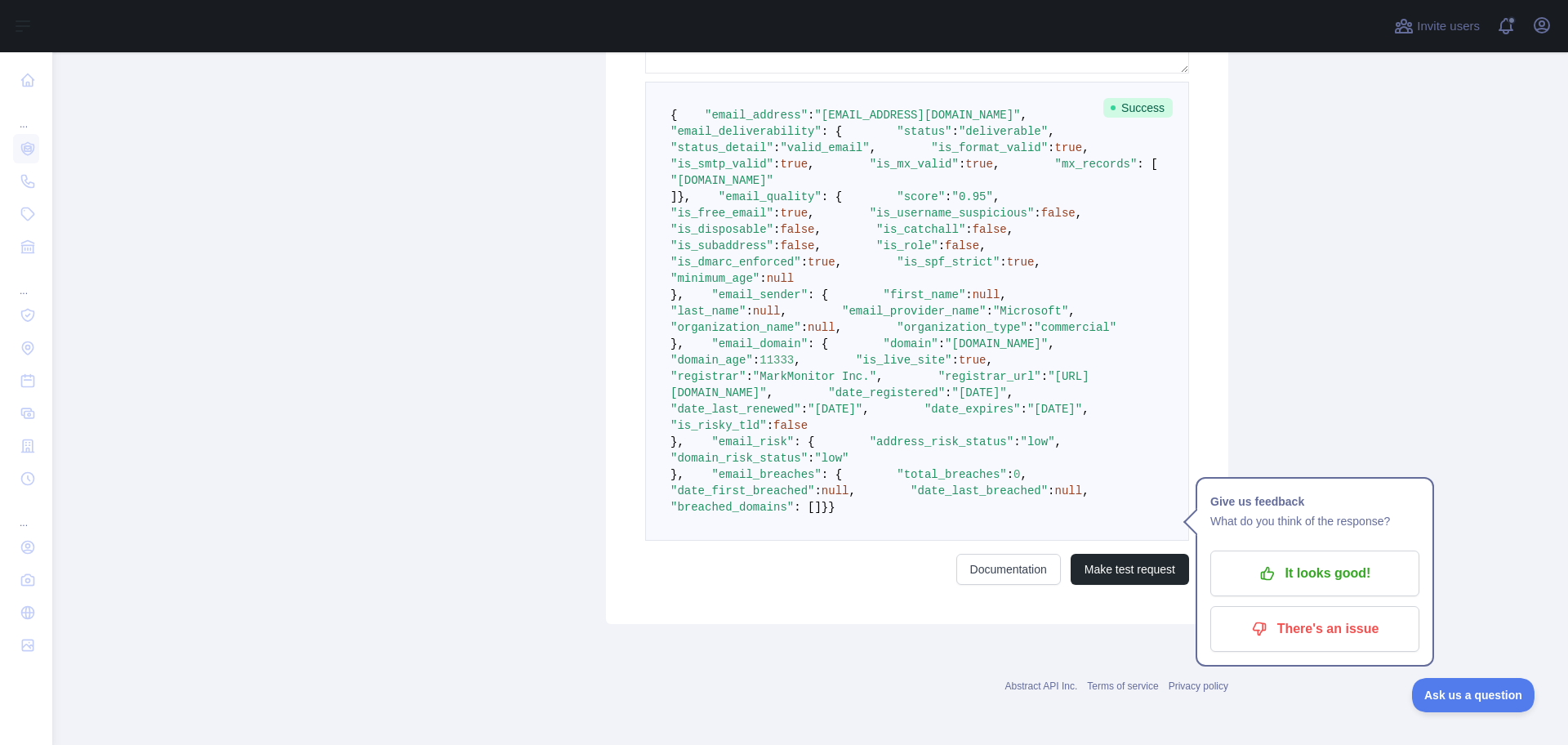
click at [1021, 436] on span ""low"" at bounding box center [1038, 442] width 34 height 13
click at [912, 428] on pre "{ "email_address" : "[EMAIL_ADDRESS][DOMAIN_NAME]" , "email_deliverability" : {…" at bounding box center [917, 311] width 544 height 459
click at [782, 400] on pre "{ "email_address" : "[EMAIL_ADDRESS][DOMAIN_NAME]" , "email_deliverability" : {…" at bounding box center [917, 311] width 544 height 459
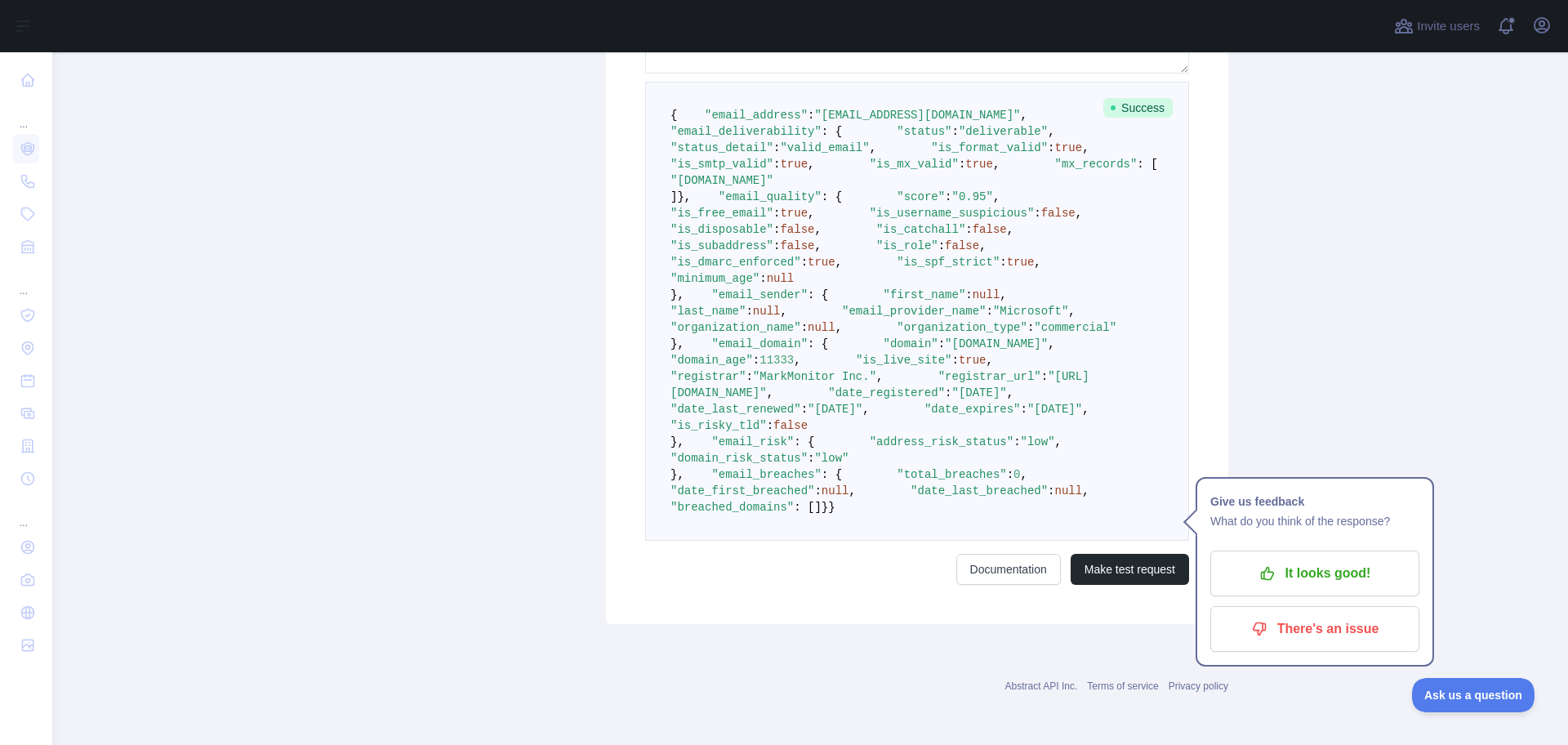
click at [814, 452] on span ":" at bounding box center [811, 458] width 7 height 13
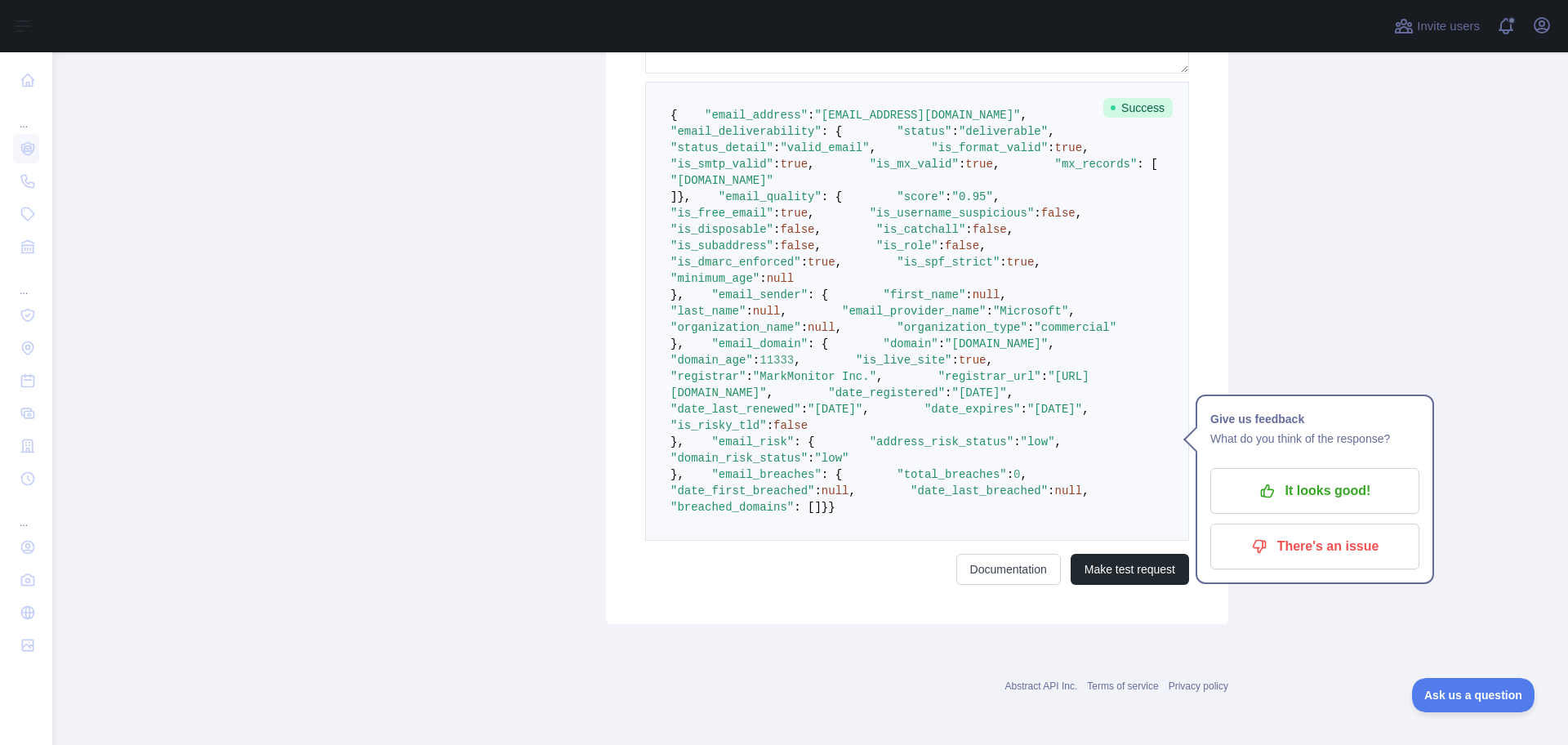
scroll to position [429, 0]
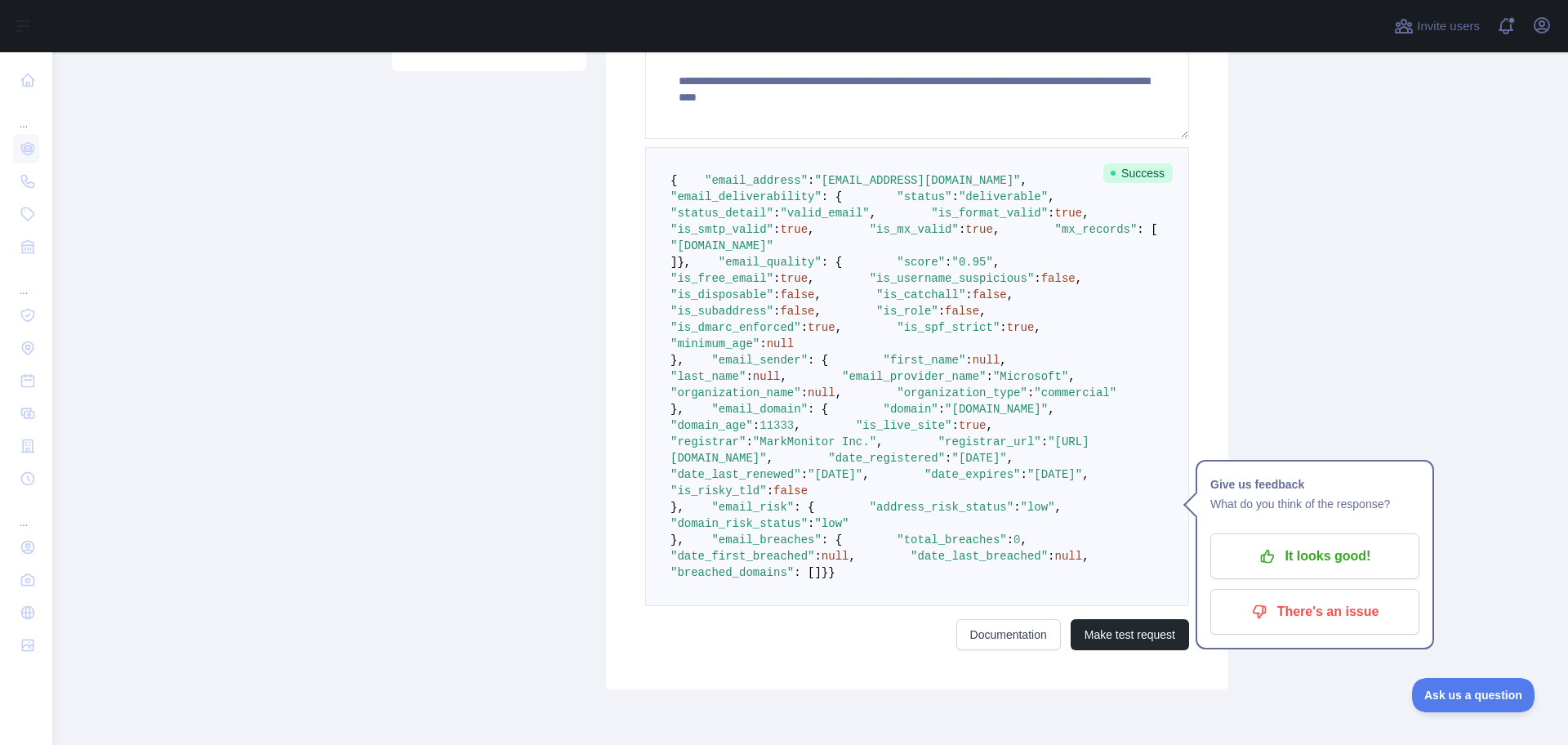
click at [952, 269] on span ""0.95"" at bounding box center [972, 262] width 41 height 13
click at [897, 269] on span ""score"" at bounding box center [921, 262] width 48 height 13
click at [719, 269] on span ""email_quality"" at bounding box center [770, 262] width 103 height 13
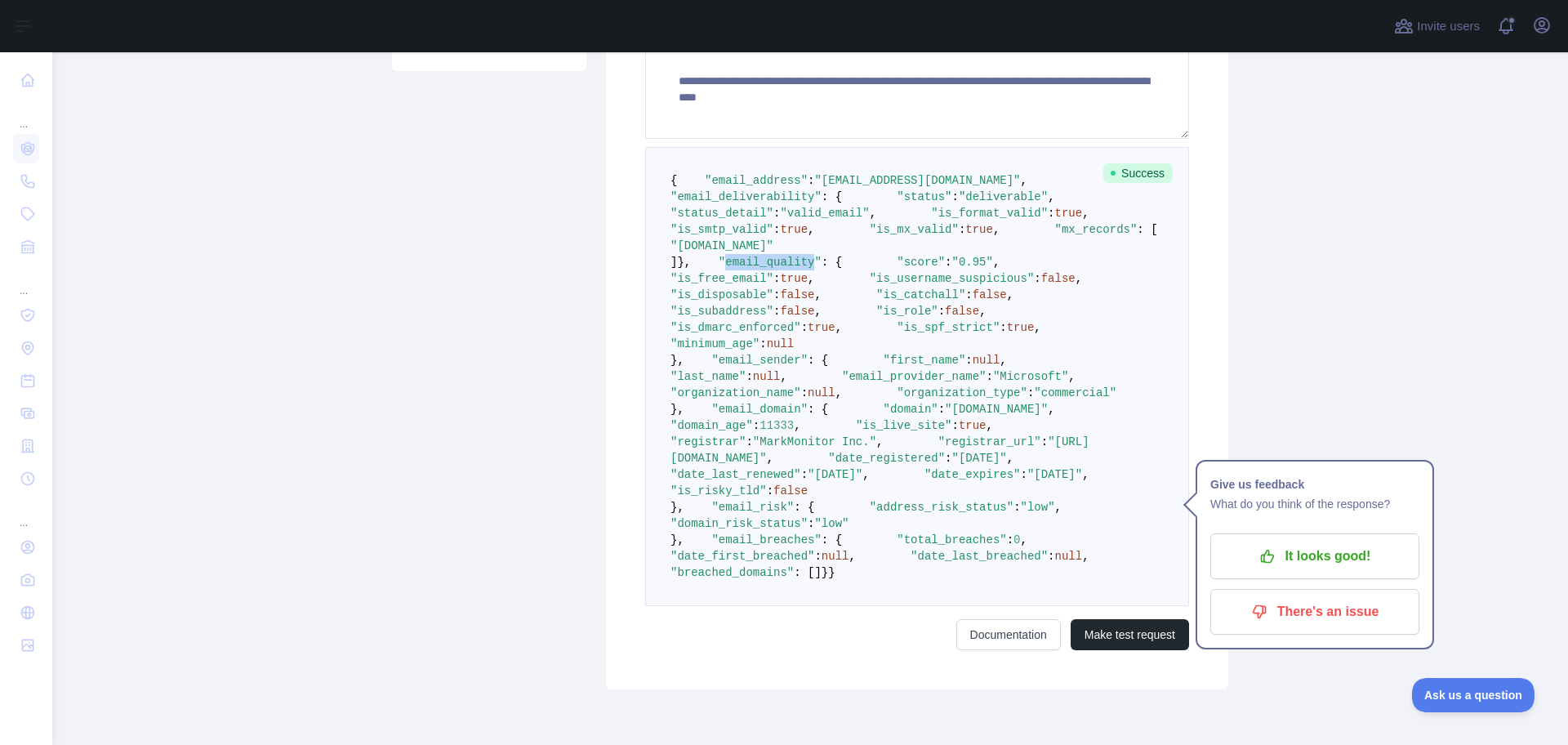
click at [719, 269] on span ""email_quality"" at bounding box center [770, 262] width 103 height 13
click at [897, 269] on span ""score"" at bounding box center [921, 262] width 48 height 13
click at [870, 285] on span ""is_username_suspicious"" at bounding box center [953, 278] width 165 height 13
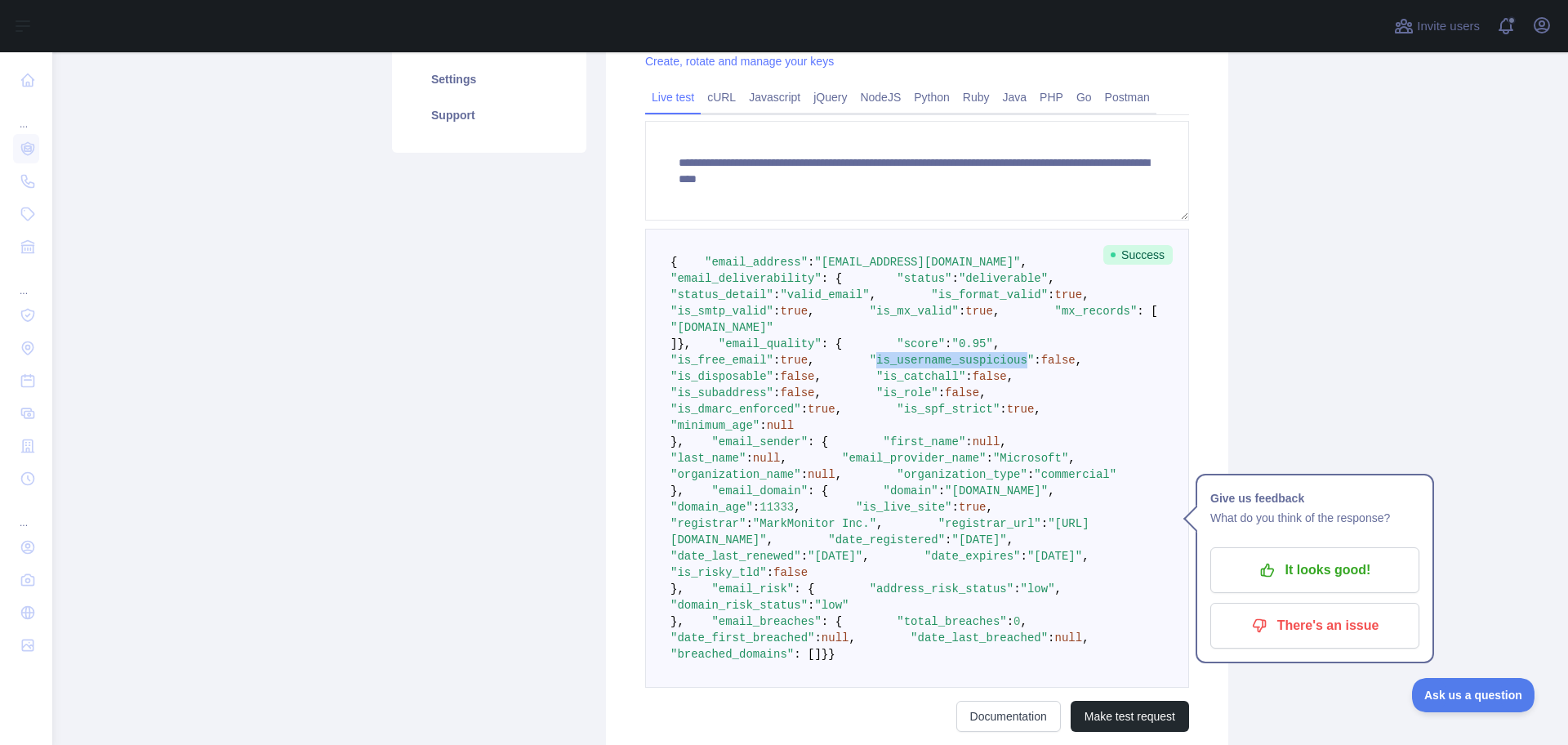
scroll to position [184, 0]
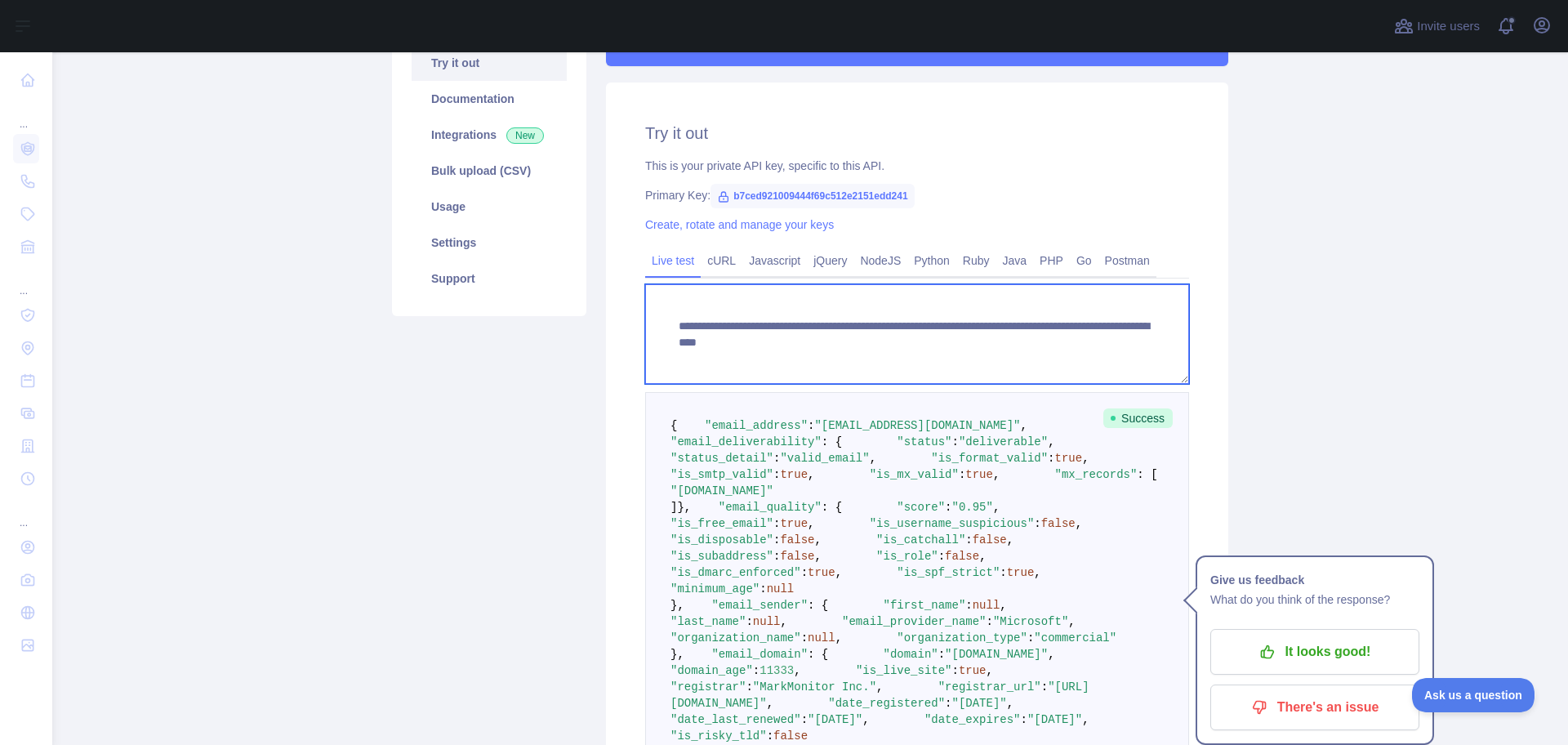
drag, startPoint x: 1102, startPoint y: 354, endPoint x: 1029, endPoint y: 349, distance: 73.2
click at [1030, 349] on textarea "**********" at bounding box center [917, 334] width 544 height 100
drag, startPoint x: 1128, startPoint y: 342, endPoint x: 957, endPoint y: 346, distance: 171.0
click at [957, 346] on textarea "**********" at bounding box center [917, 334] width 544 height 100
paste textarea
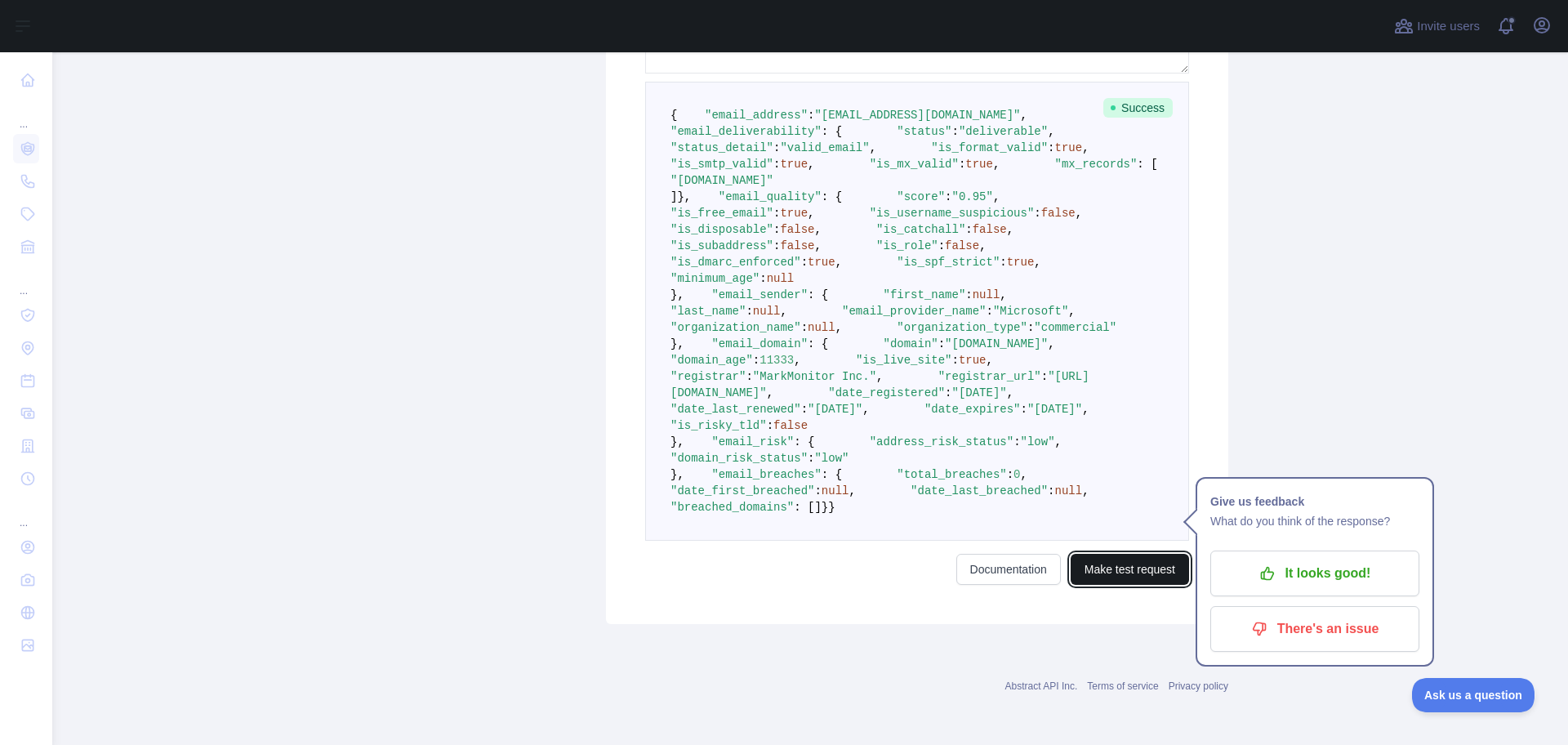
click at [1129, 585] on button "Make test request" at bounding box center [1129, 570] width 119 height 31
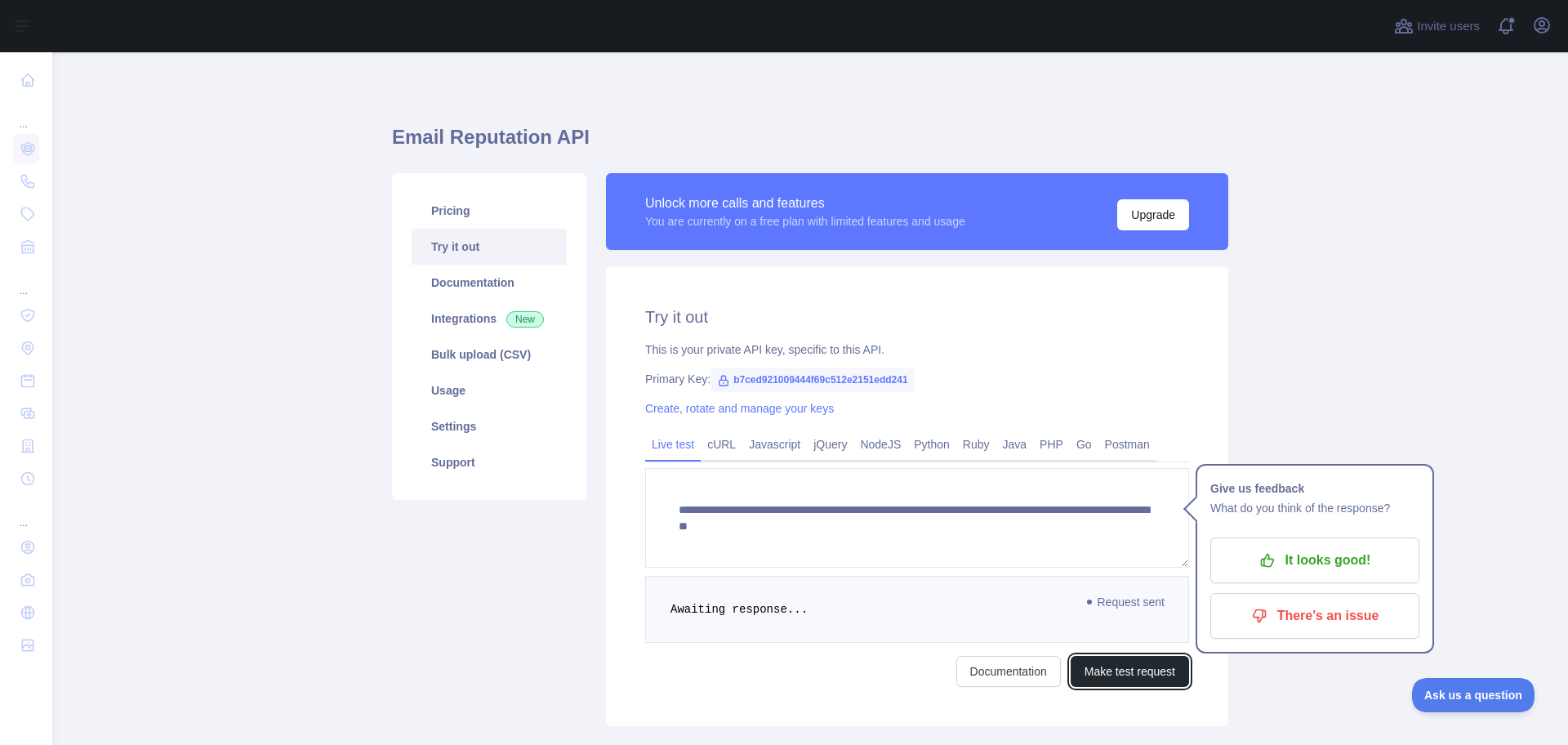
scroll to position [102, 0]
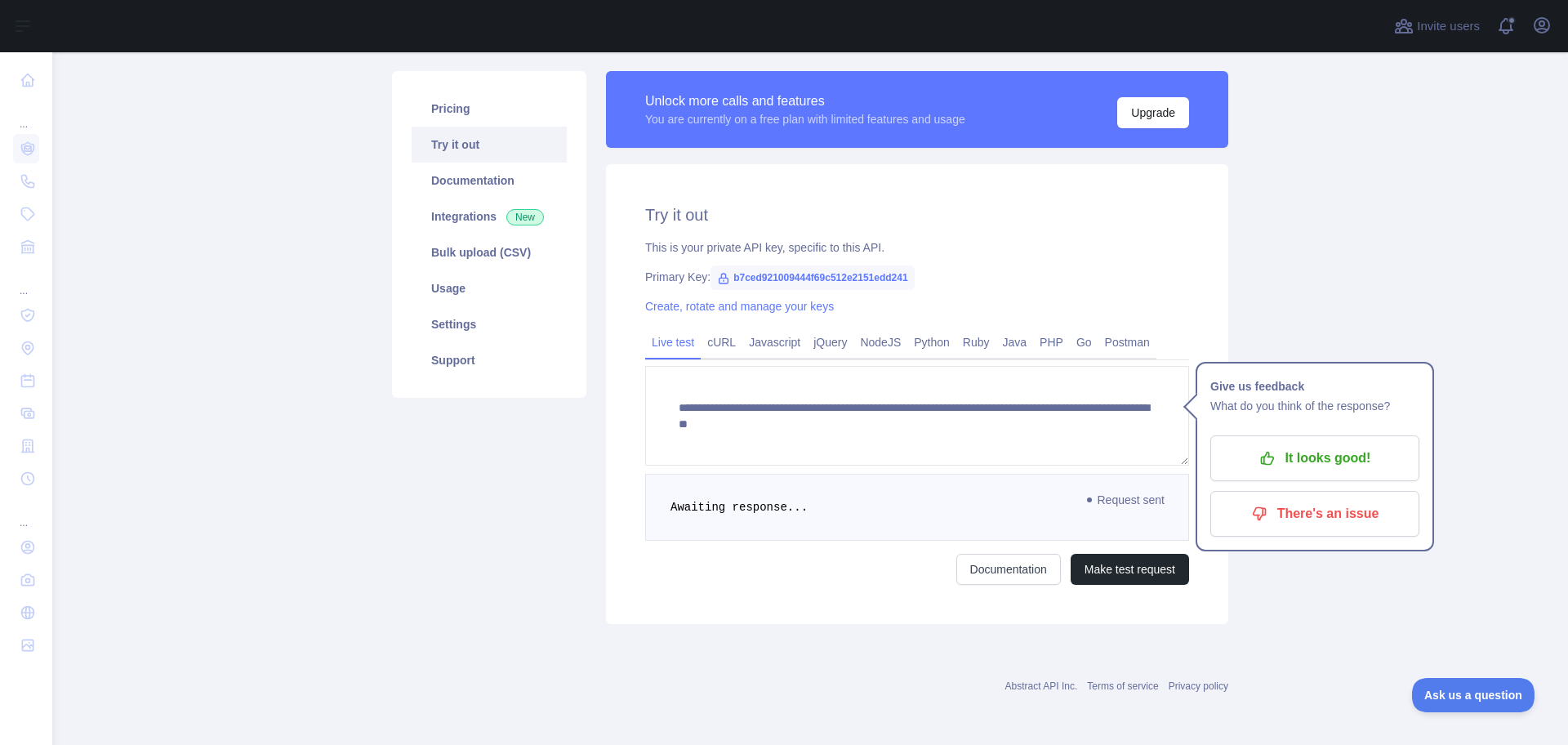
click at [1117, 541] on pre "Awaiting response..." at bounding box center [917, 508] width 544 height 67
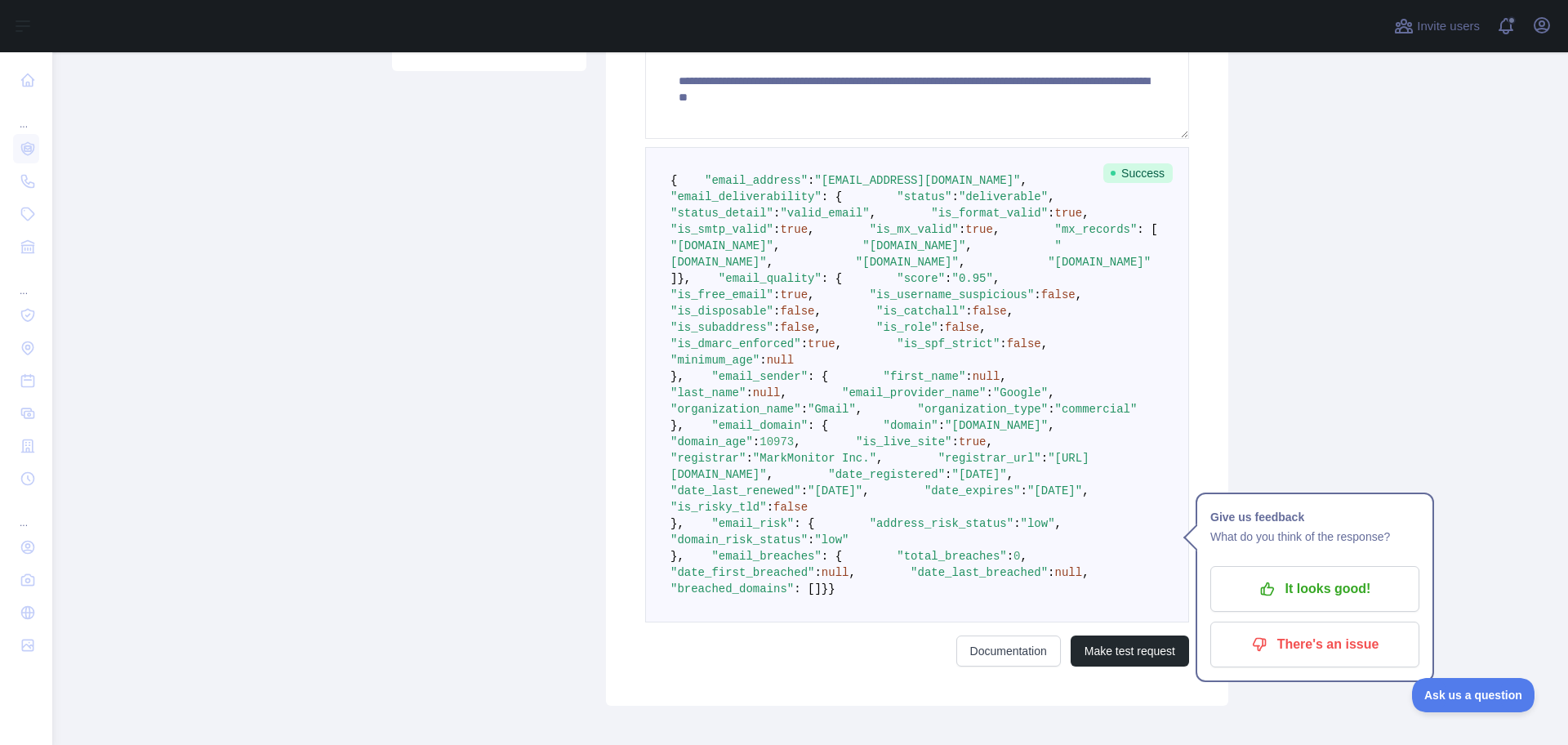
scroll to position [511, 0]
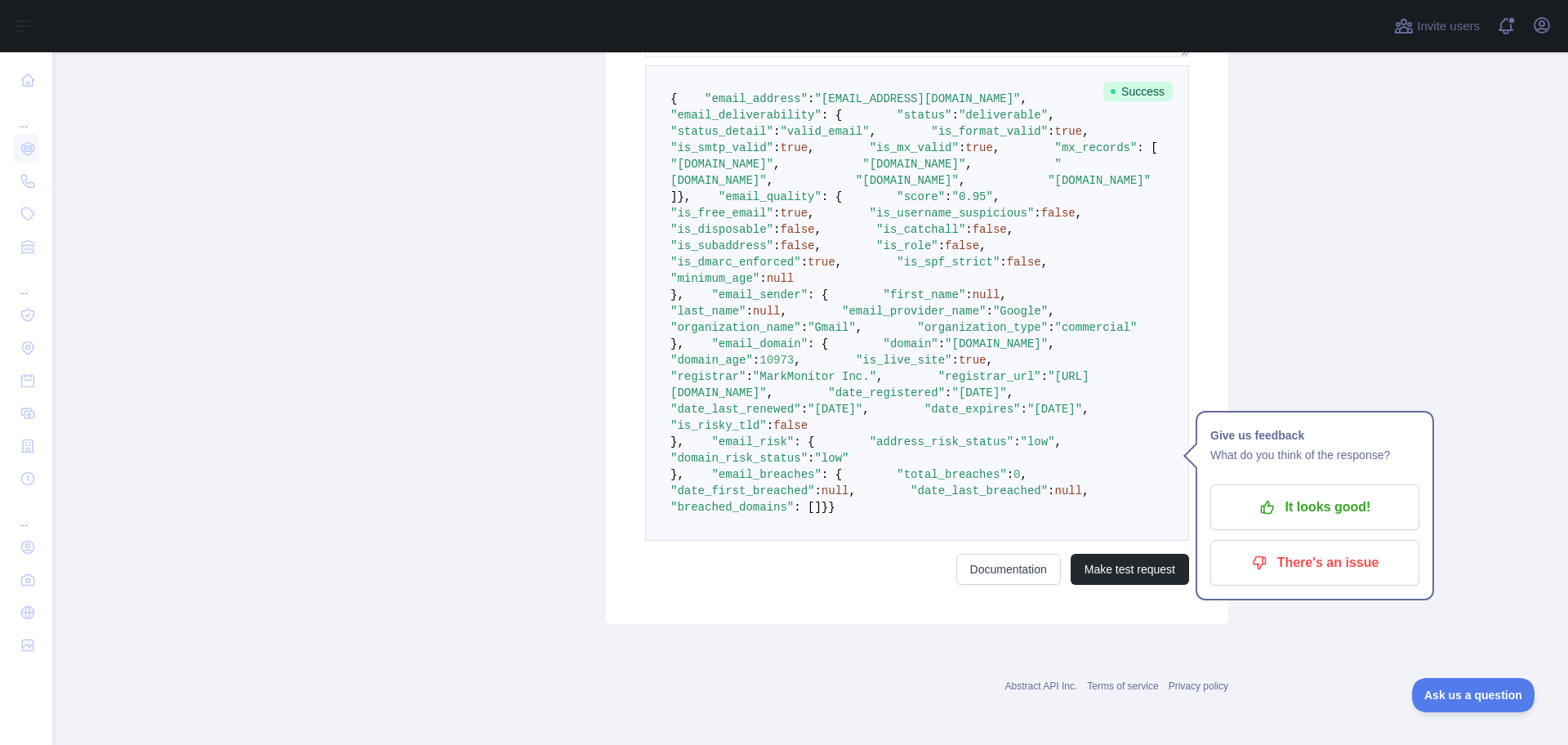
click at [897, 203] on span ""score"" at bounding box center [921, 196] width 48 height 13
click at [785, 368] on pre "{ "email_address" : "[EMAIL_ADDRESS][DOMAIN_NAME]" , "email_deliverability" : {…" at bounding box center [917, 303] width 544 height 476
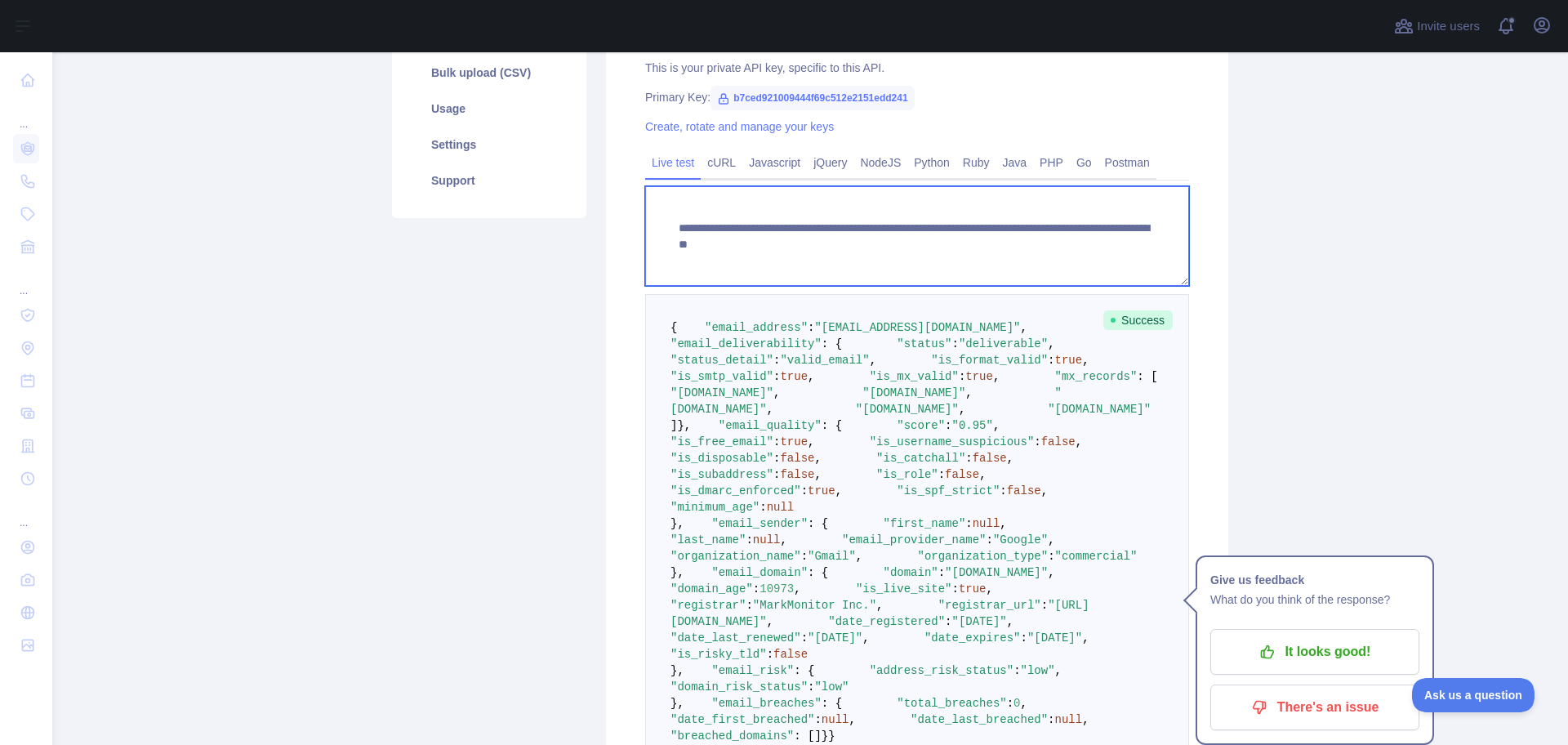
drag, startPoint x: 956, startPoint y: 247, endPoint x: 1180, endPoint y: 258, distance: 224.3
click at [1177, 258] on textarea "**********" at bounding box center [917, 236] width 544 height 100
paste textarea
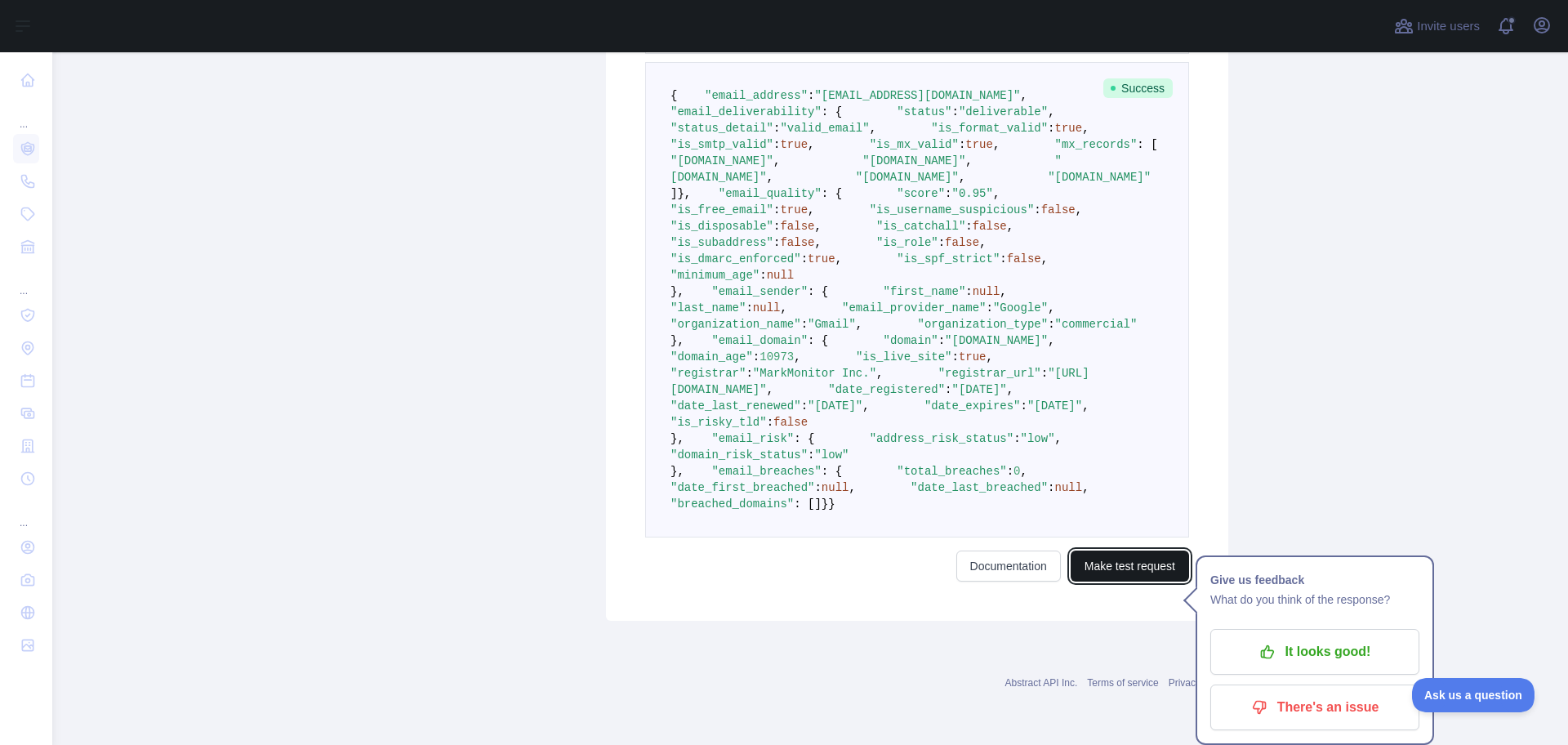
click at [1140, 577] on button "Make test request" at bounding box center [1129, 567] width 119 height 31
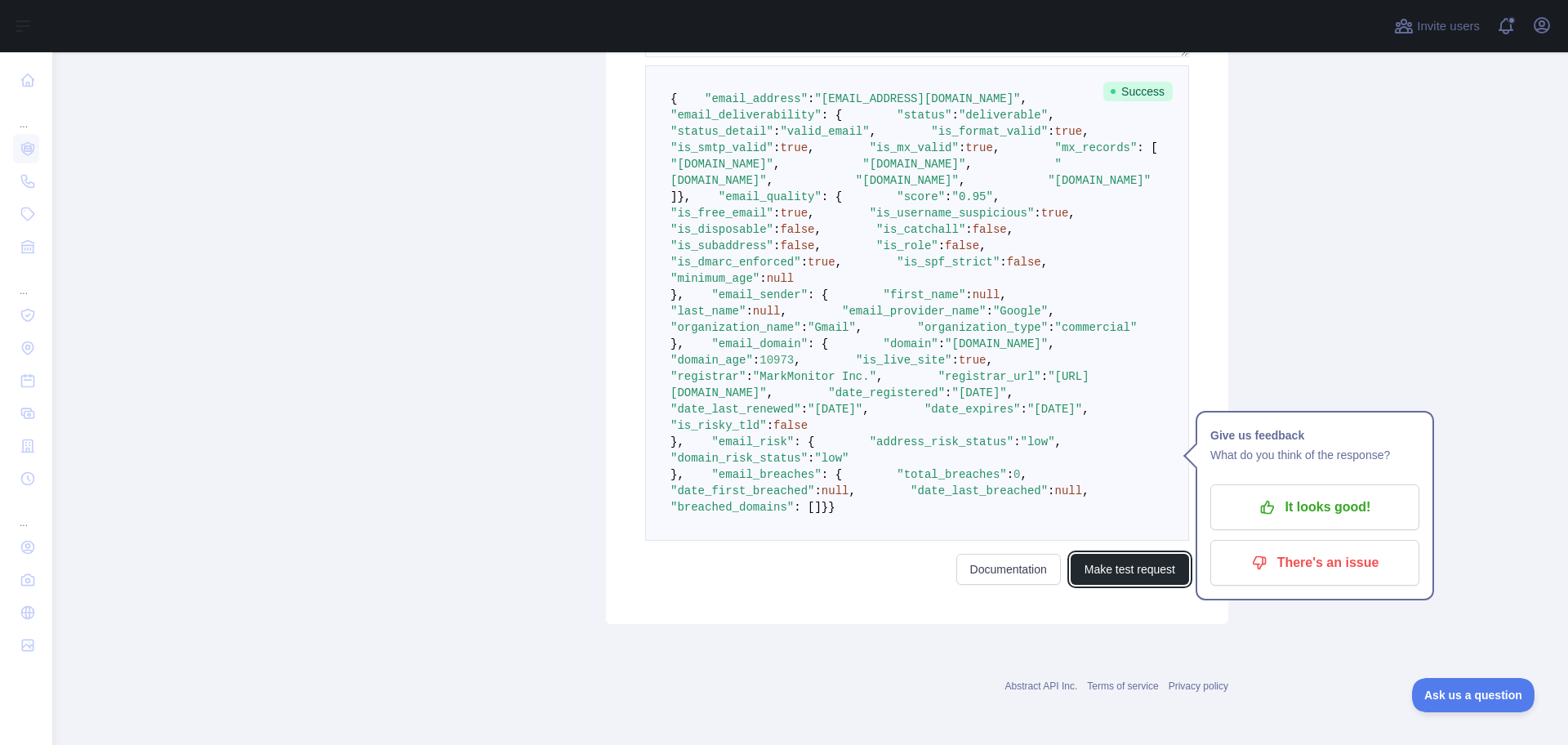
scroll to position [772, 0]
click at [729, 350] on span ""email_domain"" at bounding box center [759, 344] width 97 height 13
click at [735, 203] on span ""email_quality"" at bounding box center [770, 196] width 103 height 13
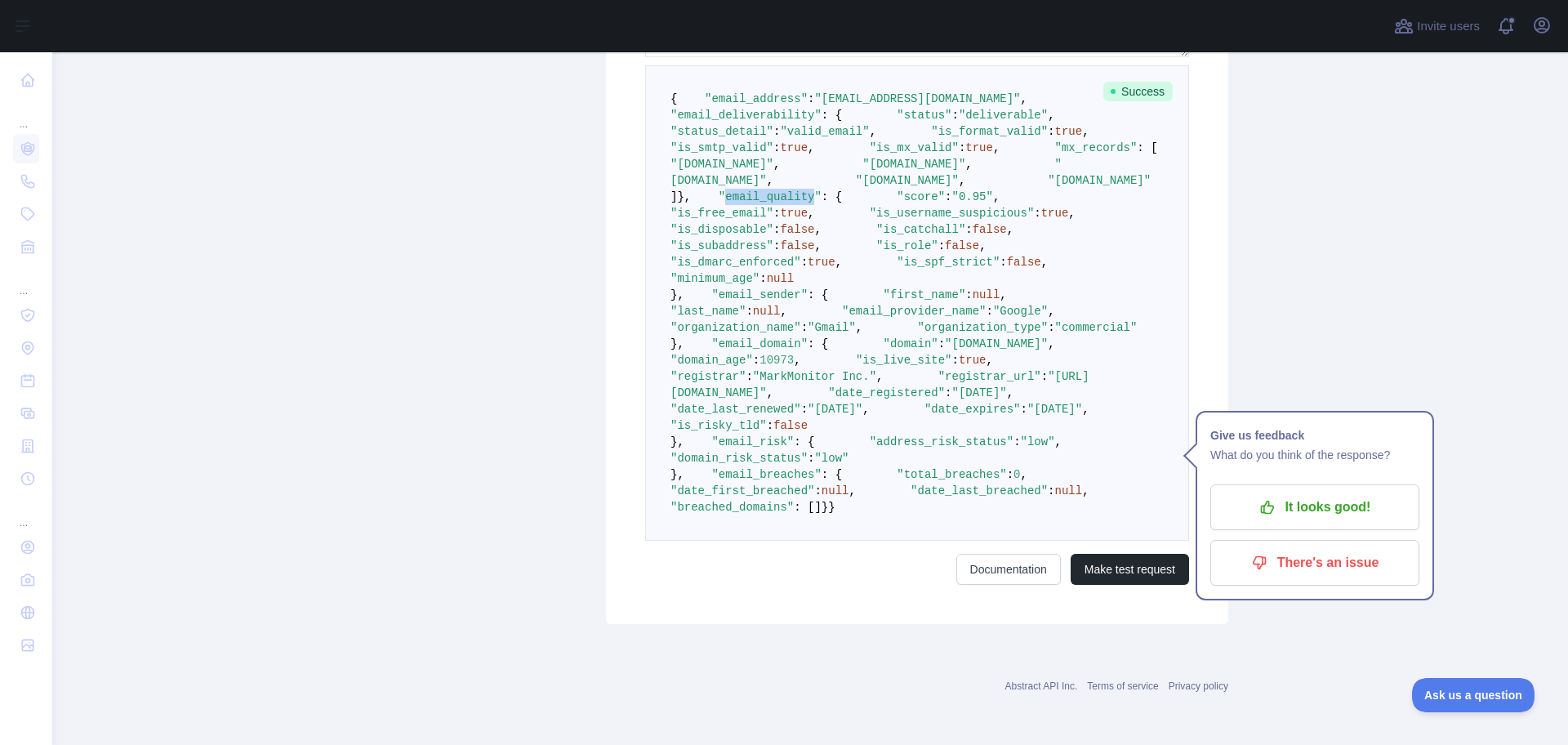
click at [735, 203] on span ""email_quality"" at bounding box center [770, 196] width 103 height 13
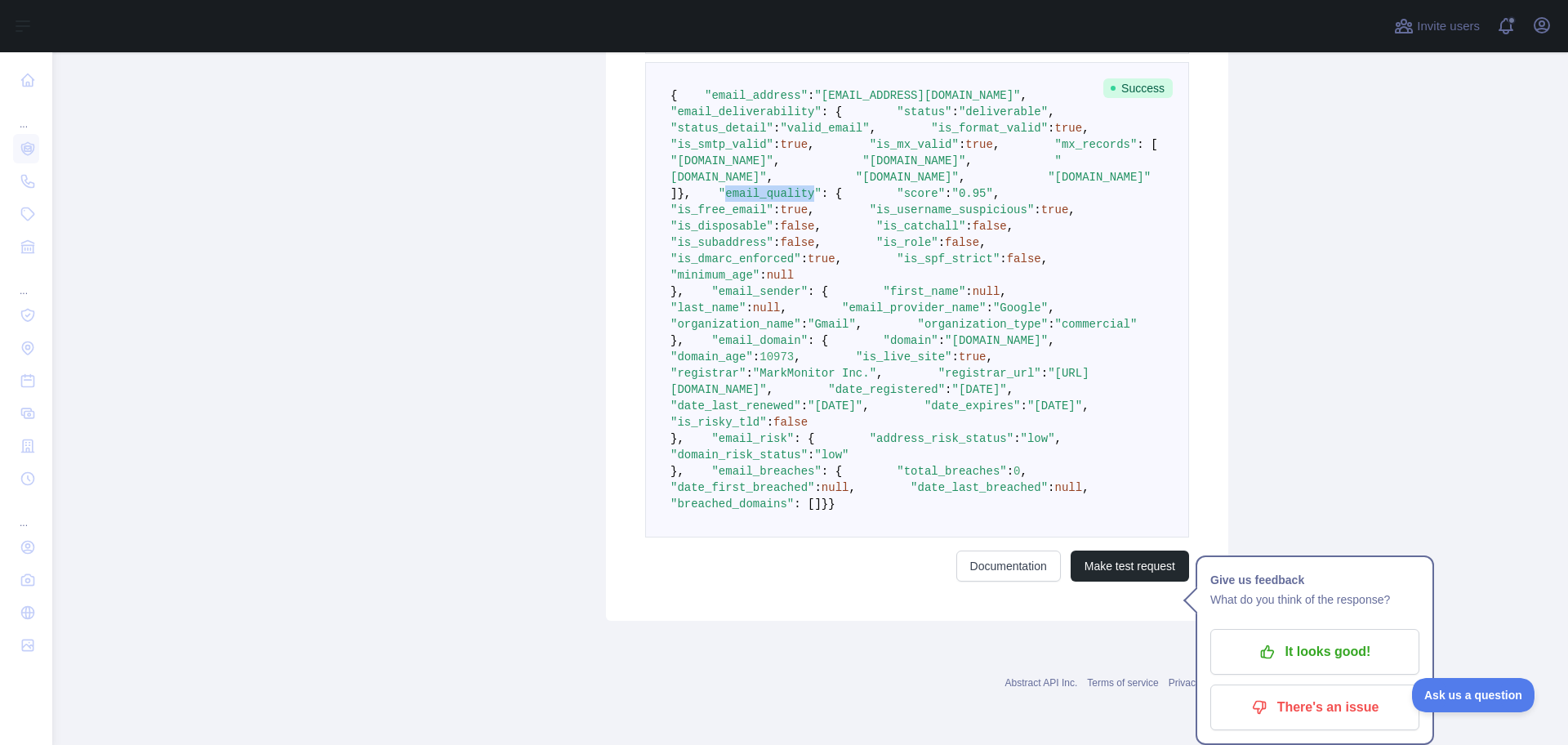
scroll to position [1017, 0]
click at [1021, 432] on span ""low"" at bounding box center [1038, 439] width 34 height 13
click at [869, 384] on pre "{ "email_address" : "[EMAIL_ADDRESS][DOMAIN_NAME]" , "email_deliverability" : {…" at bounding box center [917, 300] width 544 height 476
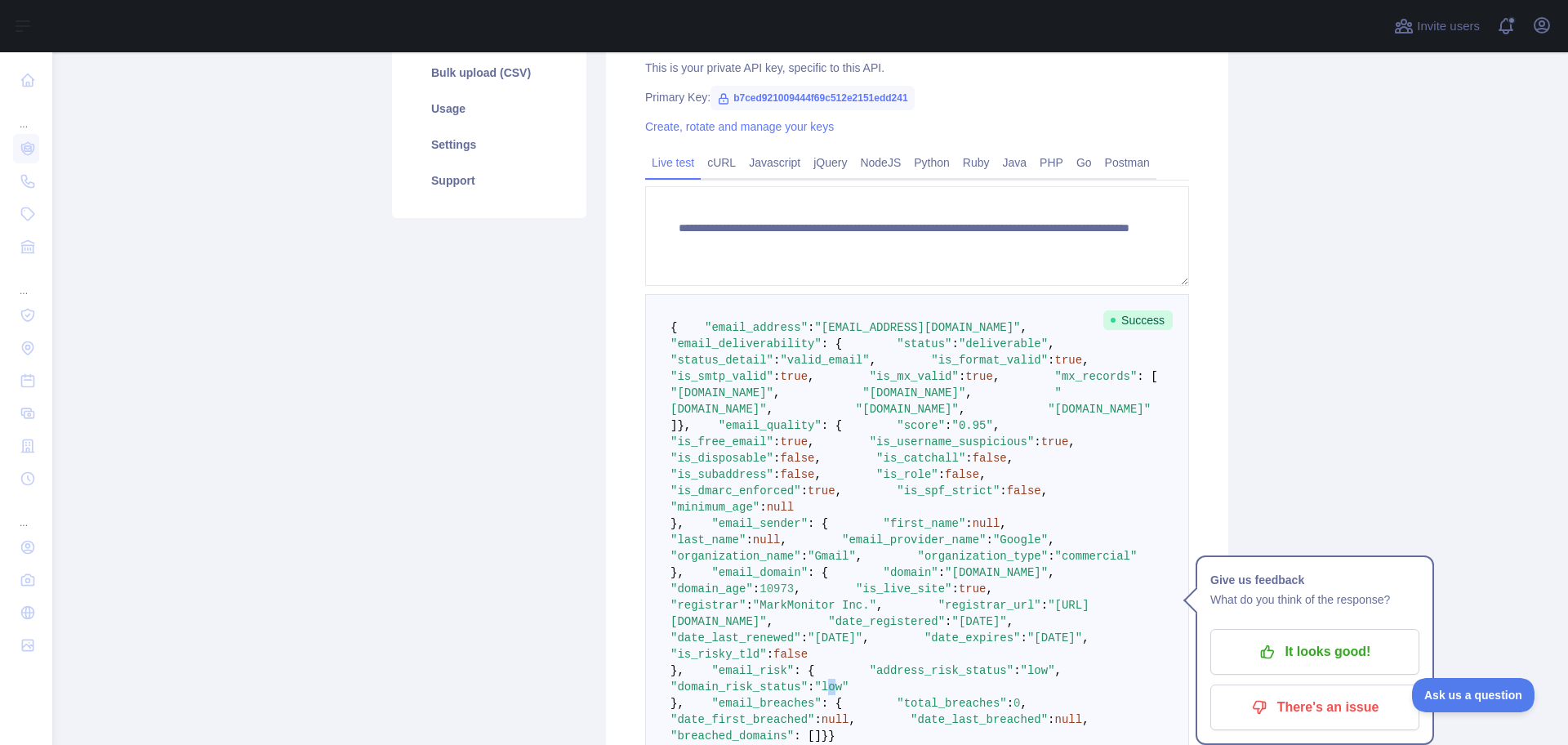
scroll to position [445, 0]
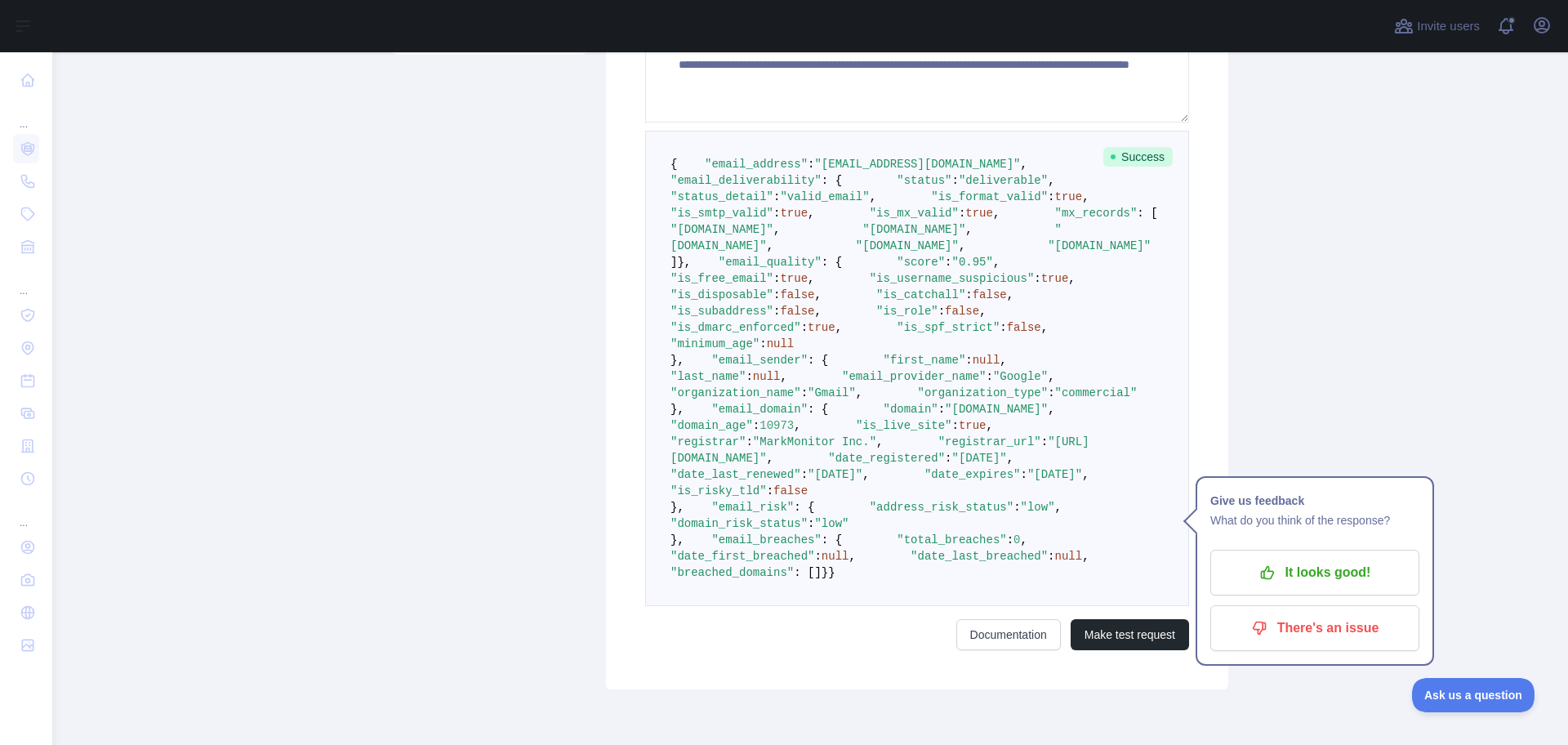
click at [840, 171] on span ""[EMAIL_ADDRESS][DOMAIN_NAME]"" at bounding box center [917, 165] width 205 height 13
click at [922, 208] on pre "{ "email_address" : "[EMAIL_ADDRESS][DOMAIN_NAME]" , "email_deliverability" : {…" at bounding box center [917, 368] width 544 height 476
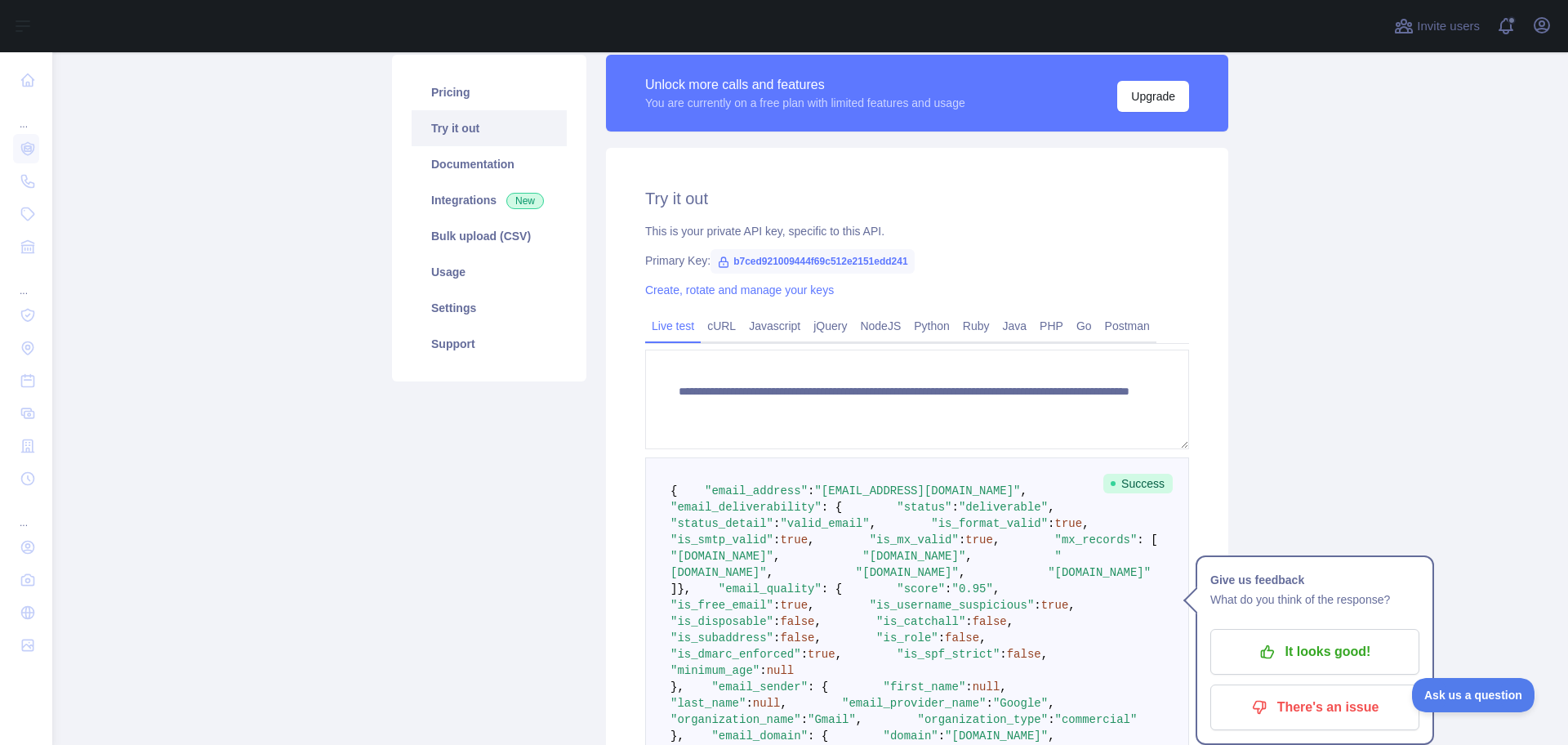
scroll to position [0, 0]
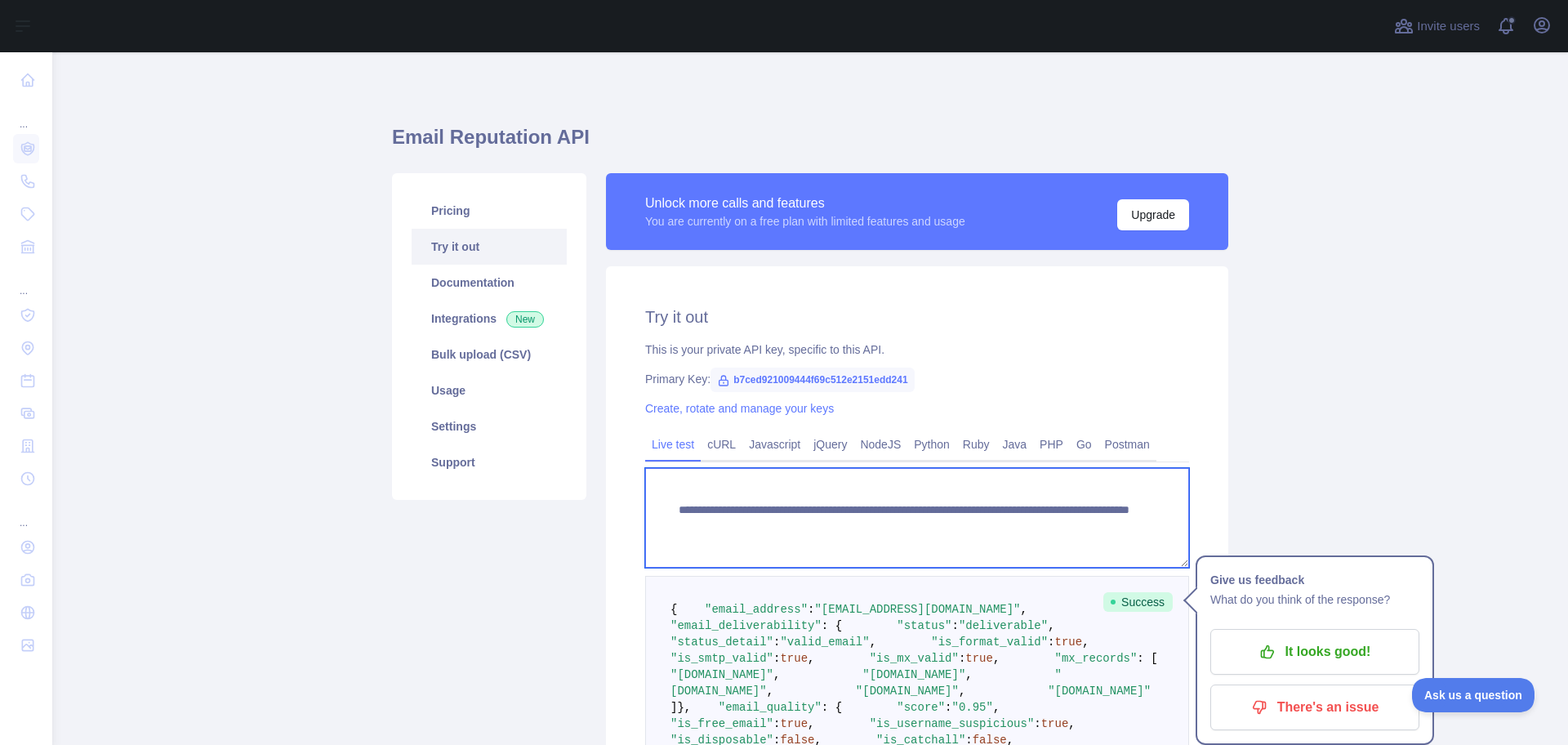
drag, startPoint x: 1076, startPoint y: 529, endPoint x: 958, endPoint y: 528, distance: 118.0
click at [958, 528] on textarea "**********" at bounding box center [917, 518] width 544 height 100
paste textarea
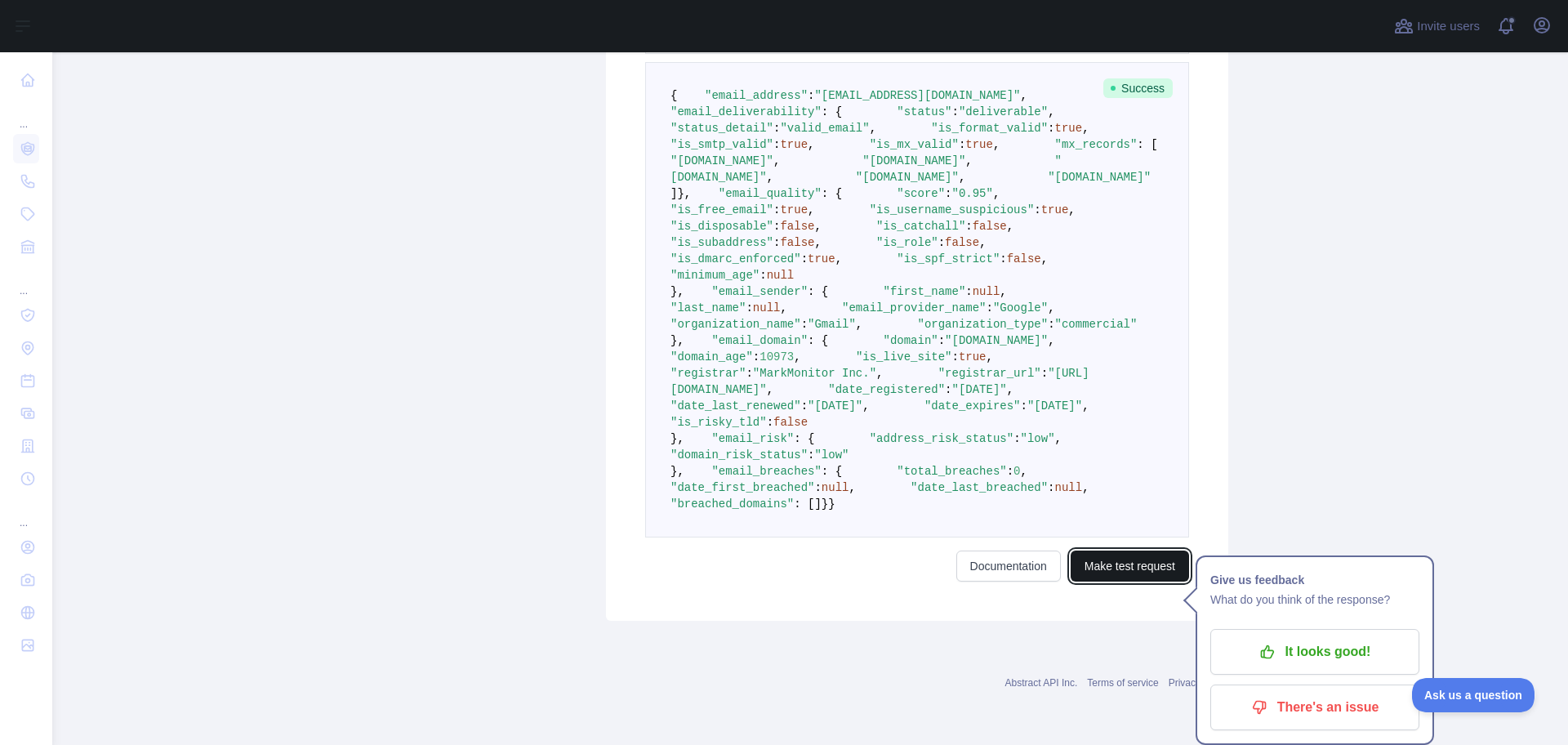
click at [1113, 568] on button "Make test request" at bounding box center [1129, 567] width 119 height 31
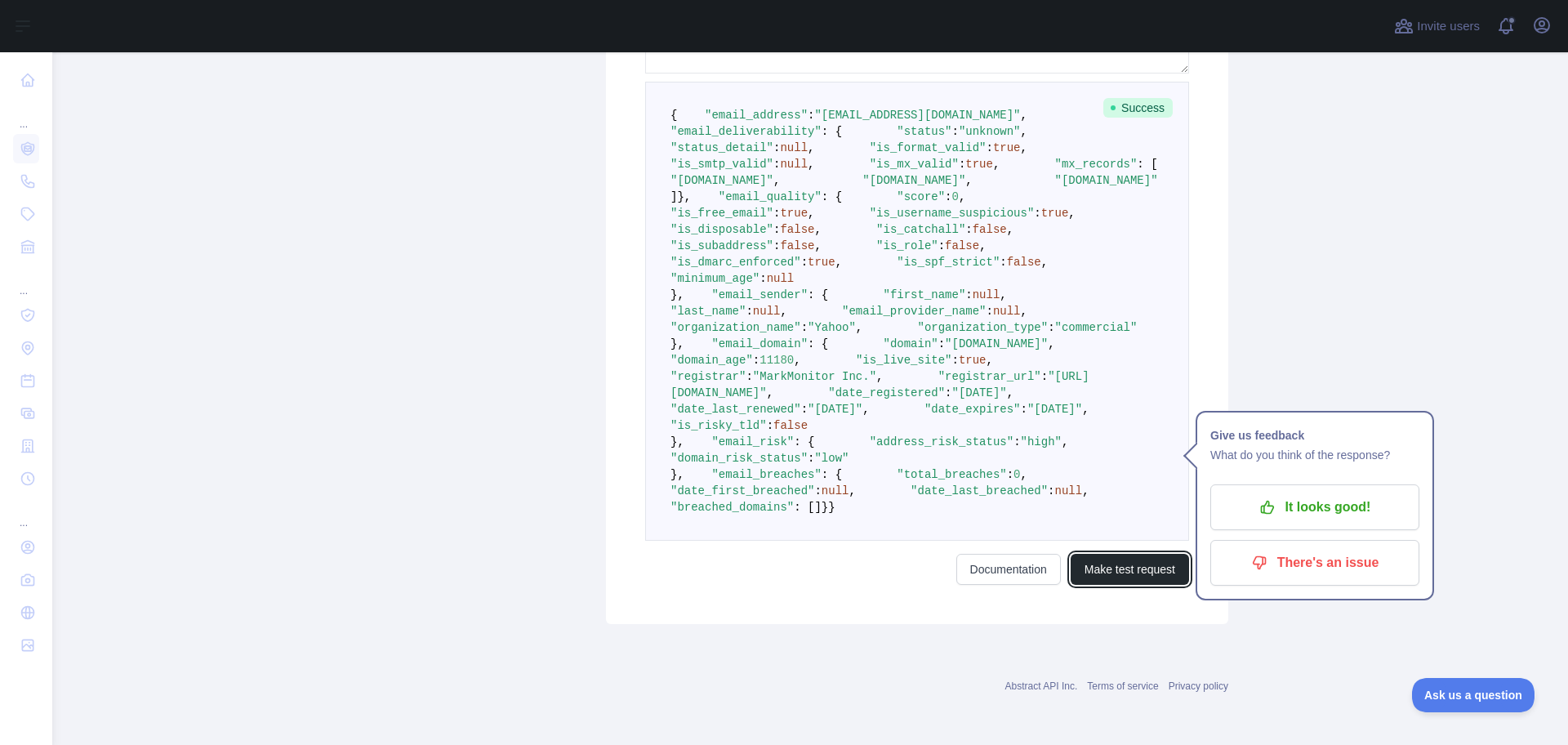
scroll to position [838, 0]
click at [1021, 449] on span ""high"" at bounding box center [1041, 442] width 41 height 13
click at [870, 449] on span ""address_risk_status"" at bounding box center [942, 442] width 144 height 13
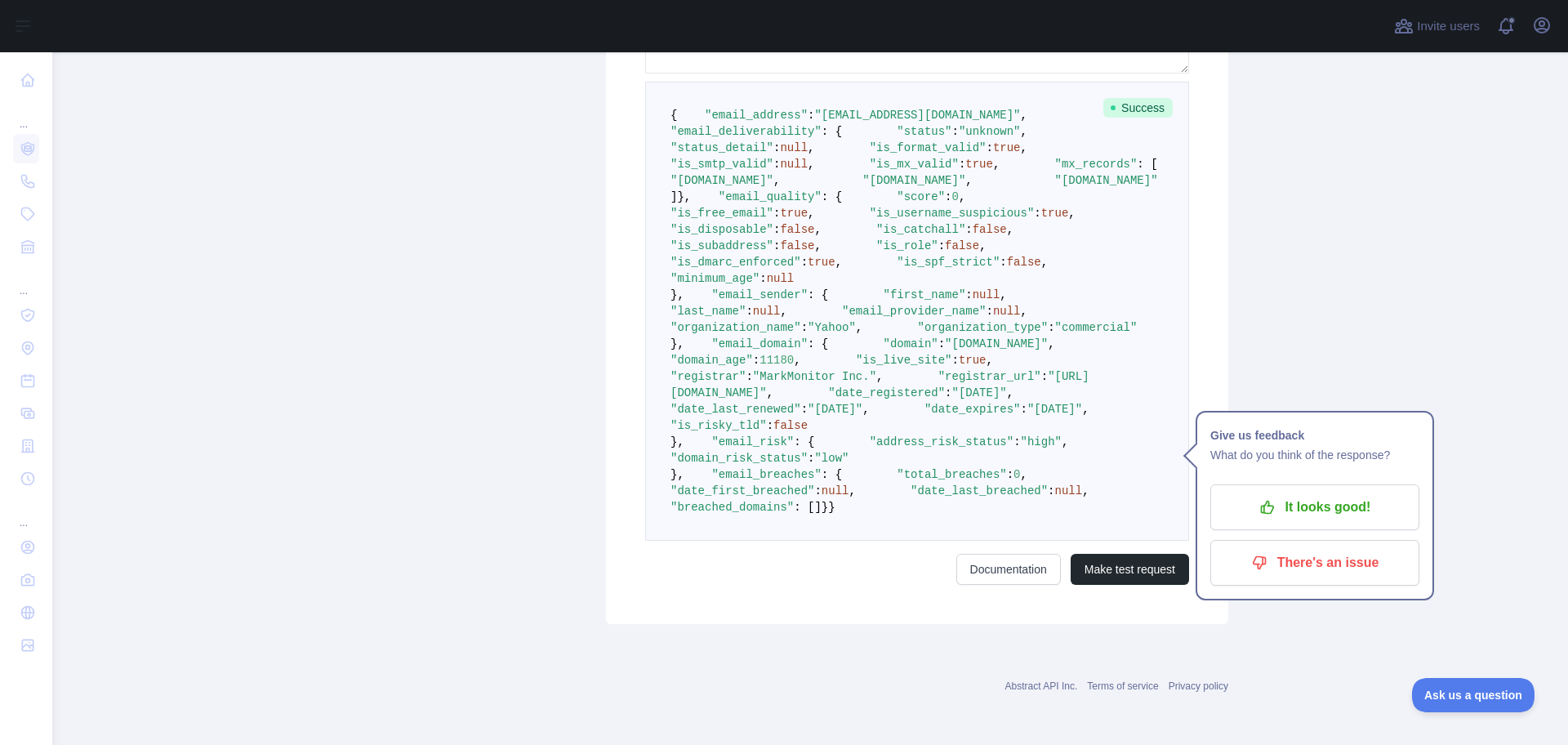
click at [1021, 449] on span ""high"" at bounding box center [1041, 442] width 41 height 13
click at [897, 203] on span ""score"" at bounding box center [921, 196] width 48 height 13
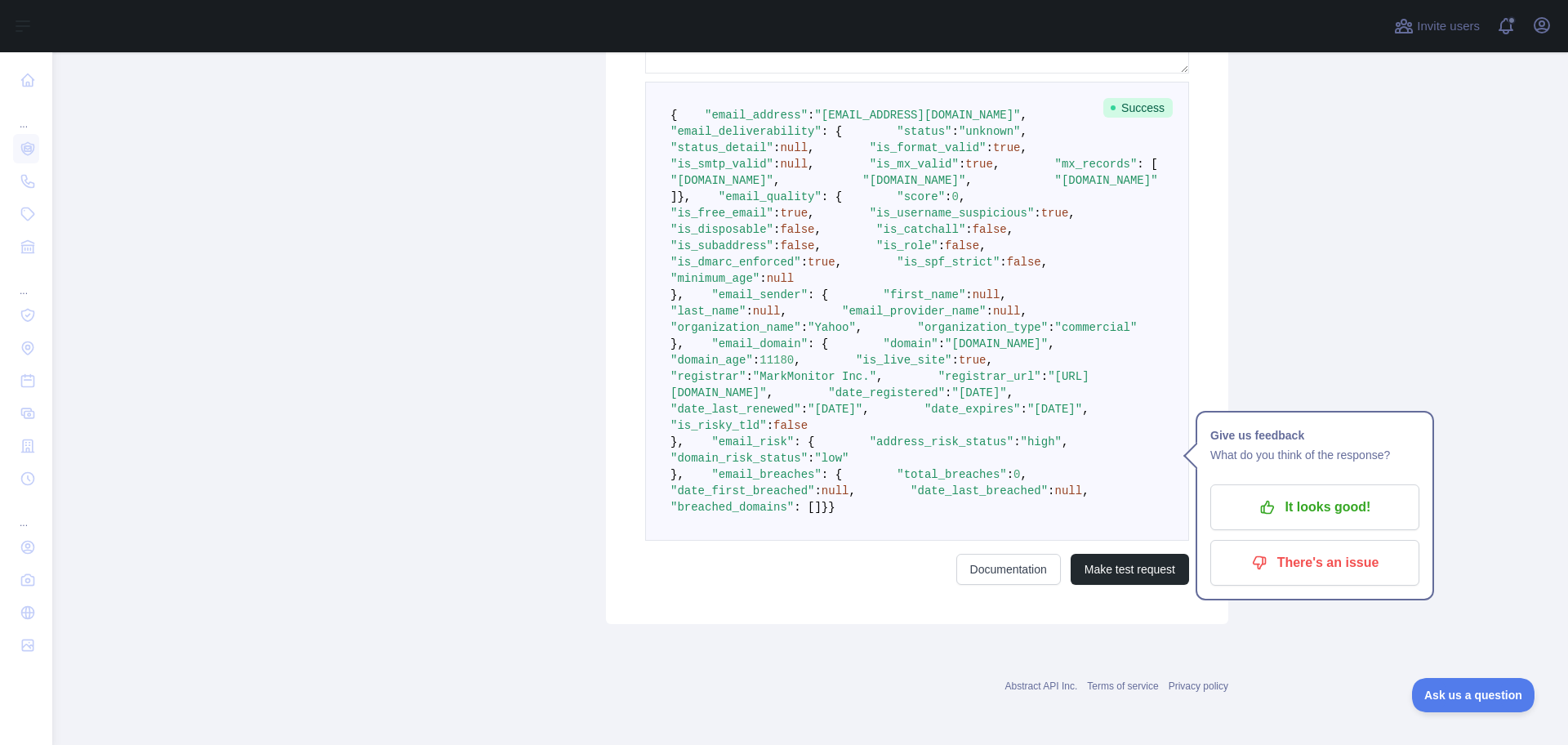
click at [800, 345] on pre "{ "email_address" : "[EMAIL_ADDRESS][DOMAIN_NAME]" , "email_deliverability" : {…" at bounding box center [917, 311] width 544 height 459
drag, startPoint x: 800, startPoint y: 345, endPoint x: 841, endPoint y: 355, distance: 42.2
click at [802, 345] on pre "{ "email_address" : "[EMAIL_ADDRESS][DOMAIN_NAME]" , "email_deliverability" : {…" at bounding box center [917, 311] width 544 height 459
click at [911, 378] on pre "{ "email_address" : "[EMAIL_ADDRESS][DOMAIN_NAME]" , "email_deliverability" : {…" at bounding box center [917, 311] width 544 height 459
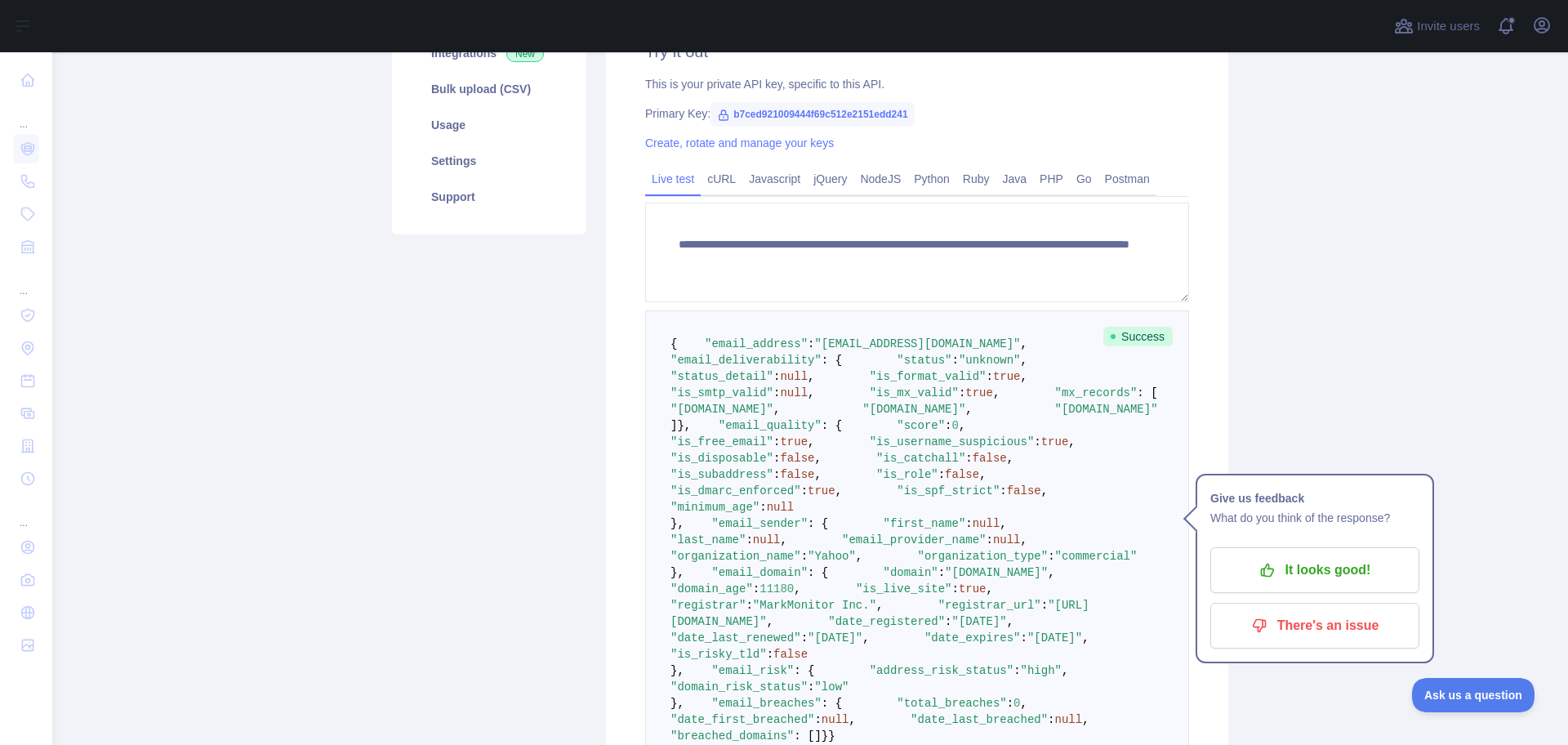
scroll to position [184, 0]
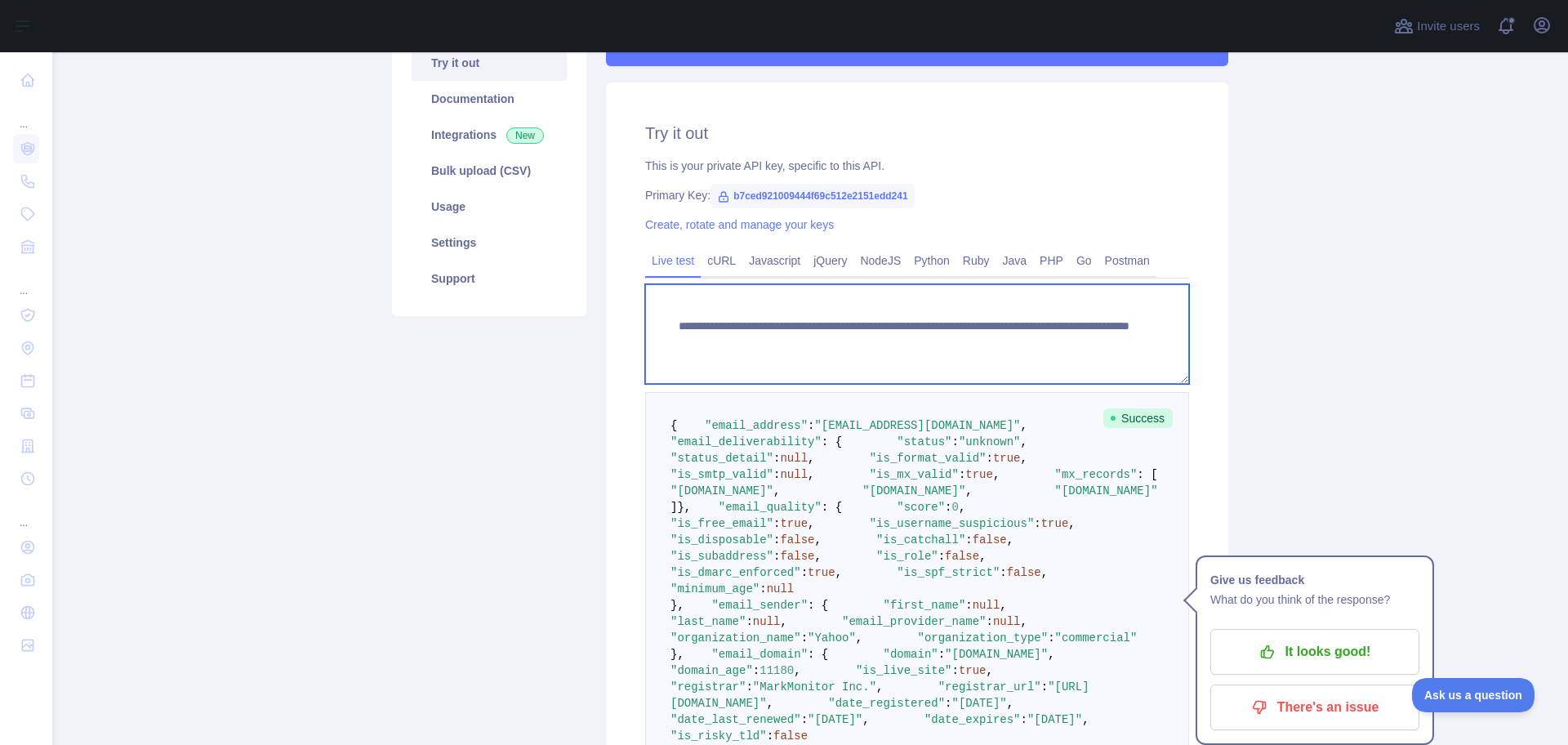
click at [970, 344] on textarea "**********" at bounding box center [917, 334] width 544 height 100
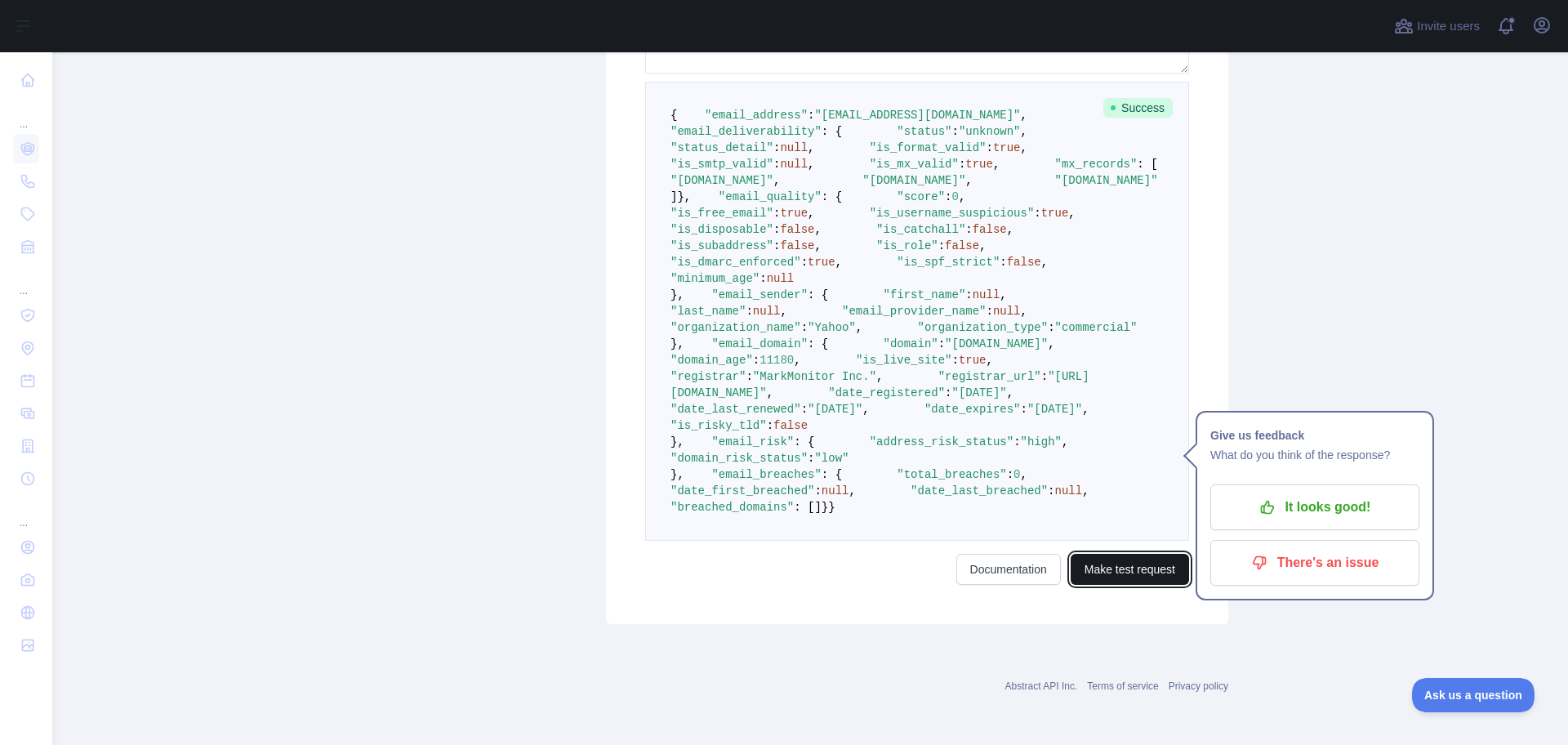
drag, startPoint x: 1120, startPoint y: 717, endPoint x: 1075, endPoint y: 551, distance: 172.0
click at [1119, 585] on button "Make test request" at bounding box center [1129, 570] width 119 height 31
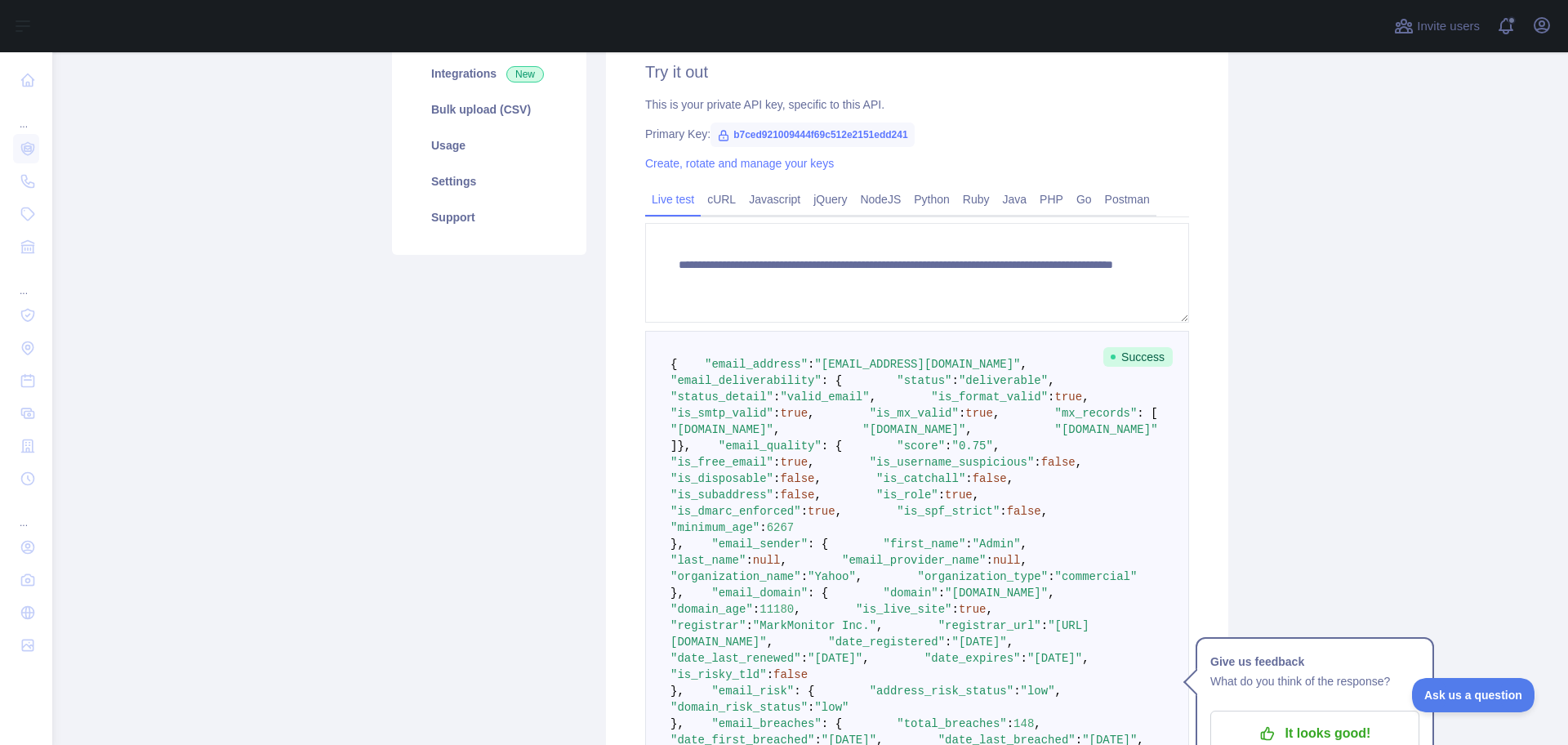
scroll to position [409, 0]
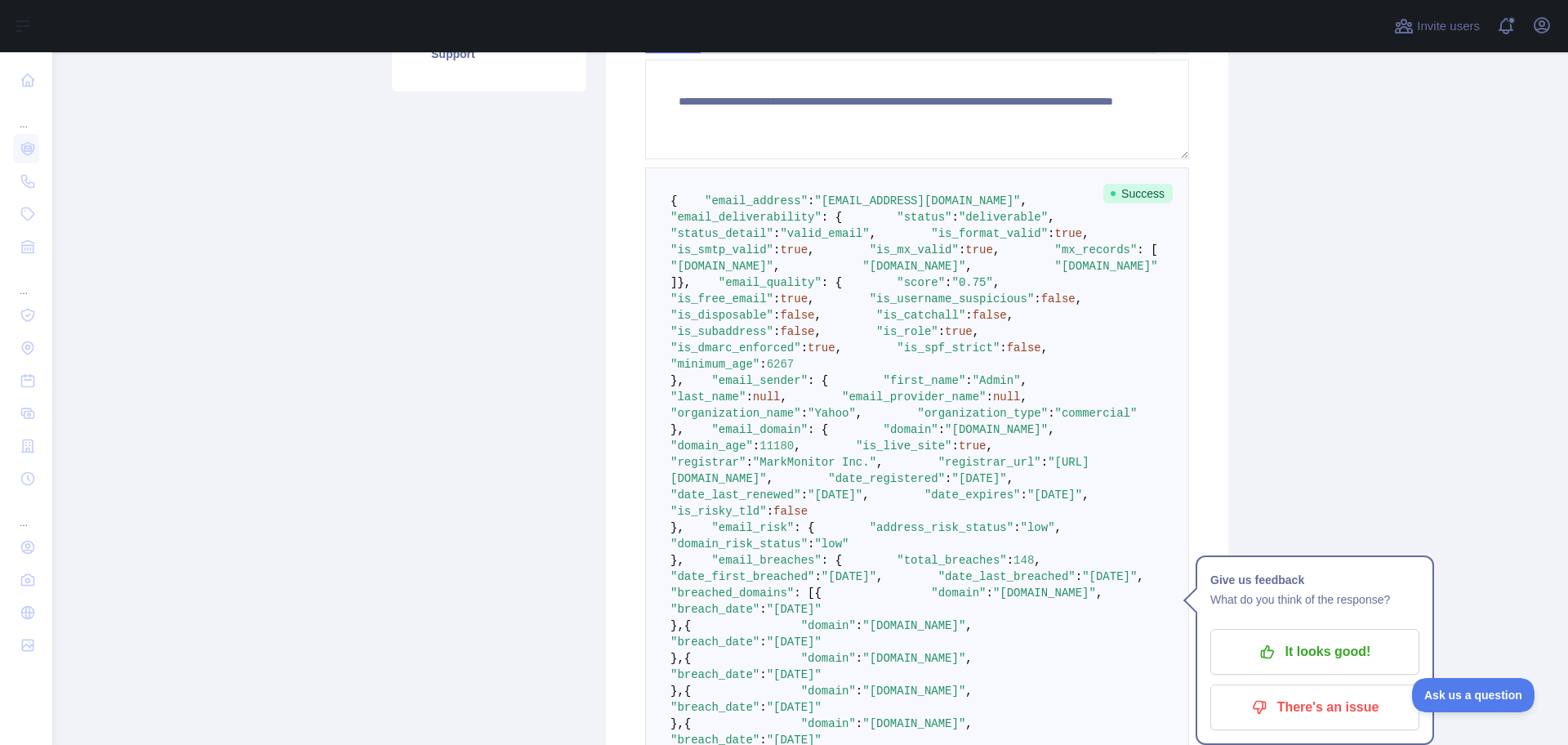
click at [993, 289] on span "," at bounding box center [996, 282] width 7 height 13
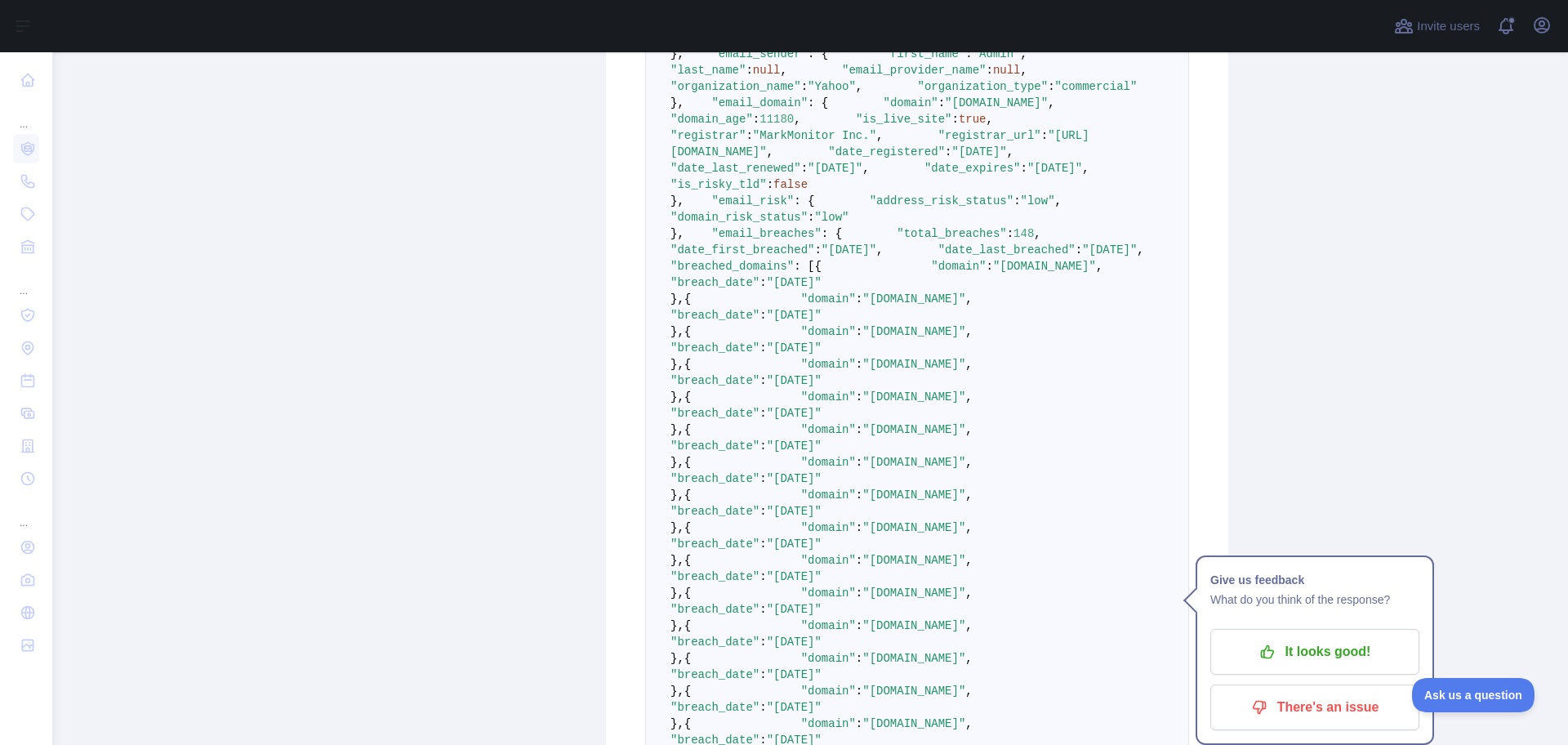
scroll to position [899, 0]
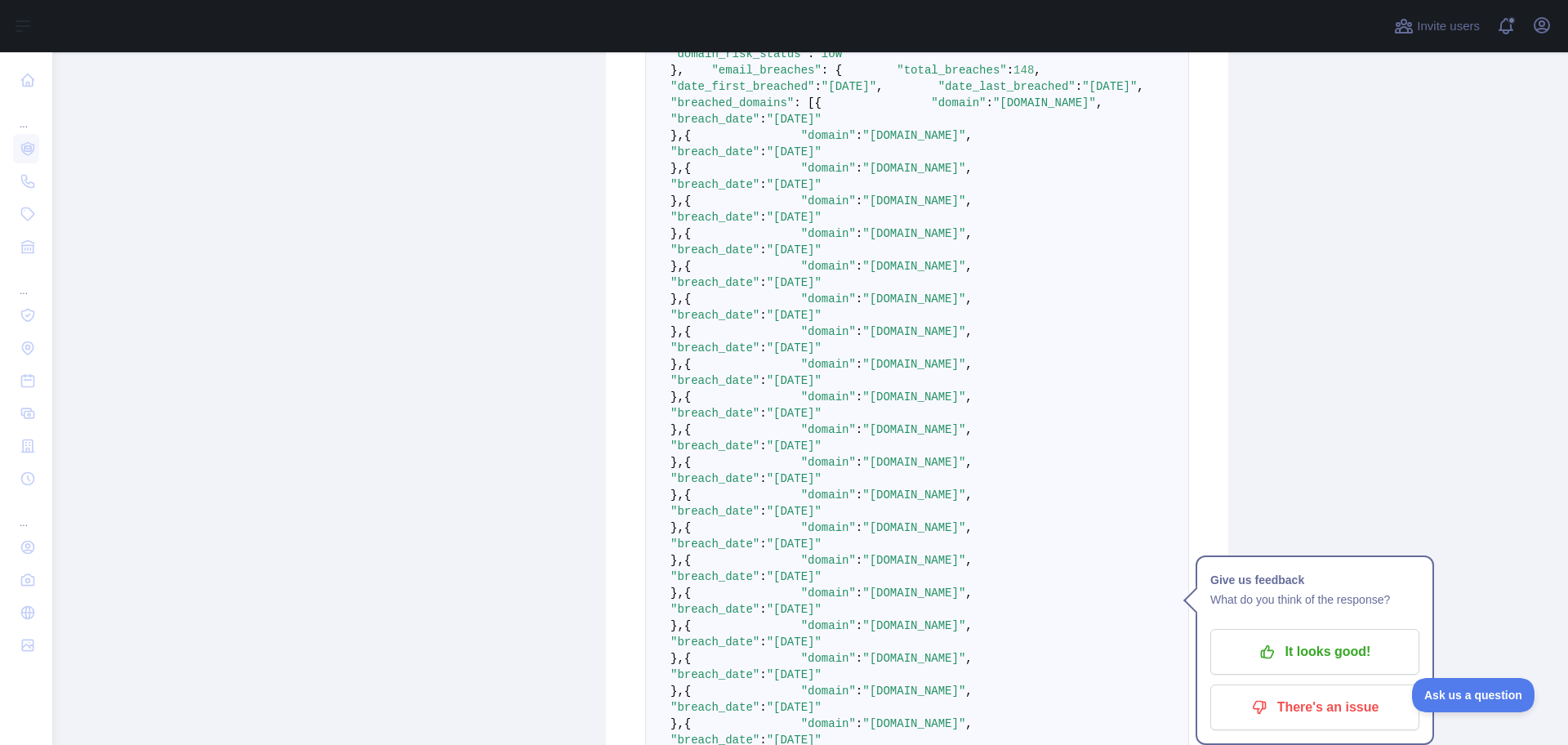
click at [1021, 44] on span ""low"" at bounding box center [1038, 38] width 34 height 13
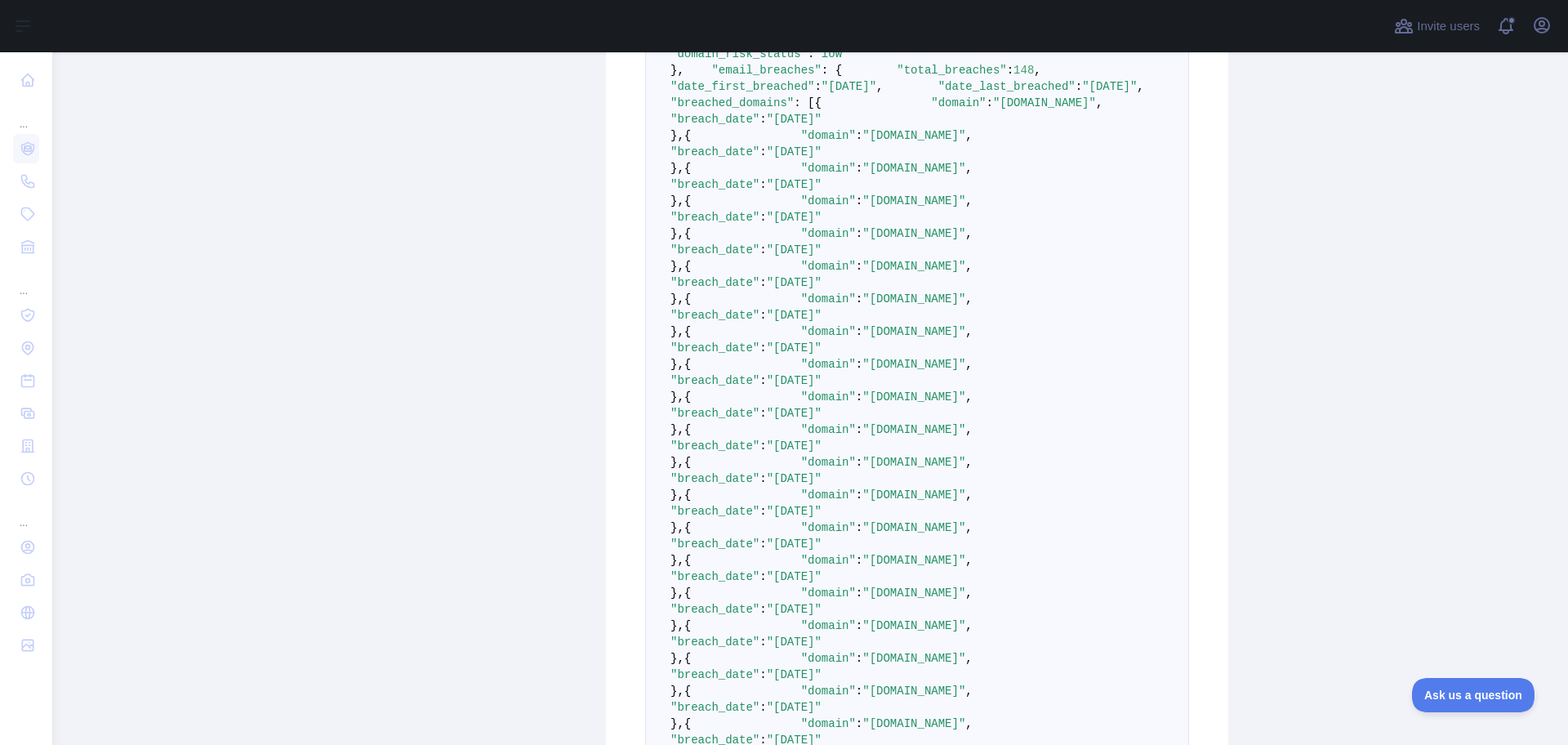
scroll to position [1307, 0]
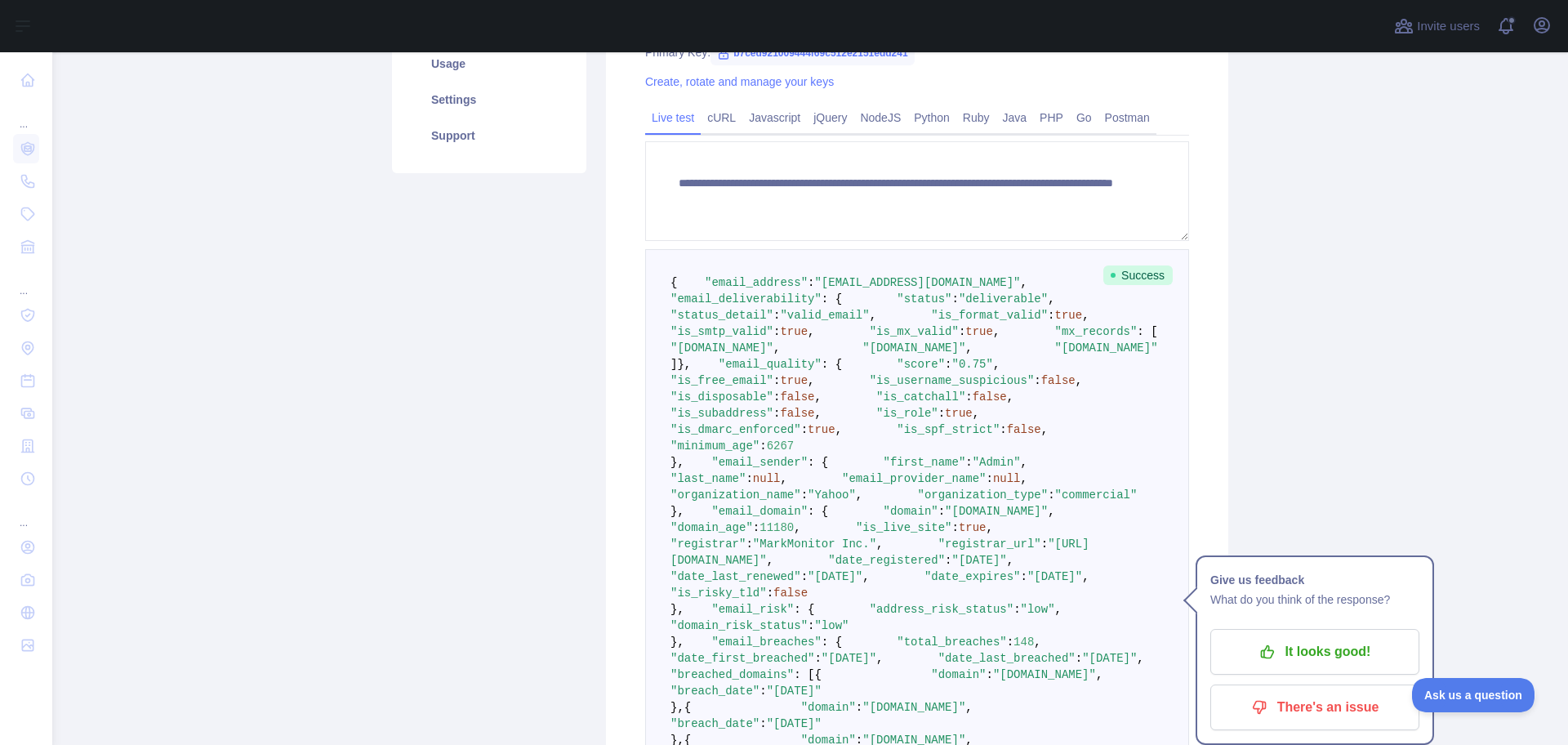
scroll to position [0, 0]
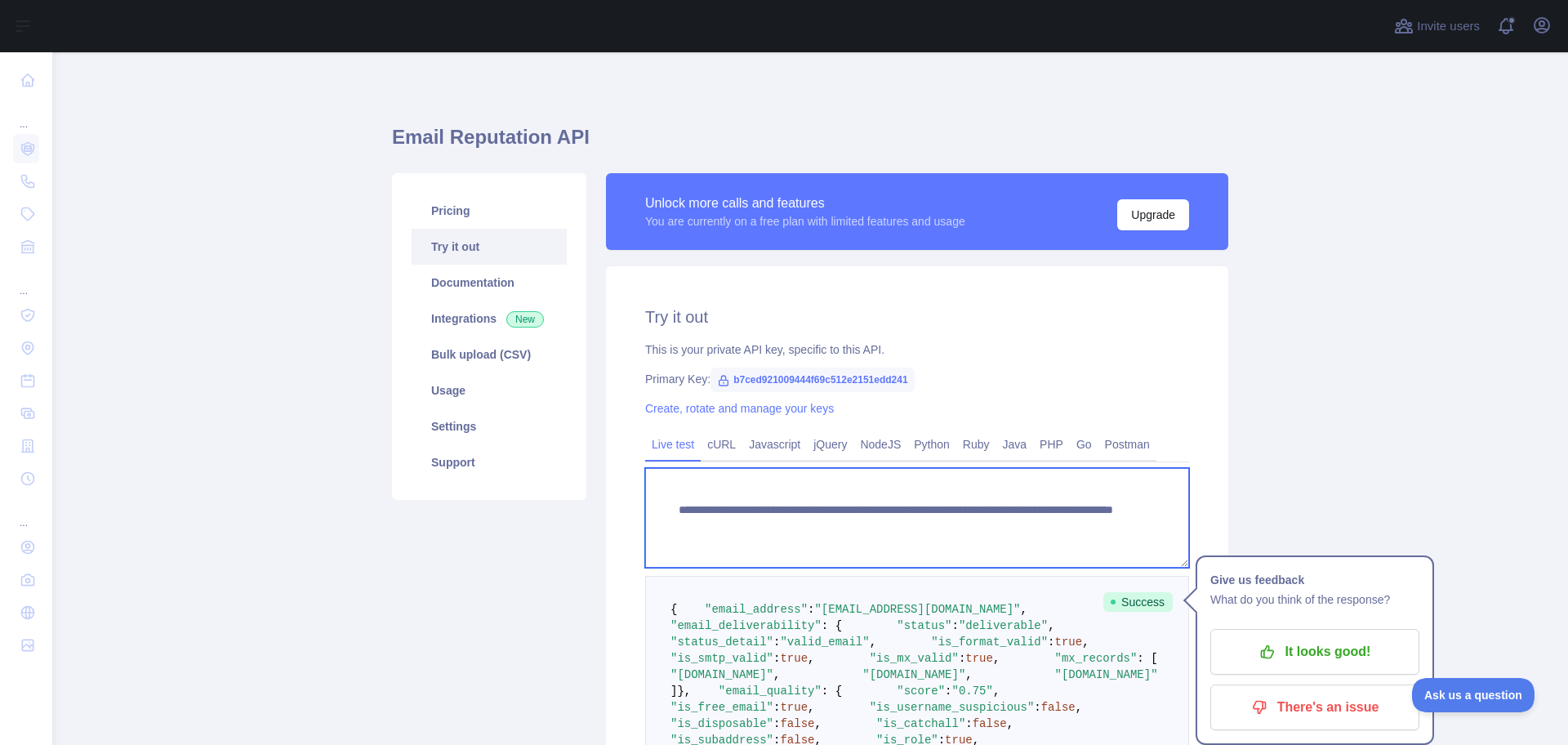
drag, startPoint x: 1067, startPoint y: 529, endPoint x: 953, endPoint y: 522, distance: 114.2
click at [953, 522] on textarea "**********" at bounding box center [917, 518] width 544 height 100
paste textarea "****"
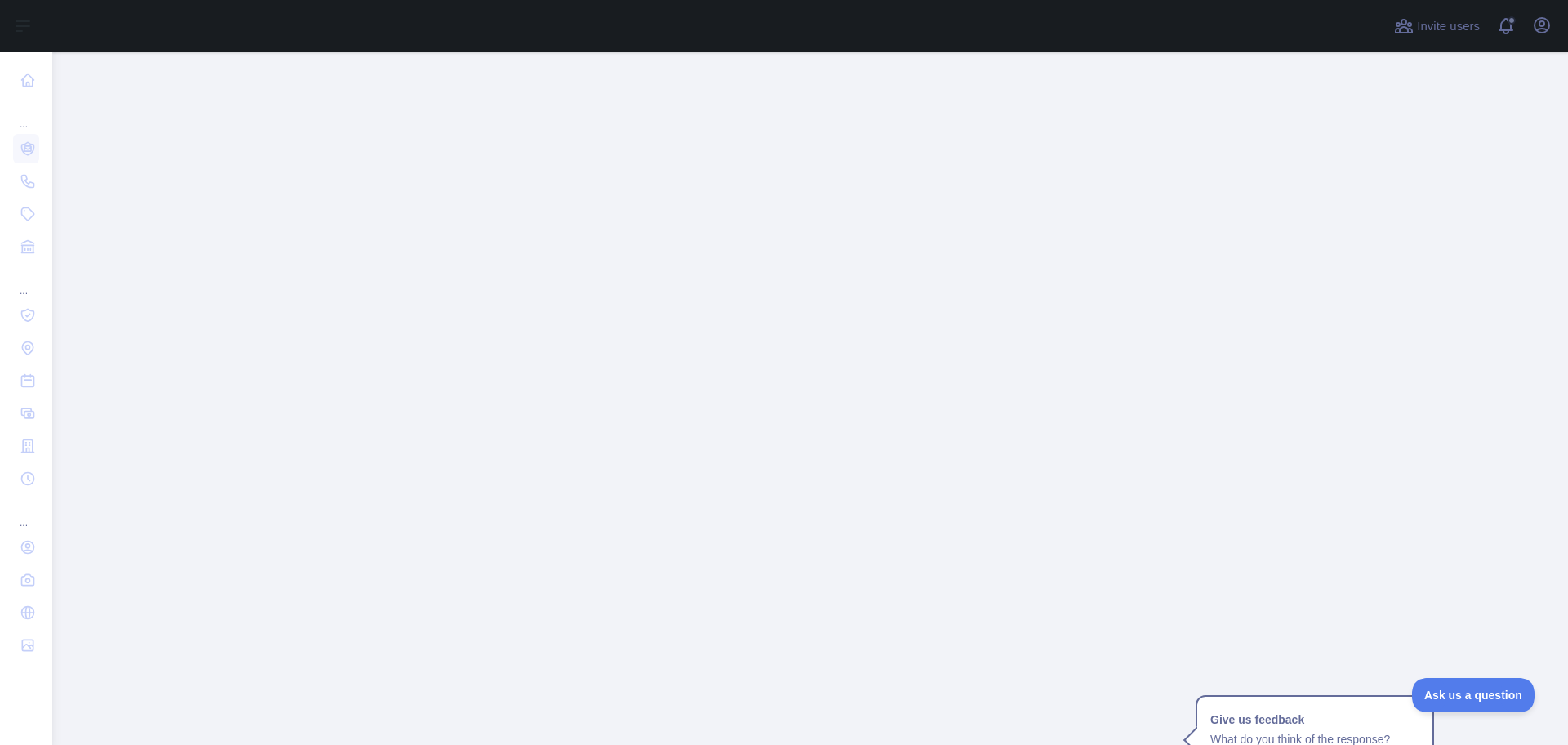
scroll to position [10672, 0]
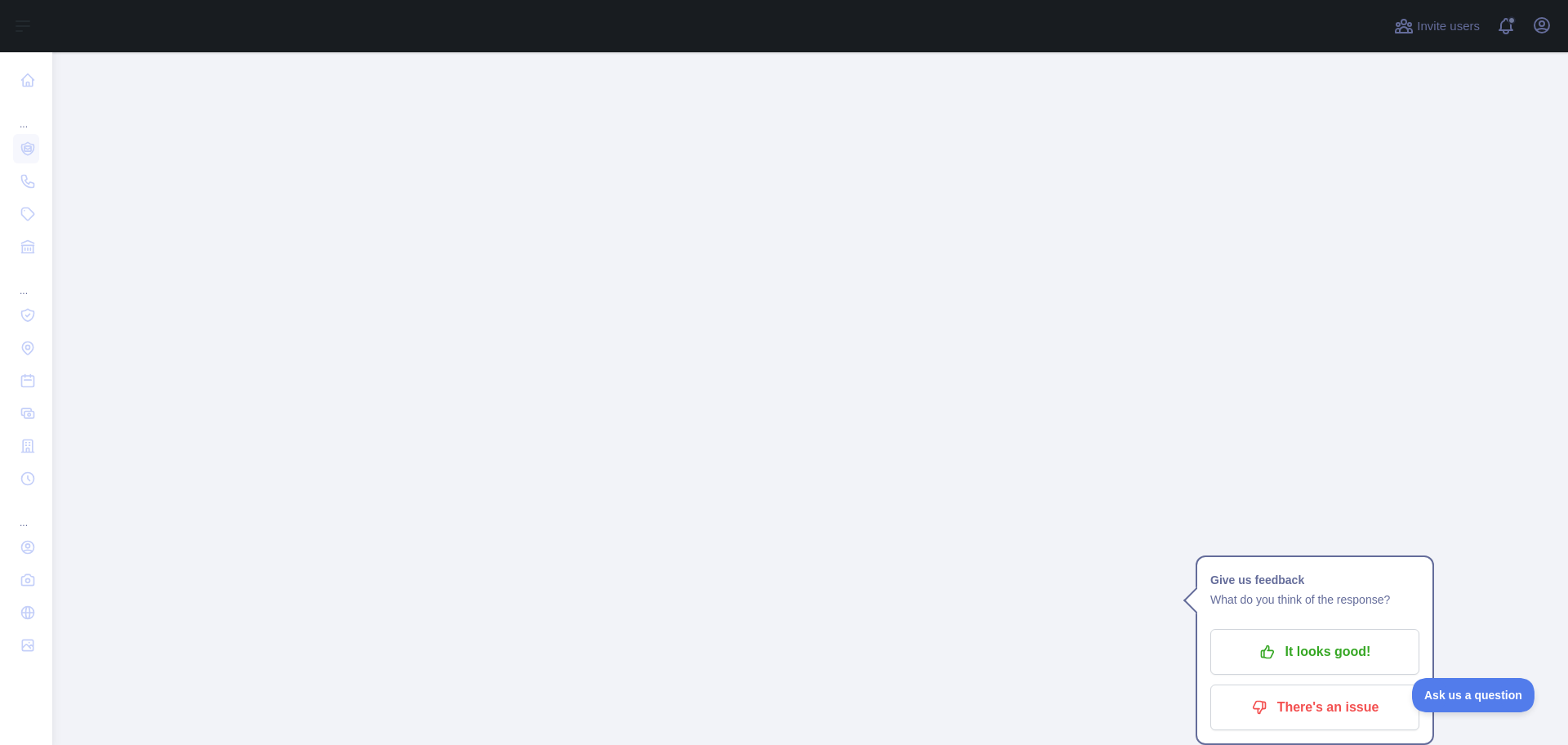
drag, startPoint x: 1142, startPoint y: 572, endPoint x: 1137, endPoint y: 556, distance: 16.8
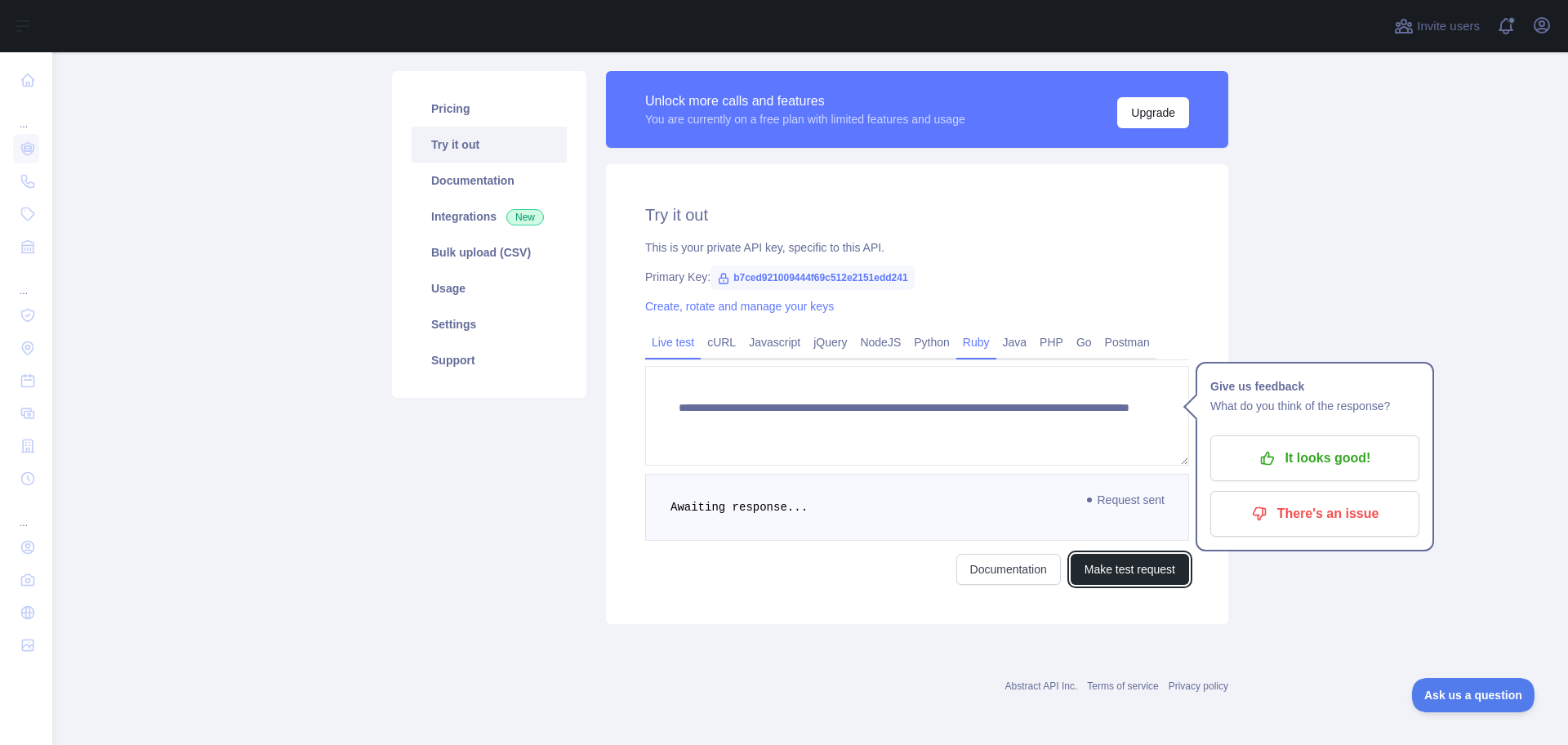
scroll to position [102, 0]
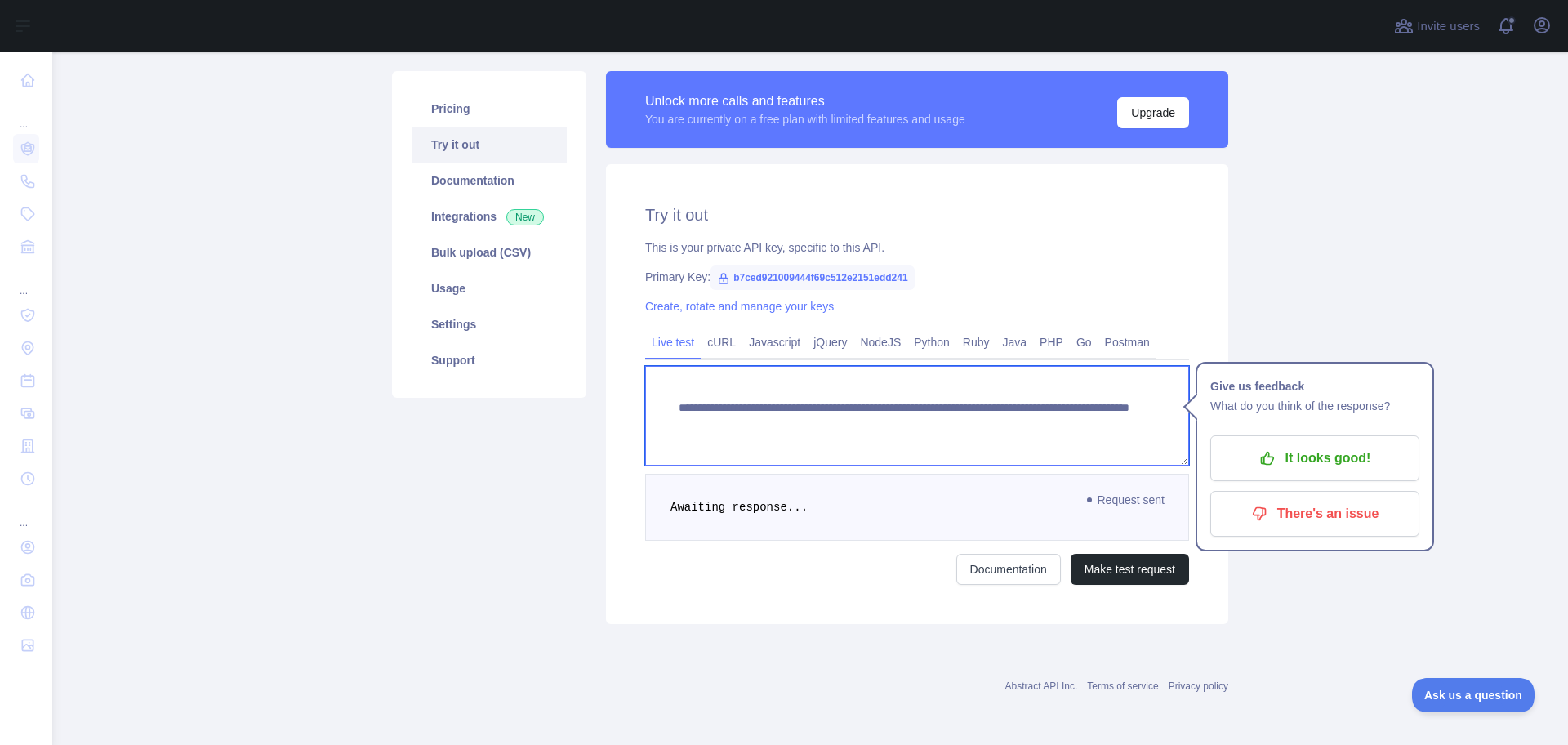
click at [904, 427] on textarea "**********" at bounding box center [917, 416] width 544 height 100
click at [980, 429] on textarea "**********" at bounding box center [917, 416] width 544 height 100
click at [1036, 424] on textarea "**********" at bounding box center [917, 416] width 544 height 100
drag, startPoint x: 1040, startPoint y: 436, endPoint x: 1016, endPoint y: 440, distance: 24.3
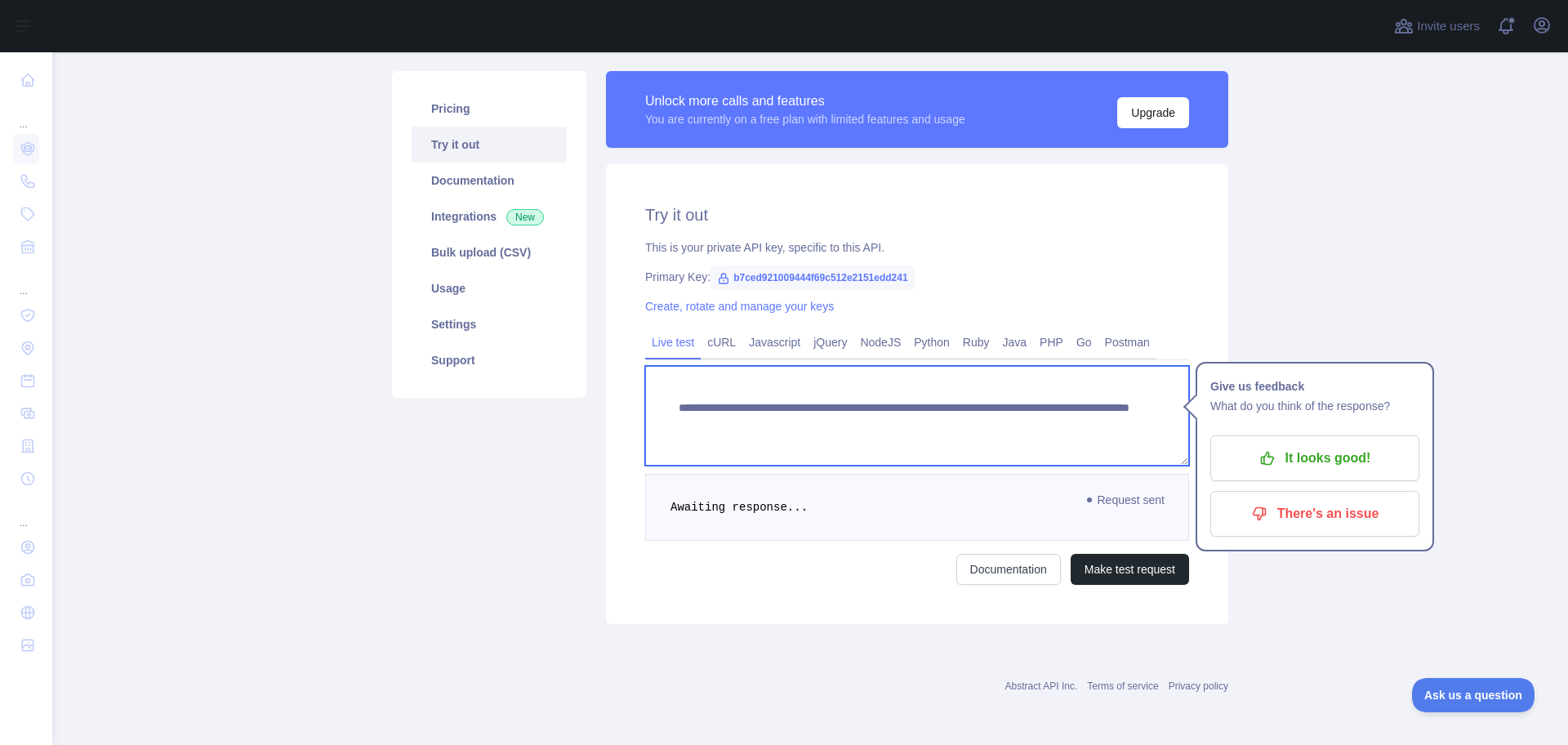
click at [1040, 437] on textarea "**********" at bounding box center [917, 416] width 544 height 100
click at [874, 402] on textarea "**********" at bounding box center [917, 416] width 544 height 100
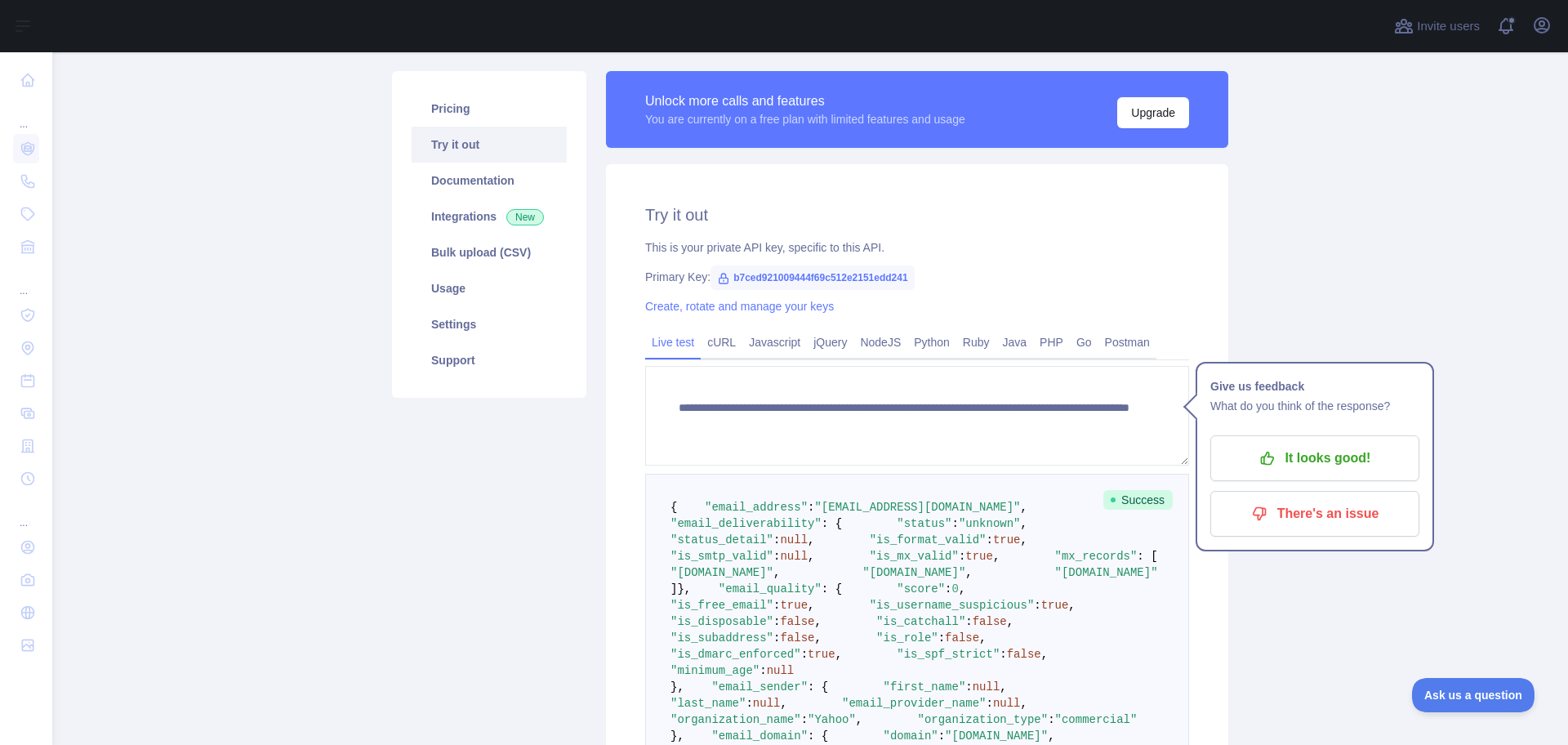
click at [1506, 408] on main "**********" at bounding box center [810, 399] width 1516 height 693
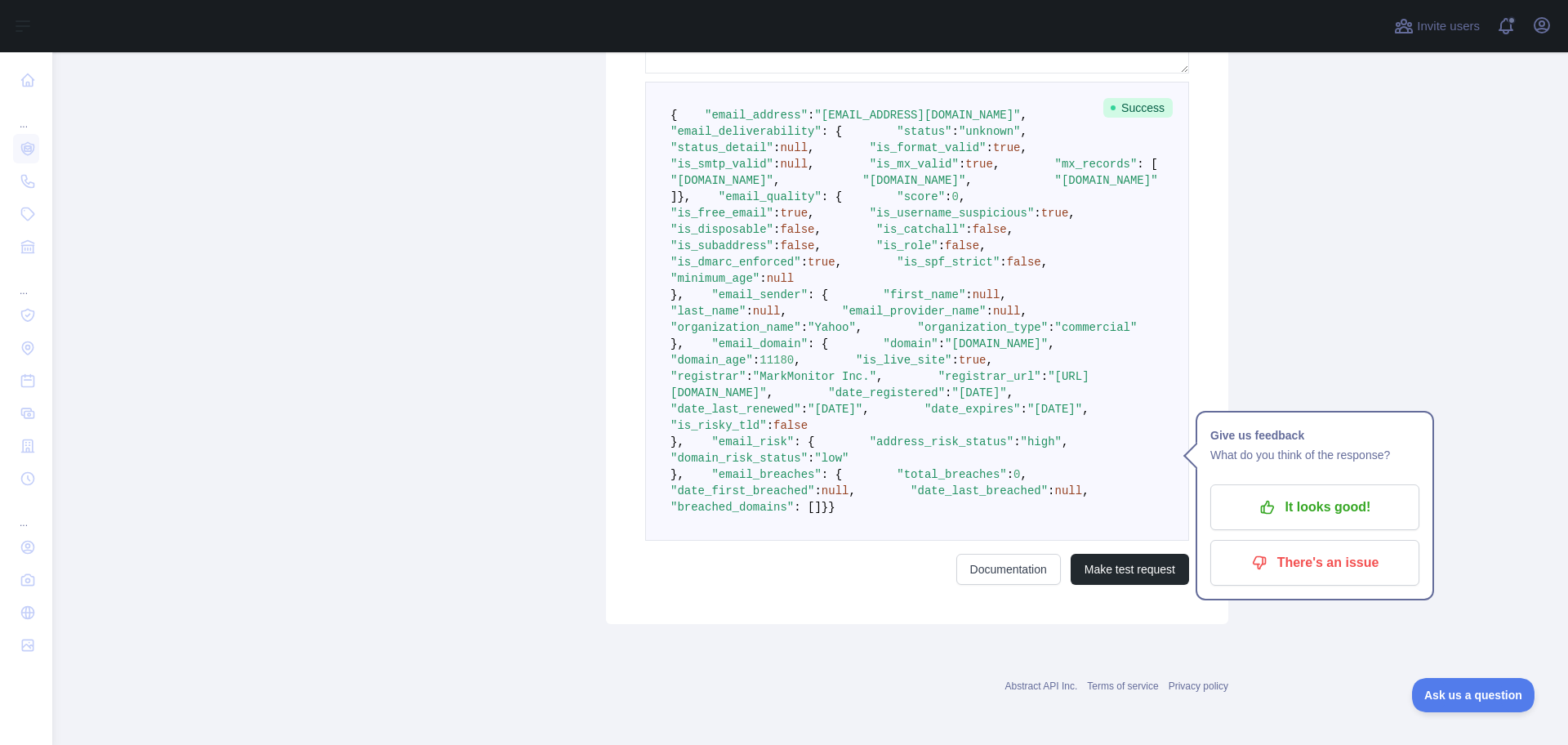
scroll to position [984, 0]
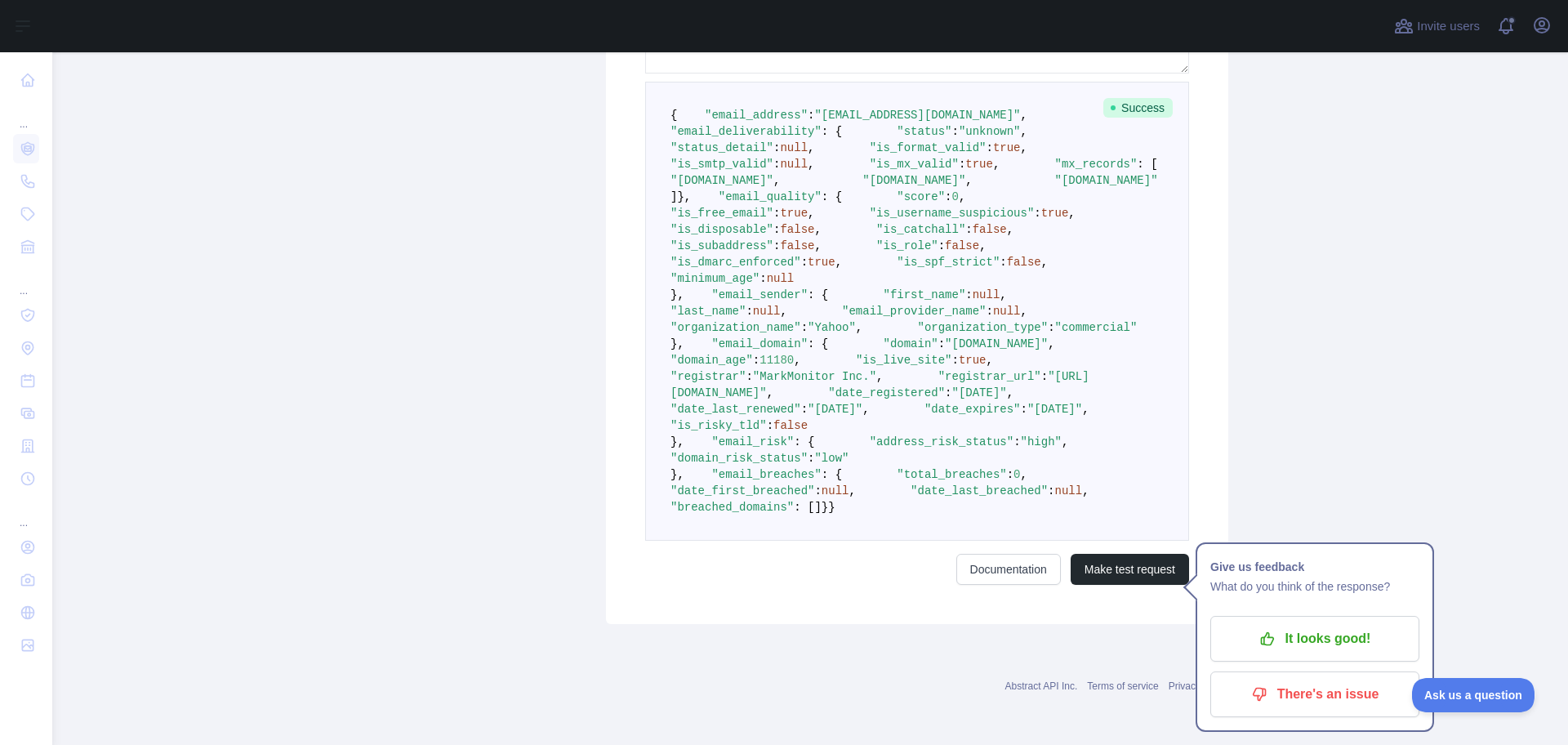
click at [897, 468] on span ""total_breaches"" at bounding box center [952, 475] width 110 height 13
drag, startPoint x: 723, startPoint y: 418, endPoint x: 739, endPoint y: 443, distance: 29.7
click at [897, 468] on span ""total_breaches"" at bounding box center [952, 475] width 110 height 13
click at [771, 466] on pre "{ "email_address" : "[EMAIL_ADDRESS][DOMAIN_NAME]" , "email_deliverability" : {…" at bounding box center [917, 311] width 544 height 459
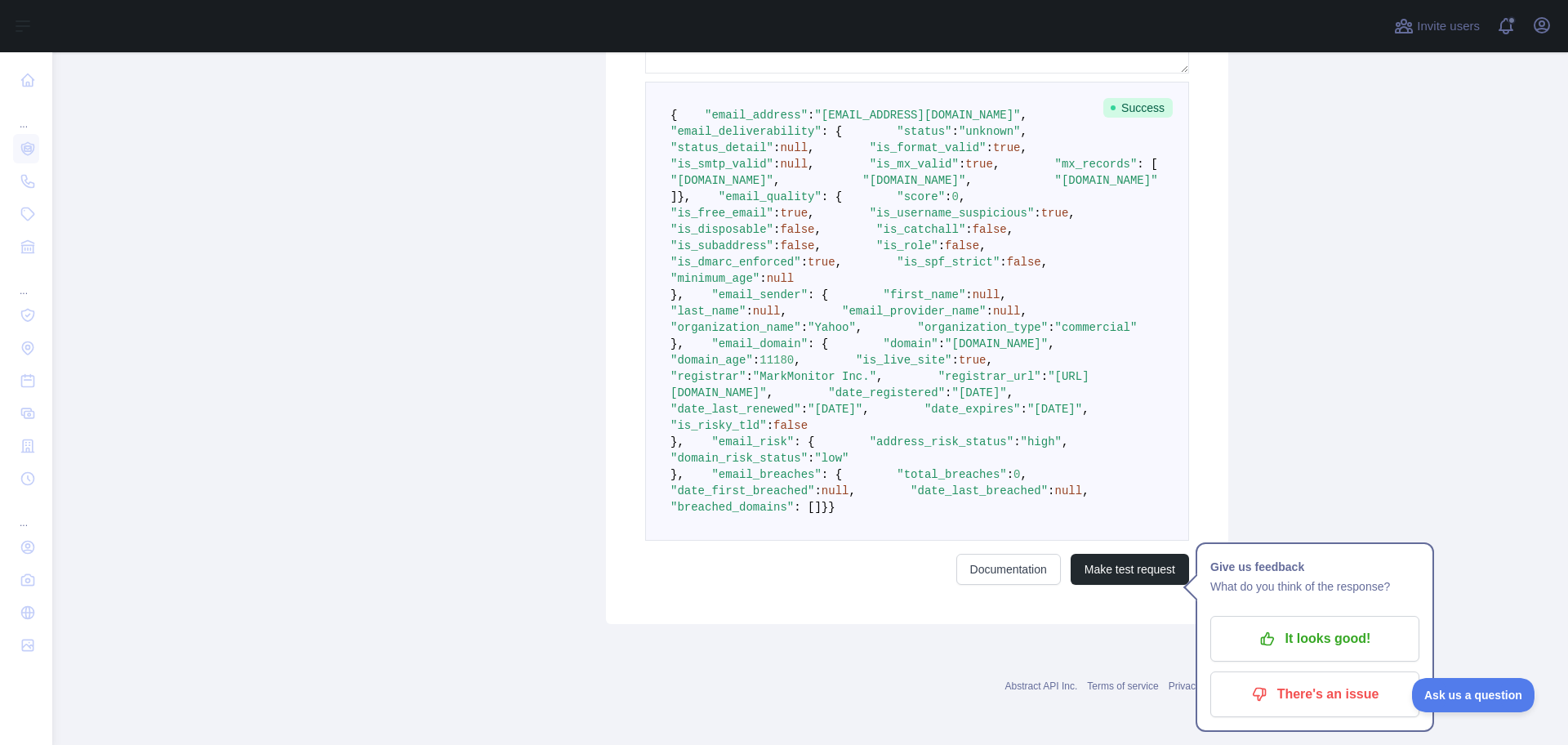
drag, startPoint x: 801, startPoint y: 497, endPoint x: 786, endPoint y: 494, distance: 15.3
click at [800, 498] on pre "{ "email_address" : "[EMAIL_ADDRESS][DOMAIN_NAME]" , "email_deliverability" : {…" at bounding box center [917, 311] width 544 height 459
click at [781, 501] on span ""breached_domains"" at bounding box center [732, 508] width 124 height 13
drag, startPoint x: 781, startPoint y: 479, endPoint x: 852, endPoint y: 522, distance: 83.0
click at [781, 501] on span ""breached_domains"" at bounding box center [732, 508] width 124 height 13
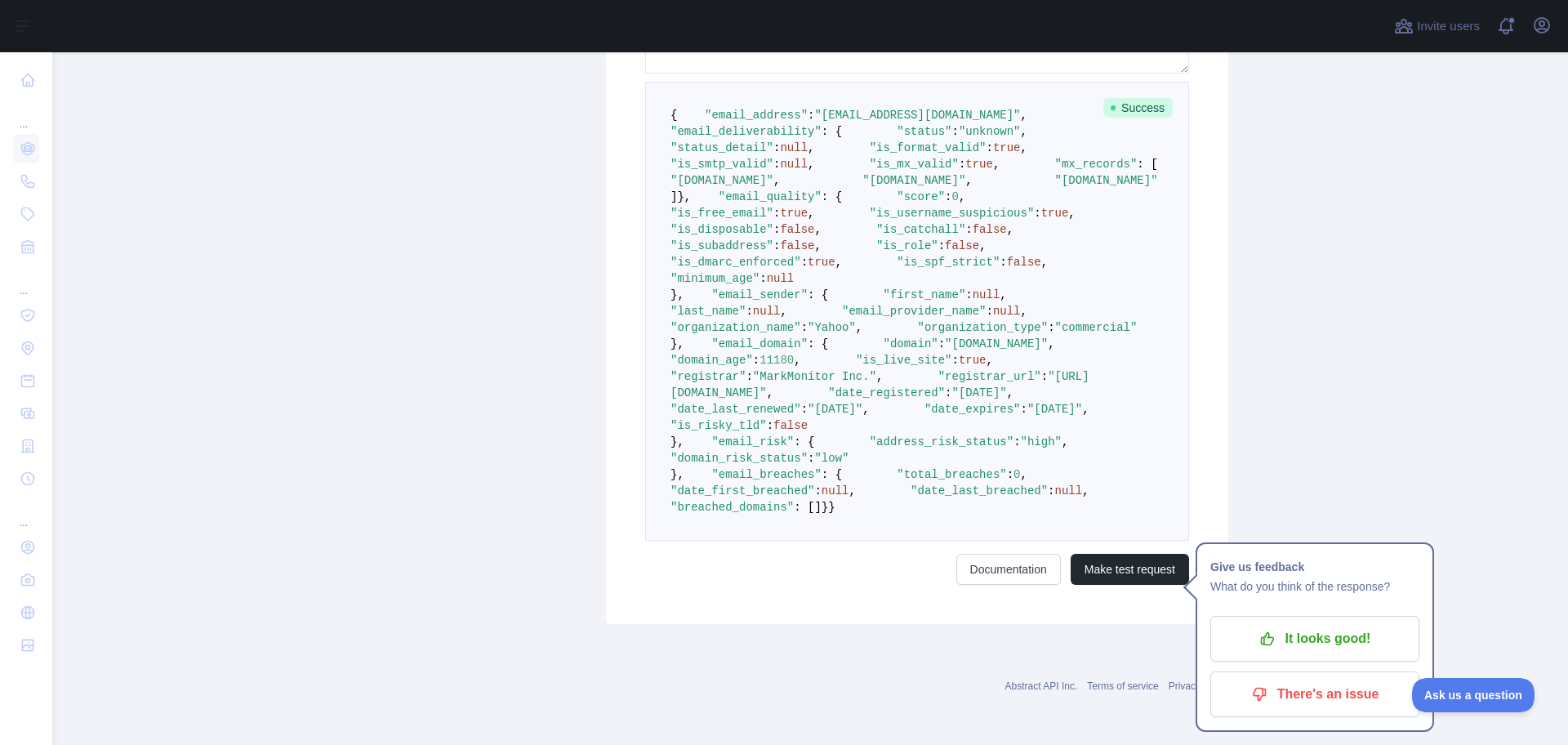
click at [853, 522] on pre "{ "email_address" : "[EMAIL_ADDRESS][DOMAIN_NAME]" , "email_deliverability" : {…" at bounding box center [917, 311] width 544 height 459
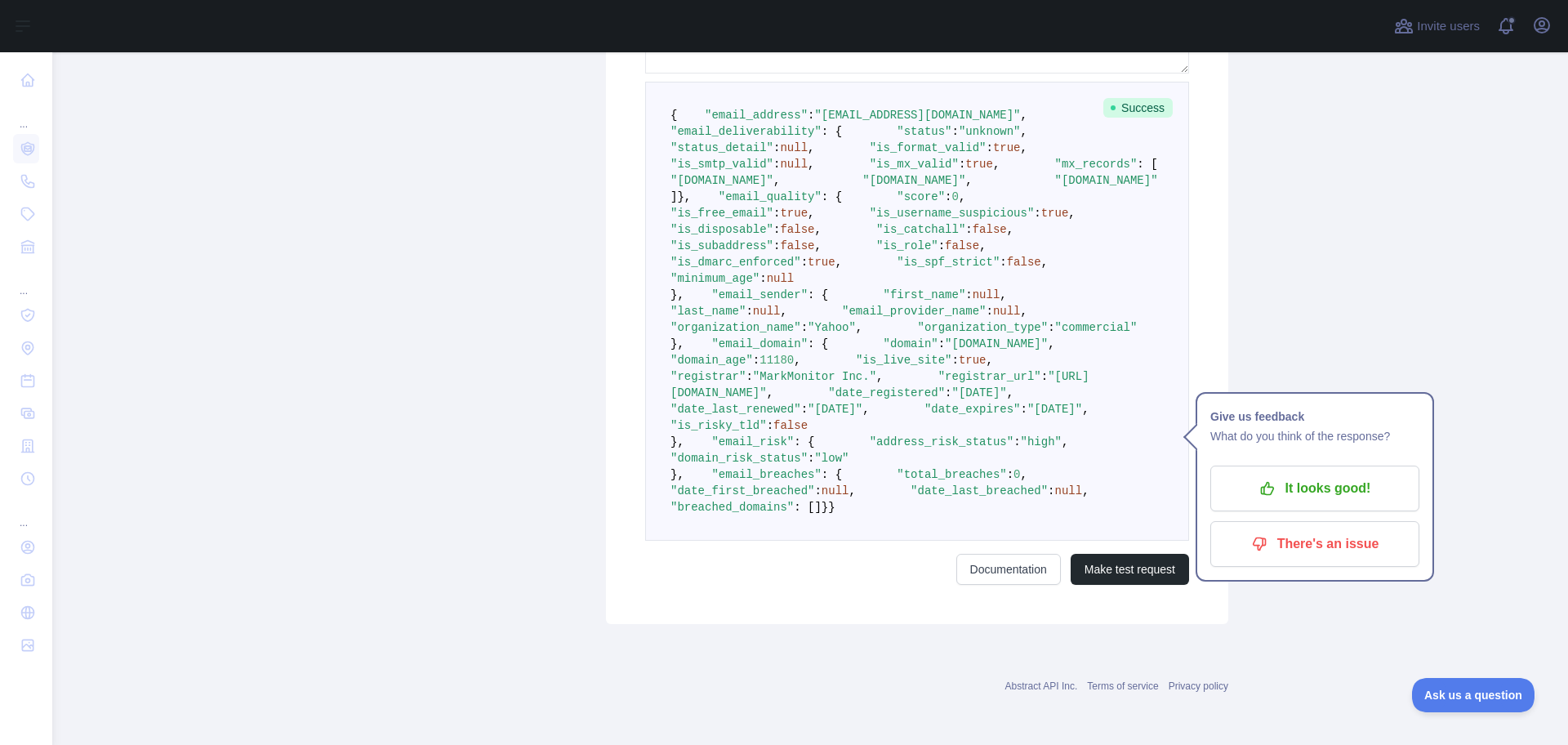
scroll to position [86, 0]
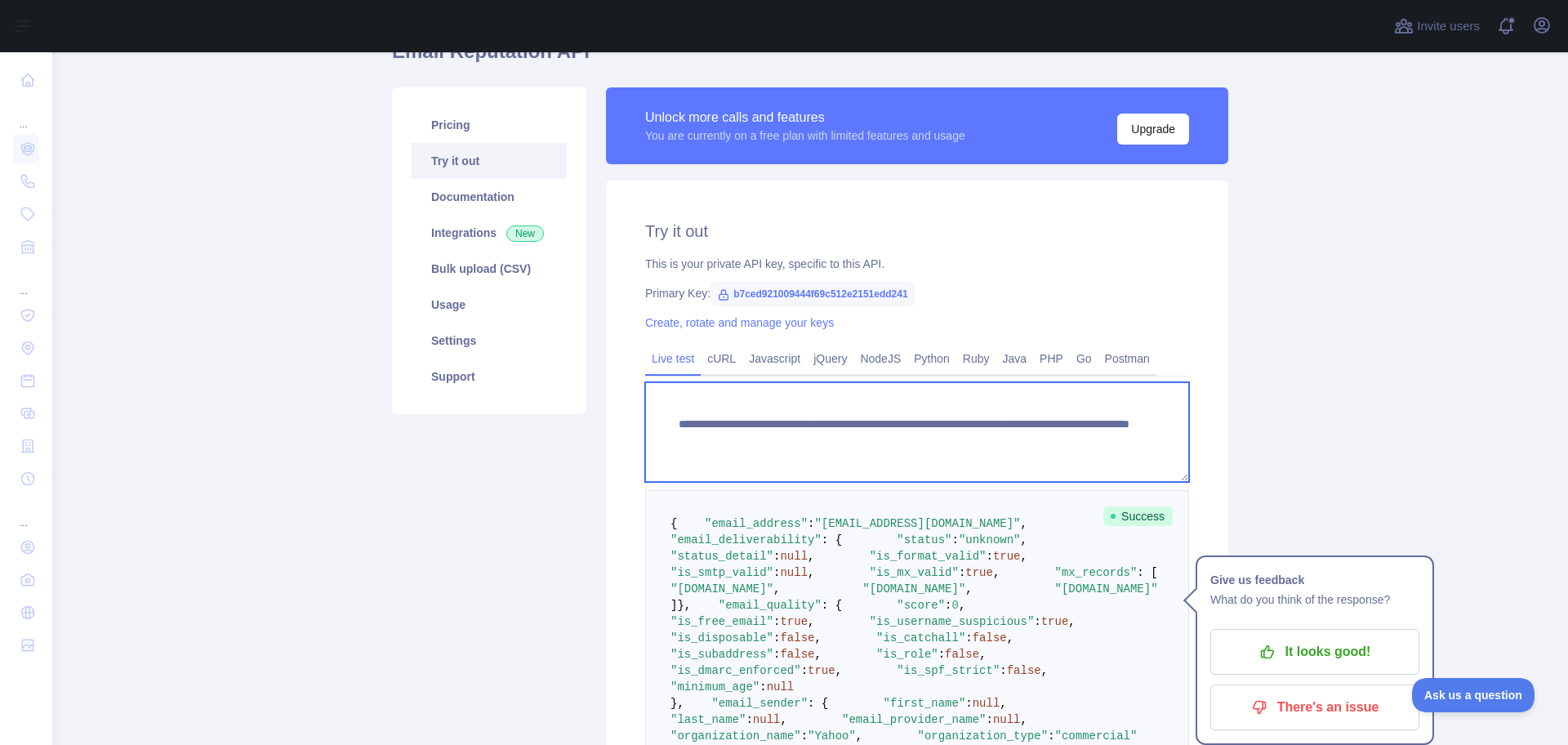
drag, startPoint x: 1080, startPoint y: 442, endPoint x: 957, endPoint y: 444, distance: 123.0
click at [957, 444] on textarea "**********" at bounding box center [917, 432] width 544 height 100
paste textarea "**********"
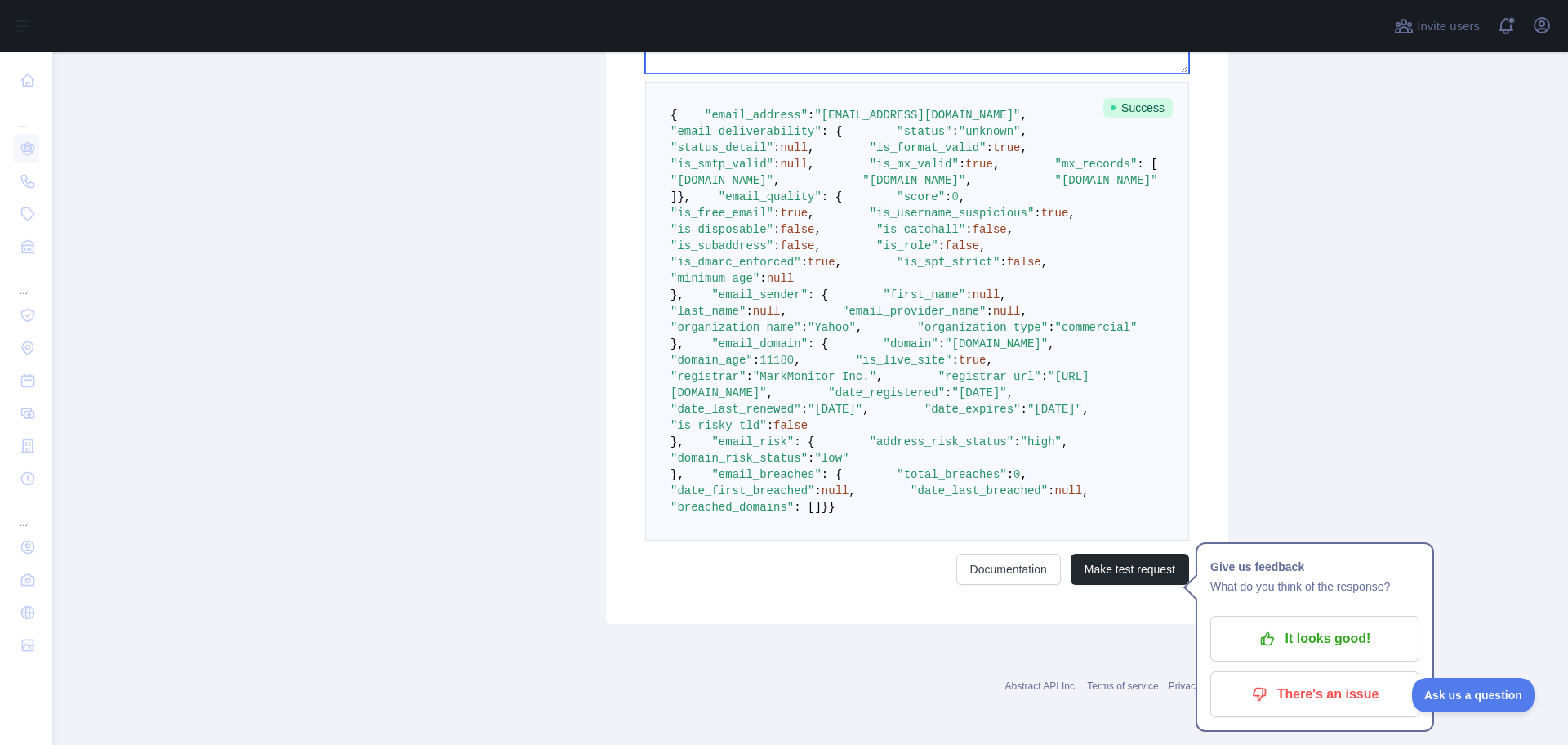
type textarea "**********"
click at [1122, 572] on button "Make test request" at bounding box center [1129, 570] width 119 height 31
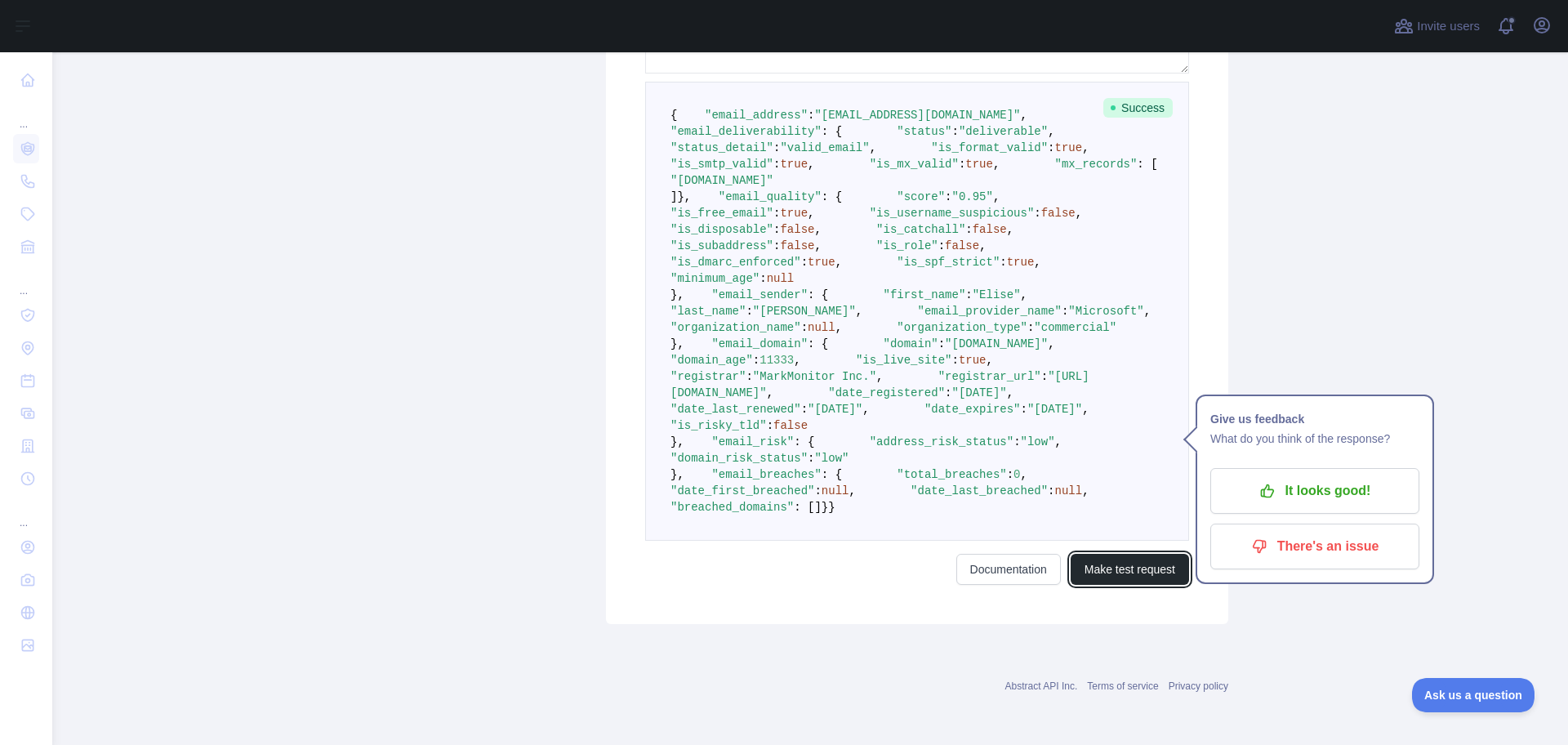
scroll to position [625, 0]
click at [897, 201] on span ""score"" at bounding box center [921, 196] width 48 height 13
click at [952, 197] on span ""0.95"" at bounding box center [972, 196] width 41 height 13
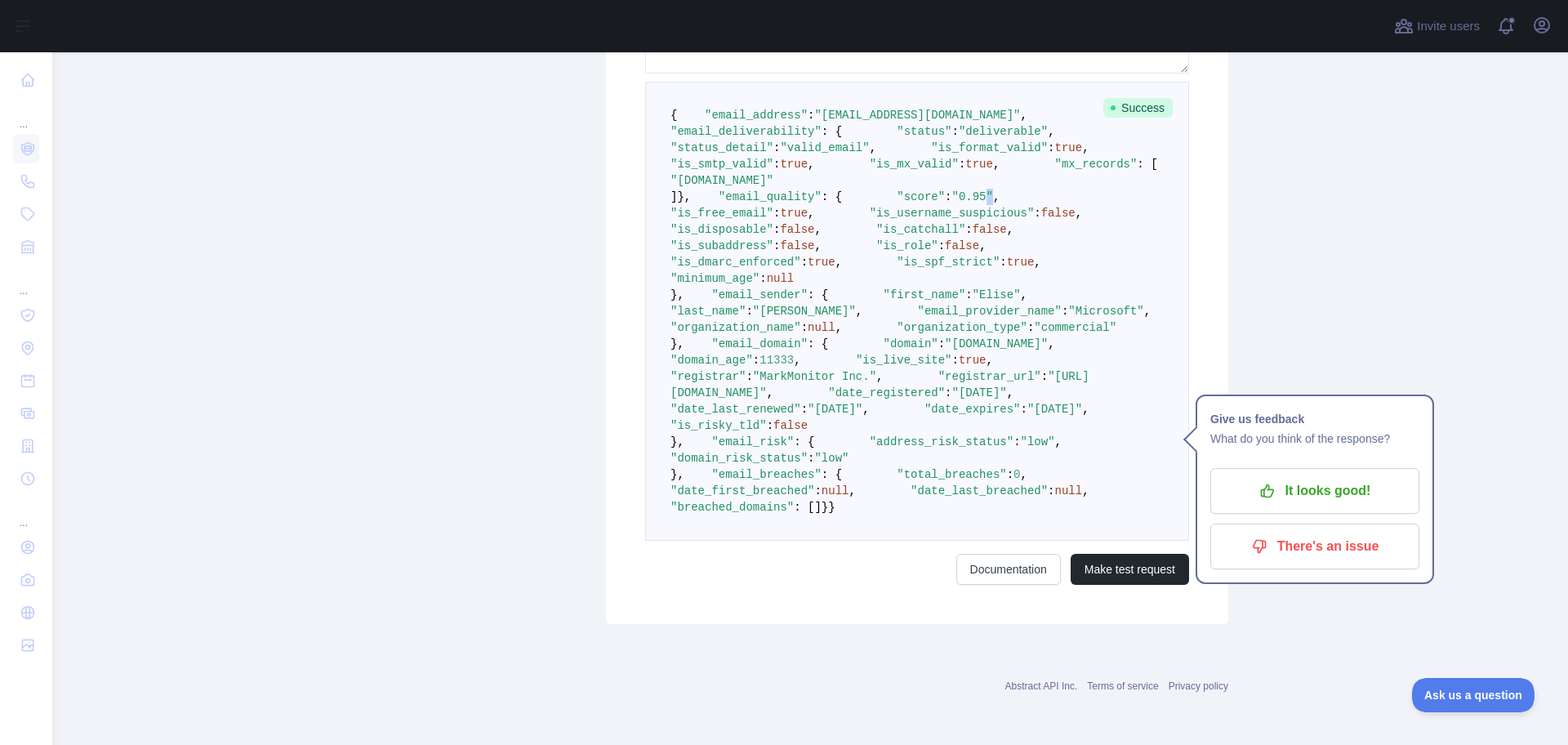
scroll to position [216, 0]
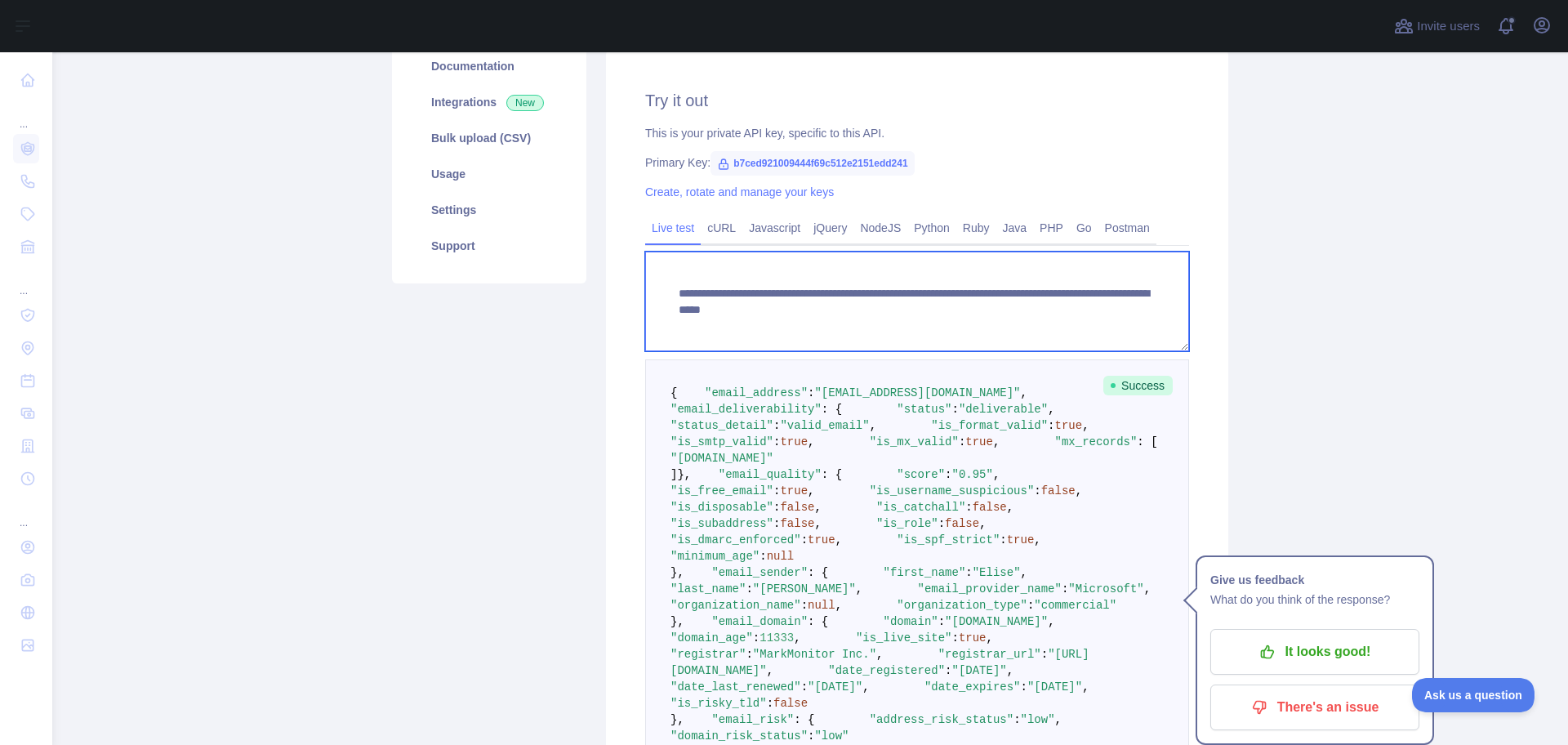
click at [898, 326] on textarea "**********" at bounding box center [917, 301] width 544 height 100
click at [897, 326] on textarea "**********" at bounding box center [917, 301] width 544 height 100
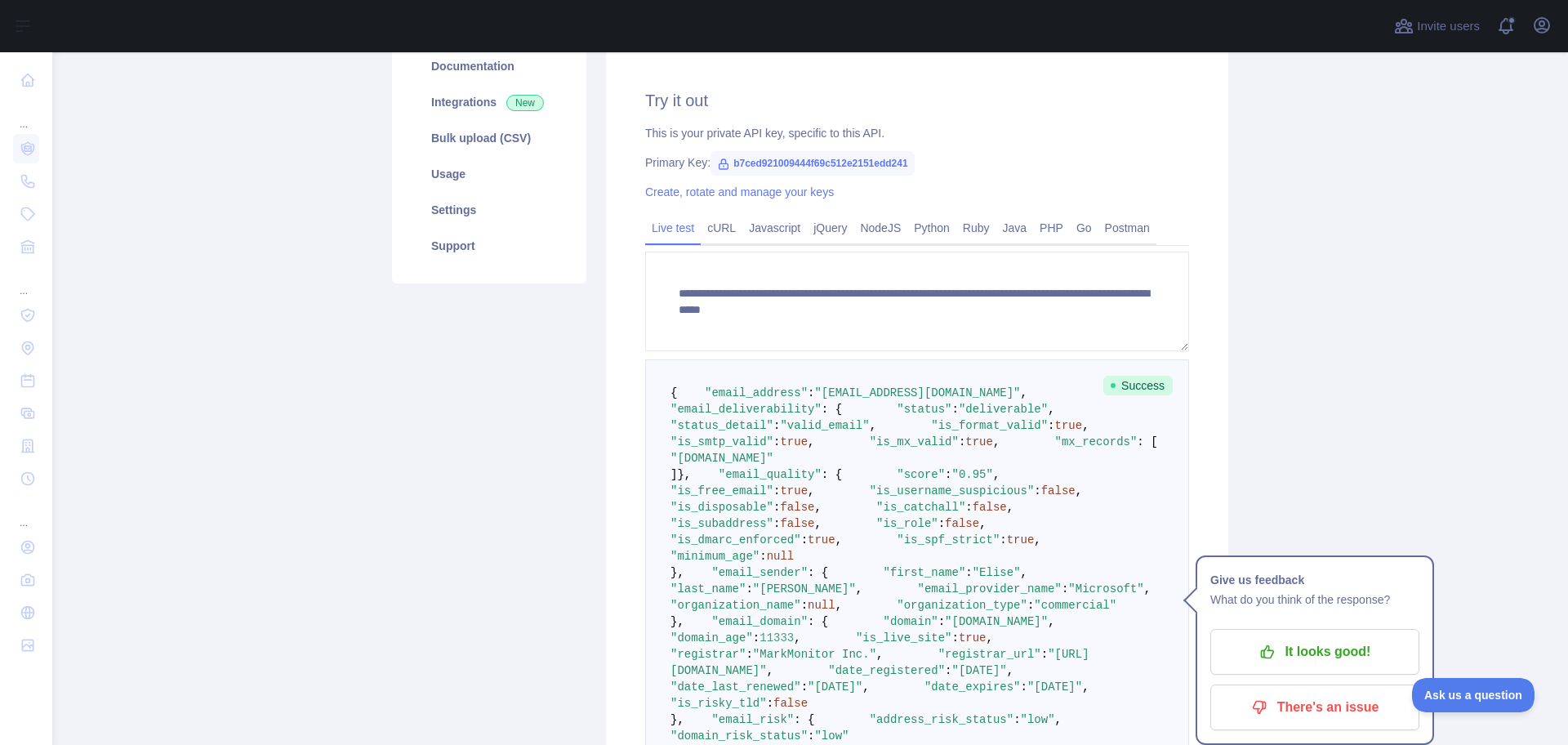
click at [975, 375] on pre "{ "email_address" : "[EMAIL_ADDRESS][DOMAIN_NAME]" , "email_deliverability" : {…" at bounding box center [917, 589] width 544 height 459
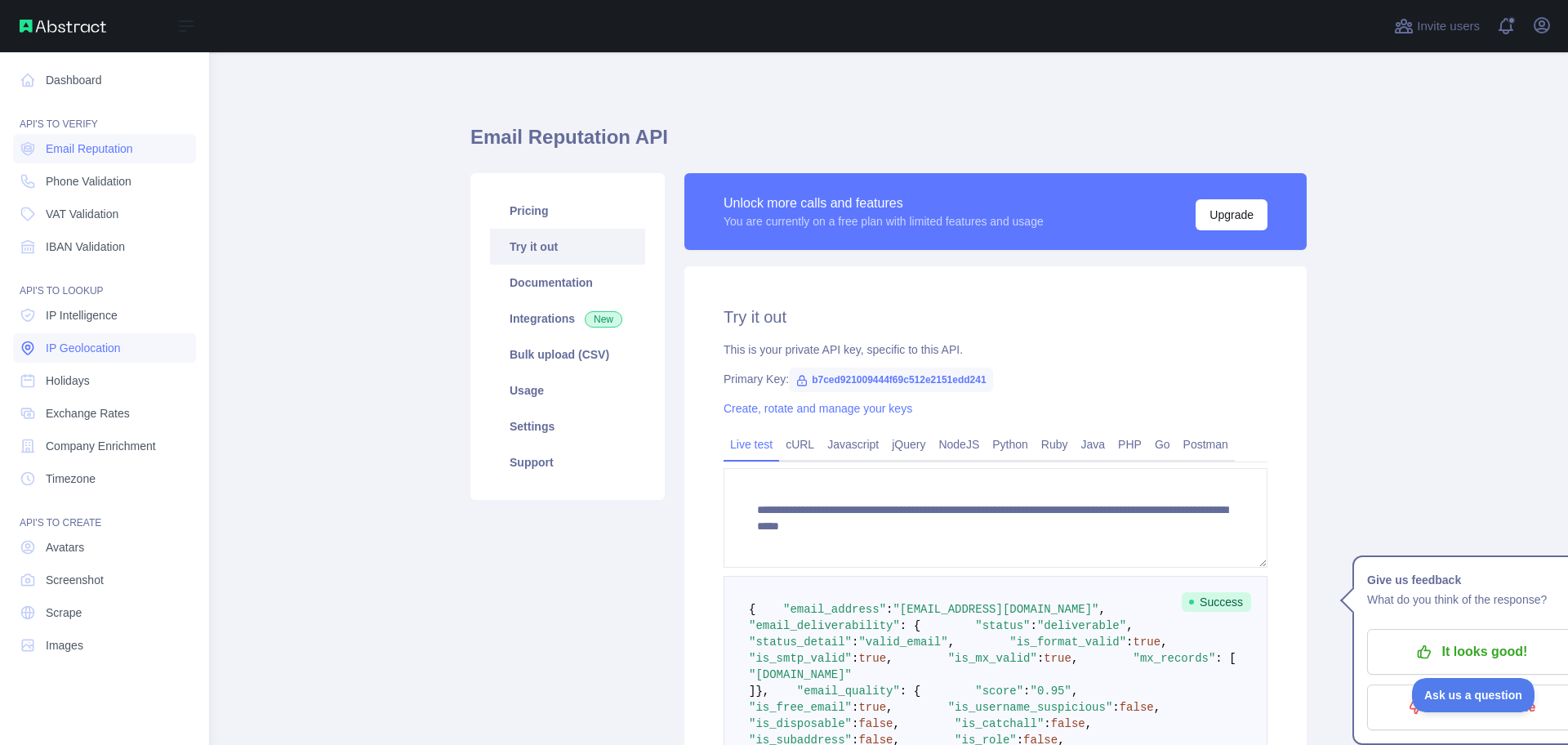
click at [72, 345] on span "IP Geolocation" at bounding box center [83, 348] width 75 height 16
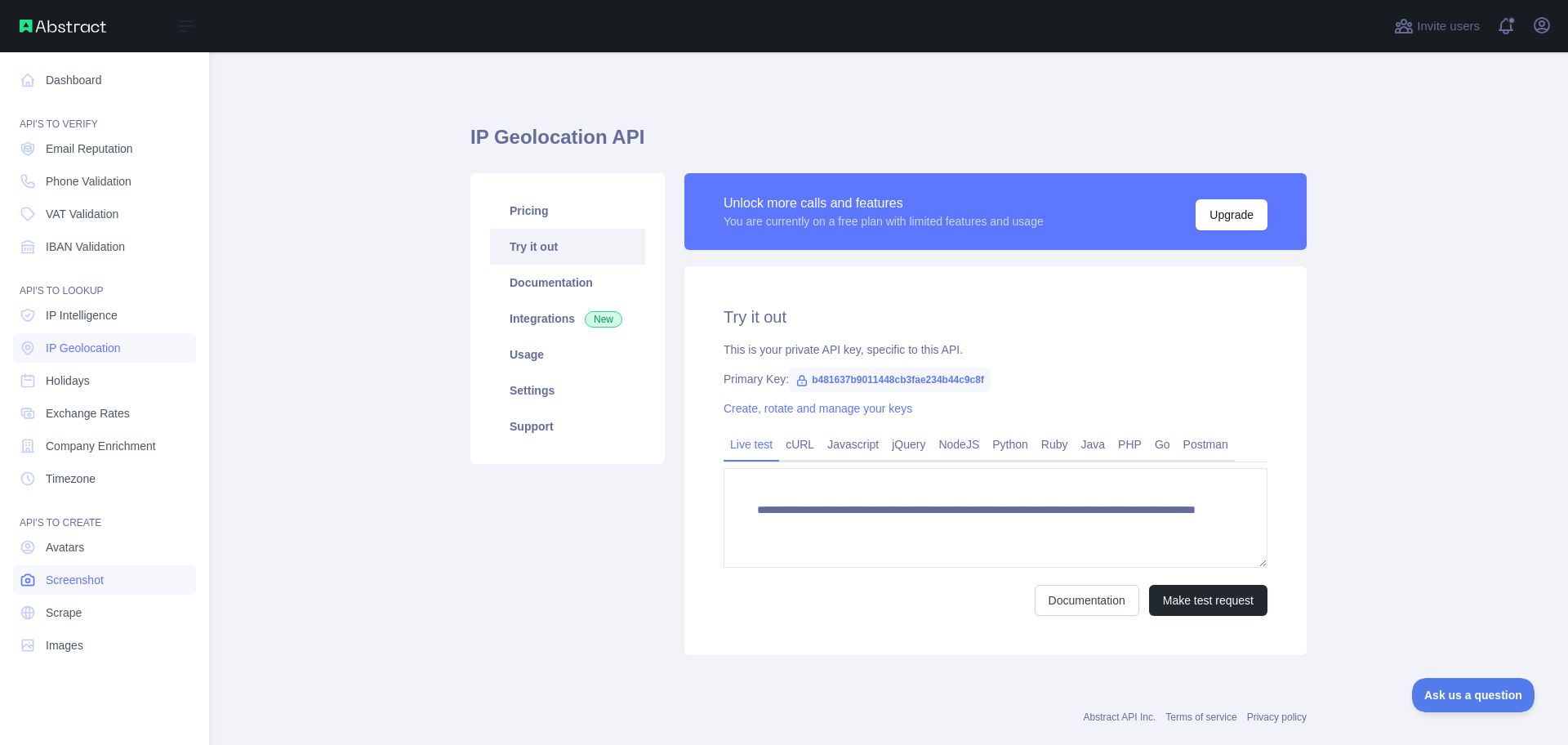
drag, startPoint x: 46, startPoint y: 549, endPoint x: 64, endPoint y: 577, distance: 33.3
click at [47, 549] on span "Avatars" at bounding box center [65, 548] width 38 height 16
click at [72, 614] on span "Scrape" at bounding box center [64, 612] width 36 height 16
click at [82, 640] on span "Images" at bounding box center [65, 645] width 38 height 16
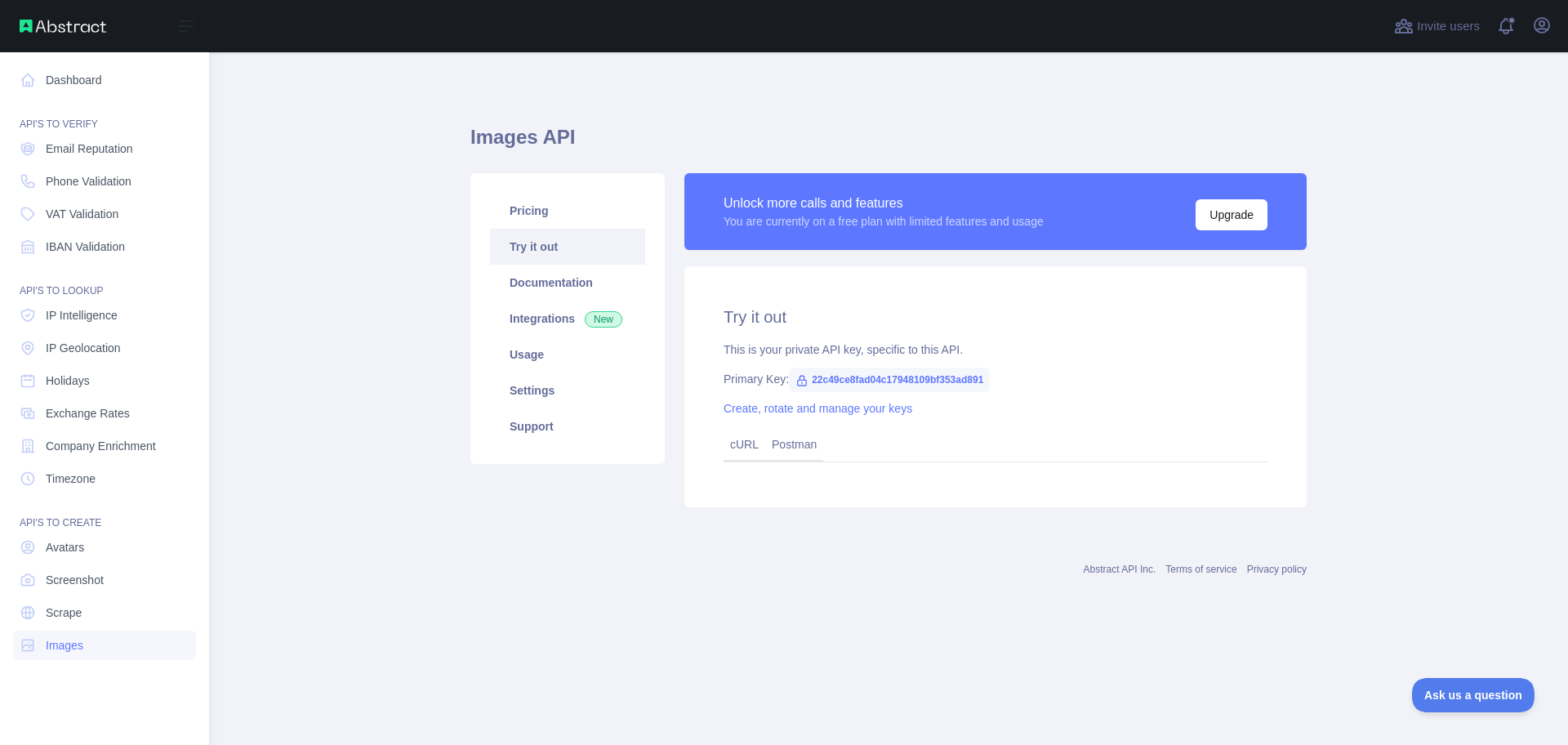
click at [100, 229] on nav "Dashboard API'S TO VERIFY Email Reputation Phone Validation VAT Validation IBAN…" at bounding box center [105, 386] width 183 height 666
click at [102, 219] on span "VAT Validation" at bounding box center [82, 214] width 73 height 16
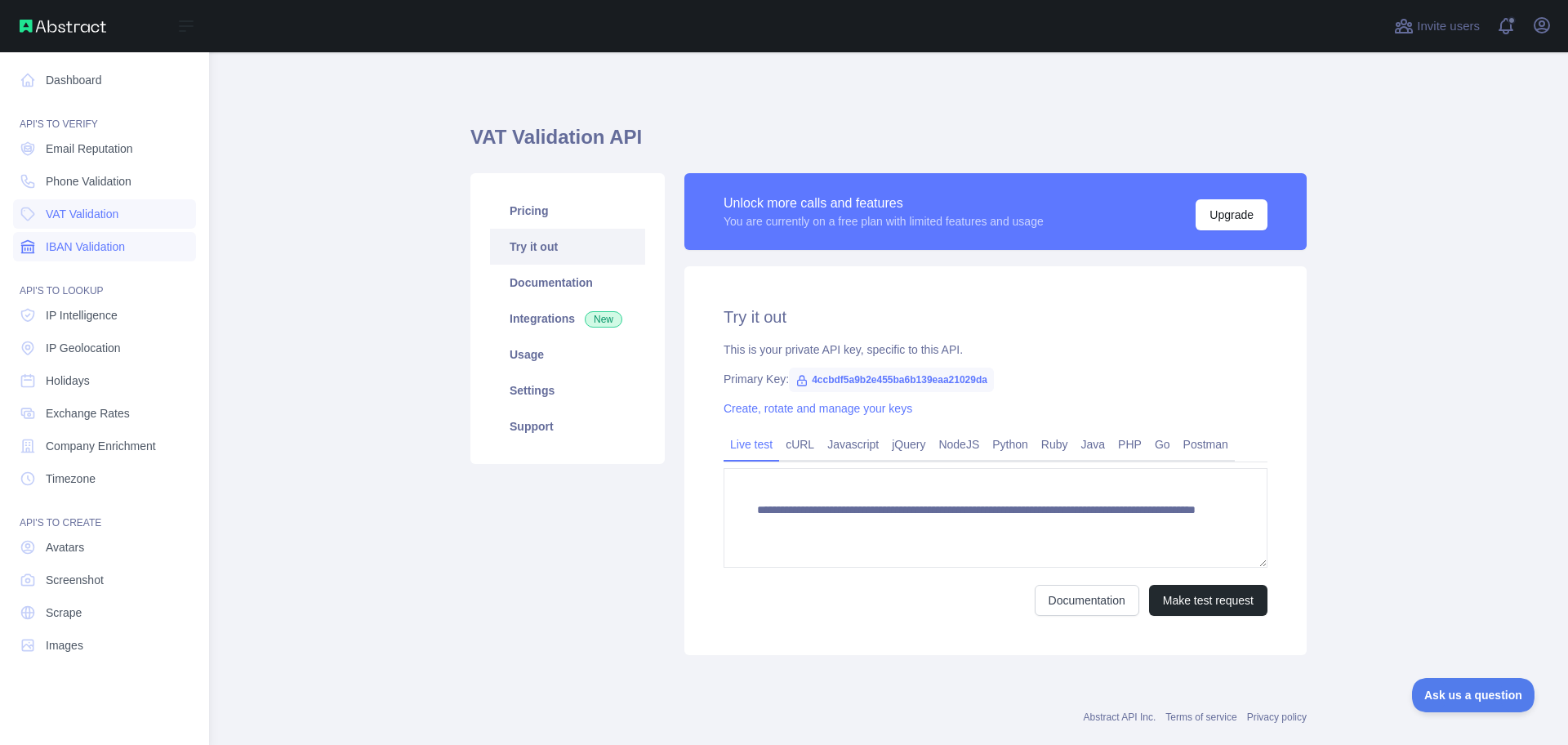
click at [96, 247] on span "IBAN Validation" at bounding box center [85, 246] width 79 height 16
click at [96, 250] on span "IBAN Validation" at bounding box center [85, 246] width 79 height 16
click at [107, 214] on span "VAT Validation" at bounding box center [82, 214] width 73 height 16
click at [106, 178] on span "Phone Validation" at bounding box center [88, 182] width 86 height 16
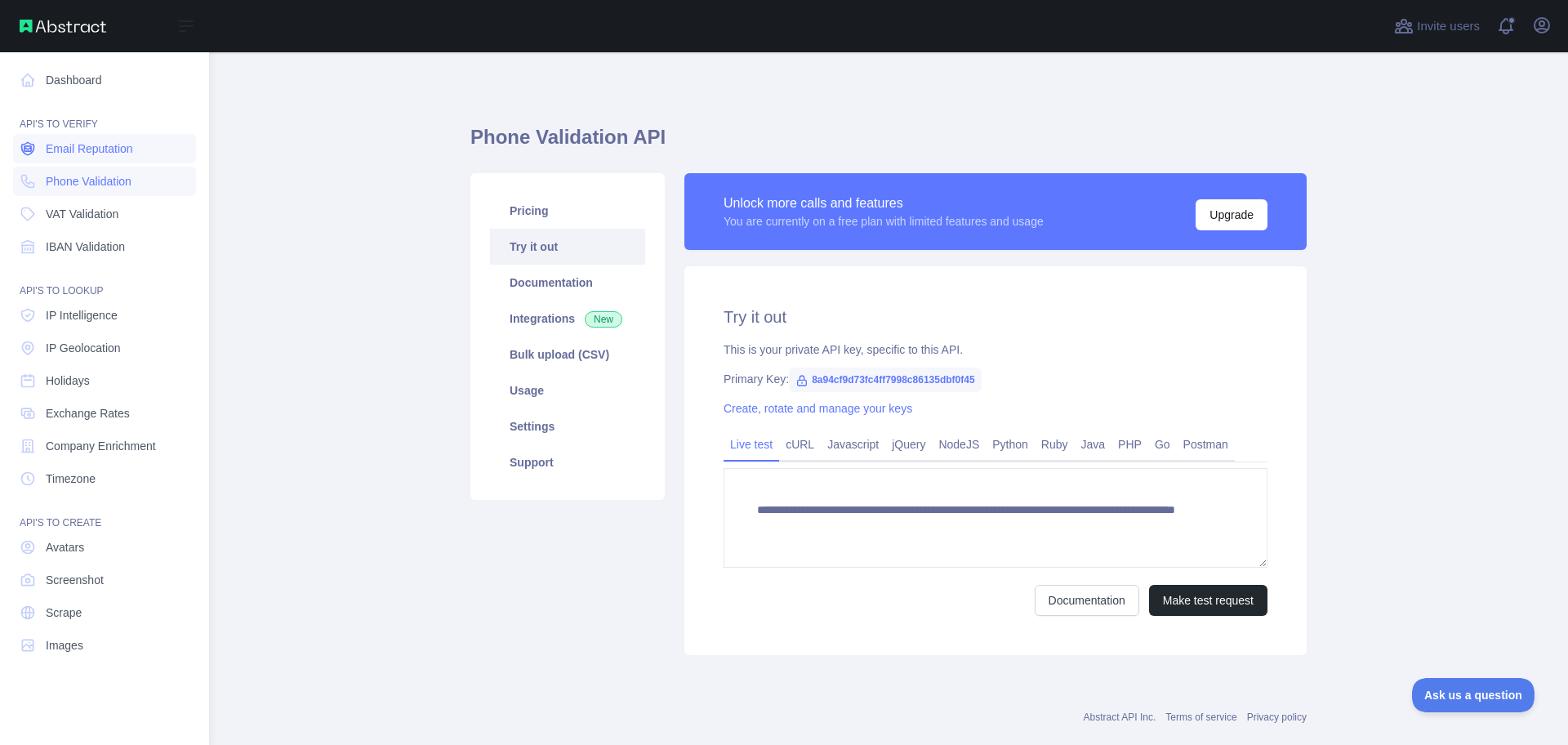
click at [106, 145] on span "Email Reputation" at bounding box center [89, 149] width 88 height 16
click at [94, 228] on link "VAT Validation" at bounding box center [105, 214] width 183 height 29
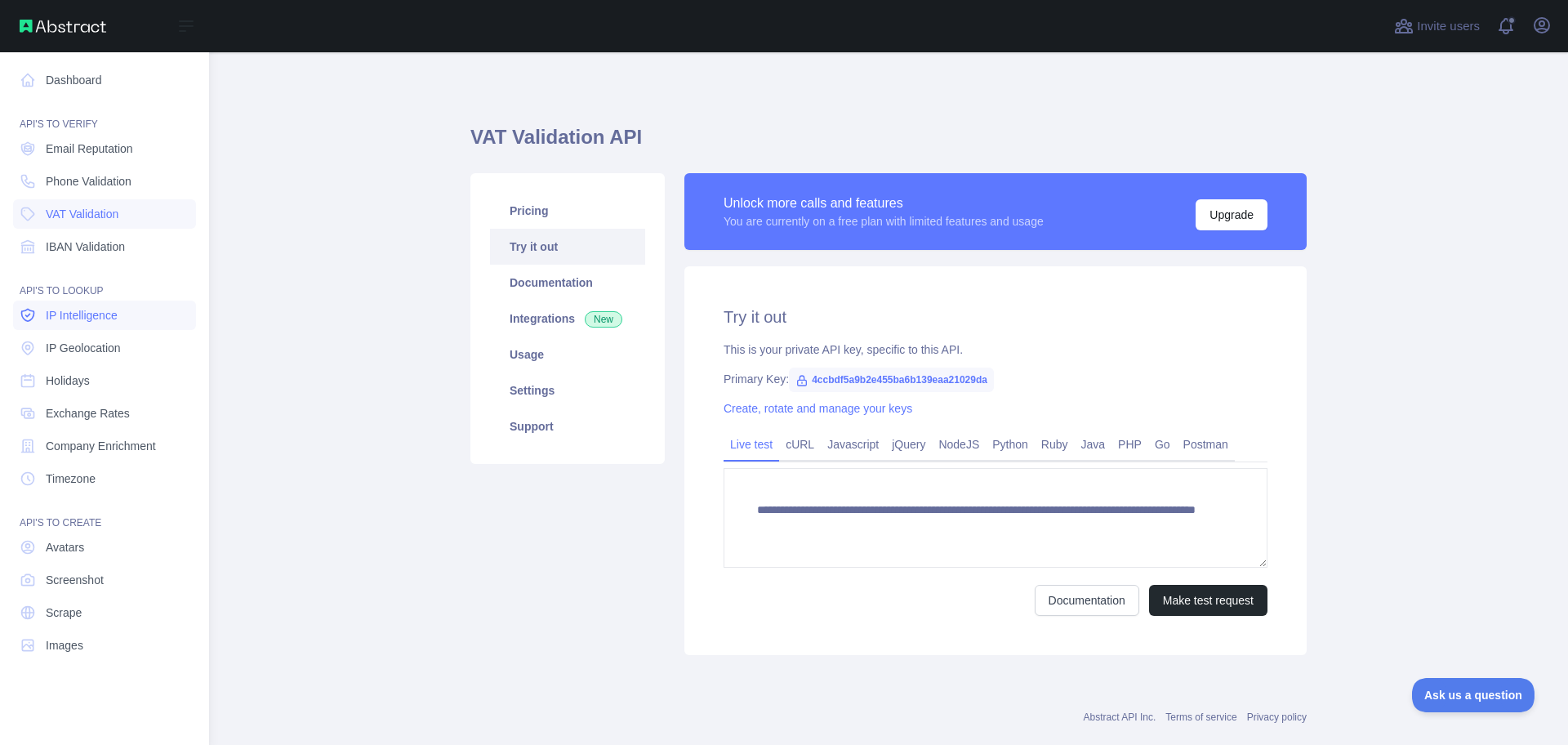
drag, startPoint x: 92, startPoint y: 282, endPoint x: 88, endPoint y: 308, distance: 26.3
click at [91, 284] on div "API'S TO LOOKUP" at bounding box center [105, 281] width 183 height 33
click at [84, 346] on span "IP Geolocation" at bounding box center [83, 348] width 75 height 16
click at [94, 316] on span "IP Intelligence" at bounding box center [82, 315] width 72 height 16
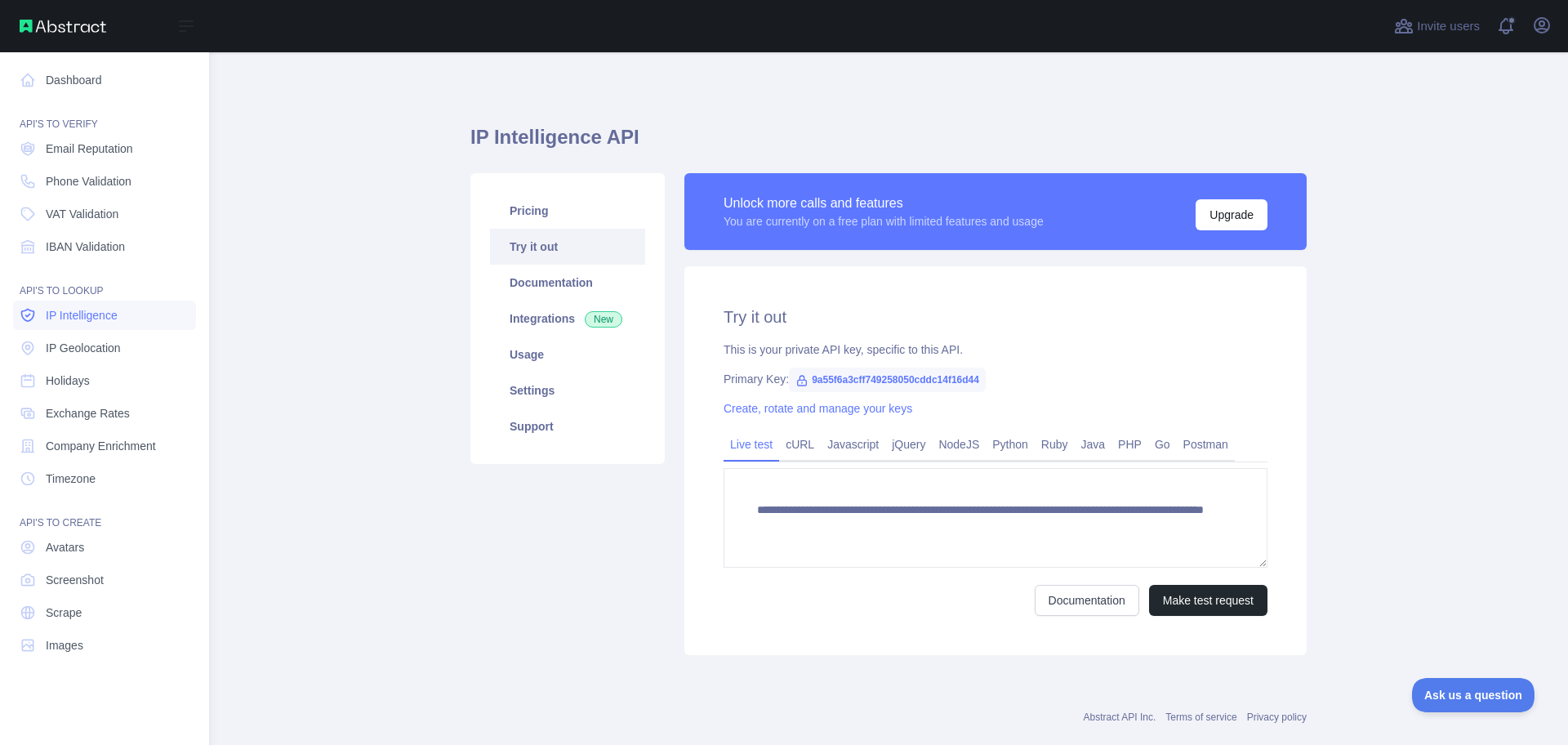
click at [94, 316] on span "IP Intelligence" at bounding box center [82, 315] width 72 height 16
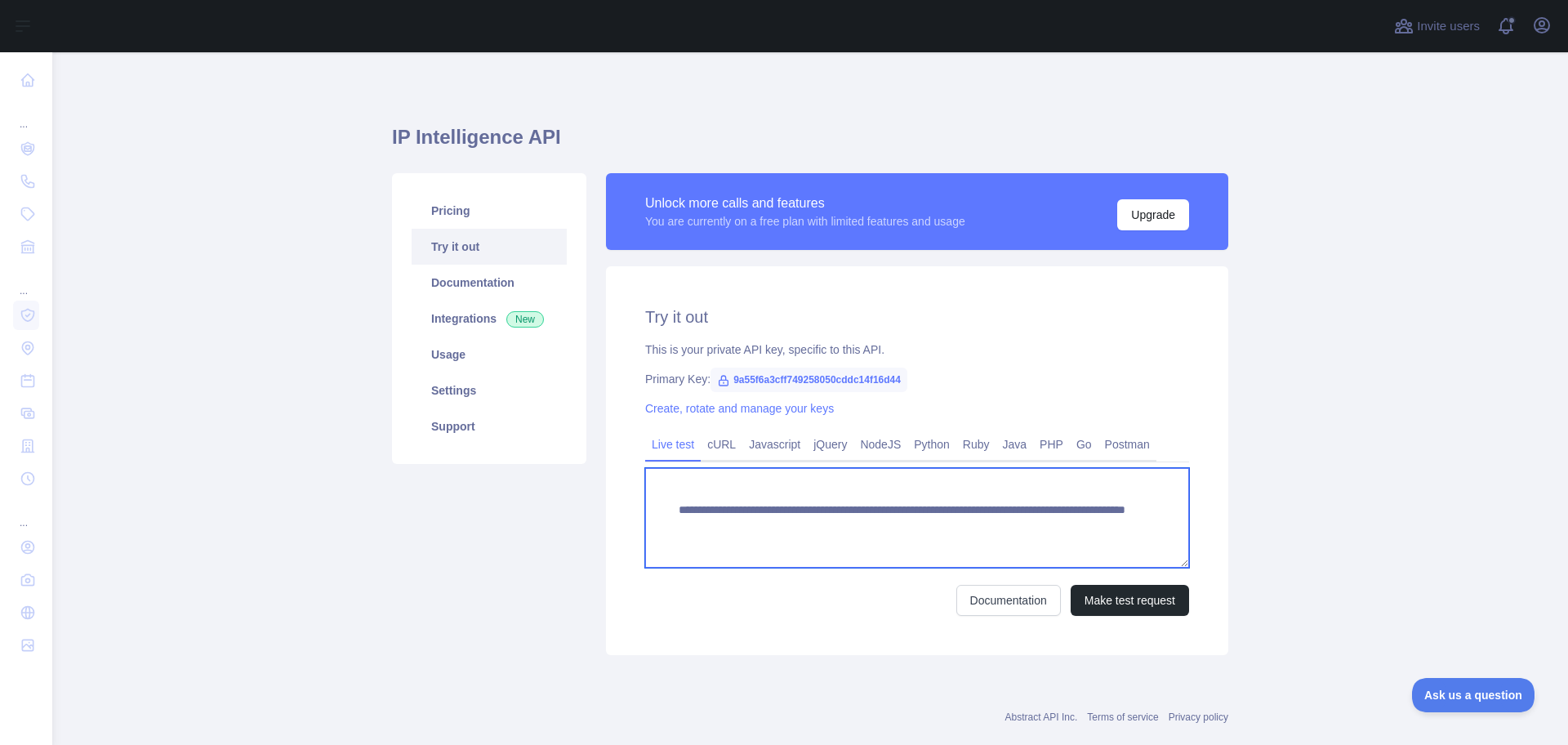
drag, startPoint x: 1043, startPoint y: 537, endPoint x: 970, endPoint y: 532, distance: 73.2
click at [970, 532] on textarea "**********" at bounding box center [917, 518] width 544 height 100
paste textarea
type textarea "**********"
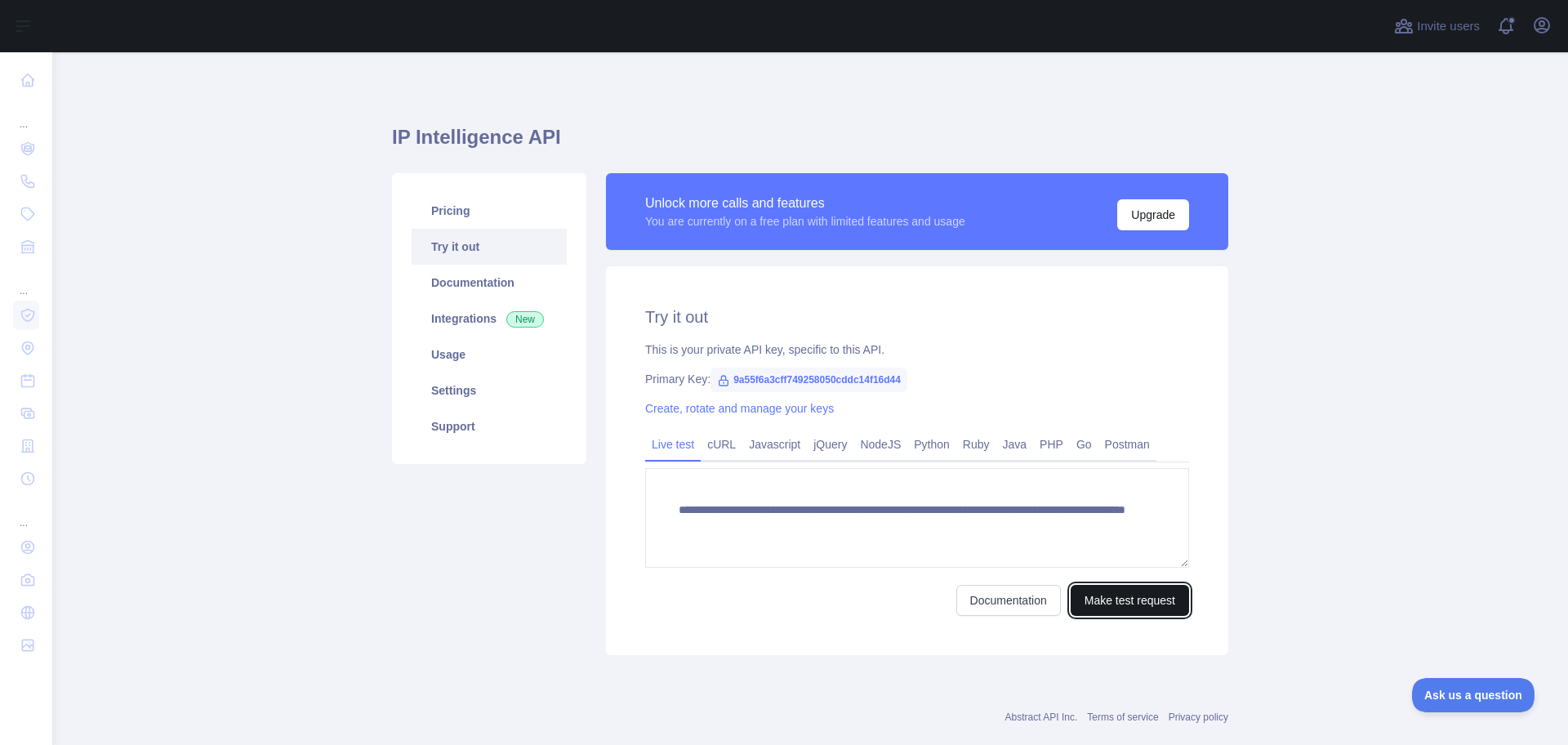
click at [1116, 602] on button "Make test request" at bounding box center [1129, 600] width 119 height 31
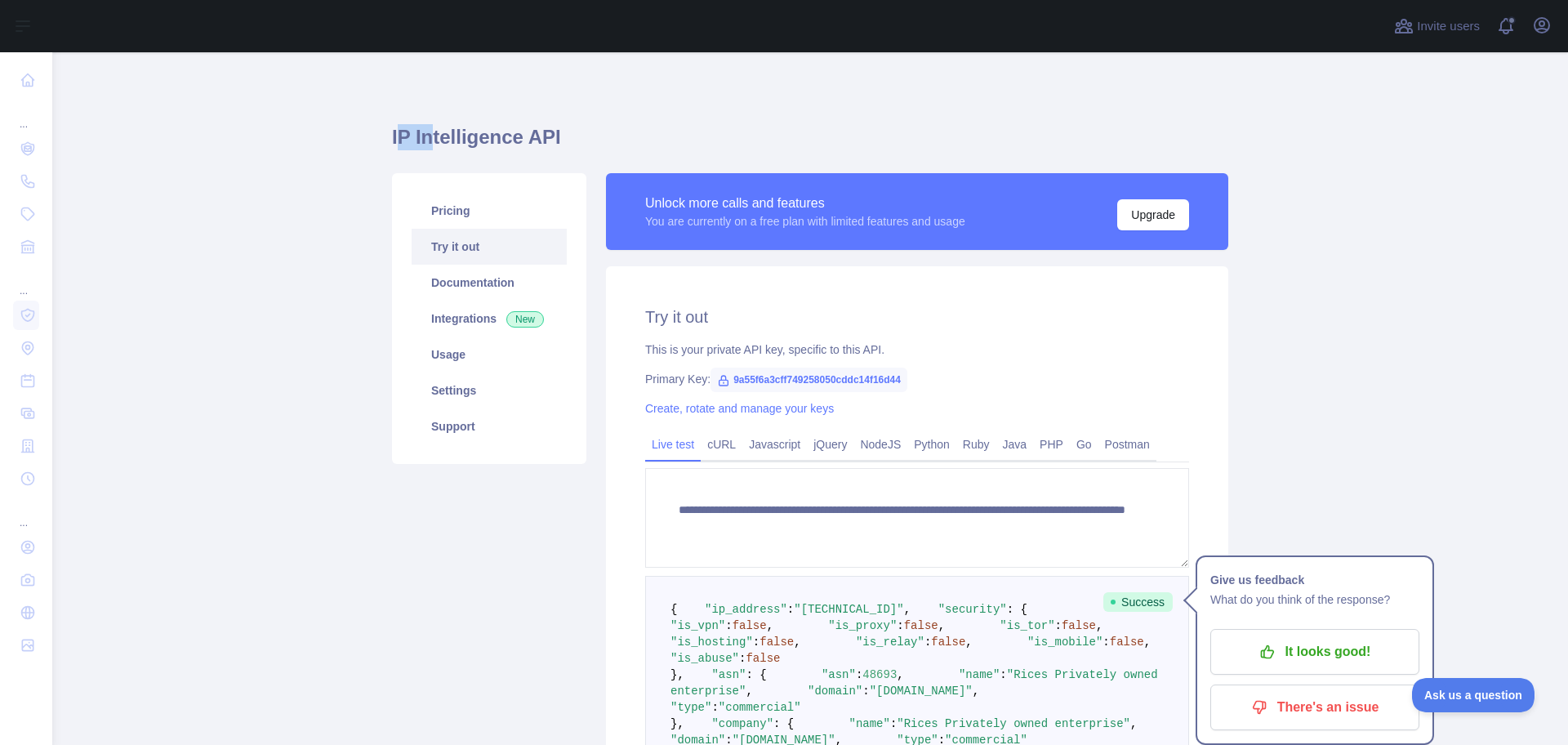
click at [369, 130] on main "**********" at bounding box center [810, 399] width 1516 height 693
click at [29, 35] on div "Open sidebar" at bounding box center [784, 26] width 1568 height 52
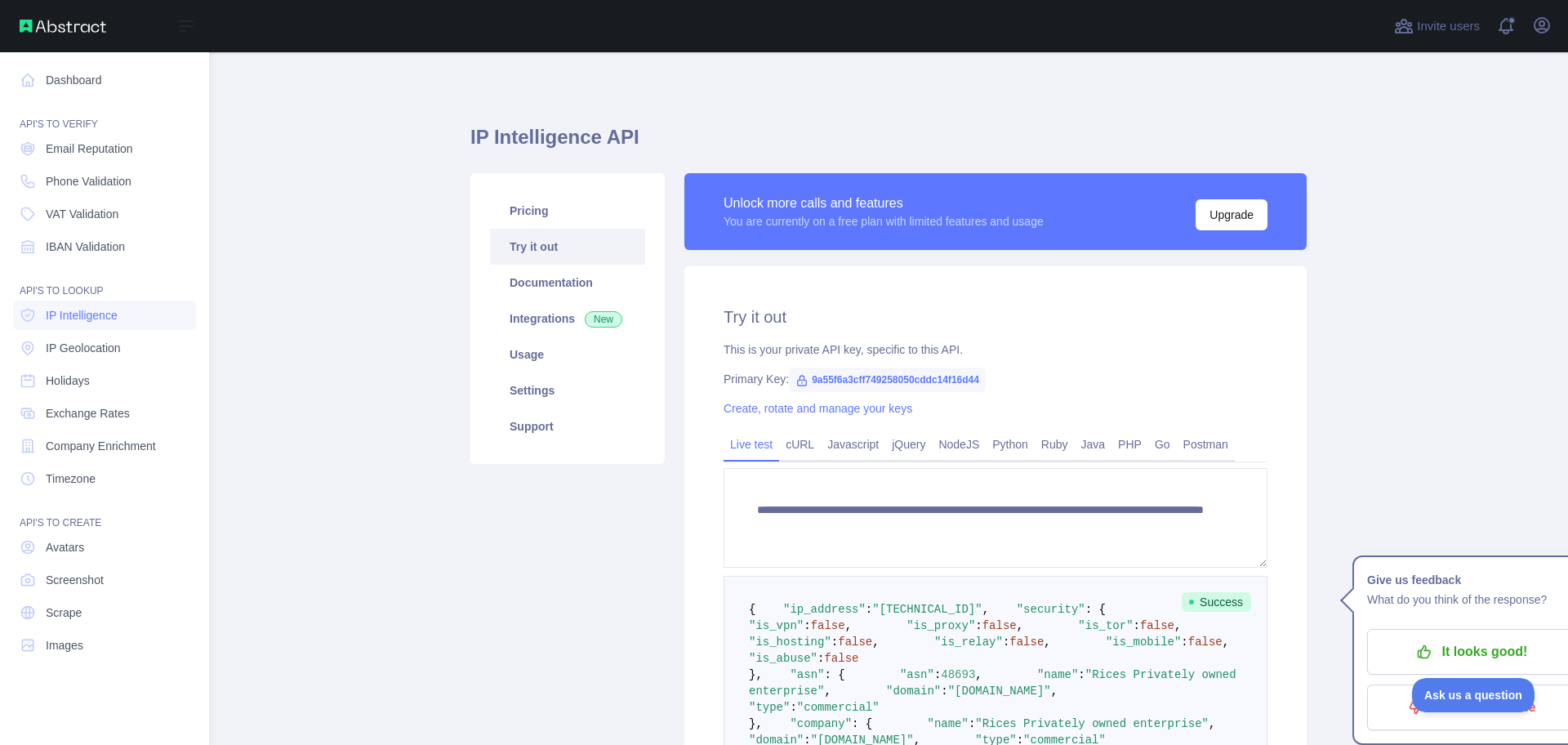
click at [56, 29] on img at bounding box center [63, 26] width 87 height 13
click at [61, 28] on img at bounding box center [63, 26] width 87 height 13
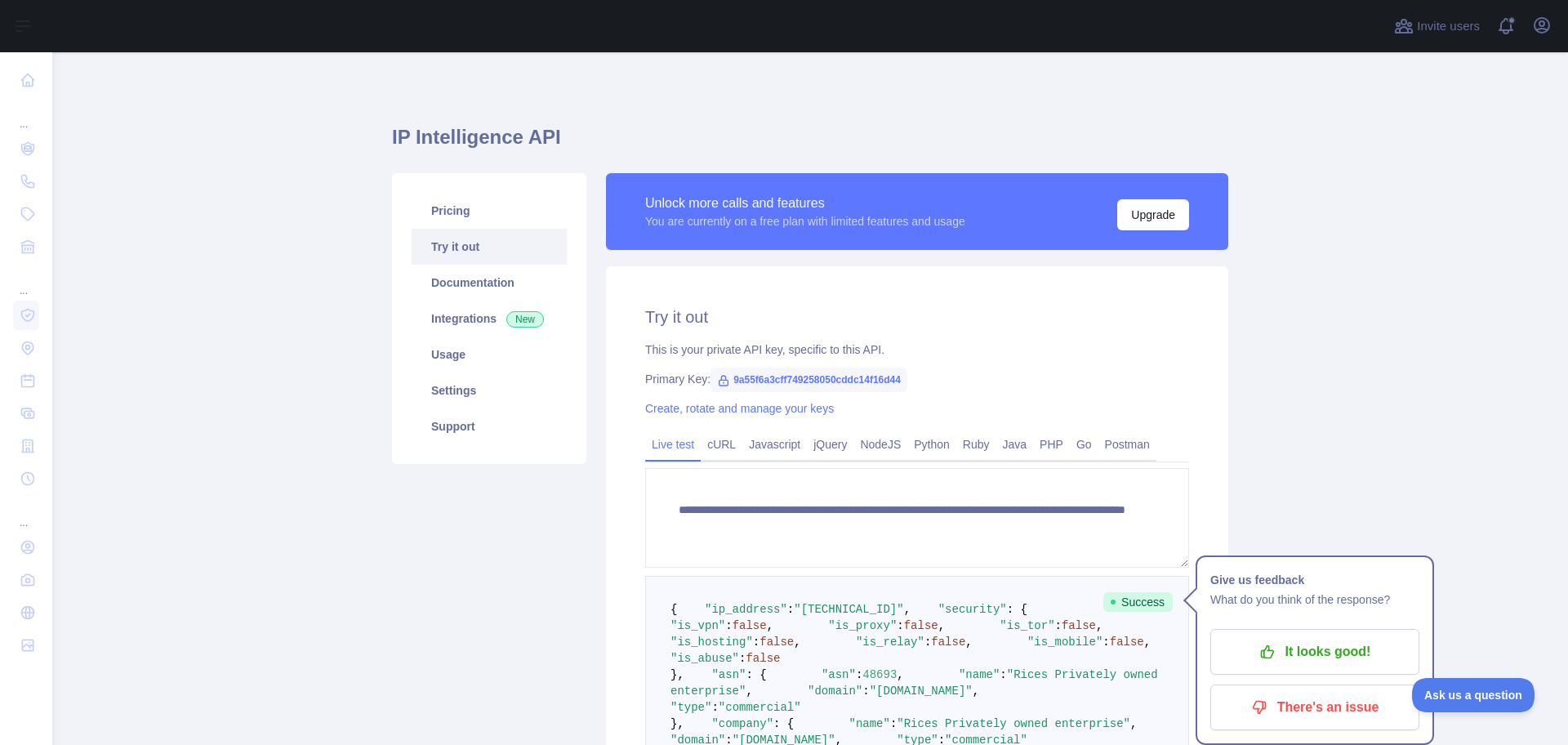
click at [453, 60] on div "**********" at bounding box center [810, 662] width 836 height 1220
click at [736, 151] on div "**********" at bounding box center [810, 633] width 836 height 1082
